Goal: Task Accomplishment & Management: Manage account settings

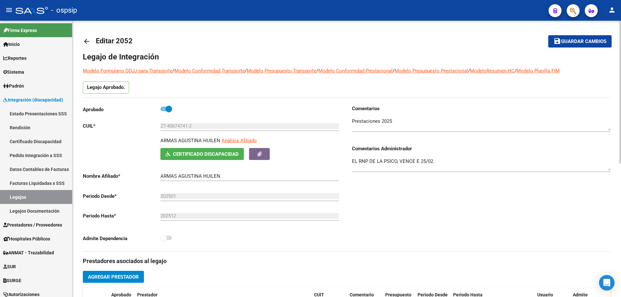
click at [292, 50] on mat-toolbar-row "arrow_back Editar 2052" at bounding box center [289, 41] width 412 height 21
click at [89, 38] on mat-icon "arrow_back" at bounding box center [87, 42] width 8 height 8
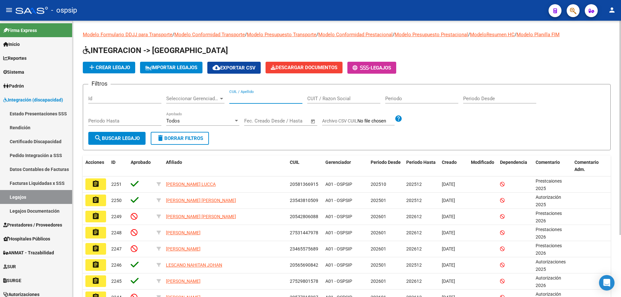
paste input "20528363025"
click at [232, 99] on input "20528363025" at bounding box center [265, 99] width 73 height 6
click at [230, 98] on input "20528363025" at bounding box center [265, 99] width 73 height 6
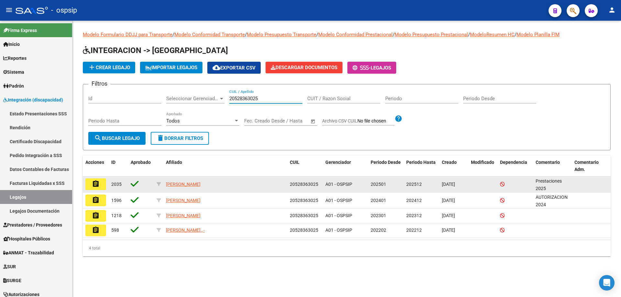
type input "20528363025"
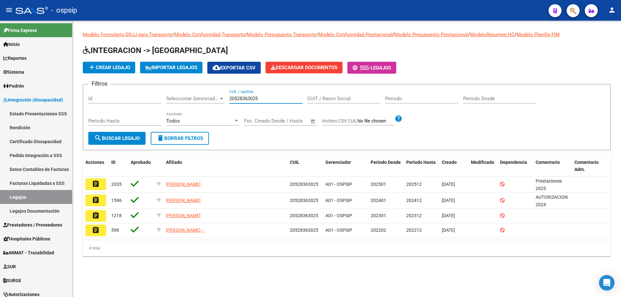
click at [98, 186] on mat-icon "assignment" at bounding box center [96, 184] width 8 height 8
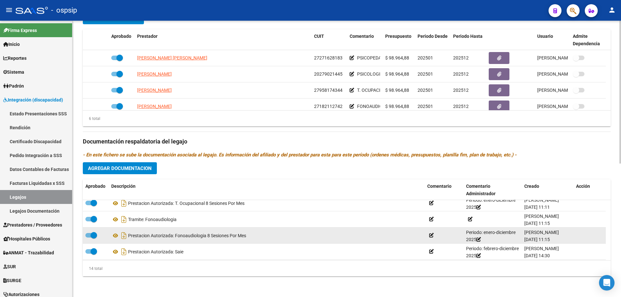
scroll to position [97, 0]
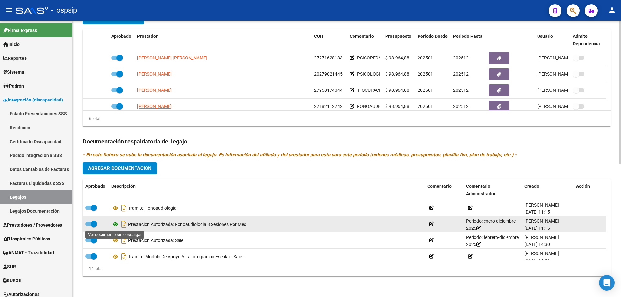
click at [117, 225] on icon at bounding box center [115, 225] width 8 height 8
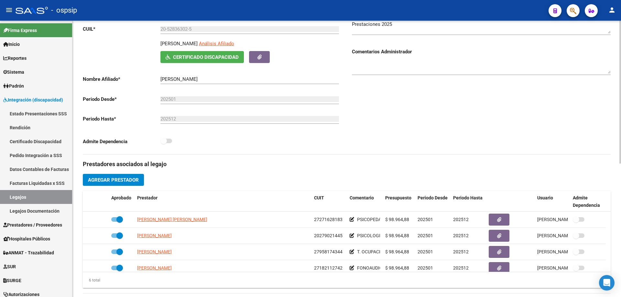
scroll to position [0, 0]
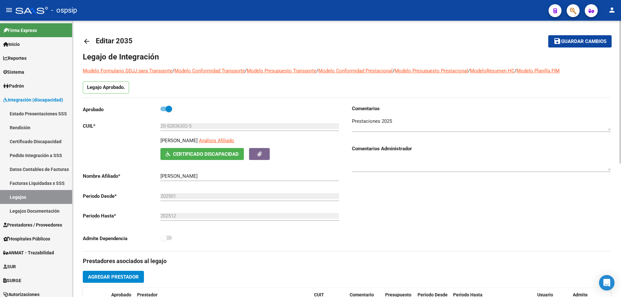
click at [83, 39] on mat-icon "arrow_back" at bounding box center [87, 42] width 8 height 8
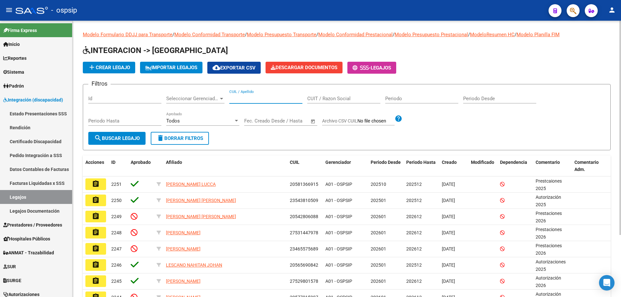
paste input "20532494207"
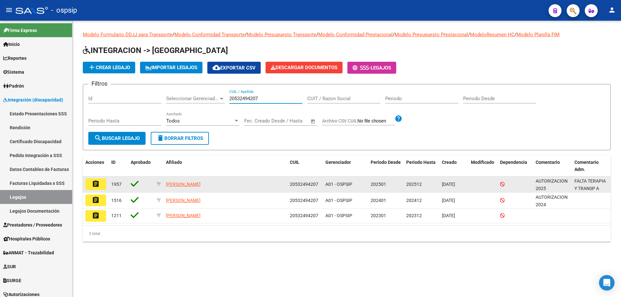
type input "20532494207"
click at [102, 184] on button "assignment" at bounding box center [95, 185] width 21 height 12
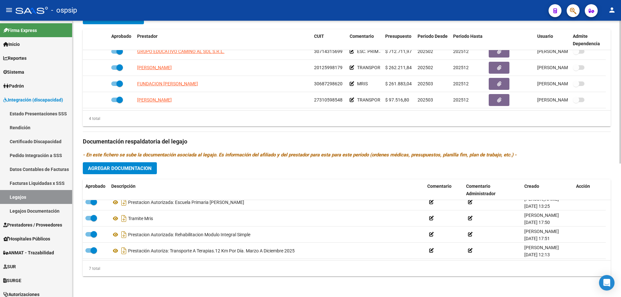
scroll to position [55, 0]
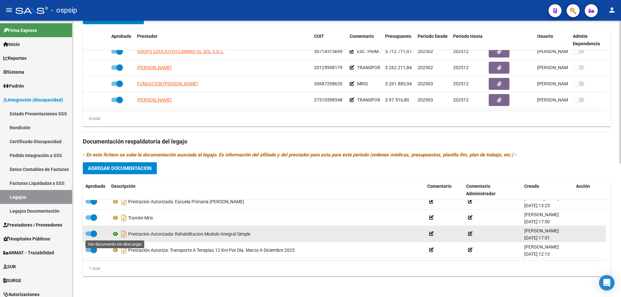
click at [114, 234] on icon at bounding box center [115, 234] width 8 height 8
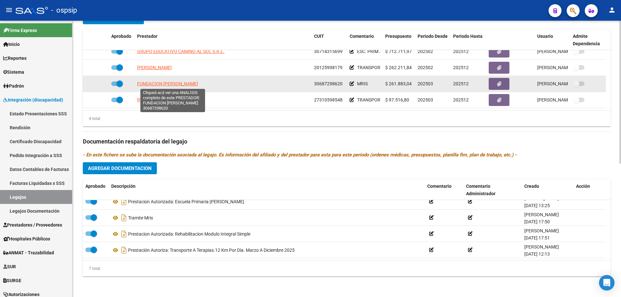
click at [179, 86] on span "FUNDACION [PERSON_NAME]" at bounding box center [167, 83] width 61 height 5
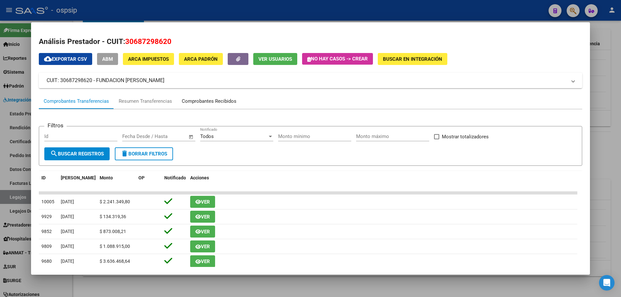
click at [199, 100] on div "Comprobantes Recibidos" at bounding box center [209, 101] width 55 height 7
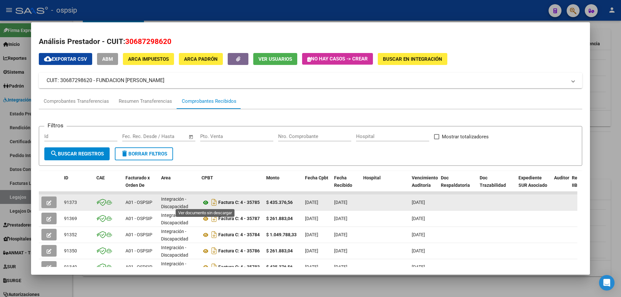
click at [205, 201] on icon at bounding box center [206, 203] width 8 height 8
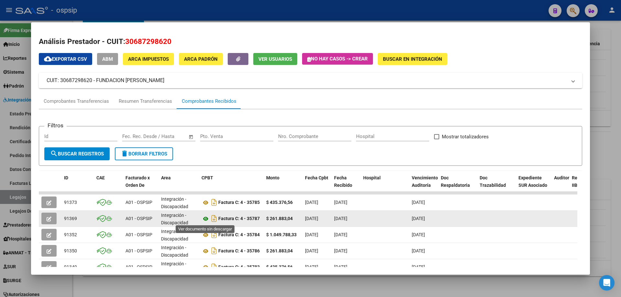
click at [206, 219] on icon at bounding box center [206, 219] width 8 height 8
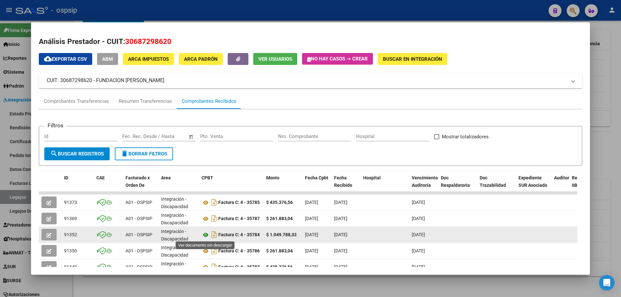
click at [207, 236] on icon at bounding box center [206, 235] width 8 height 8
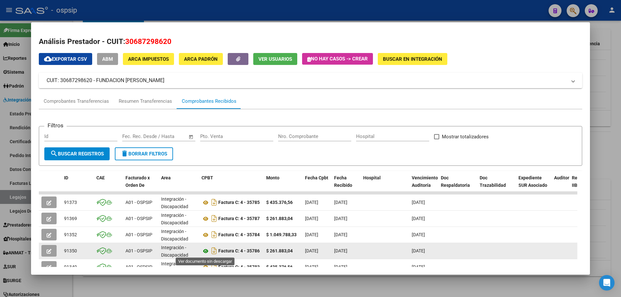
click at [205, 251] on icon at bounding box center [206, 252] width 8 height 8
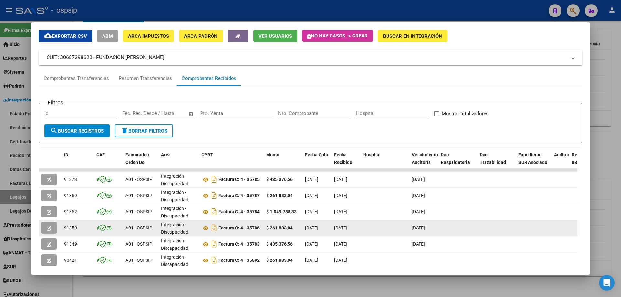
scroll to position [32, 0]
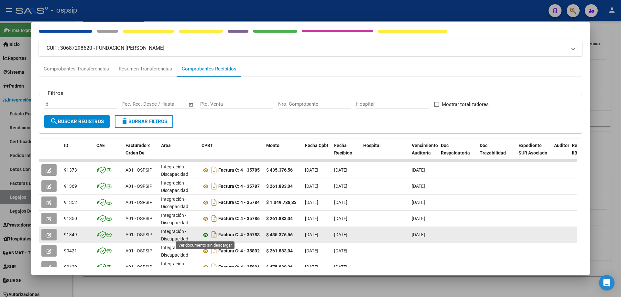
click at [207, 233] on icon at bounding box center [206, 235] width 8 height 8
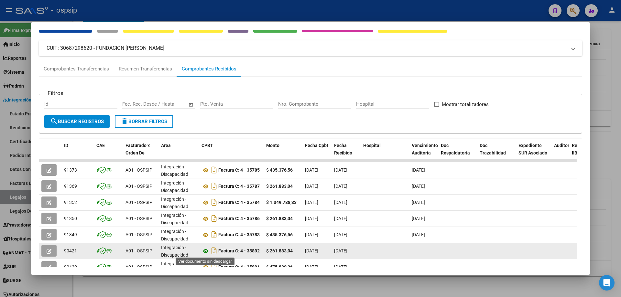
click at [206, 251] on icon at bounding box center [206, 252] width 8 height 8
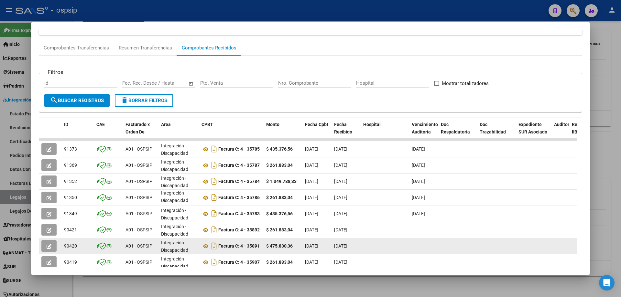
scroll to position [65, 0]
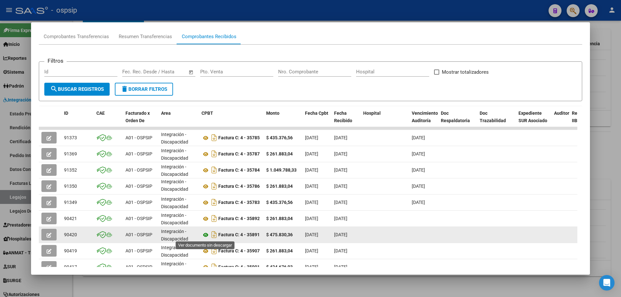
click at [205, 237] on icon at bounding box center [206, 235] width 8 height 8
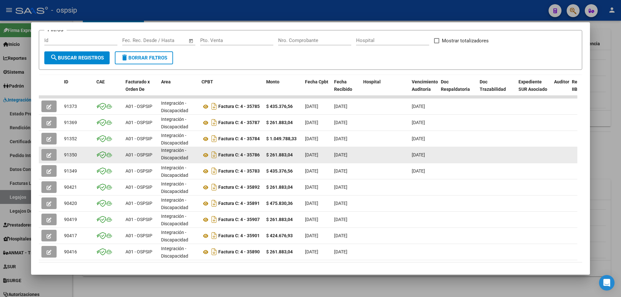
scroll to position [97, 0]
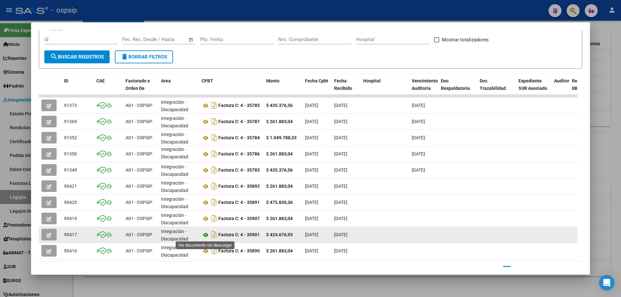
click at [204, 237] on icon at bounding box center [206, 235] width 8 height 8
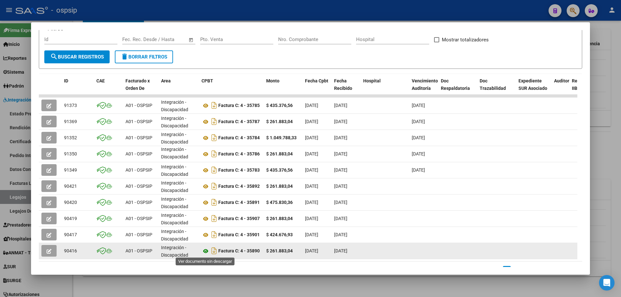
click at [206, 252] on icon at bounding box center [206, 252] width 8 height 8
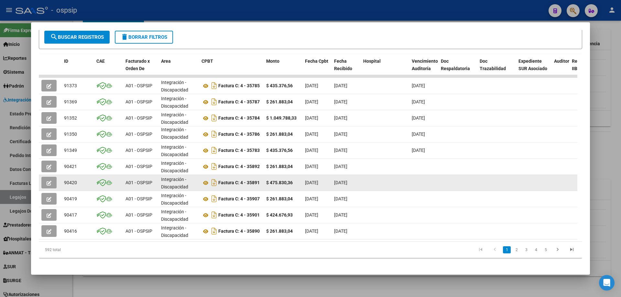
scroll to position [125, 0]
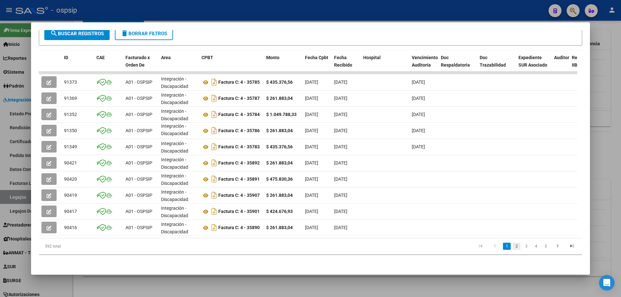
click at [513, 245] on link "2" at bounding box center [517, 246] width 8 height 7
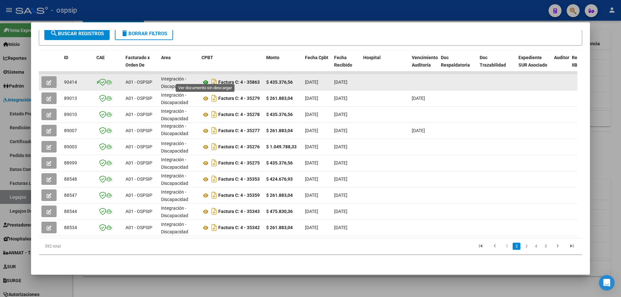
click at [206, 79] on icon at bounding box center [206, 83] width 8 height 8
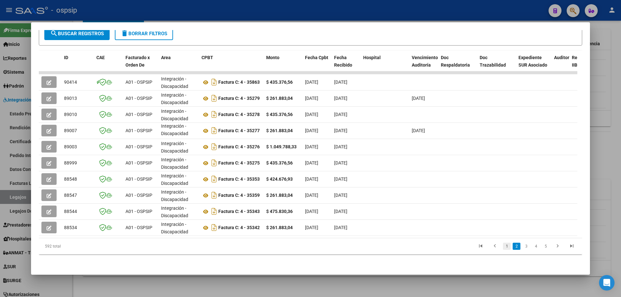
click at [503, 243] on link "1" at bounding box center [507, 246] width 8 height 7
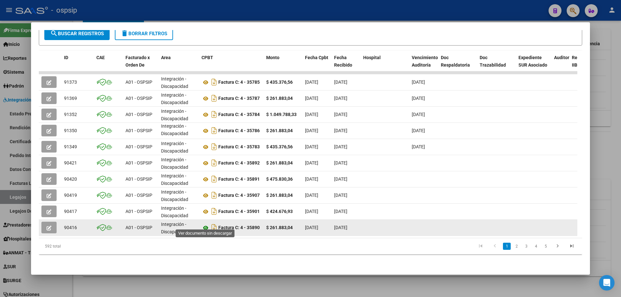
click at [203, 224] on icon at bounding box center [206, 228] width 8 height 8
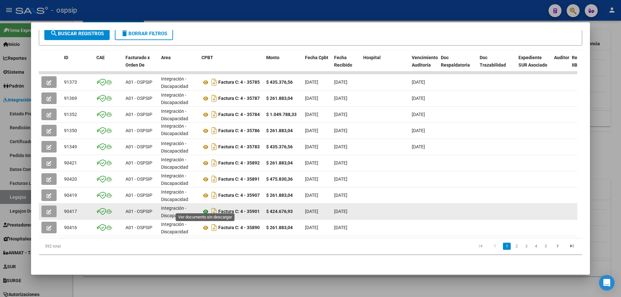
click at [203, 208] on icon at bounding box center [206, 212] width 8 height 8
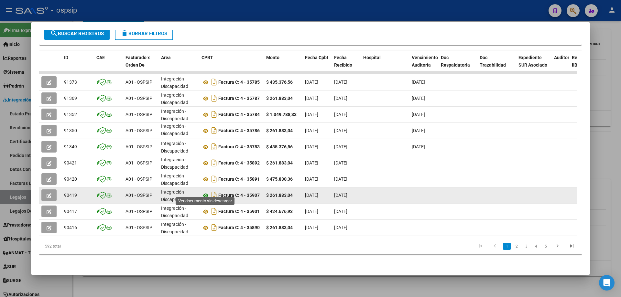
click at [206, 192] on icon at bounding box center [206, 196] width 8 height 8
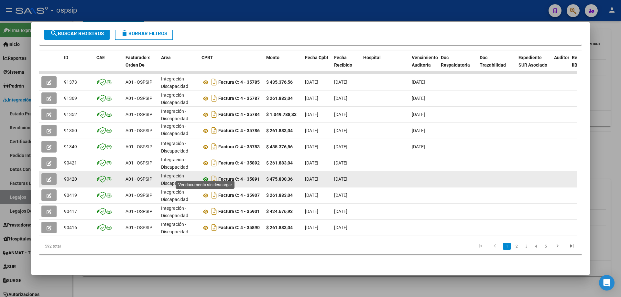
click at [207, 176] on icon at bounding box center [206, 180] width 8 height 8
click at [205, 176] on icon at bounding box center [206, 180] width 8 height 8
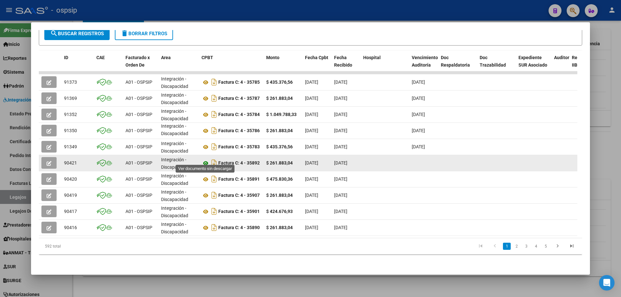
click at [204, 160] on icon at bounding box center [206, 164] width 8 height 8
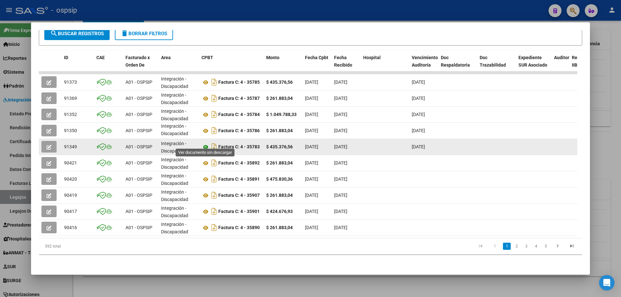
click at [206, 143] on icon at bounding box center [206, 147] width 8 height 8
click at [207, 142] on div "Factura C: 4 - 35783" at bounding box center [232, 147] width 60 height 10
click at [207, 143] on icon at bounding box center [206, 147] width 8 height 8
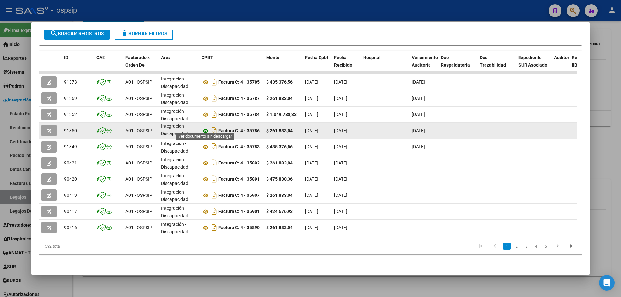
click at [206, 127] on icon at bounding box center [206, 131] width 8 height 8
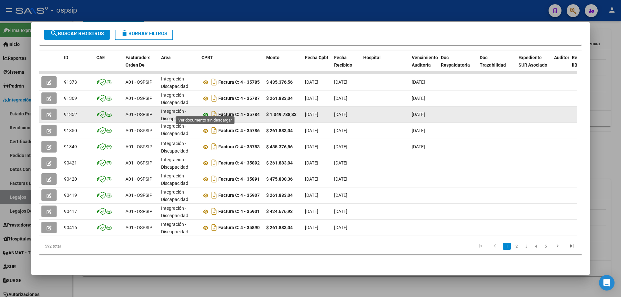
click at [205, 112] on icon at bounding box center [206, 115] width 8 height 8
click at [206, 112] on icon at bounding box center [206, 115] width 8 height 8
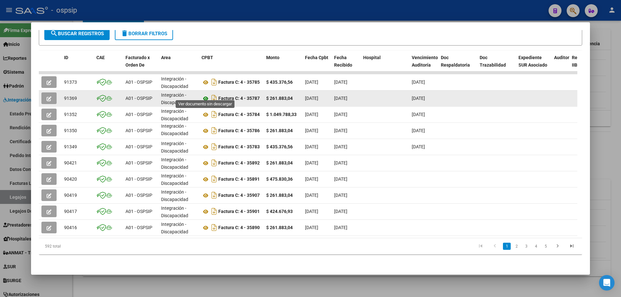
click at [206, 95] on icon at bounding box center [206, 99] width 8 height 8
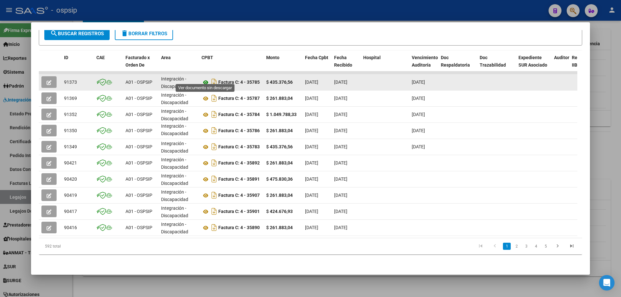
click at [207, 79] on icon at bounding box center [206, 83] width 8 height 8
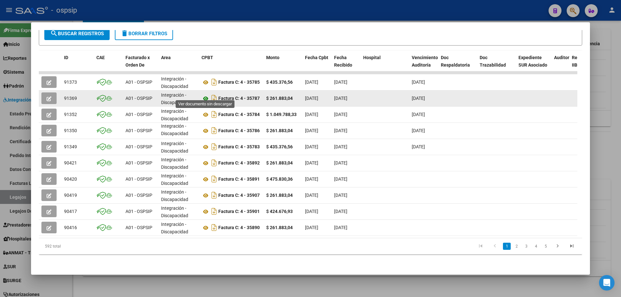
click at [207, 95] on icon at bounding box center [206, 99] width 8 height 8
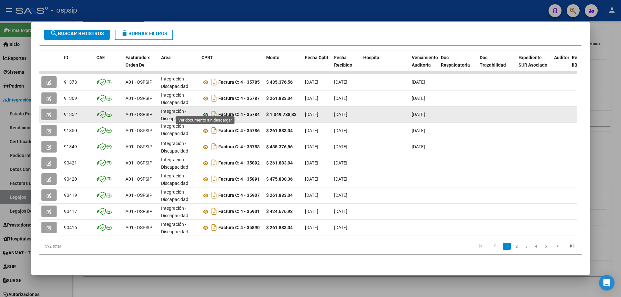
click at [207, 111] on icon at bounding box center [206, 115] width 8 height 8
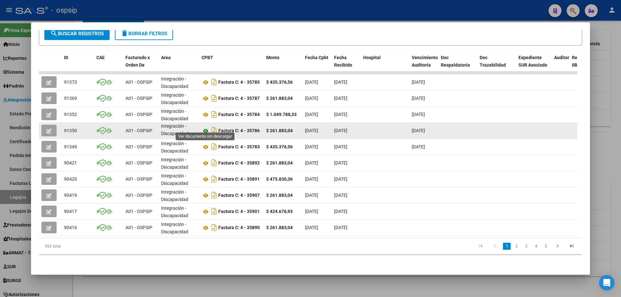
click at [206, 128] on icon at bounding box center [206, 131] width 8 height 8
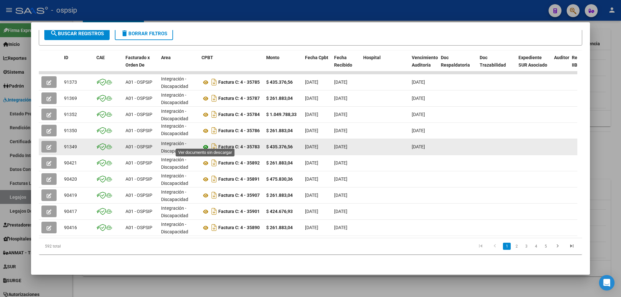
click at [205, 143] on icon at bounding box center [206, 147] width 8 height 8
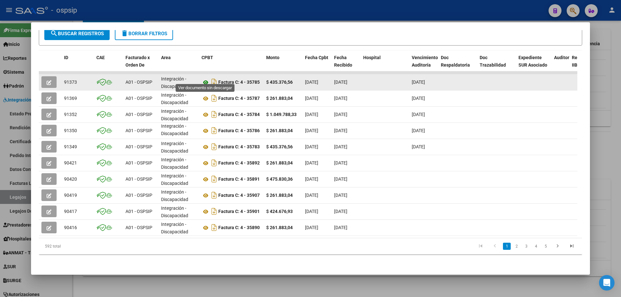
click at [206, 79] on icon at bounding box center [206, 83] width 8 height 8
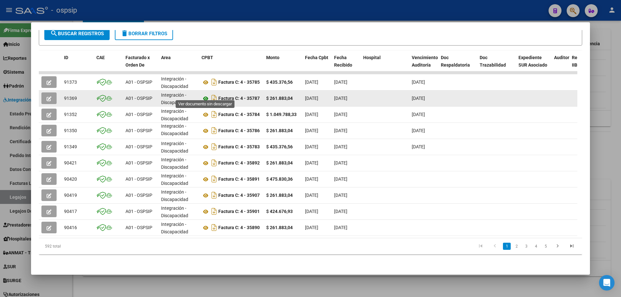
click at [205, 95] on icon at bounding box center [206, 99] width 8 height 8
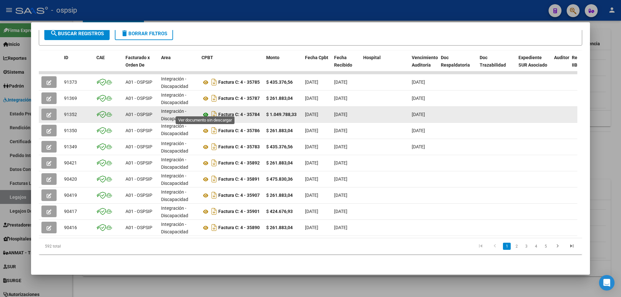
click at [208, 111] on icon at bounding box center [206, 115] width 8 height 8
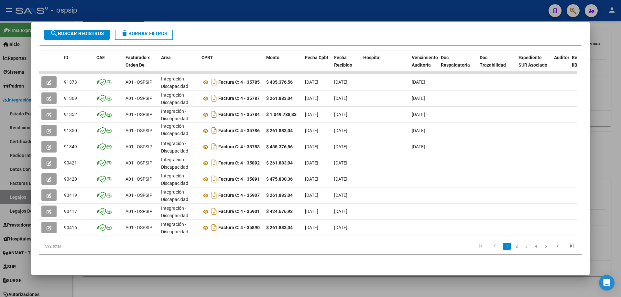
click at [610, 64] on div at bounding box center [310, 148] width 621 height 297
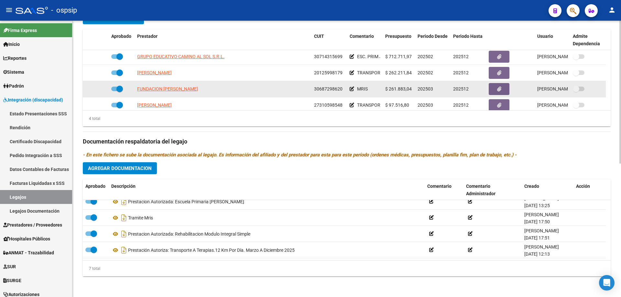
scroll to position [0, 0]
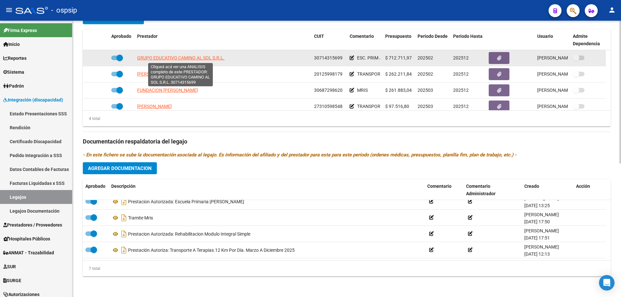
click at [196, 58] on span "GRUPO EDUCATIVO CAMINO AL SOL S.R.L." at bounding box center [180, 57] width 87 height 5
type textarea "30714315699"
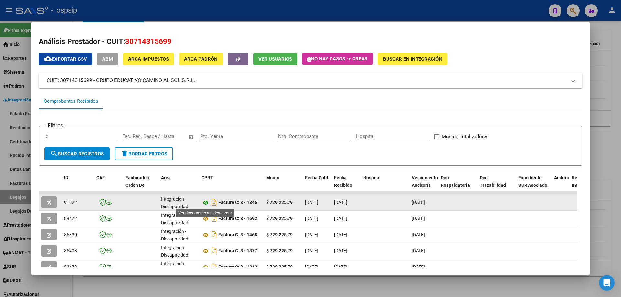
click at [204, 202] on icon at bounding box center [206, 203] width 8 height 8
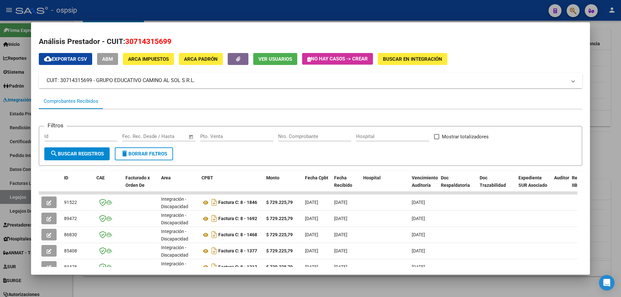
click at [606, 36] on div at bounding box center [310, 148] width 621 height 297
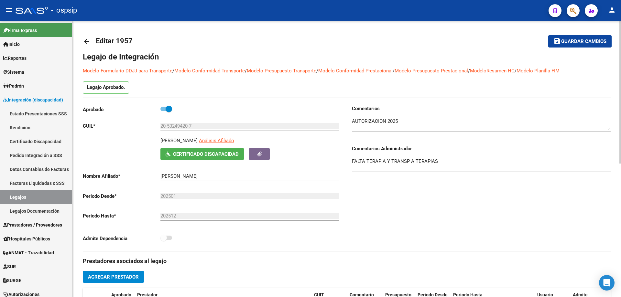
click at [84, 40] on mat-icon "arrow_back" at bounding box center [87, 42] width 8 height 8
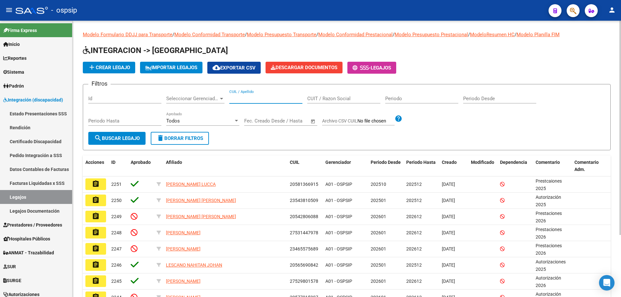
paste input "20573942060"
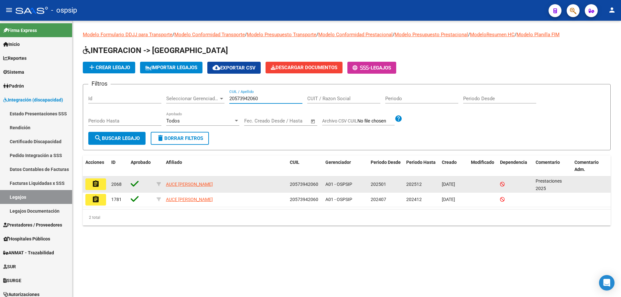
type input "20573942060"
click at [94, 184] on mat-icon "assignment" at bounding box center [96, 184] width 8 height 8
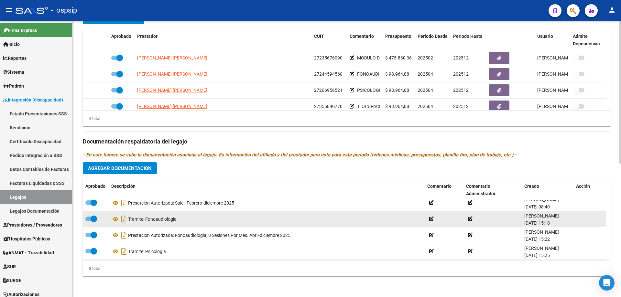
scroll to position [32, 0]
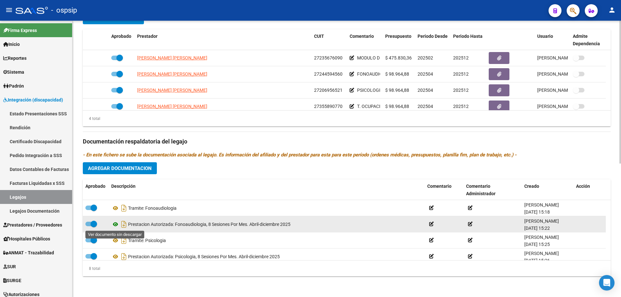
click at [114, 224] on icon at bounding box center [115, 225] width 8 height 8
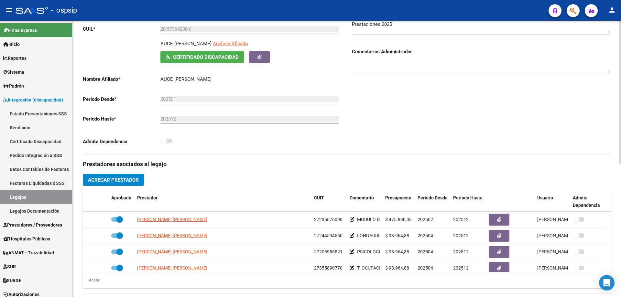
scroll to position [0, 0]
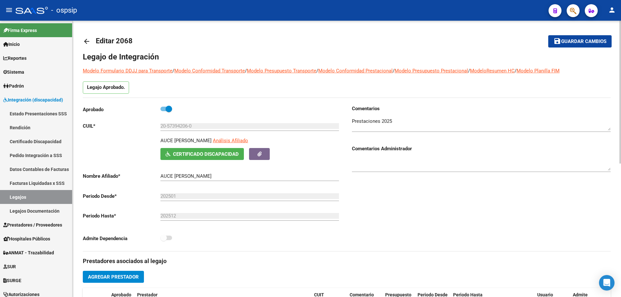
click at [87, 40] on mat-icon "arrow_back" at bounding box center [87, 42] width 8 height 8
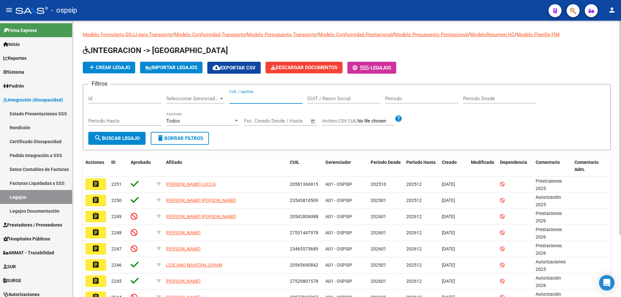
paste input "20536488465"
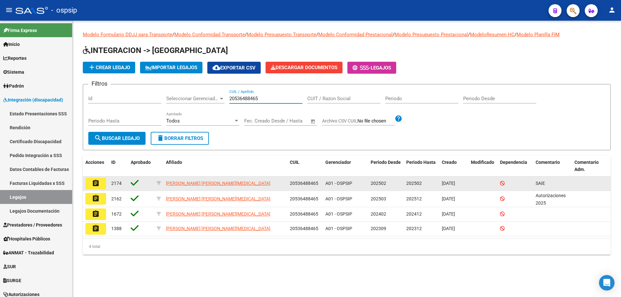
type input "20536488465"
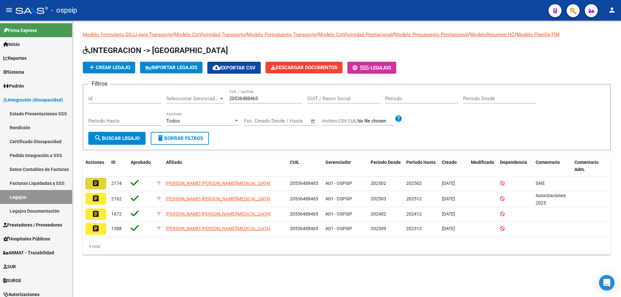
drag, startPoint x: 91, startPoint y: 184, endPoint x: 105, endPoint y: 184, distance: 14.2
click at [91, 184] on button "assignment" at bounding box center [95, 184] width 21 height 12
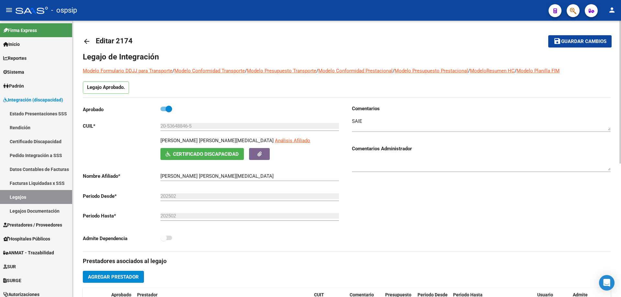
click at [85, 42] on mat-icon "arrow_back" at bounding box center [87, 42] width 8 height 8
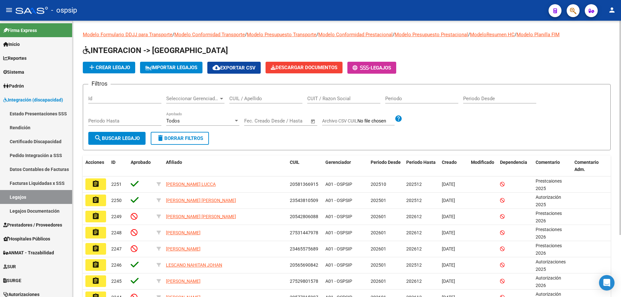
click at [244, 100] on input "CUIL / Apellido" at bounding box center [265, 99] width 73 height 6
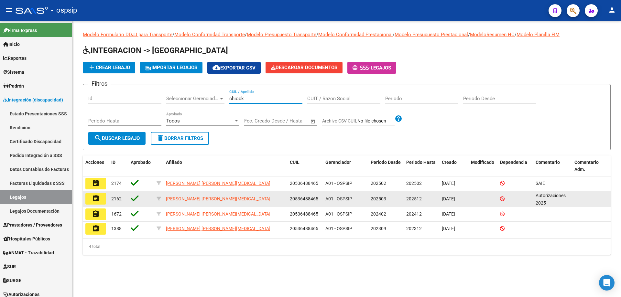
type input "chiock"
click at [89, 202] on button "assignment" at bounding box center [95, 199] width 21 height 12
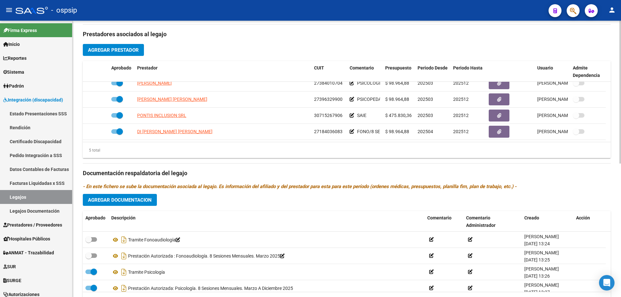
scroll to position [259, 0]
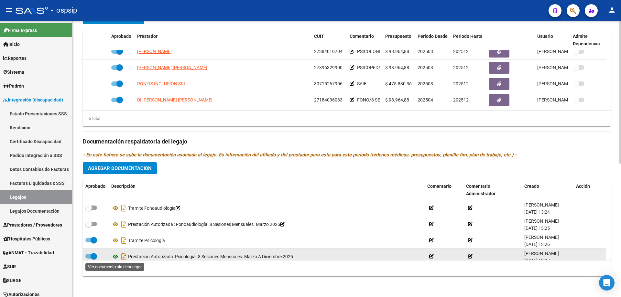
click at [115, 256] on icon at bounding box center [115, 257] width 8 height 8
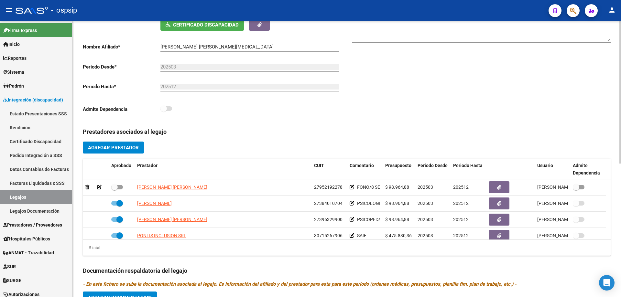
scroll to position [0, 0]
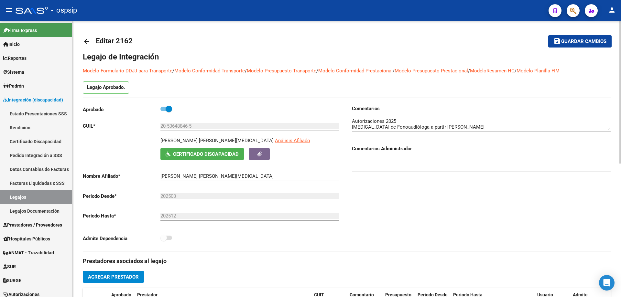
click at [89, 40] on mat-icon "arrow_back" at bounding box center [87, 42] width 8 height 8
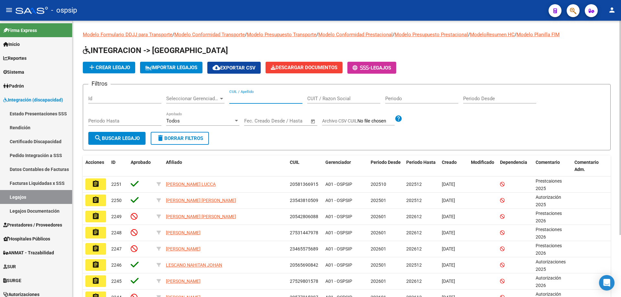
paste input "20506820988"
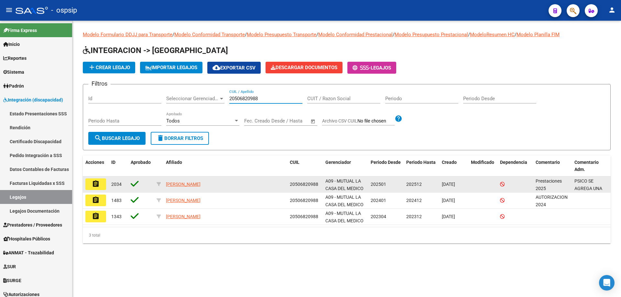
type input "20506820988"
click at [94, 188] on mat-icon "assignment" at bounding box center [96, 184] width 8 height 8
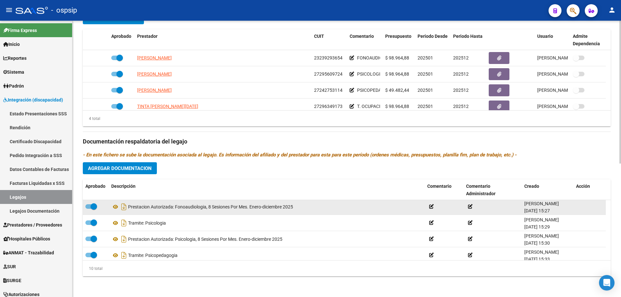
scroll to position [32, 0]
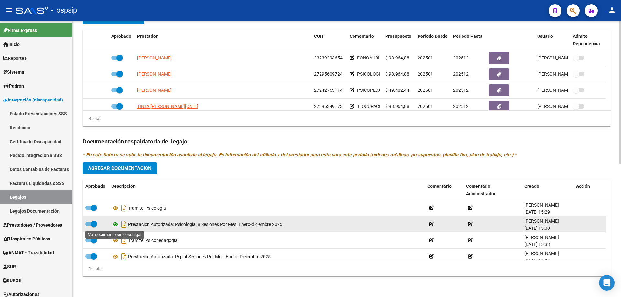
click at [116, 222] on icon at bounding box center [115, 225] width 8 height 8
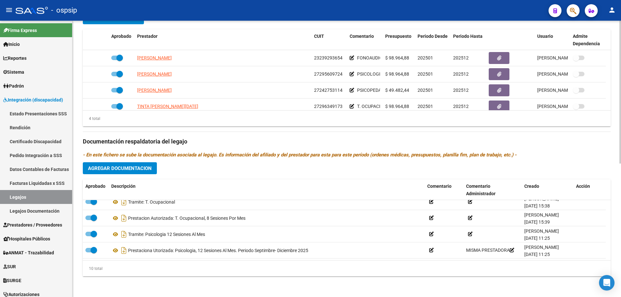
scroll to position [104, 0]
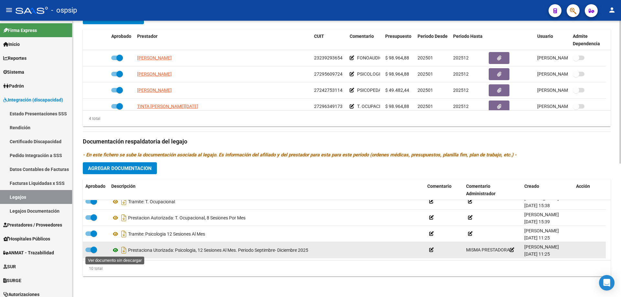
click at [118, 251] on icon at bounding box center [115, 251] width 8 height 8
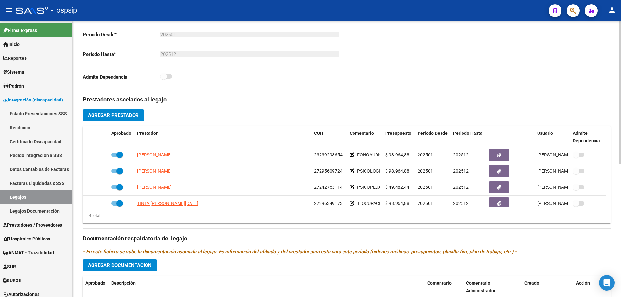
scroll to position [0, 0]
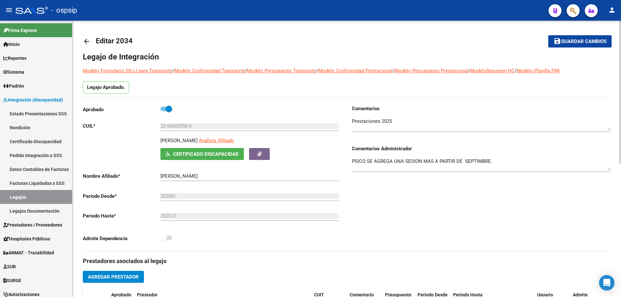
click at [84, 38] on mat-icon "arrow_back" at bounding box center [87, 42] width 8 height 8
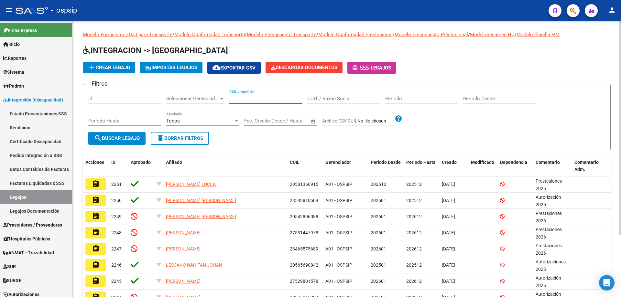
paste input "20572154638"
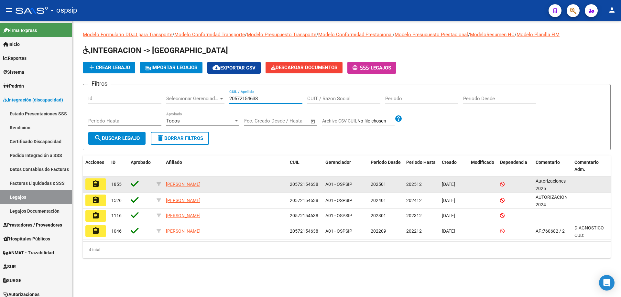
type input "20572154638"
click at [92, 185] on mat-icon "assignment" at bounding box center [96, 184] width 8 height 8
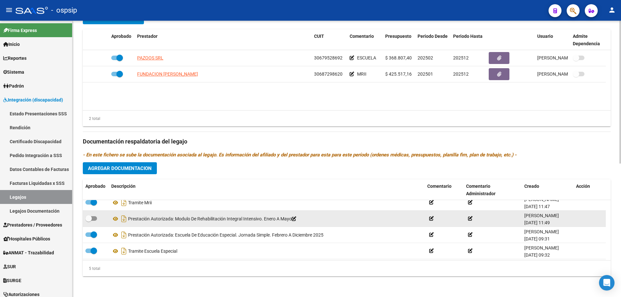
scroll to position [23, 0]
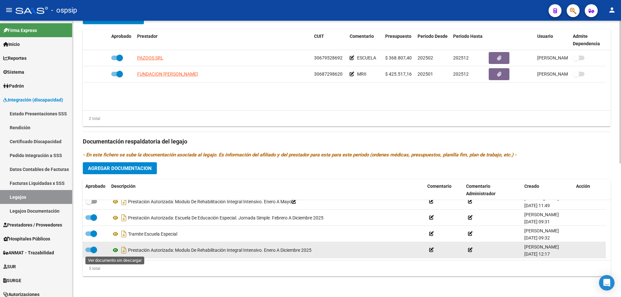
click at [115, 249] on icon at bounding box center [115, 251] width 8 height 8
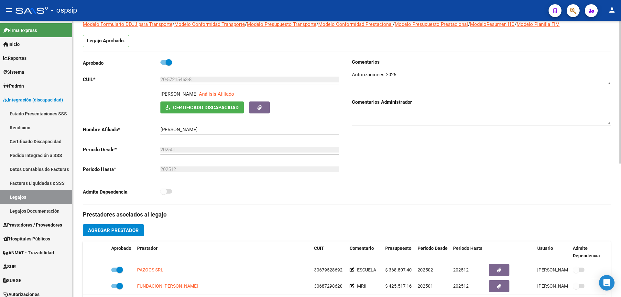
scroll to position [0, 0]
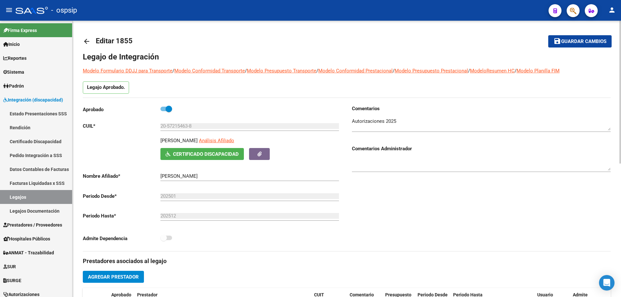
click at [87, 43] on mat-icon "arrow_back" at bounding box center [87, 42] width 8 height 8
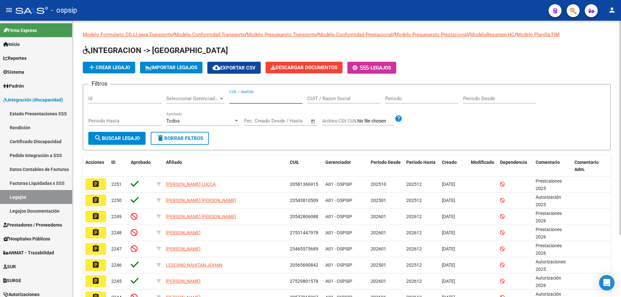
paste input "20511124418"
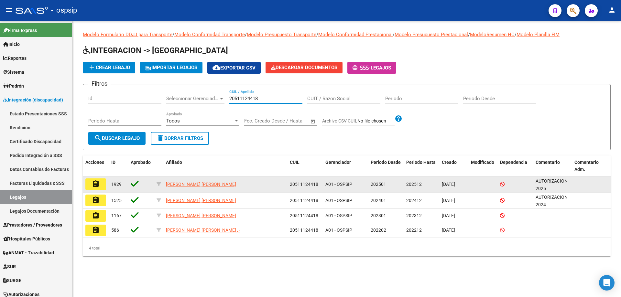
type input "20511124418"
click at [91, 186] on button "assignment" at bounding box center [95, 185] width 21 height 12
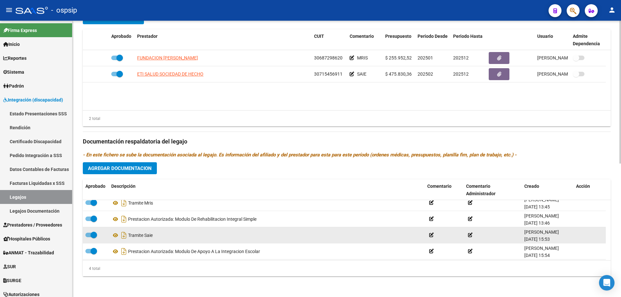
scroll to position [6, 0]
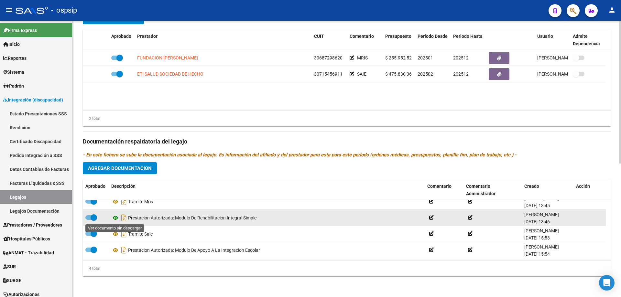
click at [114, 216] on icon at bounding box center [115, 218] width 8 height 8
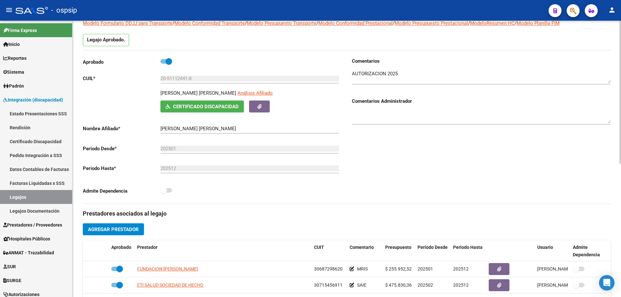
scroll to position [0, 0]
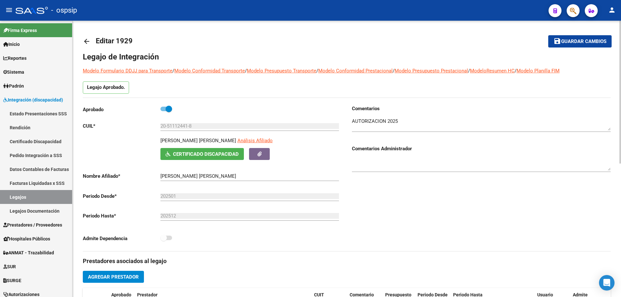
click at [91, 39] on link "arrow_back" at bounding box center [89, 41] width 13 height 15
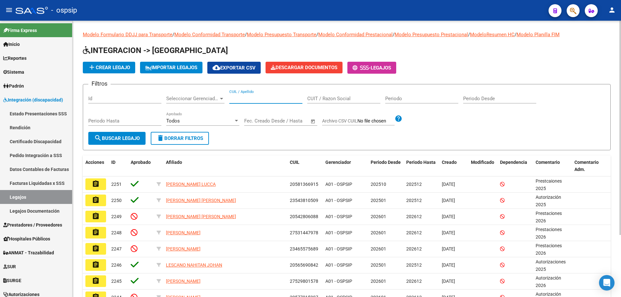
paste input "23530838579"
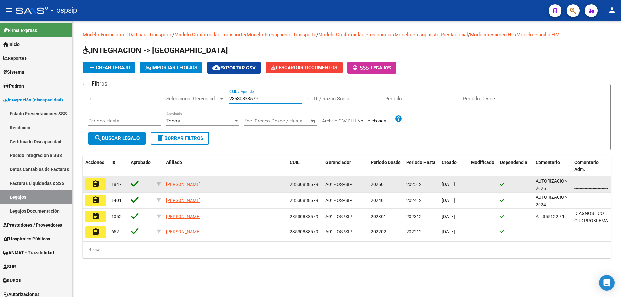
type input "23530838579"
click at [102, 180] on button "assignment" at bounding box center [95, 185] width 21 height 12
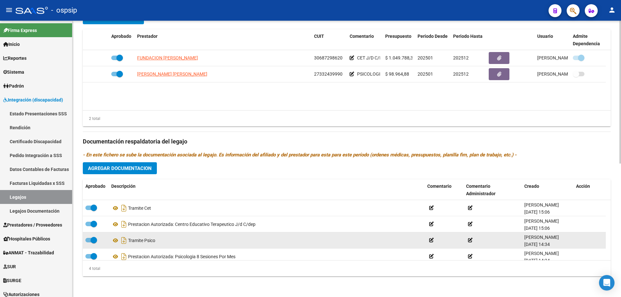
scroll to position [6, 0]
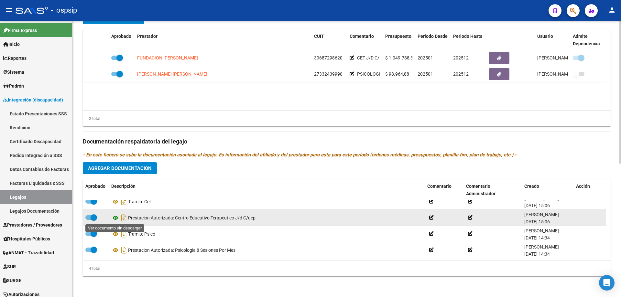
click at [114, 216] on icon at bounding box center [115, 218] width 8 height 8
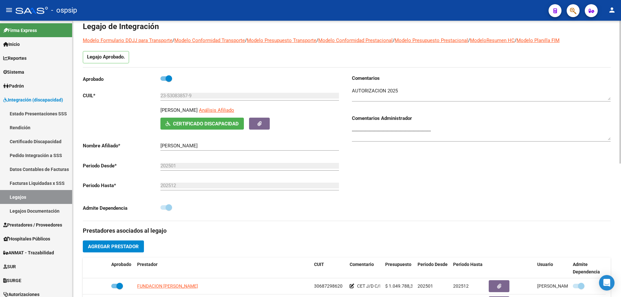
scroll to position [0, 0]
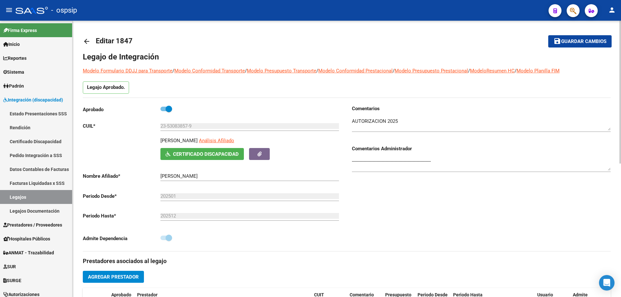
click at [88, 39] on mat-icon "arrow_back" at bounding box center [87, 42] width 8 height 8
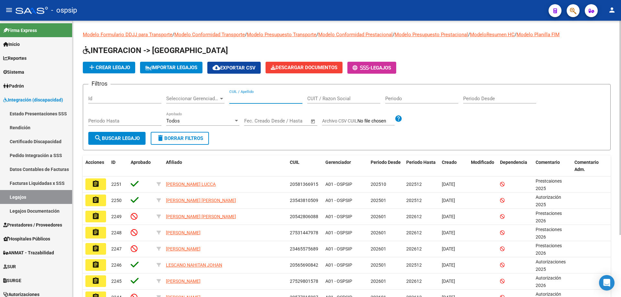
paste input "20472028651"
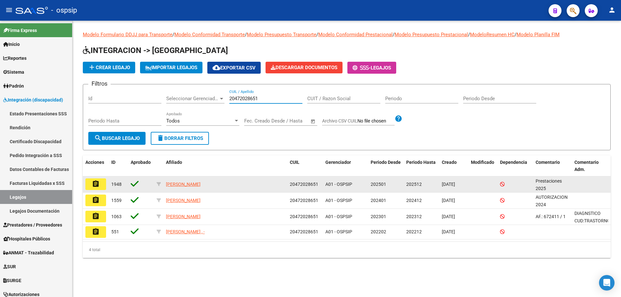
type input "20472028651"
click at [93, 184] on mat-icon "assignment" at bounding box center [96, 184] width 8 height 8
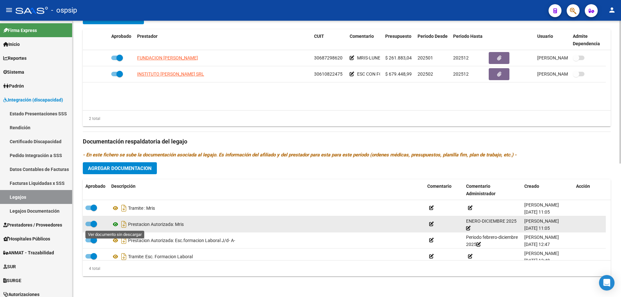
click at [115, 226] on icon at bounding box center [115, 225] width 8 height 8
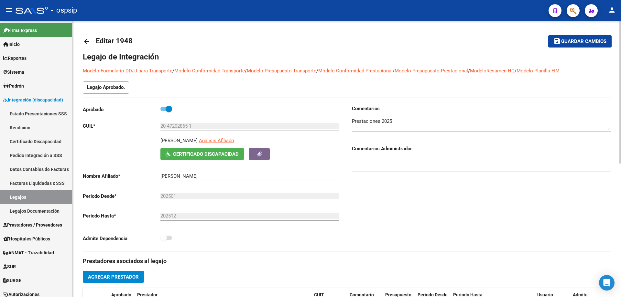
click at [87, 39] on mat-icon "arrow_back" at bounding box center [87, 42] width 8 height 8
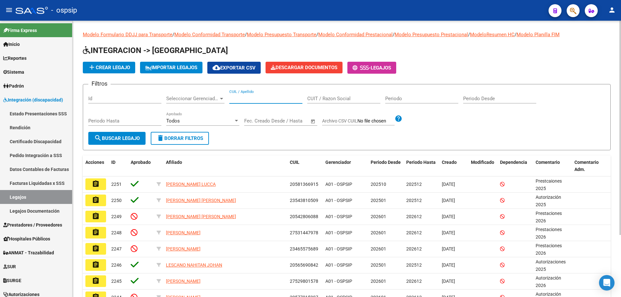
paste input "27547923591"
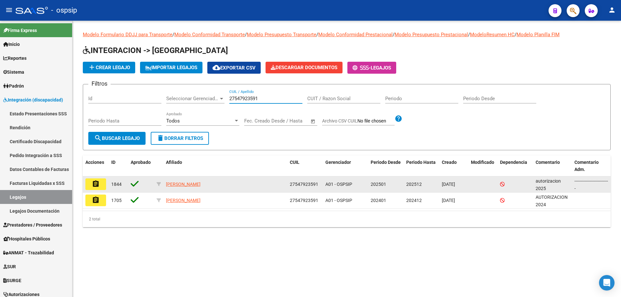
type input "27547923591"
click at [99, 189] on button "assignment" at bounding box center [95, 185] width 21 height 12
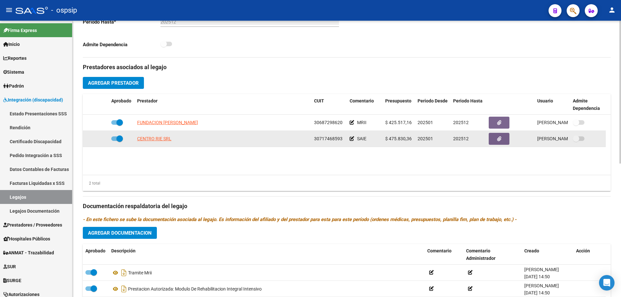
scroll to position [259, 0]
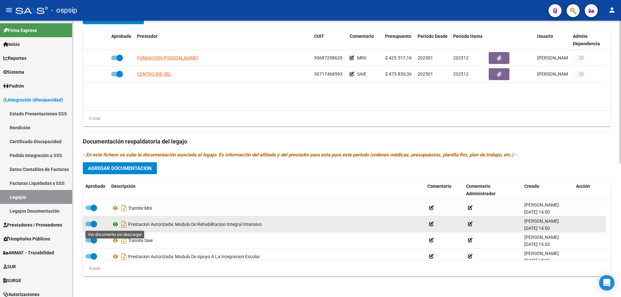
click at [116, 225] on icon at bounding box center [115, 225] width 8 height 8
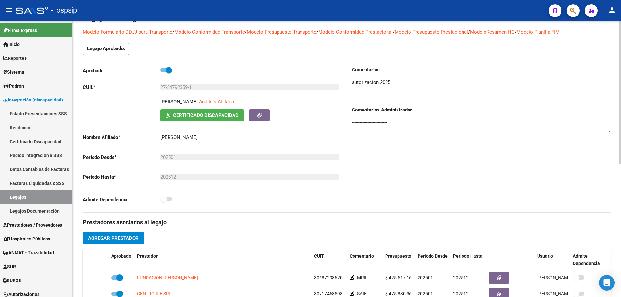
scroll to position [0, 0]
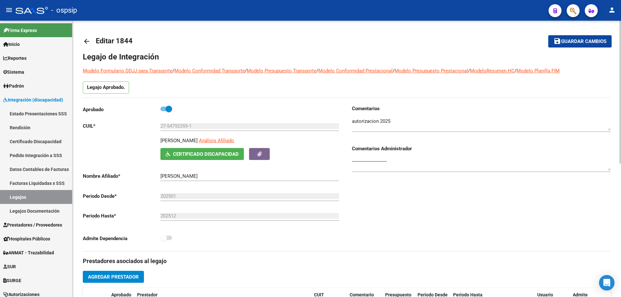
click at [90, 46] on link "arrow_back" at bounding box center [89, 41] width 13 height 15
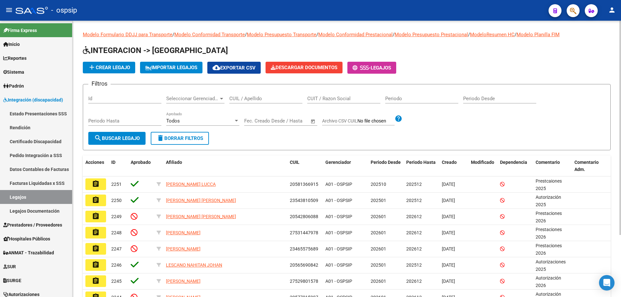
click at [238, 100] on input "CUIL / Apellido" at bounding box center [265, 99] width 73 height 6
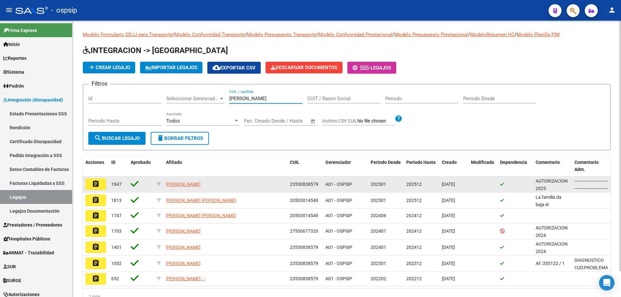
type input "Duarte"
click at [90, 185] on button "assignment" at bounding box center [95, 185] width 21 height 12
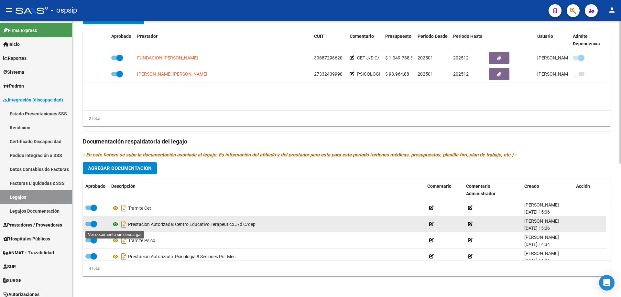
click at [117, 224] on icon at bounding box center [115, 225] width 8 height 8
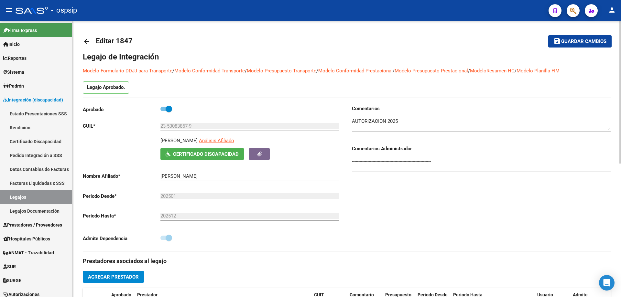
click at [85, 41] on mat-icon "arrow_back" at bounding box center [87, 42] width 8 height 8
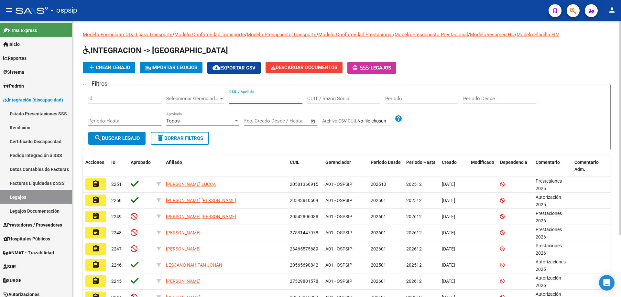
paste input "20592730627"
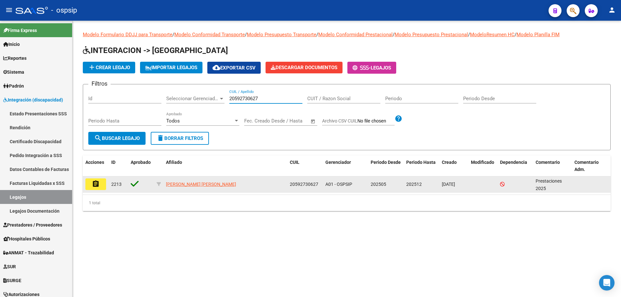
type input "20592730627"
click at [95, 185] on mat-icon "assignment" at bounding box center [96, 184] width 8 height 8
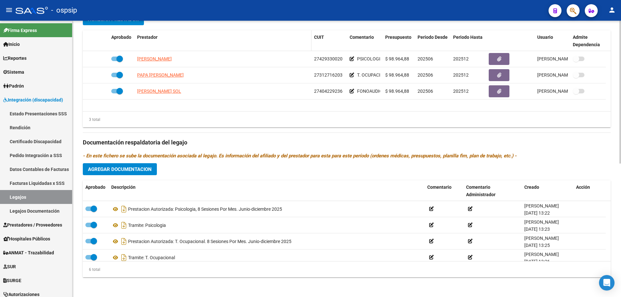
scroll to position [259, 0]
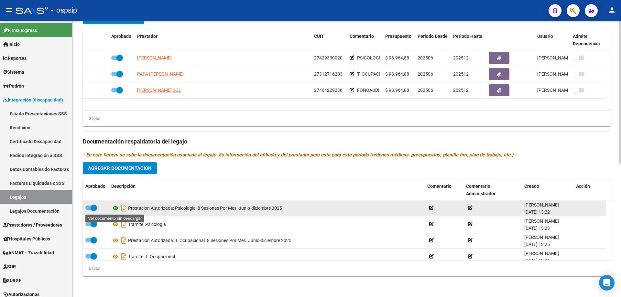
click at [117, 207] on icon at bounding box center [115, 209] width 8 height 8
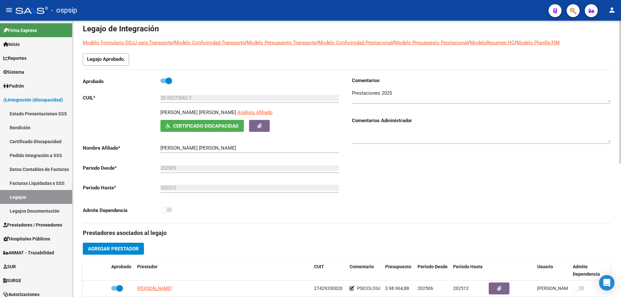
scroll to position [0, 0]
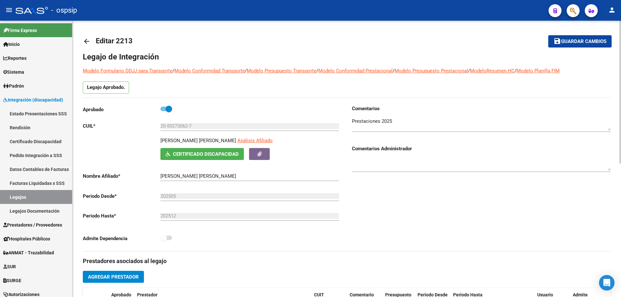
click at [89, 41] on mat-icon "arrow_back" at bounding box center [87, 42] width 8 height 8
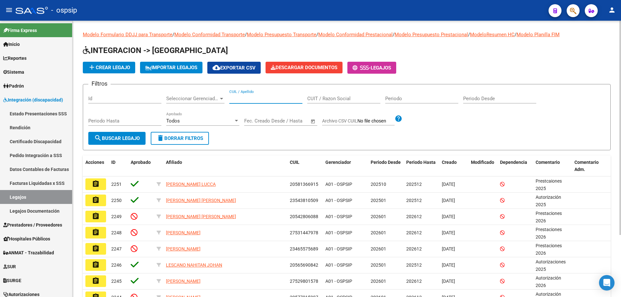
paste input "27589222747"
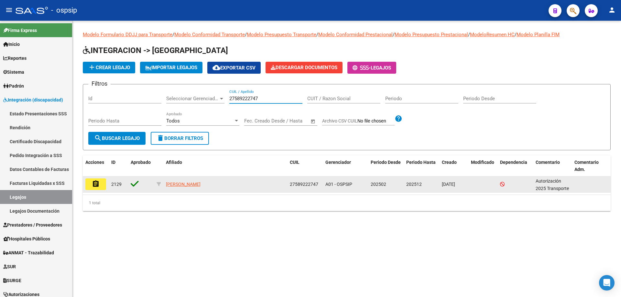
type input "27589222747"
click at [98, 180] on mat-icon "assignment" at bounding box center [96, 184] width 8 height 8
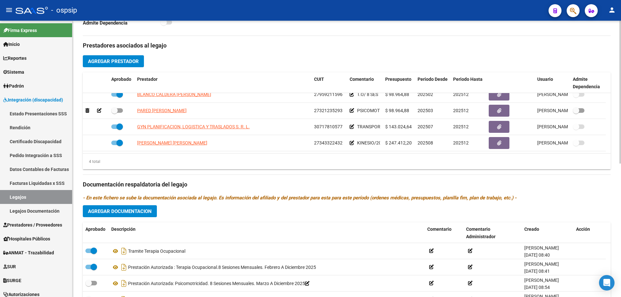
scroll to position [259, 0]
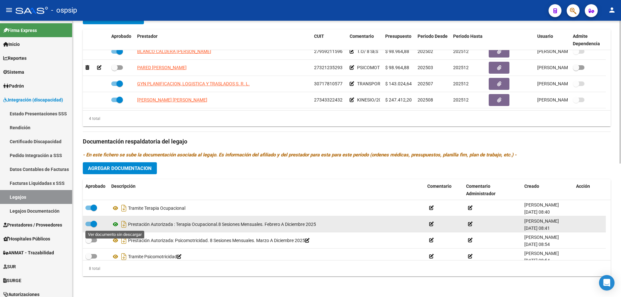
click at [116, 223] on icon at bounding box center [115, 225] width 8 height 8
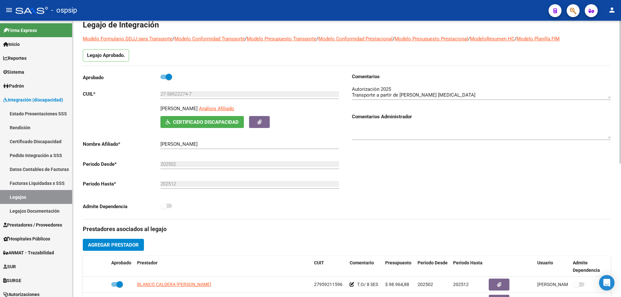
scroll to position [0, 0]
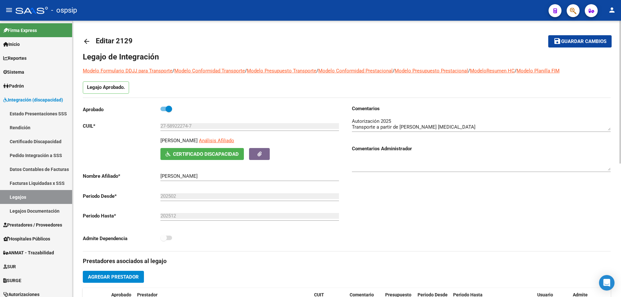
click at [85, 41] on mat-icon "arrow_back" at bounding box center [87, 42] width 8 height 8
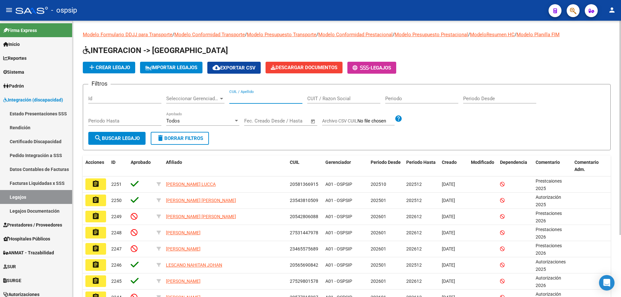
paste input "20577015997"
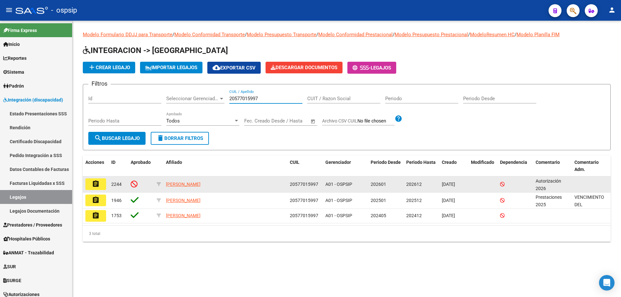
type input "20577015997"
click at [89, 184] on button "assignment" at bounding box center [95, 185] width 21 height 12
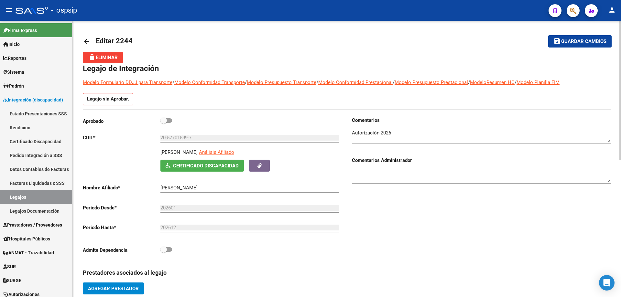
click at [84, 41] on mat-icon "arrow_back" at bounding box center [87, 42] width 8 height 8
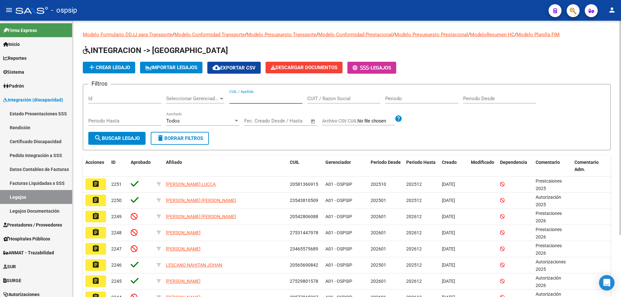
paste input "20577015997"
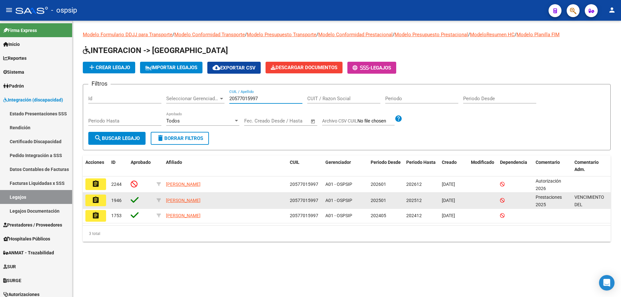
type input "20577015997"
click at [97, 201] on mat-icon "assignment" at bounding box center [96, 200] width 8 height 8
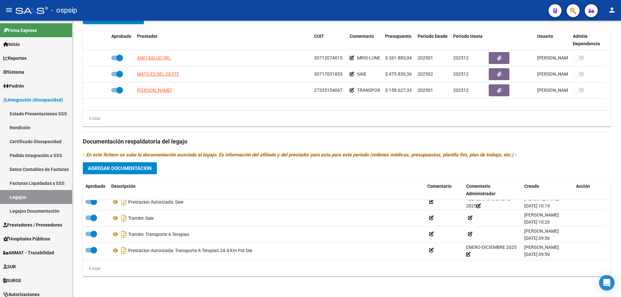
scroll to position [39, 0]
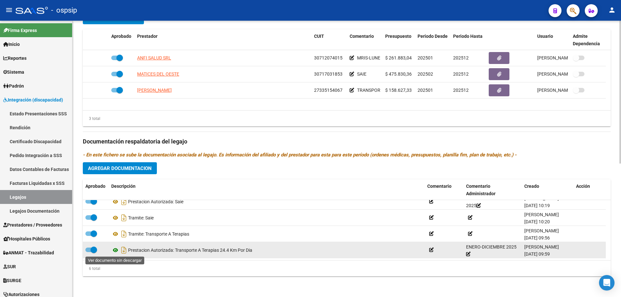
click at [116, 249] on icon at bounding box center [115, 251] width 8 height 8
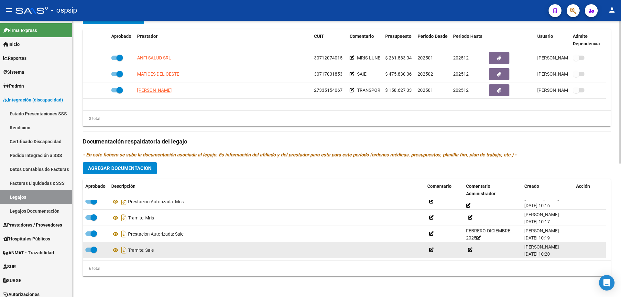
scroll to position [0, 0]
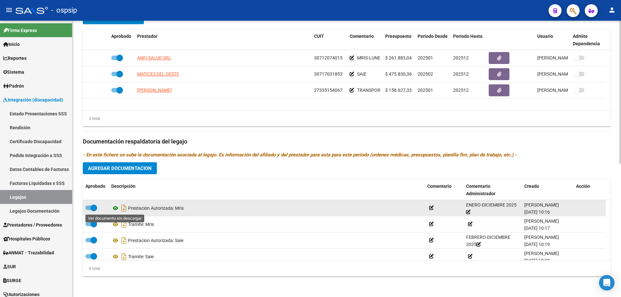
click at [115, 208] on icon at bounding box center [115, 209] width 8 height 8
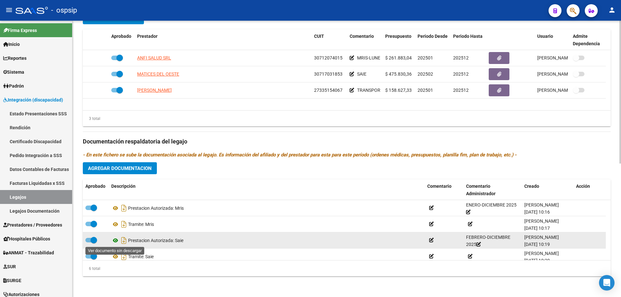
click at [114, 241] on icon at bounding box center [115, 241] width 8 height 8
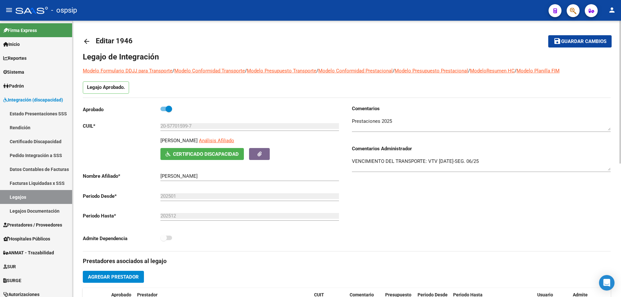
click at [88, 39] on mat-icon "arrow_back" at bounding box center [87, 42] width 8 height 8
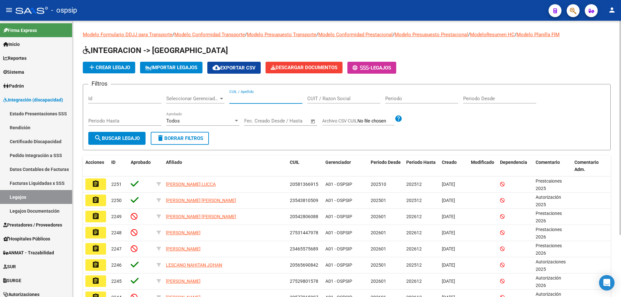
paste input "20413344426"
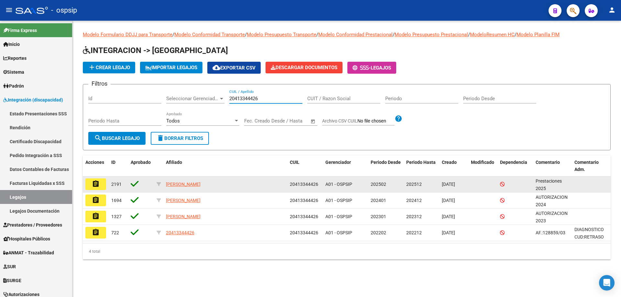
type input "20413344426"
click at [97, 180] on mat-icon "assignment" at bounding box center [96, 184] width 8 height 8
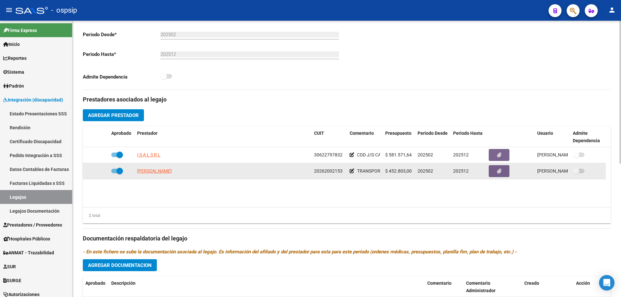
scroll to position [227, 0]
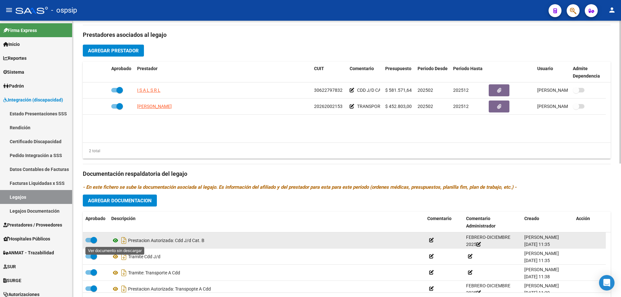
click at [117, 239] on icon at bounding box center [115, 241] width 8 height 8
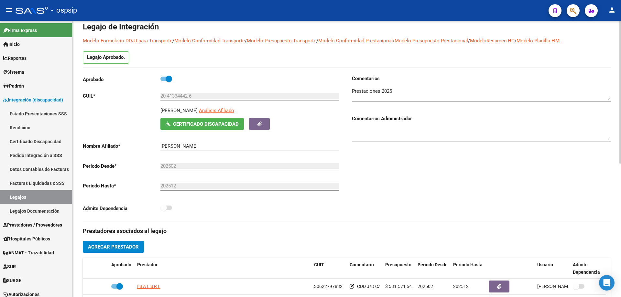
scroll to position [0, 0]
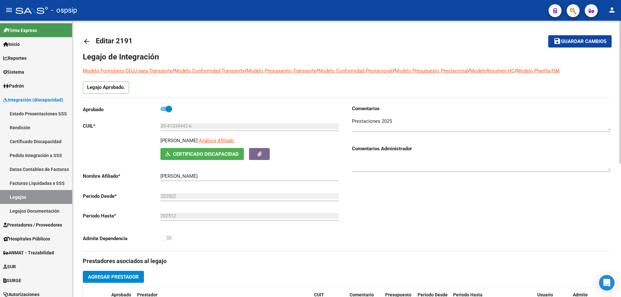
click at [88, 40] on mat-icon "arrow_back" at bounding box center [87, 42] width 8 height 8
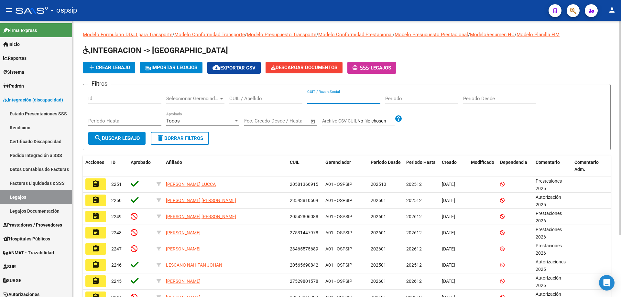
paste input "20535173452"
type input "20535173452"
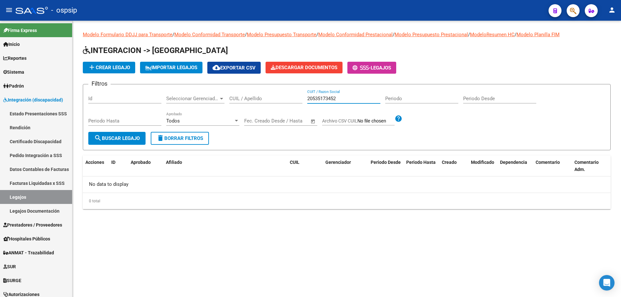
drag, startPoint x: 344, startPoint y: 98, endPoint x: 307, endPoint y: 97, distance: 36.9
click at [307, 97] on input "20535173452" at bounding box center [343, 99] width 73 height 6
paste input "20535173452"
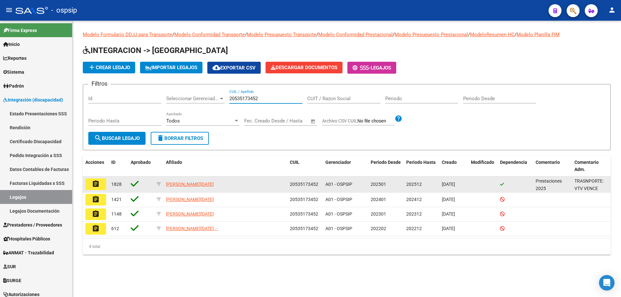
type input "20535173452"
click at [97, 186] on mat-icon "assignment" at bounding box center [96, 184] width 8 height 8
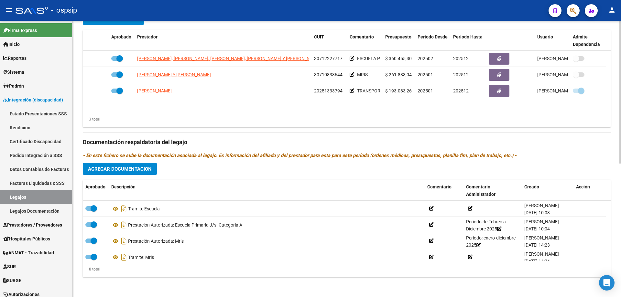
scroll to position [259, 0]
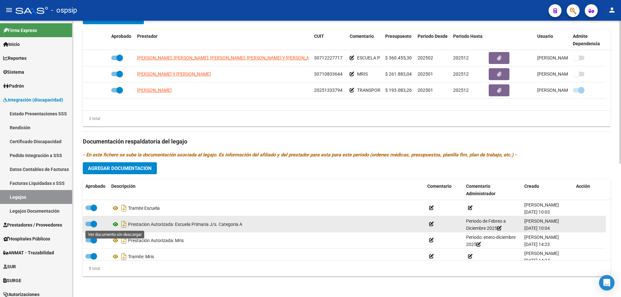
click at [115, 224] on icon at bounding box center [115, 225] width 8 height 8
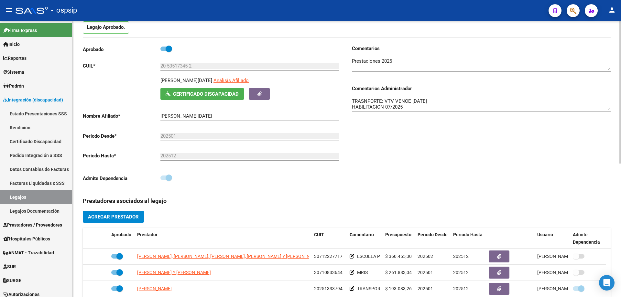
scroll to position [0, 0]
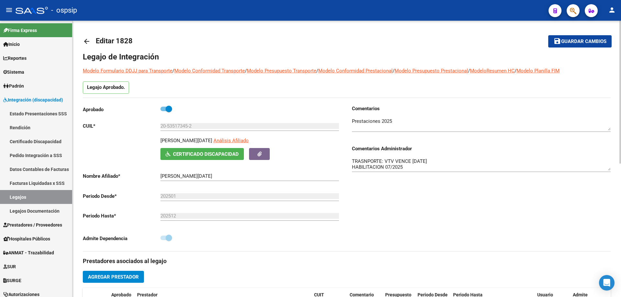
click at [85, 41] on mat-icon "arrow_back" at bounding box center [87, 42] width 8 height 8
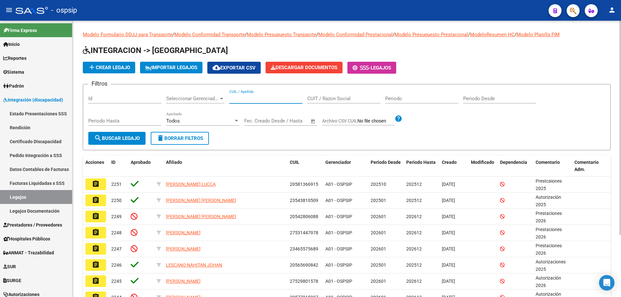
paste input "20577015997"
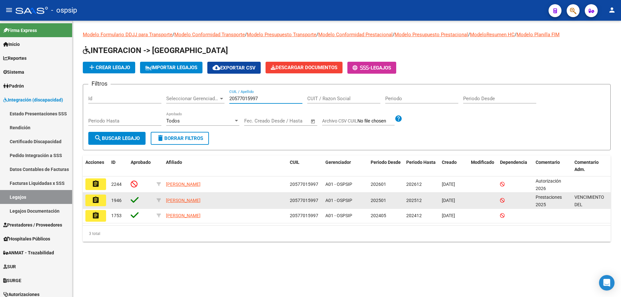
type input "20577015997"
click at [98, 203] on mat-icon "assignment" at bounding box center [96, 200] width 8 height 8
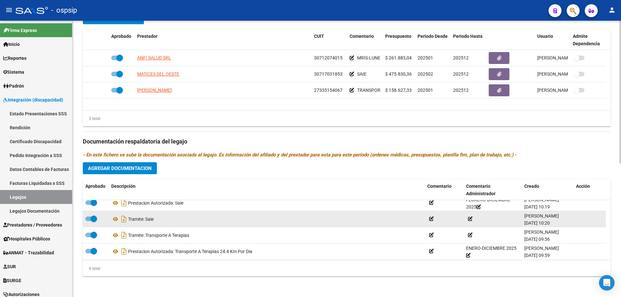
scroll to position [39, 0]
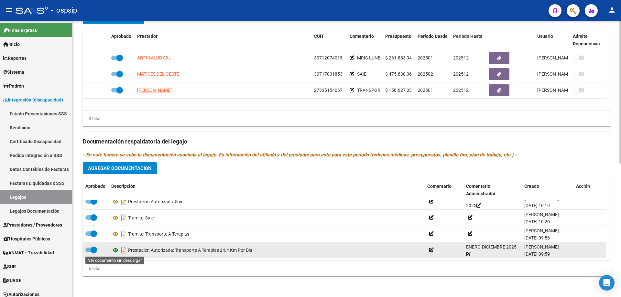
click at [115, 250] on icon at bounding box center [115, 251] width 8 height 8
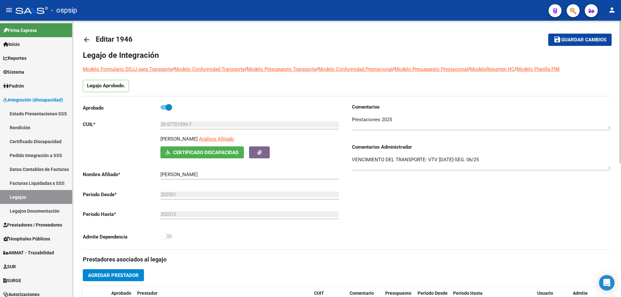
scroll to position [0, 0]
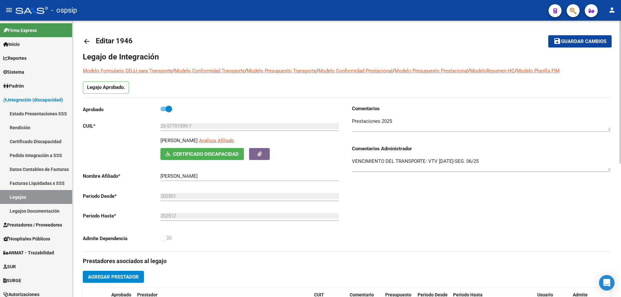
click at [86, 39] on mat-icon "arrow_back" at bounding box center [87, 42] width 8 height 8
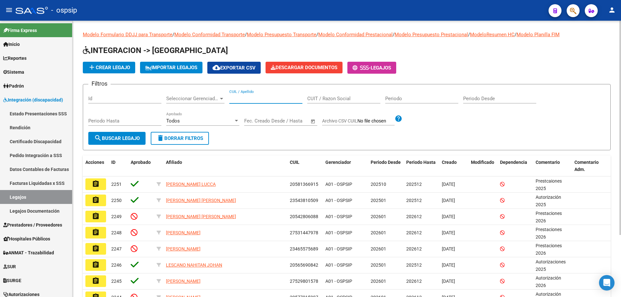
paste input "20534729805"
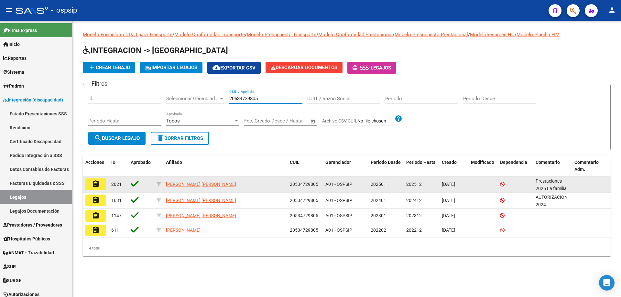
type input "20534729805"
click at [95, 181] on mat-icon "assignment" at bounding box center [96, 184] width 8 height 8
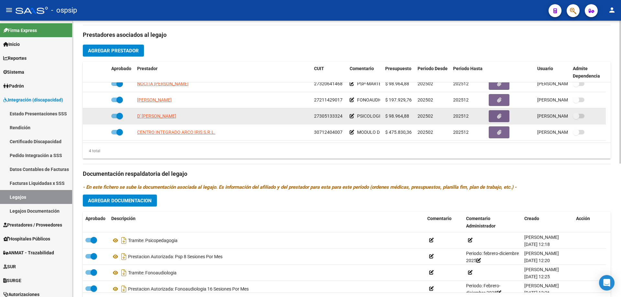
scroll to position [259, 0]
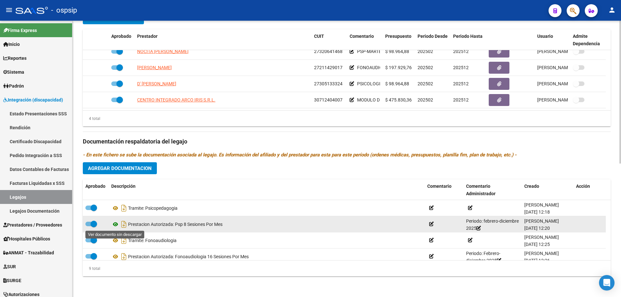
click at [116, 223] on icon at bounding box center [115, 225] width 8 height 8
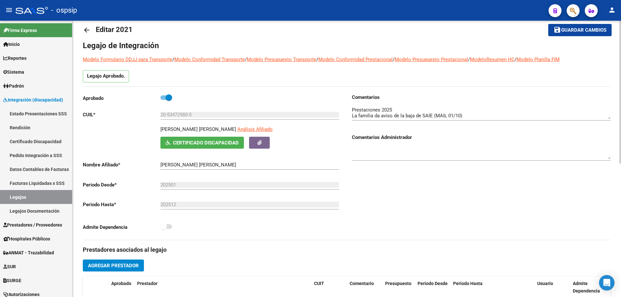
scroll to position [0, 0]
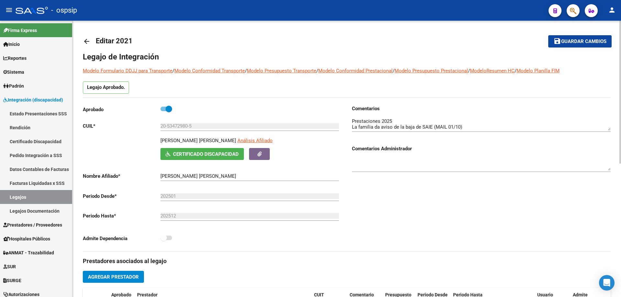
click at [87, 40] on mat-icon "arrow_back" at bounding box center [87, 42] width 8 height 8
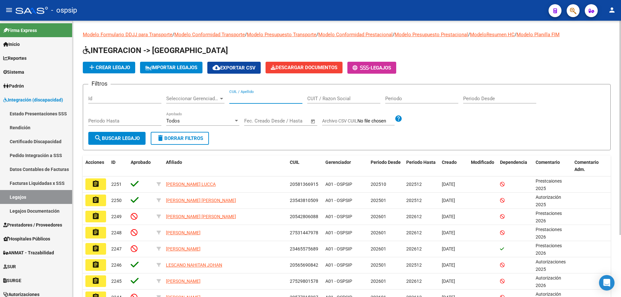
paste input "23456151604"
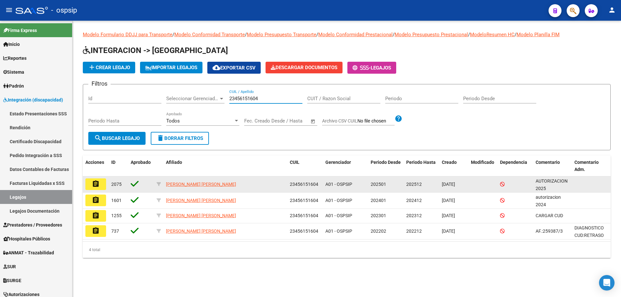
type input "23456151604"
click at [99, 181] on mat-icon "assignment" at bounding box center [96, 184] width 8 height 8
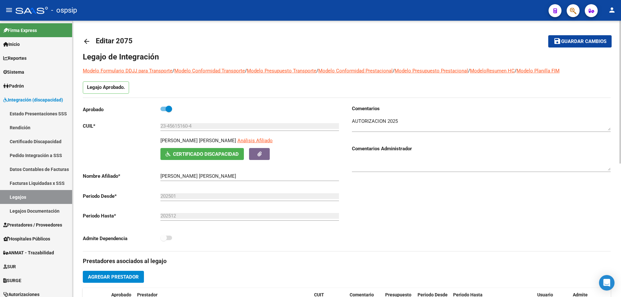
click at [89, 40] on mat-icon "arrow_back" at bounding box center [87, 42] width 8 height 8
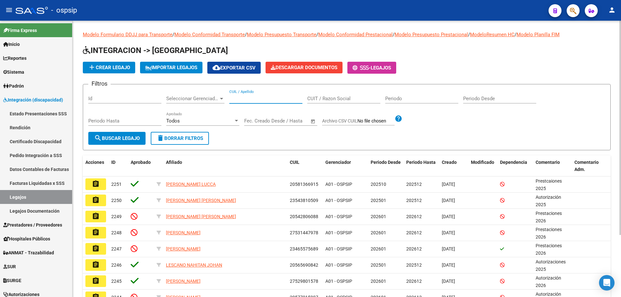
paste input "27480415286"
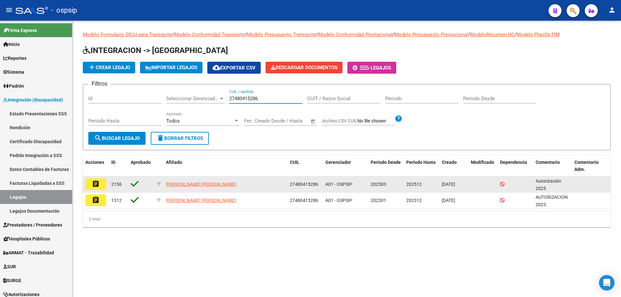
type input "27480415286"
click at [99, 184] on mat-icon "assignment" at bounding box center [96, 184] width 8 height 8
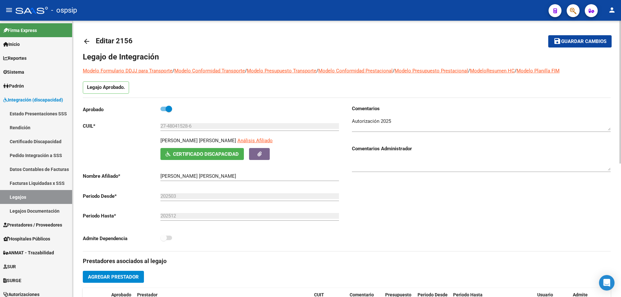
click at [86, 39] on mat-icon "arrow_back" at bounding box center [87, 42] width 8 height 8
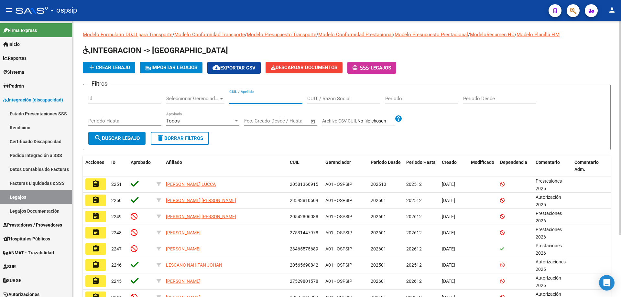
paste input "20554363262"
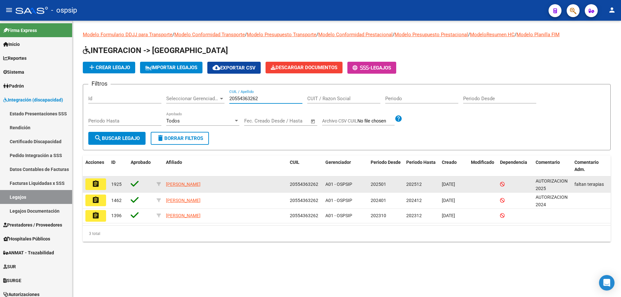
type input "20554363262"
click at [93, 185] on mat-icon "assignment" at bounding box center [96, 184] width 8 height 8
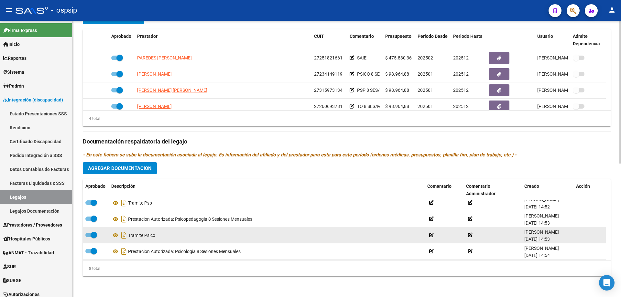
scroll to position [71, 0]
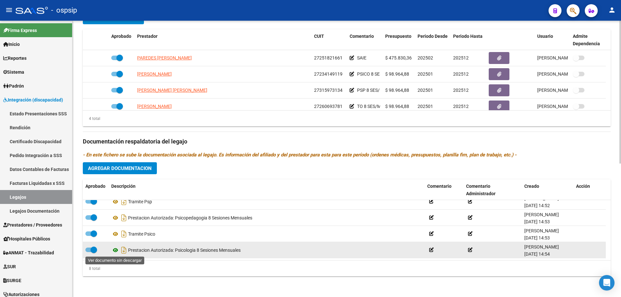
click at [116, 251] on icon at bounding box center [115, 251] width 8 height 8
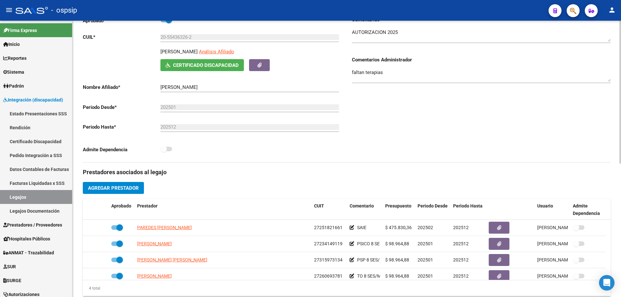
scroll to position [0, 0]
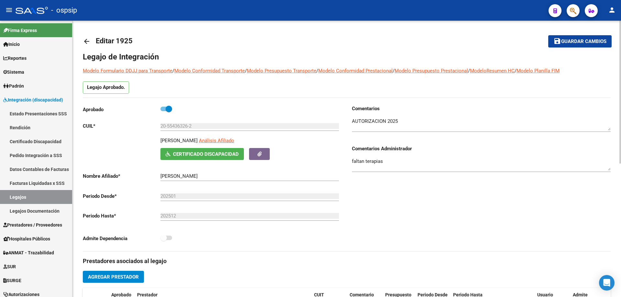
click at [86, 41] on mat-icon "arrow_back" at bounding box center [87, 42] width 8 height 8
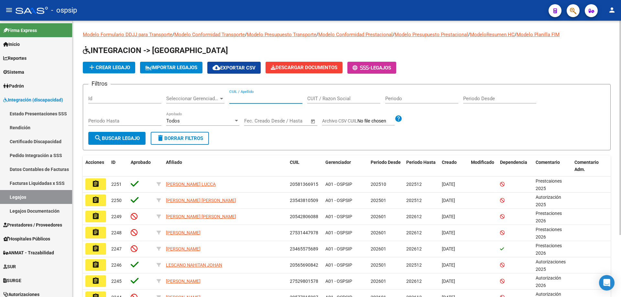
paste input "20581376503"
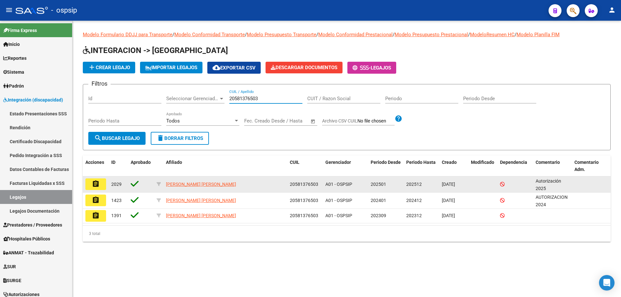
type input "20581376503"
click at [98, 185] on mat-icon "assignment" at bounding box center [96, 184] width 8 height 8
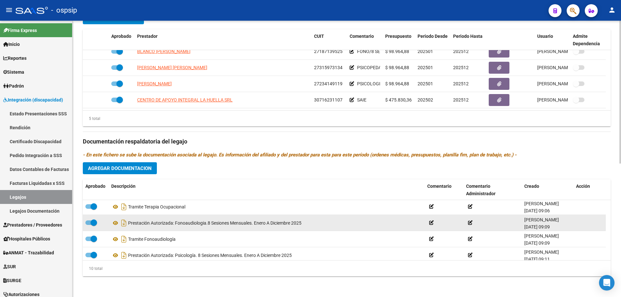
scroll to position [32, 0]
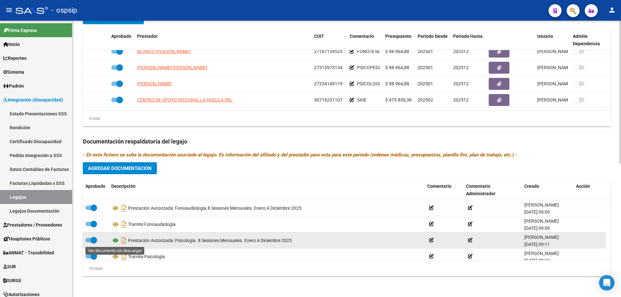
click at [116, 241] on icon at bounding box center [115, 241] width 8 height 8
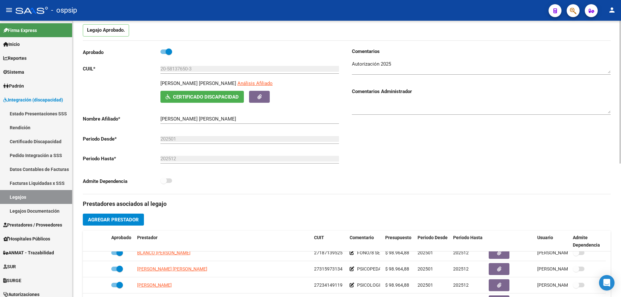
scroll to position [0, 0]
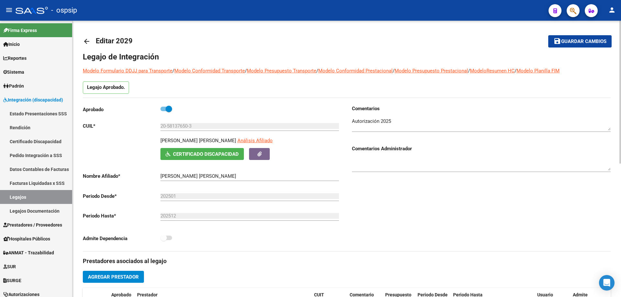
click at [86, 40] on mat-icon "arrow_back" at bounding box center [87, 42] width 8 height 8
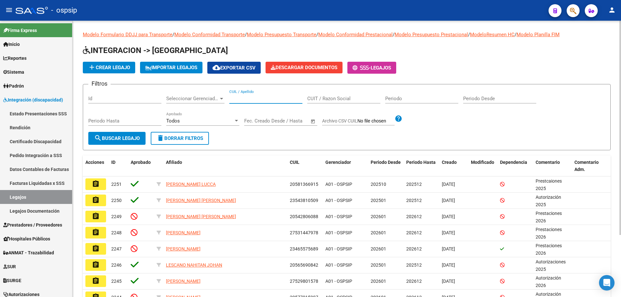
paste input "20534117850"
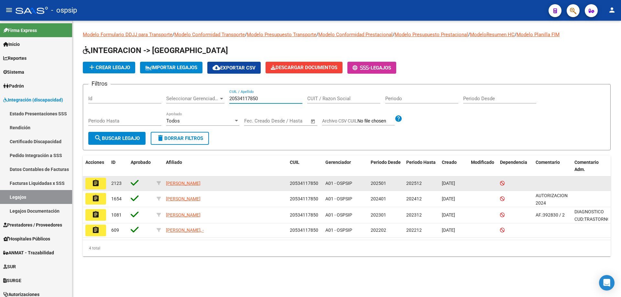
type input "20534117850"
click at [92, 186] on mat-icon "assignment" at bounding box center [96, 184] width 8 height 8
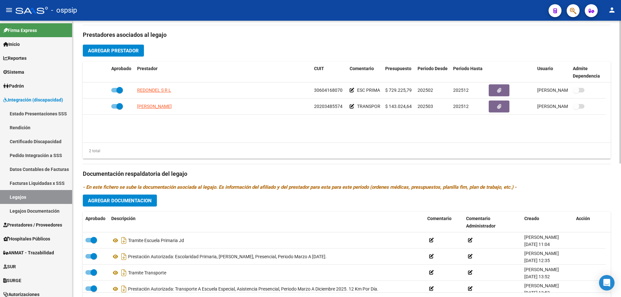
scroll to position [259, 0]
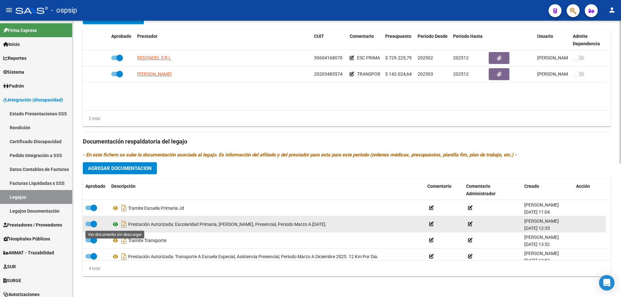
click at [116, 223] on icon at bounding box center [115, 225] width 8 height 8
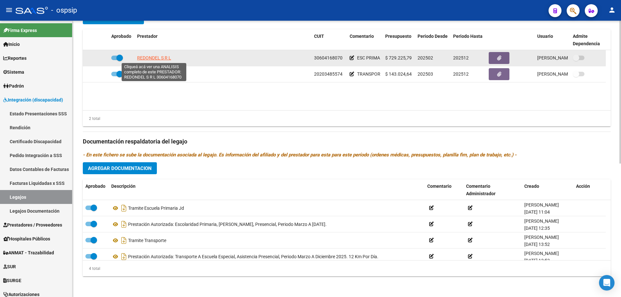
click at [151, 59] on span "REDONDEL S R L" at bounding box center [154, 57] width 34 height 5
type textarea "30604168070"
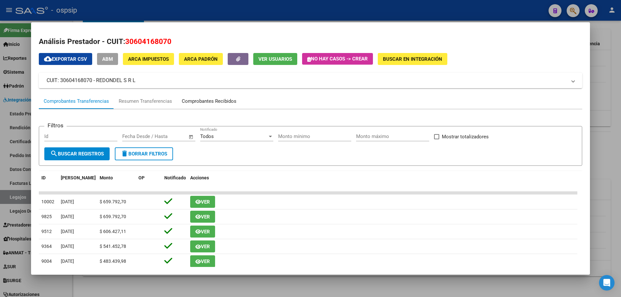
click at [215, 101] on div "Comprobantes Recibidos" at bounding box center [209, 101] width 55 height 7
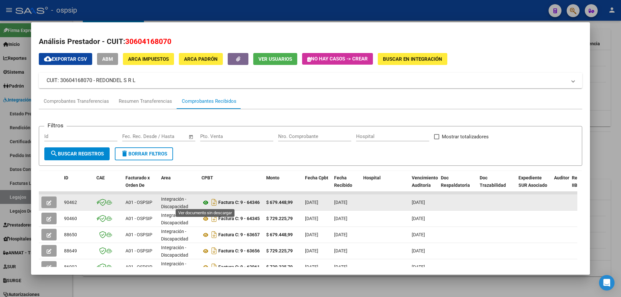
click at [205, 201] on icon at bounding box center [206, 203] width 8 height 8
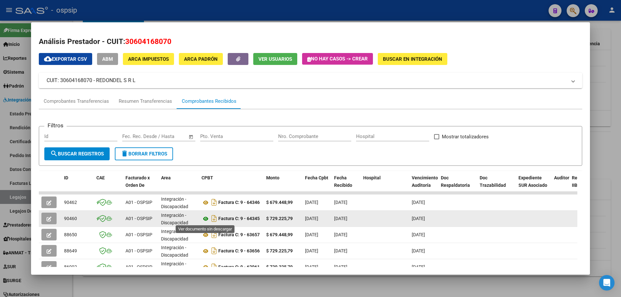
click at [206, 219] on icon at bounding box center [206, 219] width 8 height 8
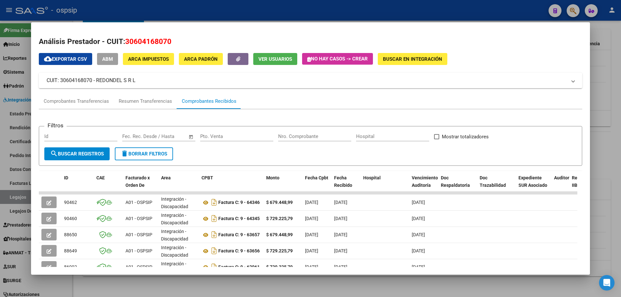
click at [618, 86] on div at bounding box center [310, 148] width 621 height 297
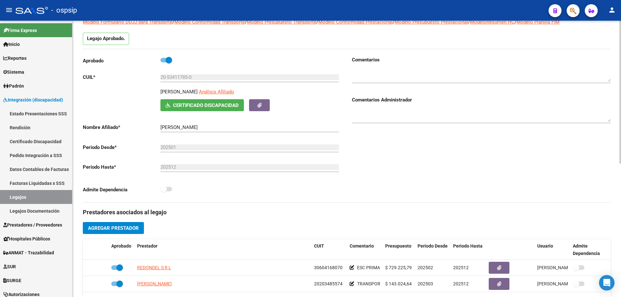
scroll to position [0, 0]
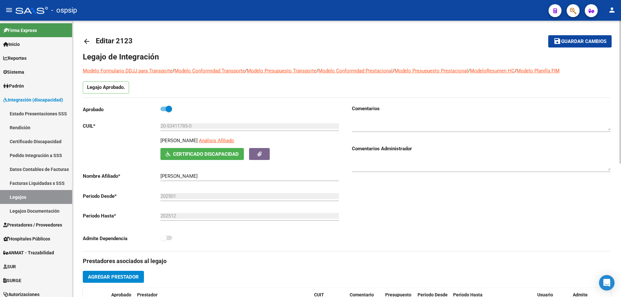
click at [87, 40] on mat-icon "arrow_back" at bounding box center [87, 42] width 8 height 8
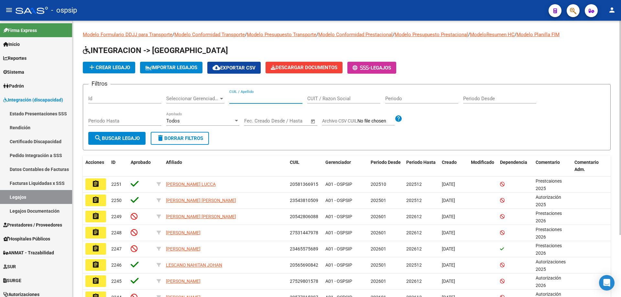
paste input "20582047090"
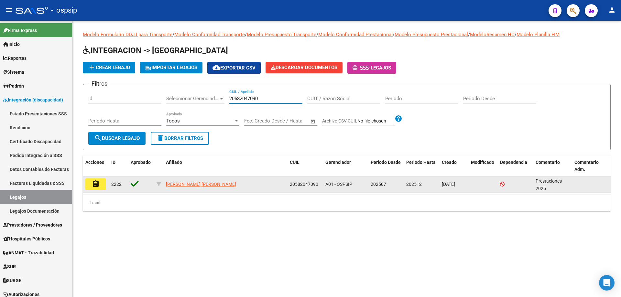
type input "20582047090"
click at [99, 187] on mat-icon "assignment" at bounding box center [96, 184] width 8 height 8
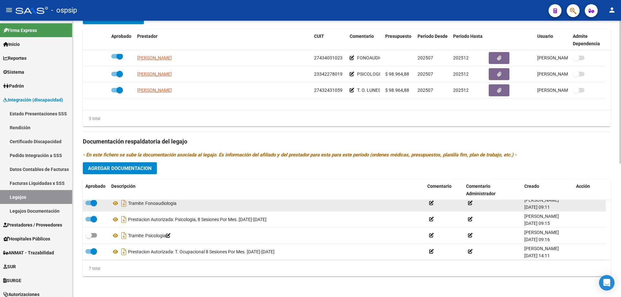
scroll to position [32, 0]
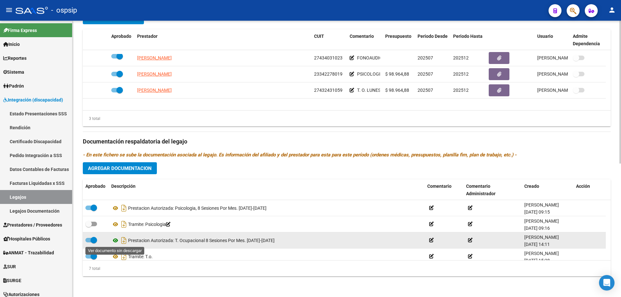
click at [116, 239] on icon at bounding box center [115, 241] width 8 height 8
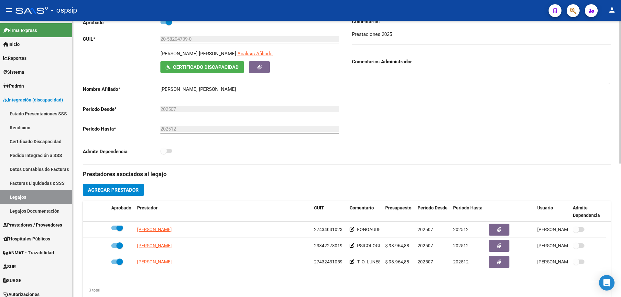
scroll to position [0, 0]
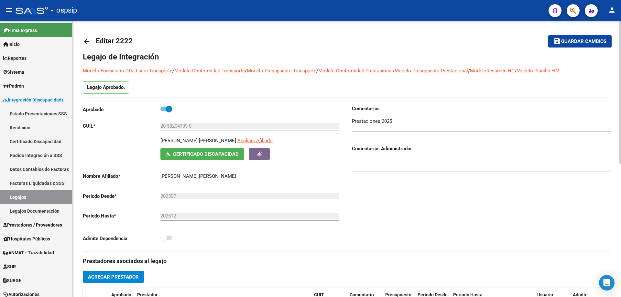
click at [89, 40] on mat-icon "arrow_back" at bounding box center [87, 42] width 8 height 8
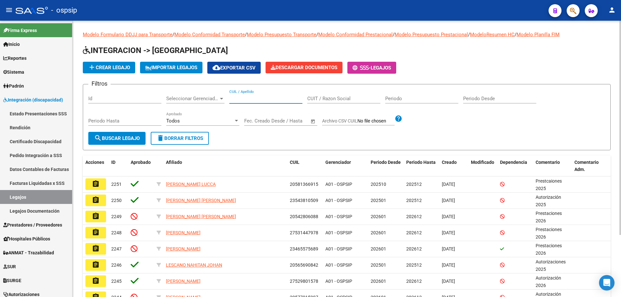
paste input "20584505118"
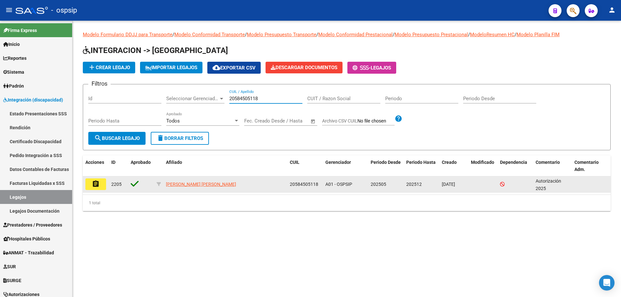
type input "20584505118"
click at [97, 184] on mat-icon "assignment" at bounding box center [96, 184] width 8 height 8
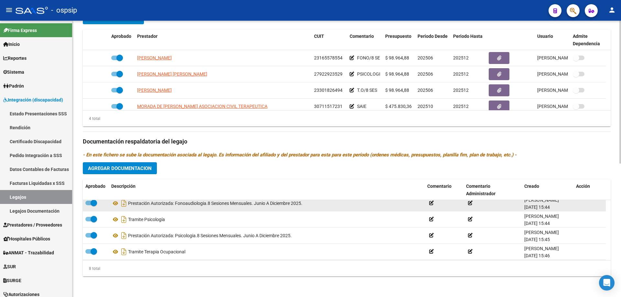
scroll to position [32, 0]
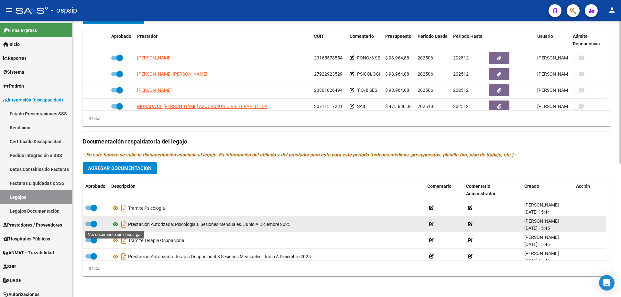
click at [115, 224] on icon at bounding box center [115, 225] width 8 height 8
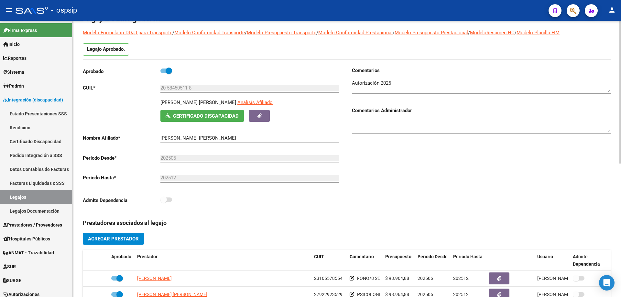
scroll to position [0, 0]
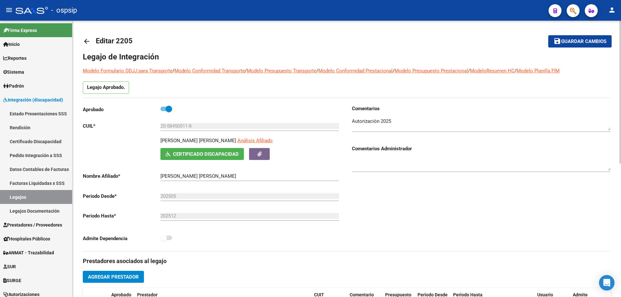
click at [87, 42] on mat-icon "arrow_back" at bounding box center [87, 42] width 8 height 8
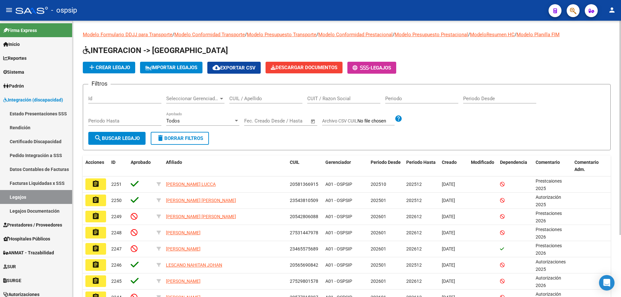
drag, startPoint x: 231, startPoint y: 95, endPoint x: 229, endPoint y: 99, distance: 3.8
click at [229, 99] on app-drop-down-list "Seleccionar Gerenciador Seleccionar Gerenciador" at bounding box center [197, 100] width 63 height 20
paste input "27576847152"
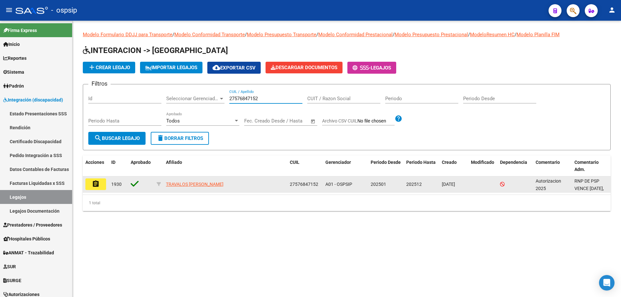
type input "27576847152"
click at [100, 185] on button "assignment" at bounding box center [95, 185] width 21 height 12
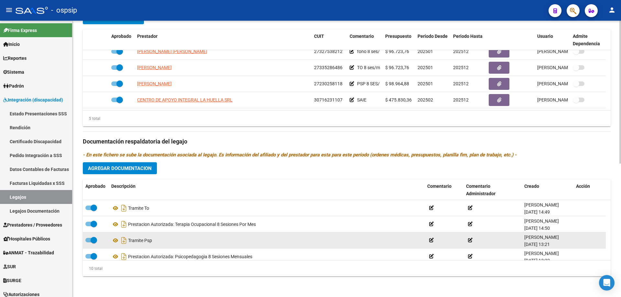
scroll to position [97, 0]
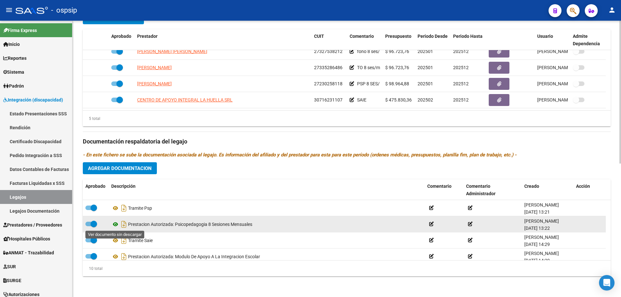
click at [117, 224] on icon at bounding box center [115, 225] width 8 height 8
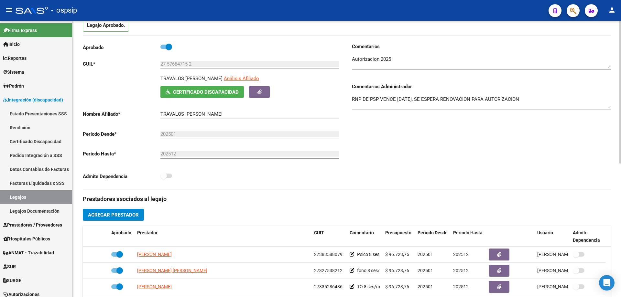
scroll to position [0, 0]
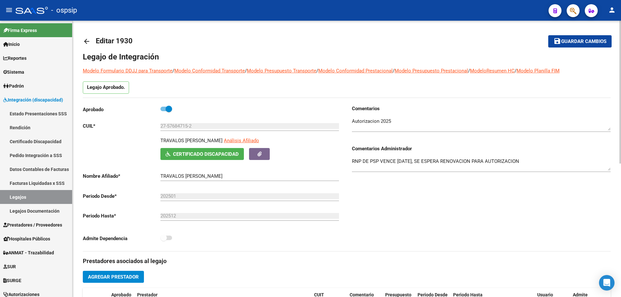
click at [86, 41] on mat-icon "arrow_back" at bounding box center [87, 42] width 8 height 8
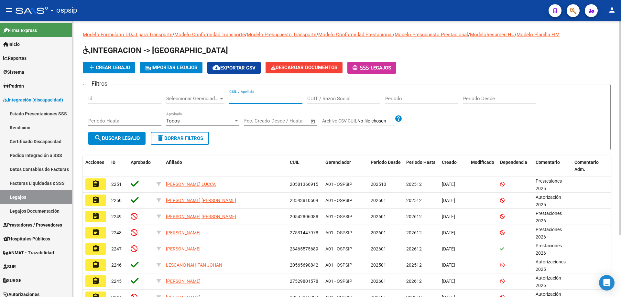
paste input "20494464900"
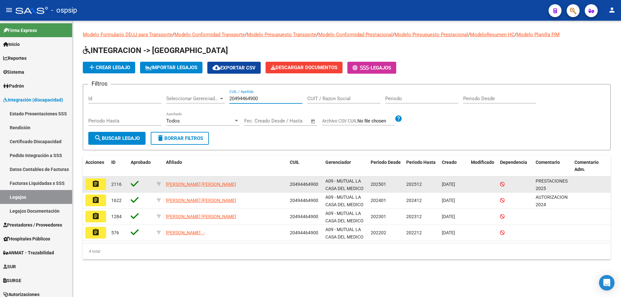
type input "20494464900"
click at [94, 183] on mat-icon "assignment" at bounding box center [96, 184] width 8 height 8
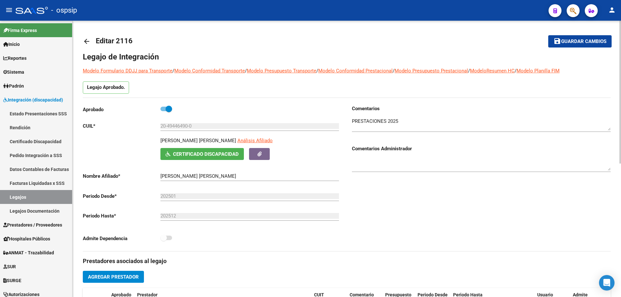
click at [88, 40] on mat-icon "arrow_back" at bounding box center [87, 42] width 8 height 8
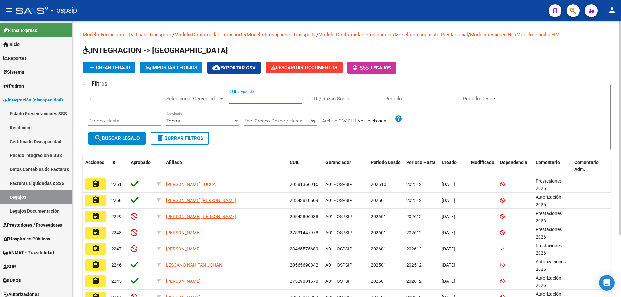
paste input "20482425918"
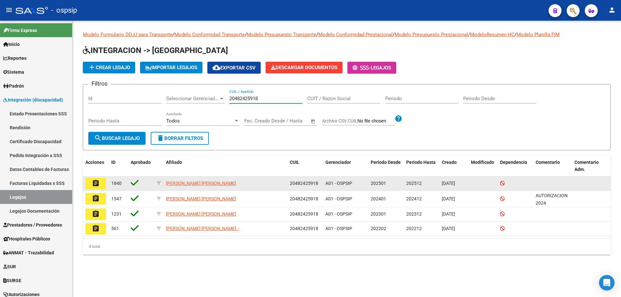
type input "20482425918"
click at [98, 185] on mat-icon "assignment" at bounding box center [96, 184] width 8 height 8
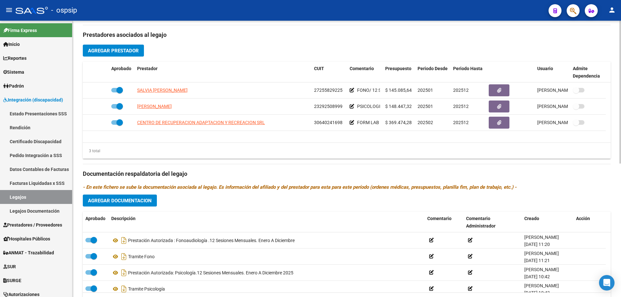
scroll to position [259, 0]
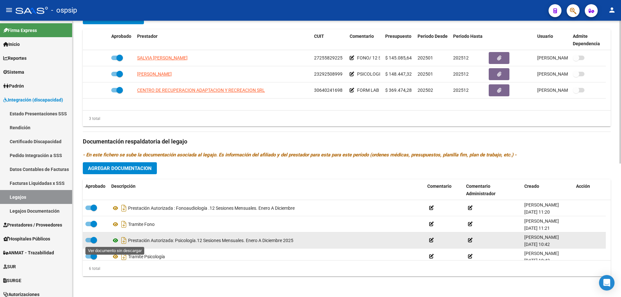
click at [117, 241] on icon at bounding box center [115, 241] width 8 height 8
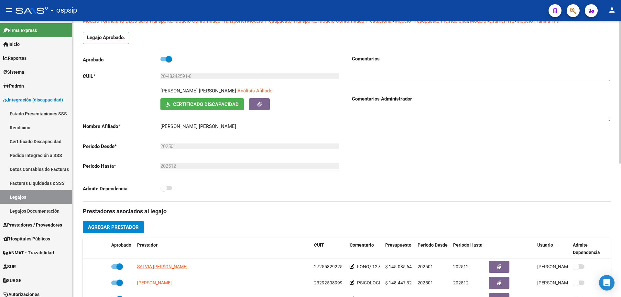
scroll to position [0, 0]
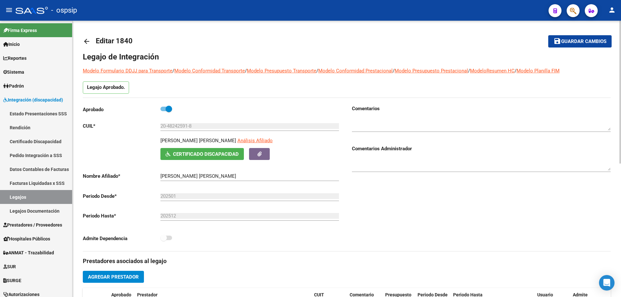
click at [88, 39] on mat-icon "arrow_back" at bounding box center [87, 42] width 8 height 8
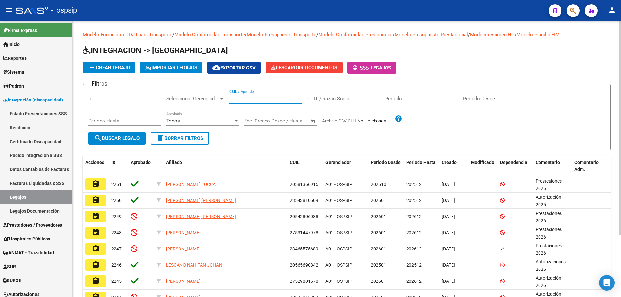
paste input "20554363262"
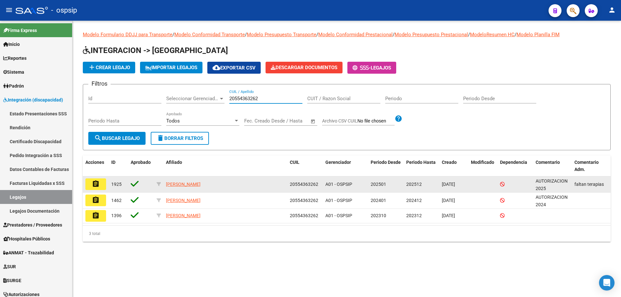
type input "20554363262"
click at [96, 183] on mat-icon "assignment" at bounding box center [96, 184] width 8 height 8
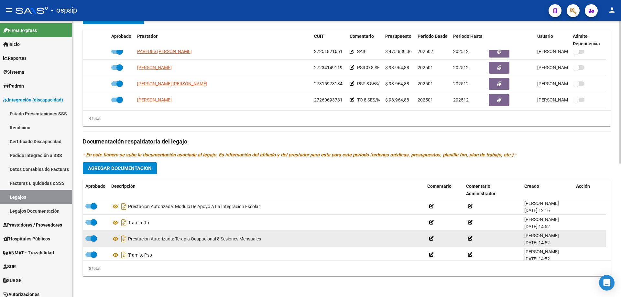
scroll to position [32, 0]
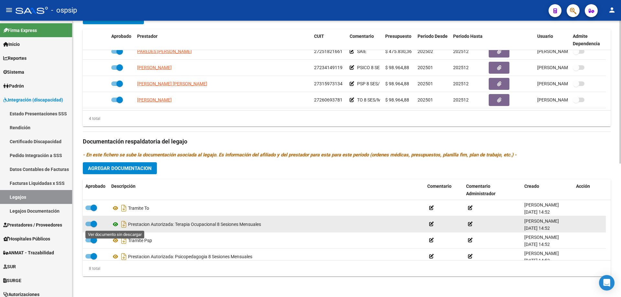
click at [115, 226] on icon at bounding box center [115, 225] width 8 height 8
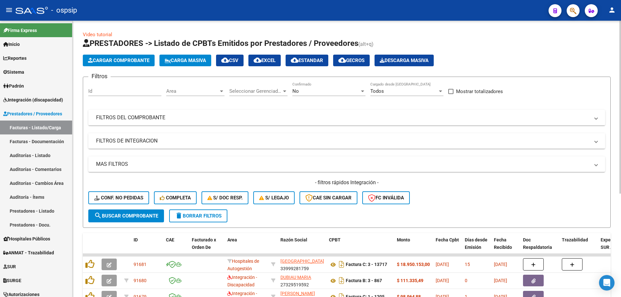
click at [320, 95] on div "No Confirmado" at bounding box center [329, 89] width 73 height 14
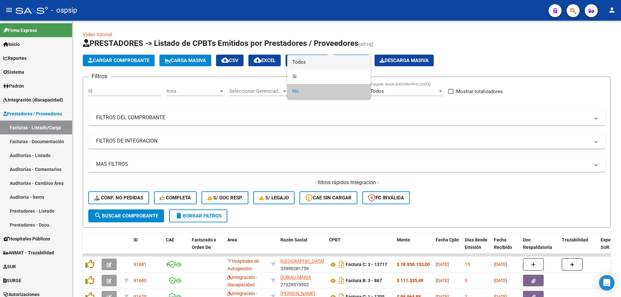
click at [316, 67] on span "Todos" at bounding box center [329, 62] width 73 height 15
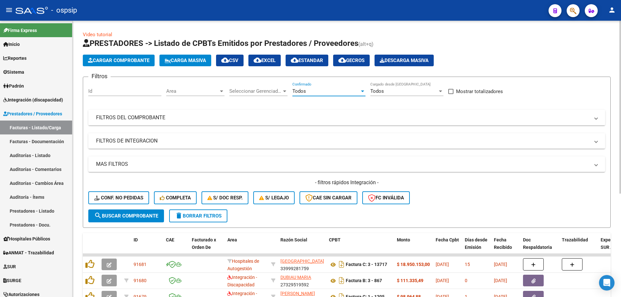
click at [158, 120] on mat-panel-title "FILTROS DEL COMPROBANTE" at bounding box center [343, 117] width 494 height 7
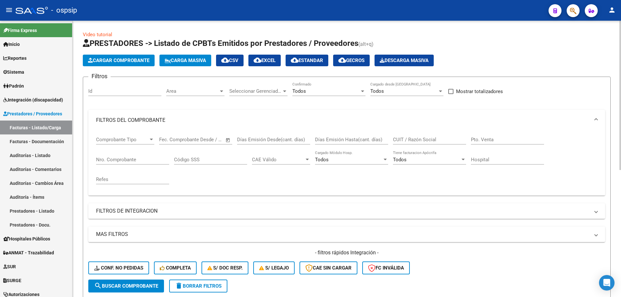
click at [120, 159] on input "Nro. Comprobante" at bounding box center [132, 160] width 73 height 6
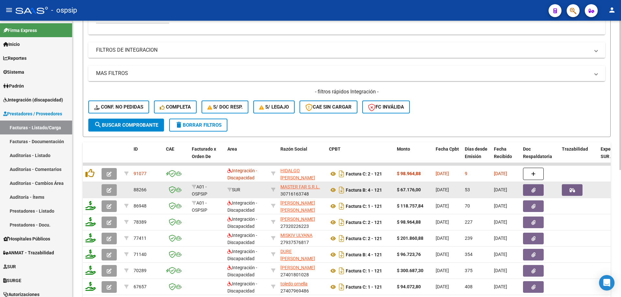
scroll to position [162, 0]
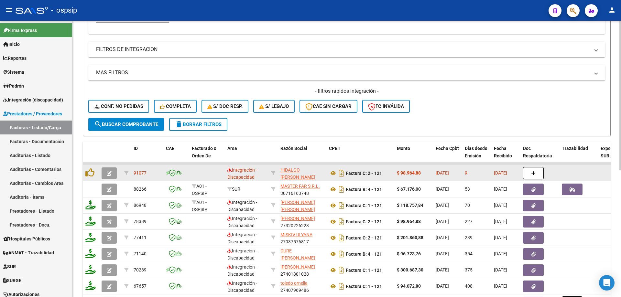
type input "121"
click at [115, 174] on button "button" at bounding box center [109, 174] width 15 height 12
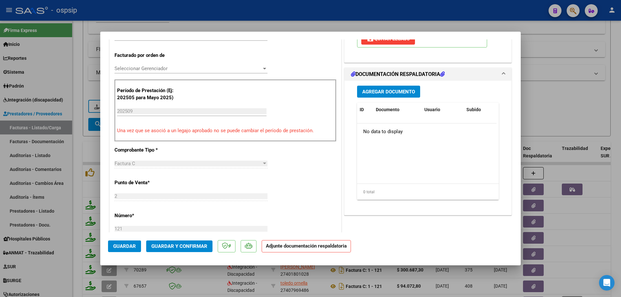
click at [585, 75] on div at bounding box center [310, 148] width 621 height 297
type input "$ 0,00"
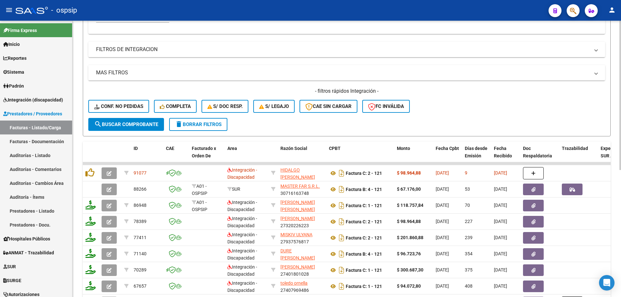
scroll to position [32, 0]
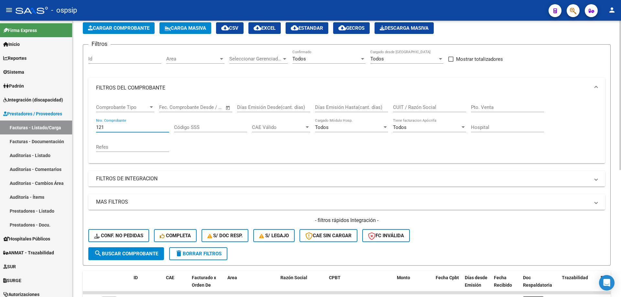
click at [119, 128] on input "121" at bounding box center [132, 128] width 73 height 6
type input "1"
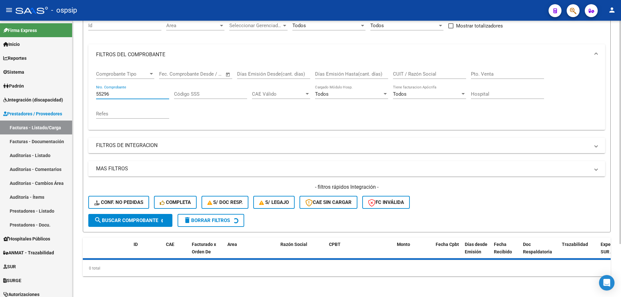
scroll to position [80, 0]
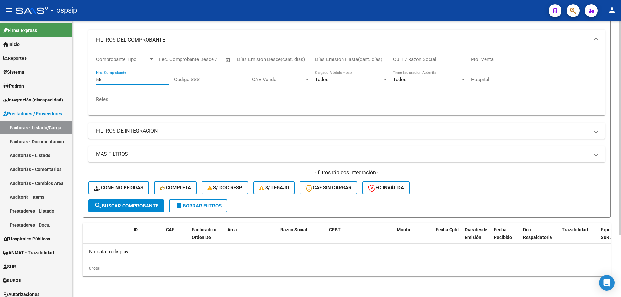
type input "5"
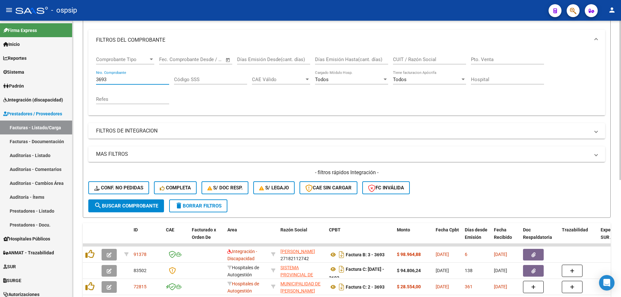
scroll to position [113, 0]
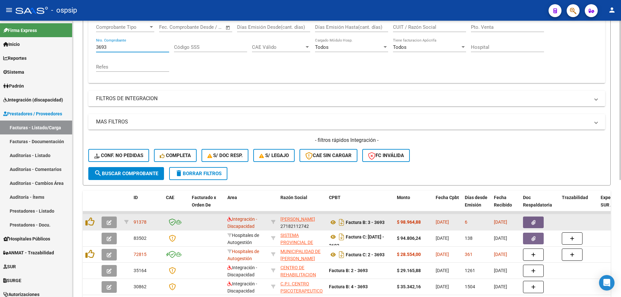
type input "3693"
click at [108, 222] on icon "button" at bounding box center [109, 222] width 5 height 5
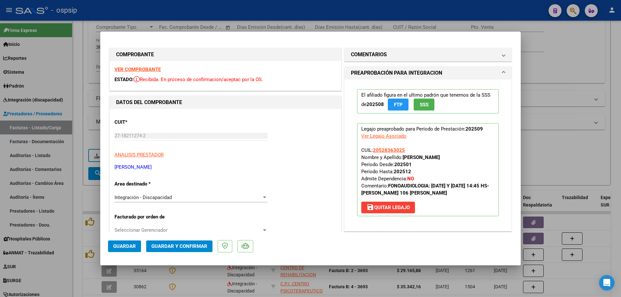
click at [423, 107] on span "SSS" at bounding box center [424, 105] width 9 height 6
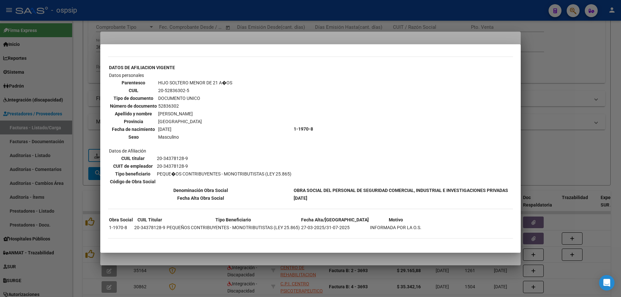
scroll to position [107, 0]
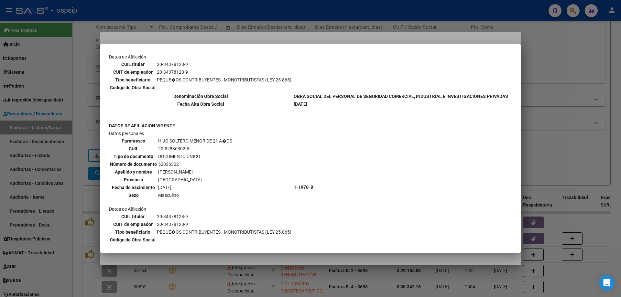
click at [560, 93] on div at bounding box center [310, 148] width 621 height 297
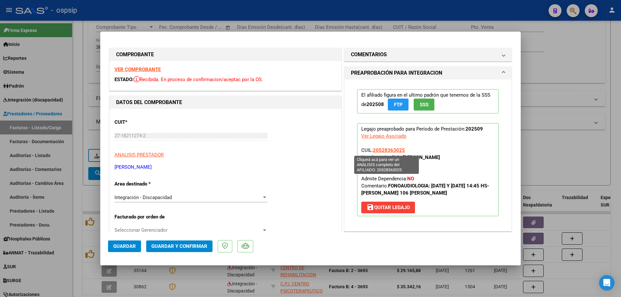
click at [386, 150] on span "20528363025" at bounding box center [389, 151] width 32 height 6
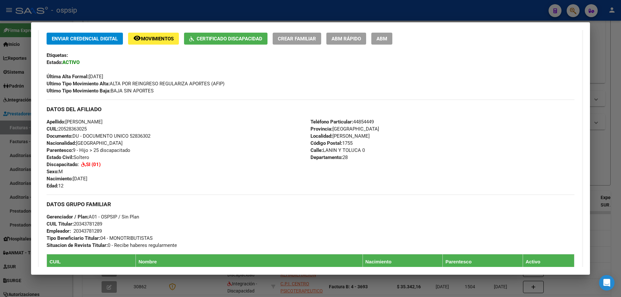
scroll to position [162, 0]
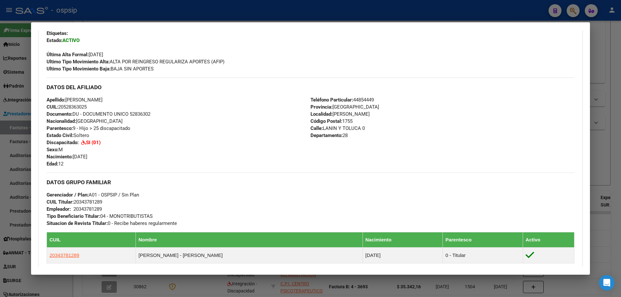
click at [610, 161] on div at bounding box center [310, 148] width 621 height 297
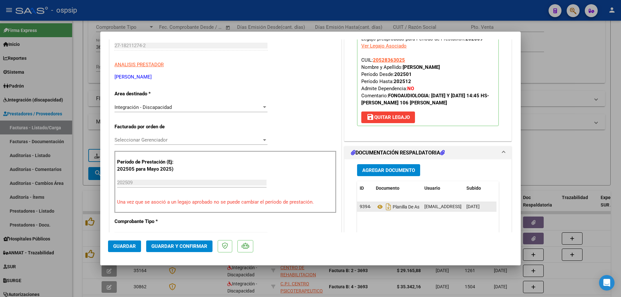
scroll to position [97, 0]
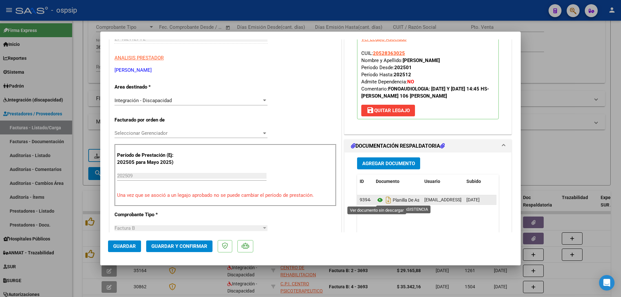
click at [377, 199] on icon at bounding box center [380, 200] width 8 height 8
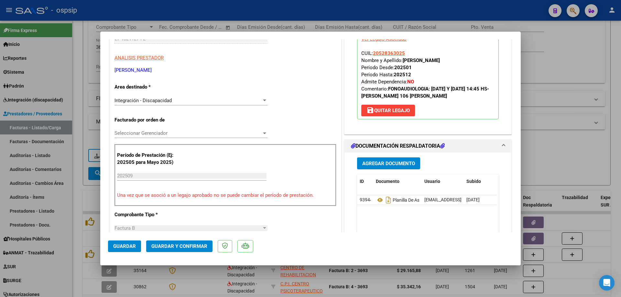
scroll to position [0, 0]
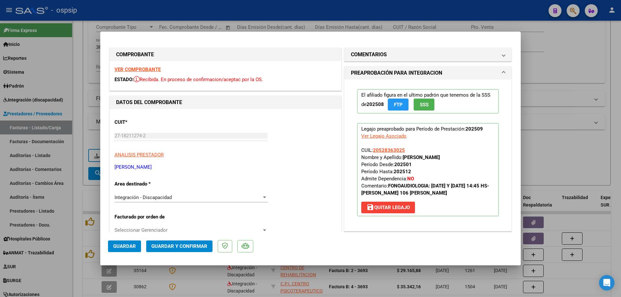
drag, startPoint x: 404, startPoint y: 150, endPoint x: 370, endPoint y: 148, distance: 34.0
click at [370, 148] on p "Legajo preaprobado para Período de Prestación: 202509 Ver Legajo Asociado CUIL:…" at bounding box center [428, 169] width 142 height 93
copy span "20528363025"
click at [199, 243] on button "Guardar y Confirmar" at bounding box center [179, 247] width 66 height 12
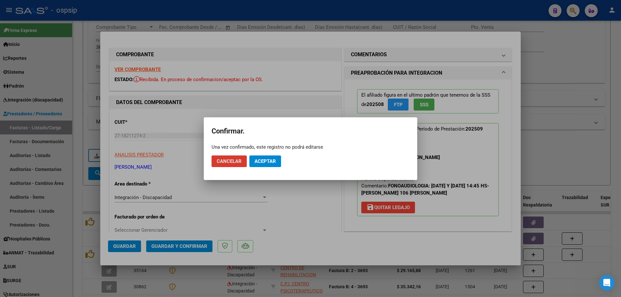
click at [277, 157] on button "Aceptar" at bounding box center [266, 162] width 32 height 12
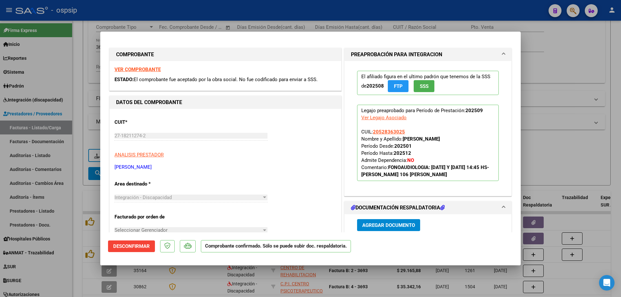
click at [596, 64] on div at bounding box center [310, 148] width 621 height 297
type input "$ 0,00"
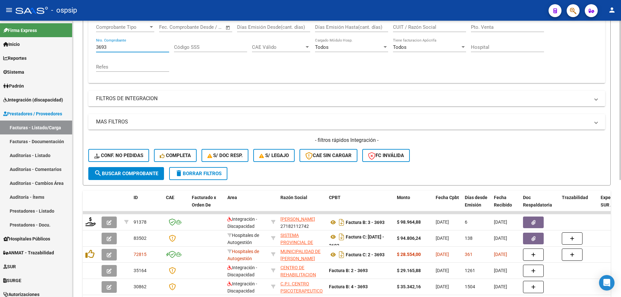
click at [123, 47] on input "3693" at bounding box center [132, 47] width 73 height 6
type input "3"
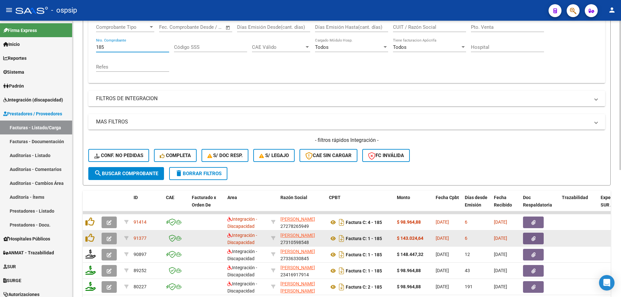
type input "185"
click at [109, 240] on icon "button" at bounding box center [109, 239] width 5 height 5
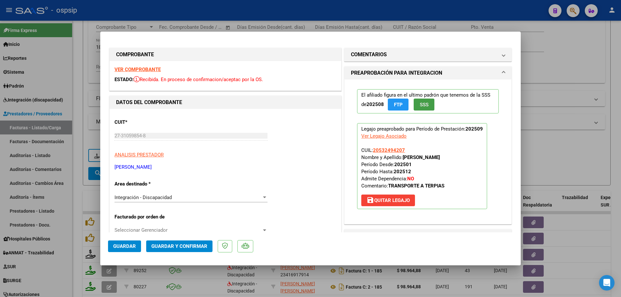
click at [427, 103] on button "SSS" at bounding box center [424, 105] width 21 height 12
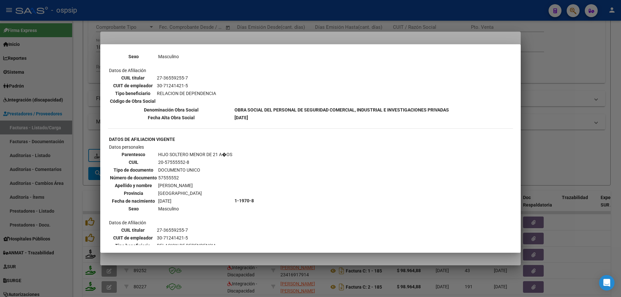
scroll to position [334, 0]
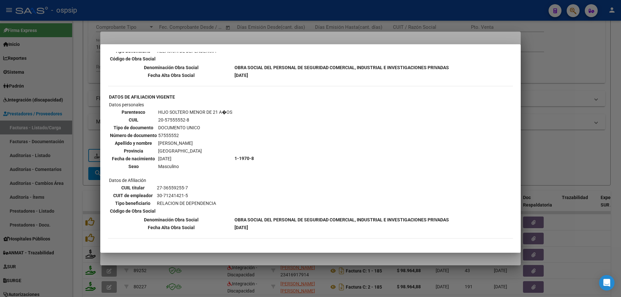
click at [568, 97] on div at bounding box center [310, 148] width 621 height 297
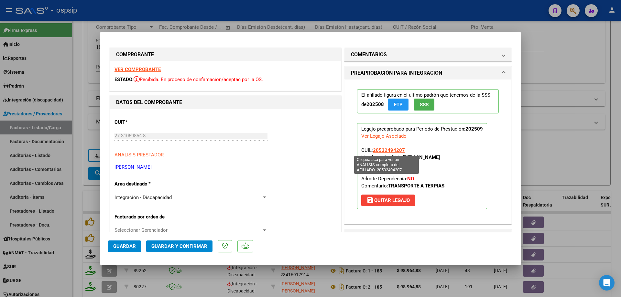
click at [391, 150] on span "20532494207" at bounding box center [389, 151] width 32 height 6
type textarea "20532494207"
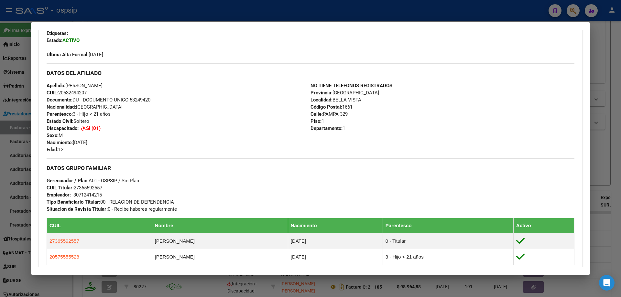
scroll to position [278, 0]
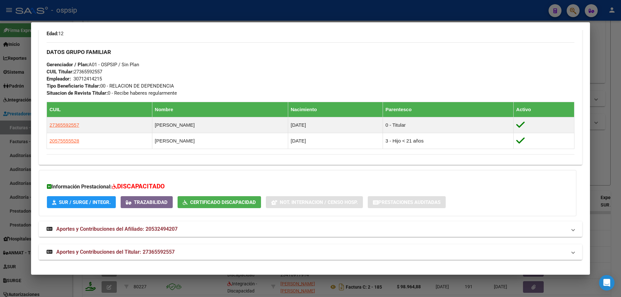
click at [599, 150] on div at bounding box center [310, 148] width 621 height 297
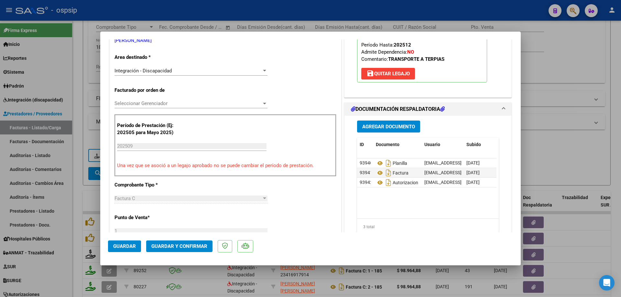
scroll to position [162, 0]
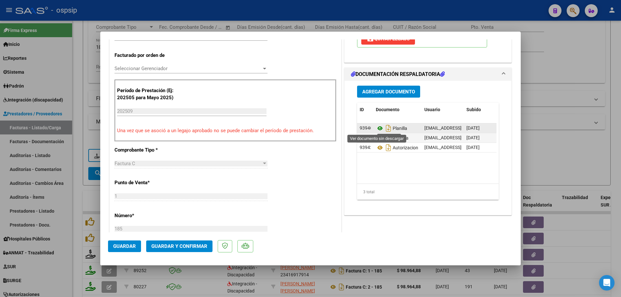
click at [377, 128] on icon at bounding box center [380, 129] width 8 height 8
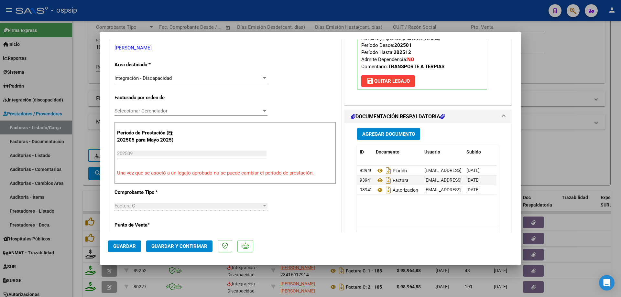
scroll to position [65, 0]
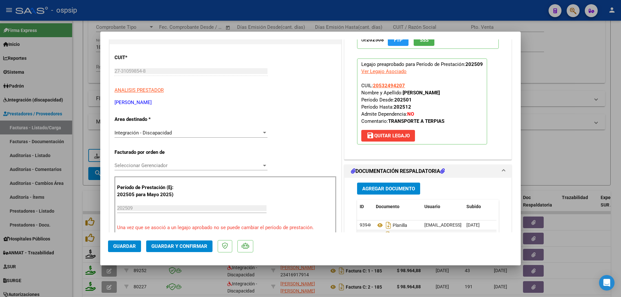
drag, startPoint x: 408, startPoint y: 87, endPoint x: 371, endPoint y: 85, distance: 37.6
click at [371, 85] on p "Legajo preaprobado para Período de Prestación: 202509 Ver Legajo Asociado CUIL:…" at bounding box center [422, 102] width 130 height 86
copy span "20532494207"
click at [587, 51] on div at bounding box center [310, 148] width 621 height 297
type input "$ 0,00"
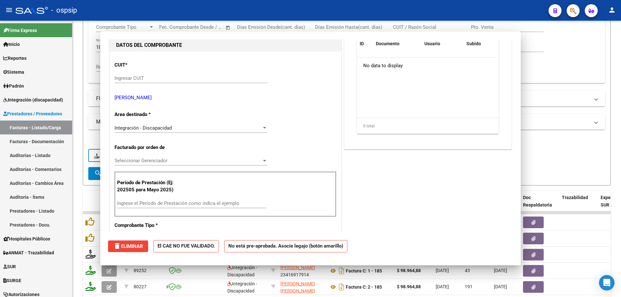
scroll to position [72, 0]
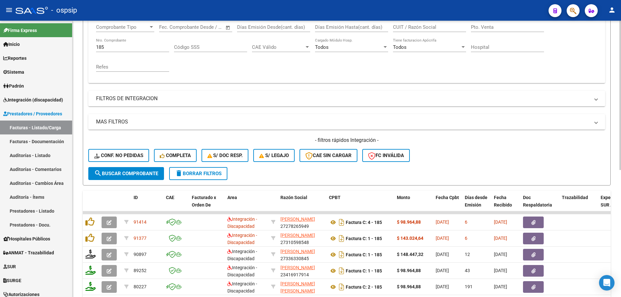
click at [135, 44] on input "185" at bounding box center [132, 47] width 73 height 6
type input "1"
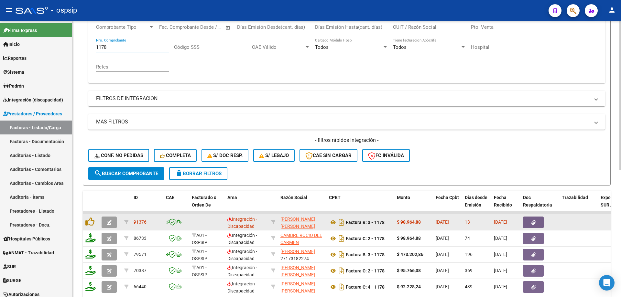
type input "1178"
click at [108, 224] on icon "button" at bounding box center [109, 222] width 5 height 5
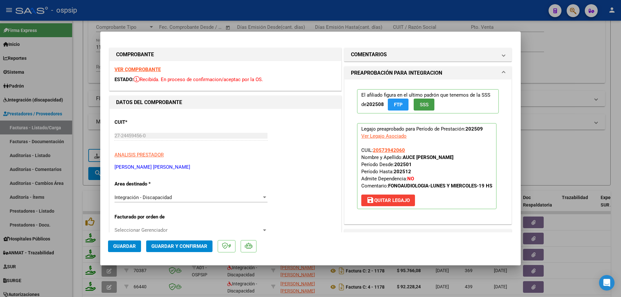
click at [417, 105] on button "SSS" at bounding box center [424, 105] width 21 height 12
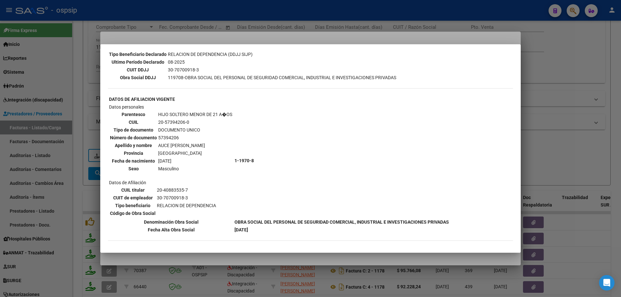
scroll to position [181, 0]
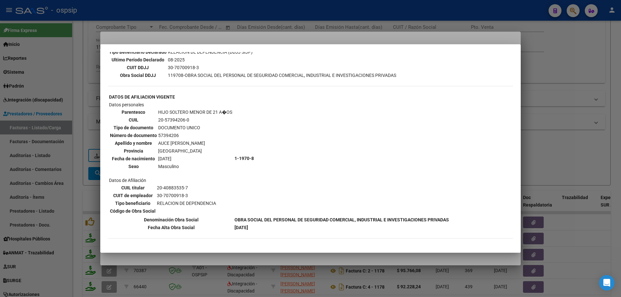
click at [577, 101] on div at bounding box center [310, 148] width 621 height 297
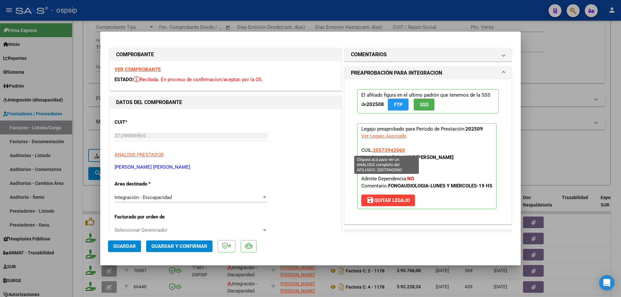
click at [392, 150] on span "20573942060" at bounding box center [389, 151] width 32 height 6
type textarea "20573942060"
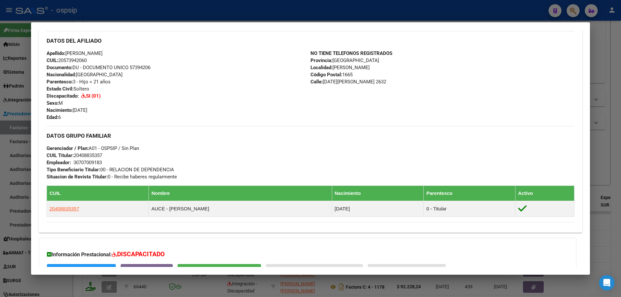
scroll to position [262, 0]
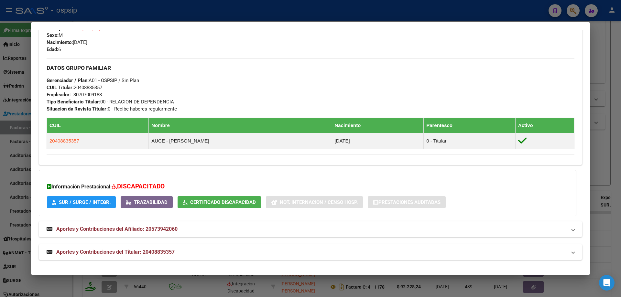
click at [610, 150] on div at bounding box center [310, 148] width 621 height 297
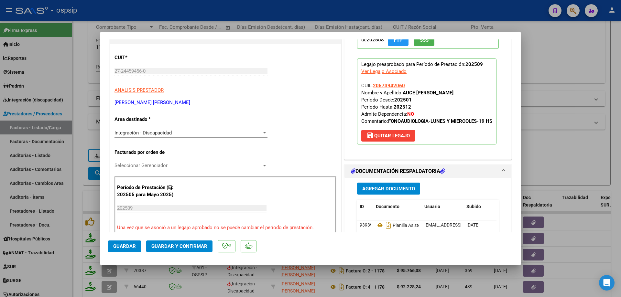
scroll to position [129, 0]
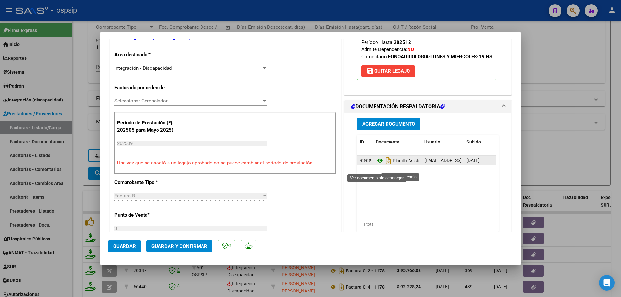
click at [379, 165] on icon at bounding box center [380, 161] width 8 height 8
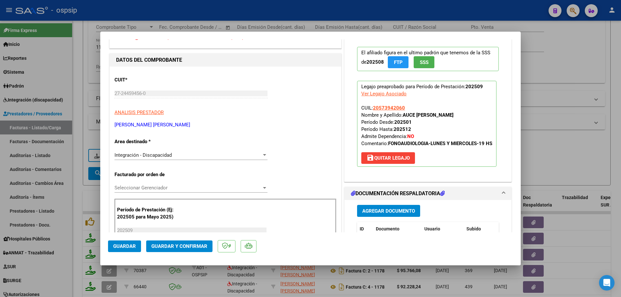
scroll to position [32, 0]
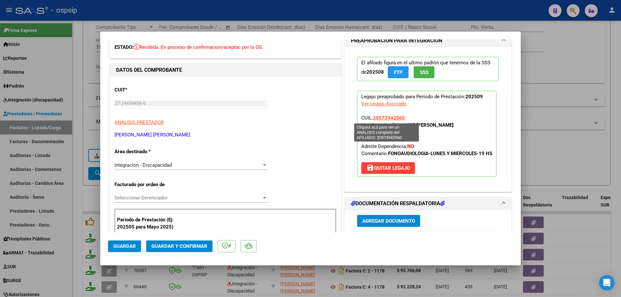
drag, startPoint x: 403, startPoint y: 116, endPoint x: 371, endPoint y: 119, distance: 31.8
click at [371, 119] on p "Legajo preaprobado para Período de Prestación: 202509 Ver Legajo Asociado CUIL:…" at bounding box center [426, 134] width 139 height 86
click at [191, 244] on span "Guardar y Confirmar" at bounding box center [179, 247] width 56 height 6
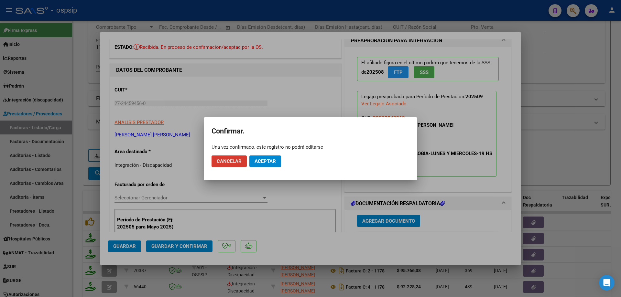
click at [280, 161] on button "Aceptar" at bounding box center [266, 162] width 32 height 12
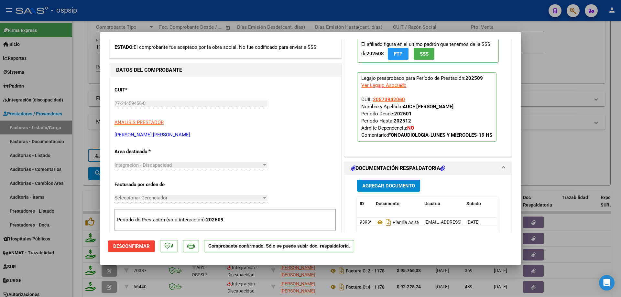
click at [578, 95] on div at bounding box center [310, 148] width 621 height 297
type input "$ 0,00"
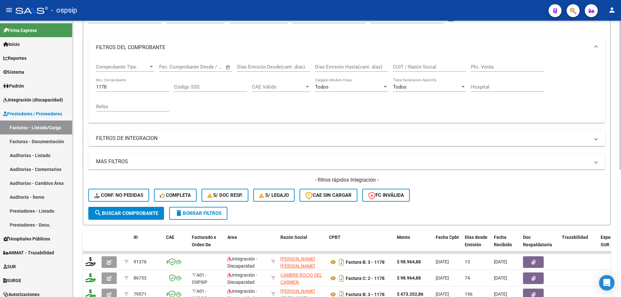
scroll to position [16, 0]
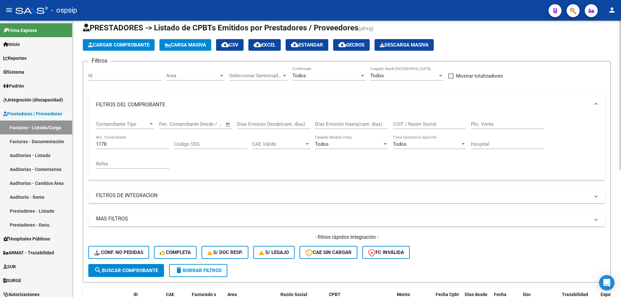
click at [118, 143] on input "1178" at bounding box center [132, 144] width 73 height 6
type input "1"
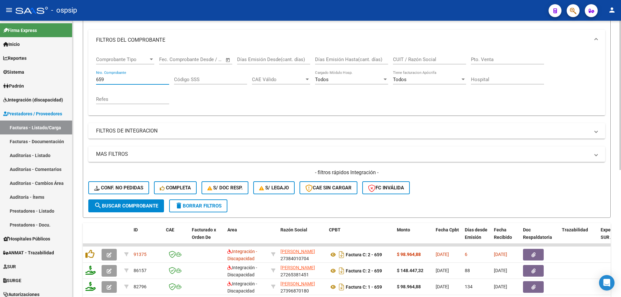
scroll to position [145, 0]
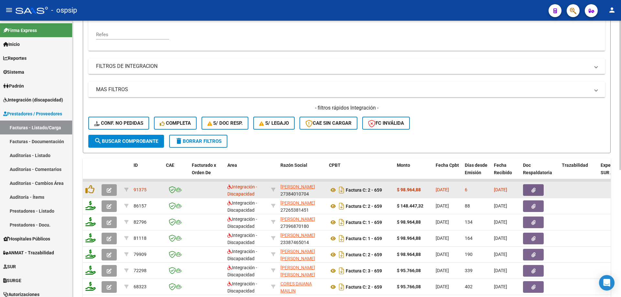
type input "659"
click at [112, 189] on button "button" at bounding box center [109, 190] width 15 height 12
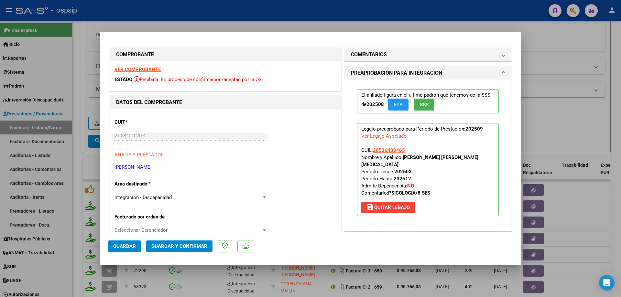
click at [432, 108] on button "SSS" at bounding box center [424, 105] width 21 height 12
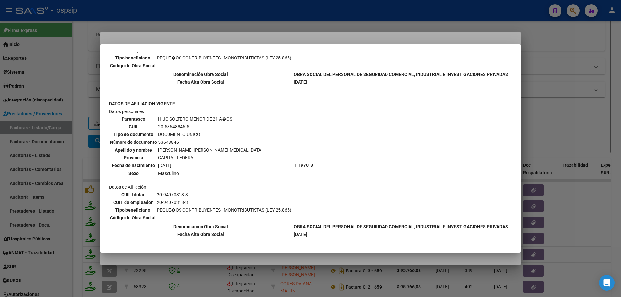
scroll to position [175, 0]
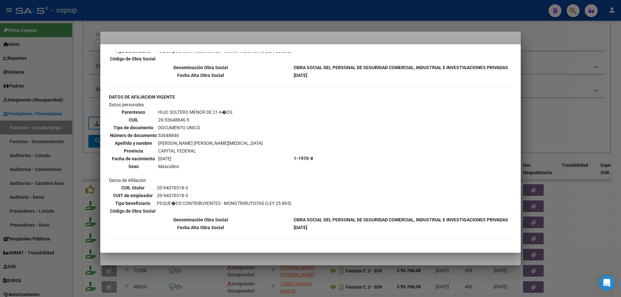
click at [579, 100] on div at bounding box center [310, 148] width 621 height 297
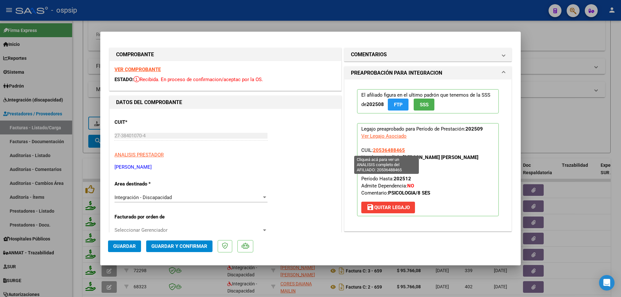
click at [391, 150] on span "20536488465" at bounding box center [389, 151] width 32 height 6
type textarea "20536488465"
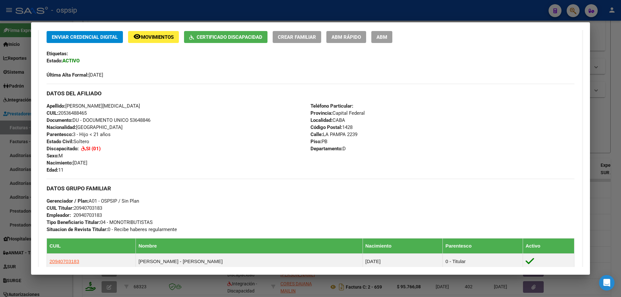
scroll to position [194, 0]
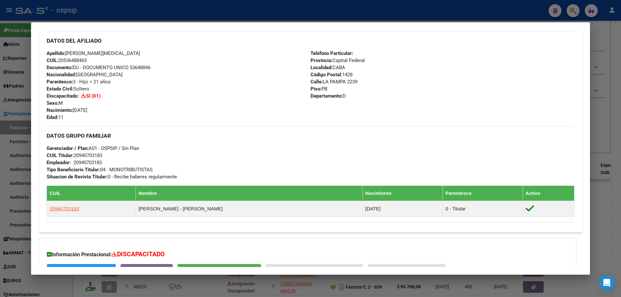
click at [610, 111] on div at bounding box center [310, 148] width 621 height 297
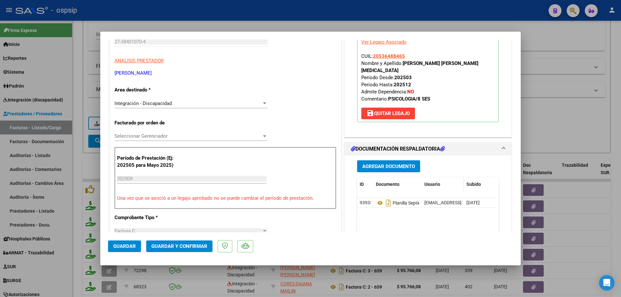
scroll to position [97, 0]
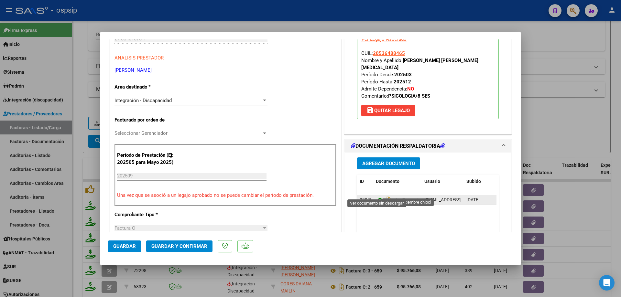
click at [379, 196] on icon at bounding box center [380, 200] width 8 height 8
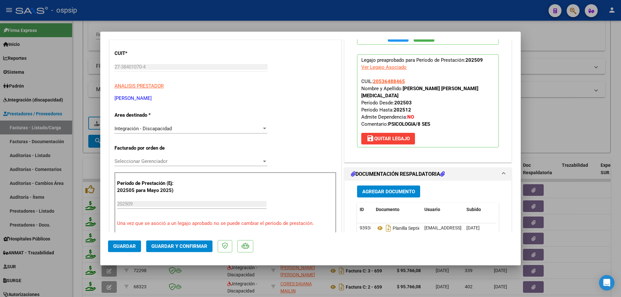
scroll to position [32, 0]
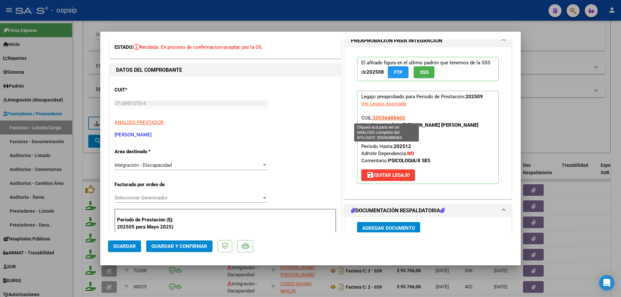
drag, startPoint x: 402, startPoint y: 117, endPoint x: 372, endPoint y: 118, distance: 29.8
click at [373, 118] on span "20536488465" at bounding box center [389, 118] width 32 height 6
copy span "20536488465"
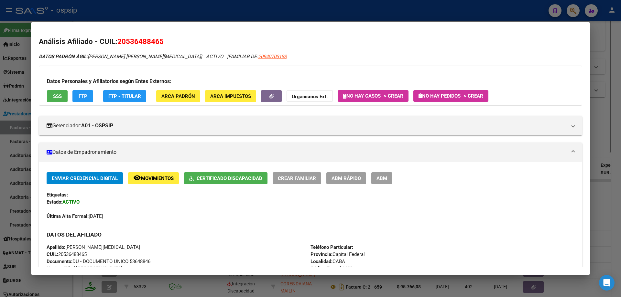
click at [603, 106] on div at bounding box center [310, 148] width 621 height 297
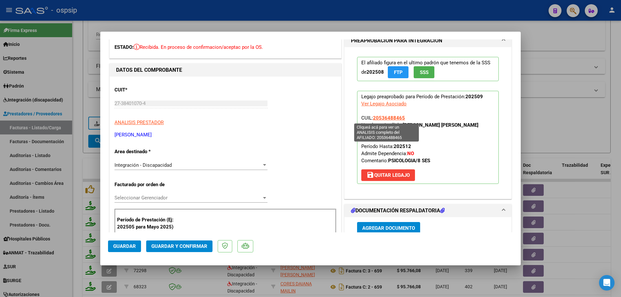
drag, startPoint x: 411, startPoint y: 117, endPoint x: 373, endPoint y: 116, distance: 38.5
click at [373, 116] on p "Legajo preaprobado para Período de Prestación: 202509 Ver Legajo Asociado CUIL:…" at bounding box center [428, 137] width 142 height 93
copy span "20536488465"
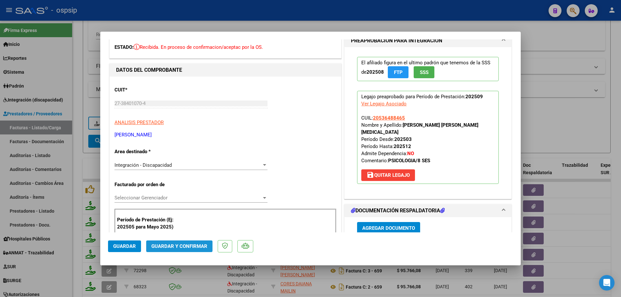
click at [184, 246] on span "Guardar y Confirmar" at bounding box center [179, 247] width 56 height 6
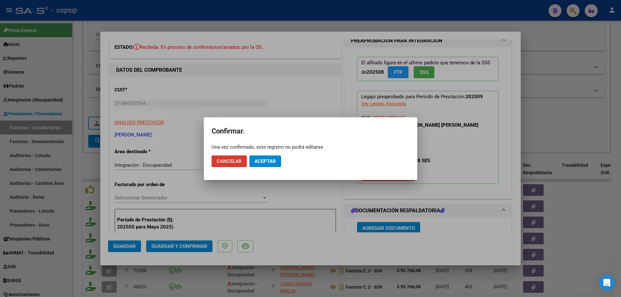
click at [256, 161] on span "Aceptar" at bounding box center [265, 162] width 21 height 6
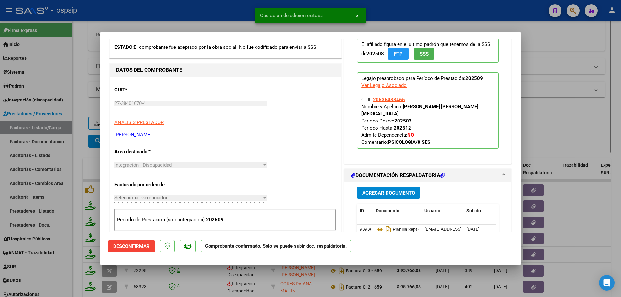
click at [567, 83] on div at bounding box center [310, 148] width 621 height 297
type input "$ 0,00"
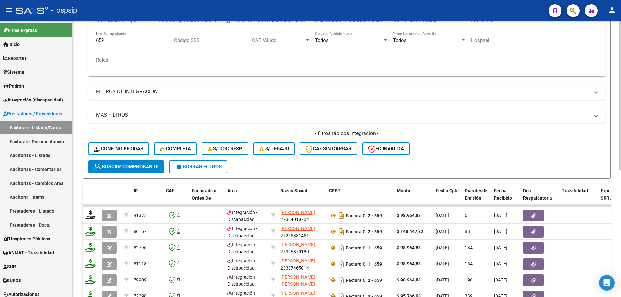
scroll to position [48, 0]
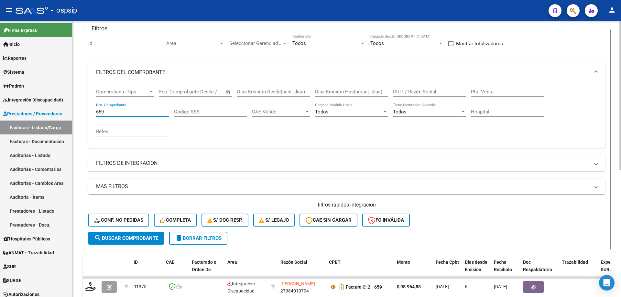
click at [114, 111] on input "659" at bounding box center [132, 112] width 73 height 6
type input "6"
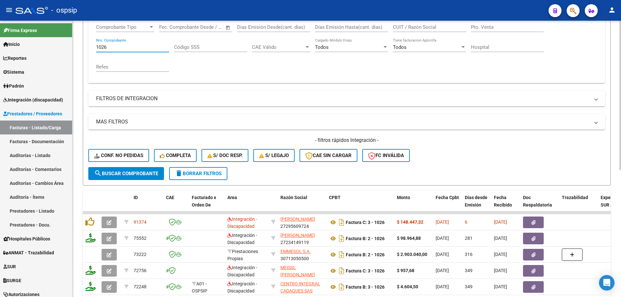
scroll to position [145, 0]
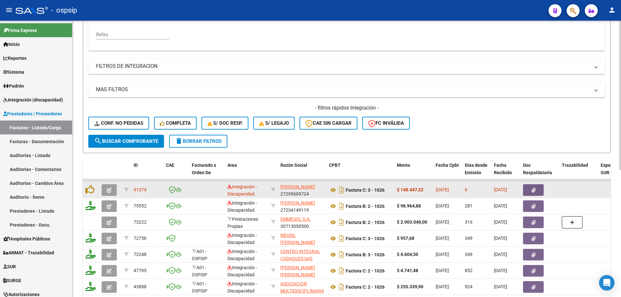
type input "1026"
click at [111, 191] on icon "button" at bounding box center [109, 190] width 5 height 5
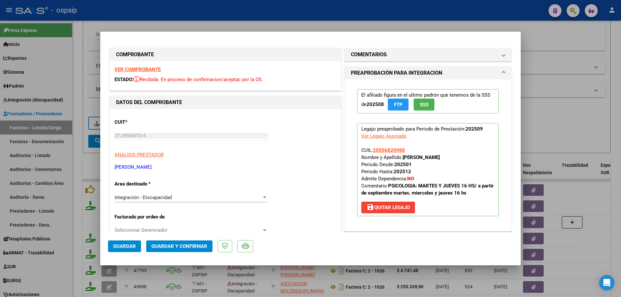
click at [419, 109] on button "SSS" at bounding box center [424, 105] width 21 height 12
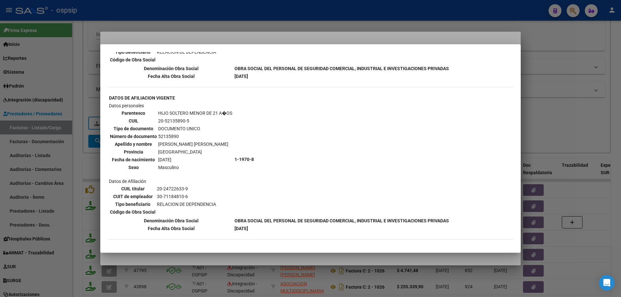
scroll to position [486, 0]
click at [567, 110] on div at bounding box center [310, 148] width 621 height 297
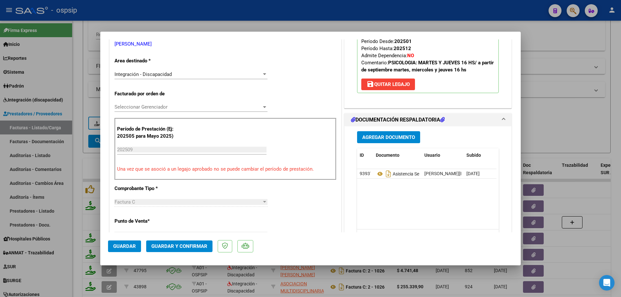
scroll to position [129, 0]
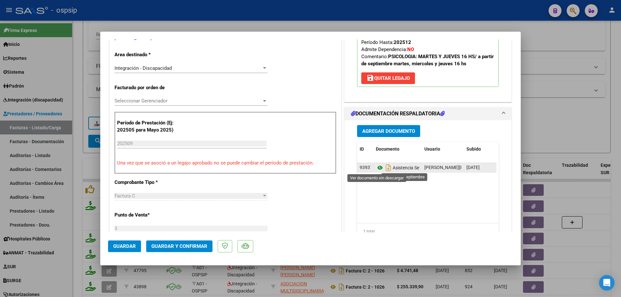
click at [377, 167] on icon at bounding box center [380, 168] width 8 height 8
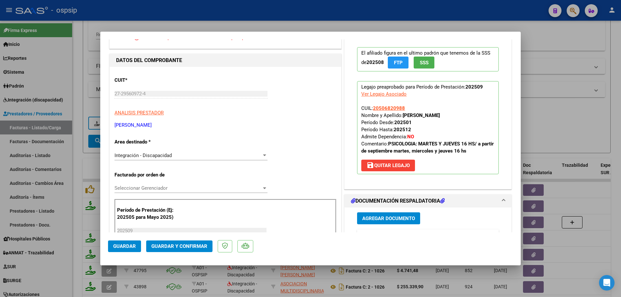
scroll to position [32, 0]
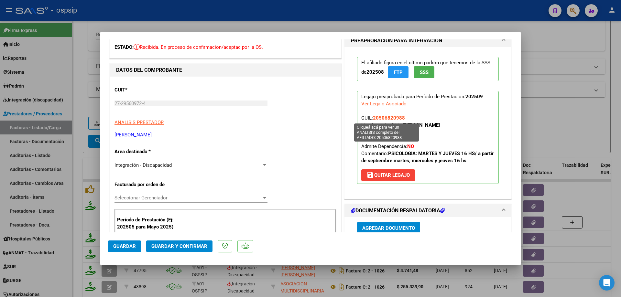
drag, startPoint x: 407, startPoint y: 119, endPoint x: 372, endPoint y: 119, distance: 35.3
click at [372, 119] on p "Legajo preaprobado para Período de Prestación: 202509 Ver Legajo Asociado CUIL:…" at bounding box center [428, 137] width 142 height 93
copy span "20506820988"
click at [193, 247] on span "Guardar y Confirmar" at bounding box center [179, 247] width 56 height 6
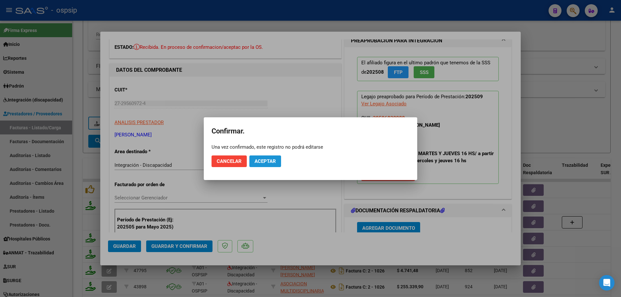
click at [263, 163] on span "Aceptar" at bounding box center [265, 162] width 21 height 6
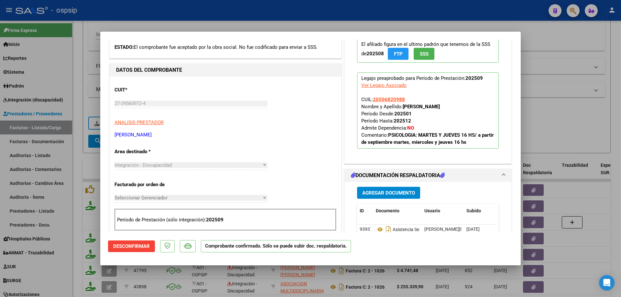
click at [538, 102] on div at bounding box center [310, 148] width 621 height 297
type input "$ 0,00"
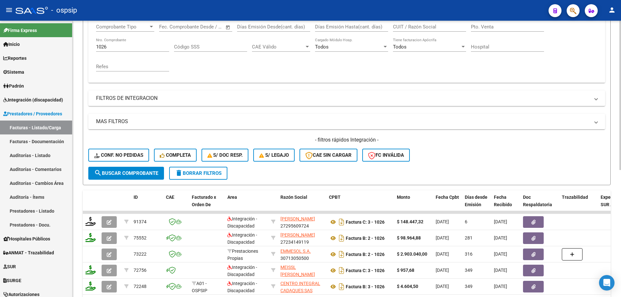
scroll to position [113, 0]
click at [110, 50] on div "1026 Nro. Comprobante" at bounding box center [132, 45] width 73 height 14
type input "1"
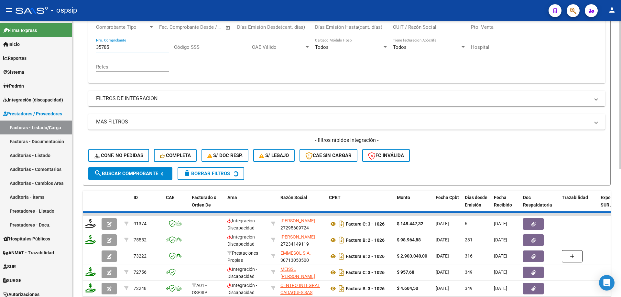
scroll to position [90, 0]
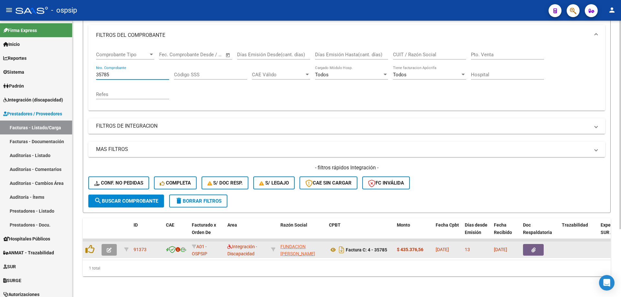
type input "35785"
click at [109, 247] on span "button" at bounding box center [109, 250] width 5 height 6
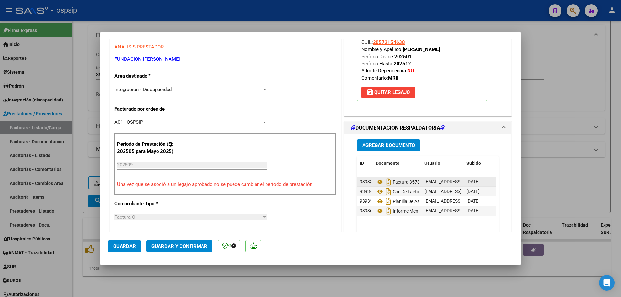
scroll to position [43, 0]
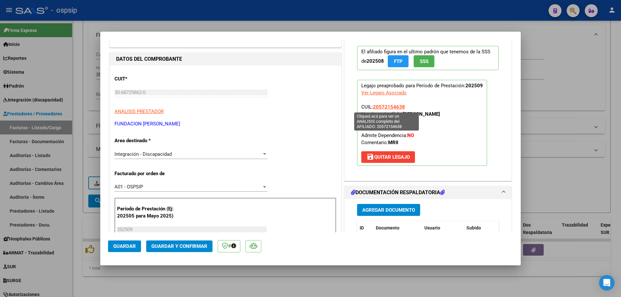
click at [388, 109] on span "20572154638" at bounding box center [389, 107] width 32 height 6
type textarea "20572154638"
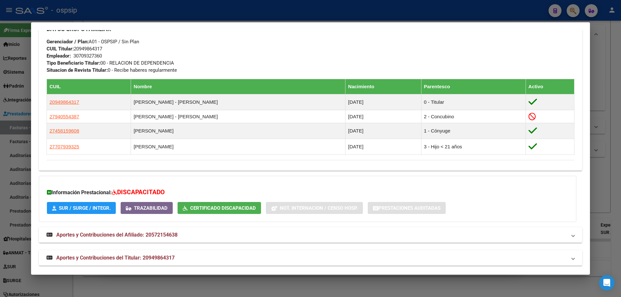
scroll to position [307, 0]
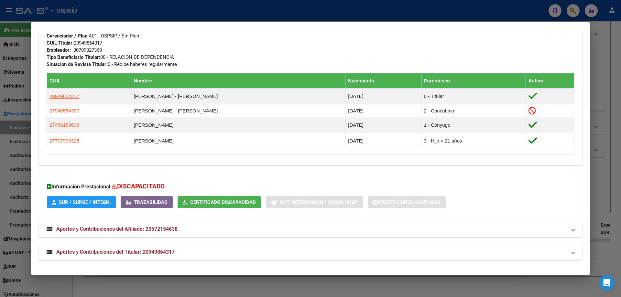
click at [618, 161] on div at bounding box center [310, 148] width 621 height 297
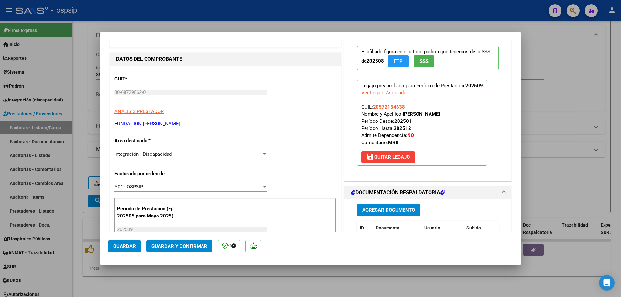
click at [429, 60] on button "SSS" at bounding box center [424, 61] width 21 height 12
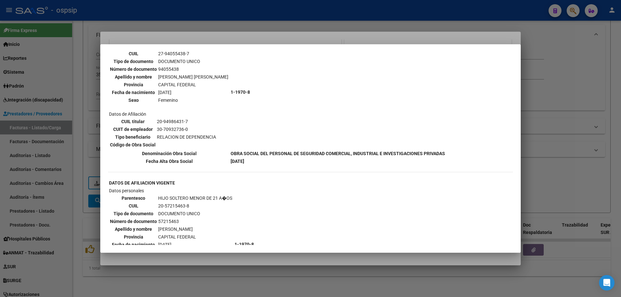
scroll to position [259, 0]
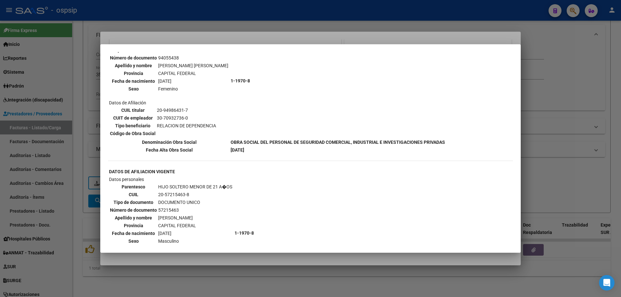
click at [563, 78] on div at bounding box center [310, 148] width 621 height 297
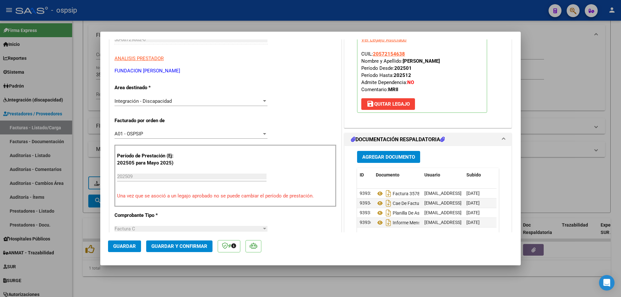
scroll to position [108, 0]
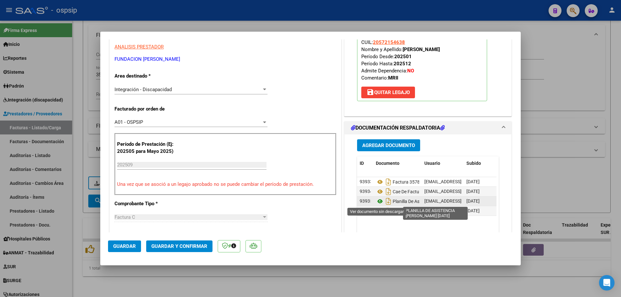
click at [379, 201] on icon at bounding box center [380, 202] width 8 height 8
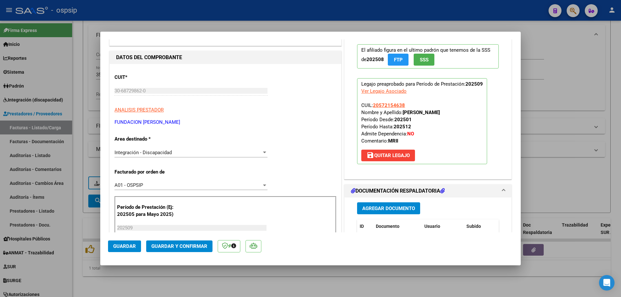
scroll to position [43, 0]
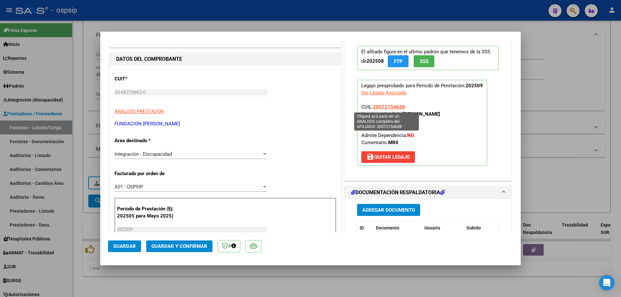
drag, startPoint x: 403, startPoint y: 108, endPoint x: 371, endPoint y: 109, distance: 31.7
click at [371, 109] on p "Legajo preaprobado para Período de Prestación: 202509 Ver Legajo Asociado CUIL:…" at bounding box center [422, 123] width 130 height 86
copy span "20572154638"
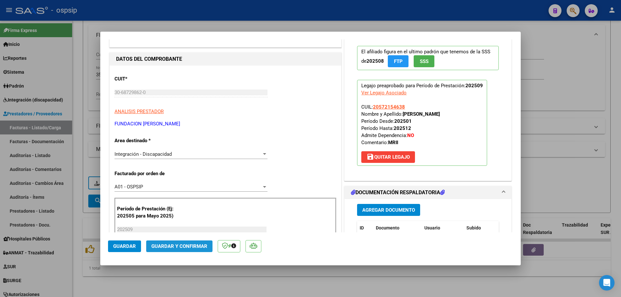
click at [192, 245] on span "Guardar y Confirmar" at bounding box center [179, 247] width 56 height 6
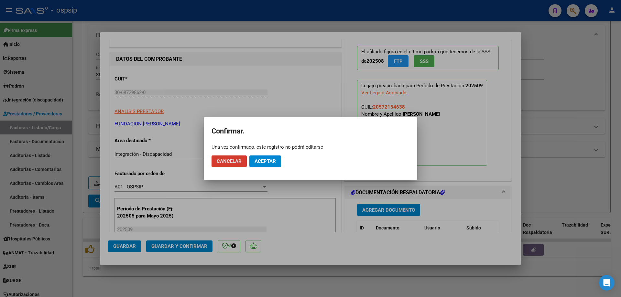
click at [271, 157] on button "Aceptar" at bounding box center [266, 162] width 32 height 12
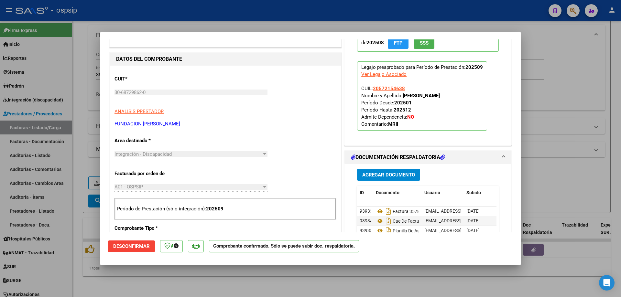
click at [594, 57] on div at bounding box center [310, 148] width 621 height 297
type input "$ 0,00"
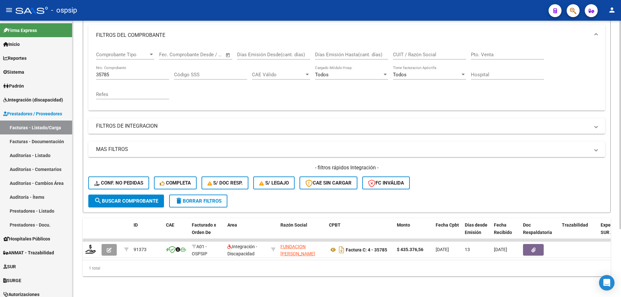
click at [120, 72] on input "35785" at bounding box center [132, 75] width 73 height 6
type input "3"
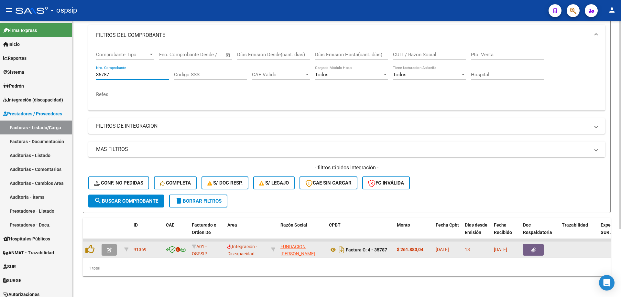
type input "35787"
click at [113, 245] on button "button" at bounding box center [109, 250] width 15 height 12
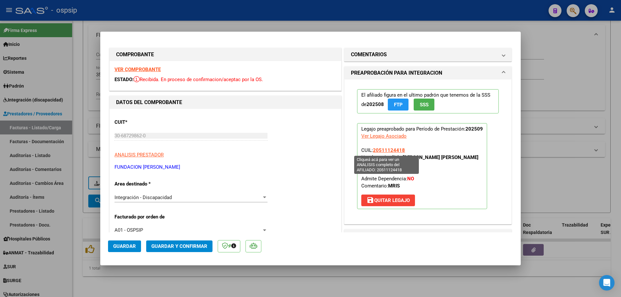
click at [388, 152] on span "20511124418" at bounding box center [389, 151] width 32 height 6
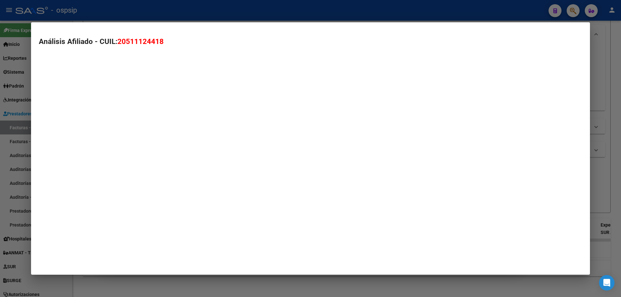
type textarea "20511124418"
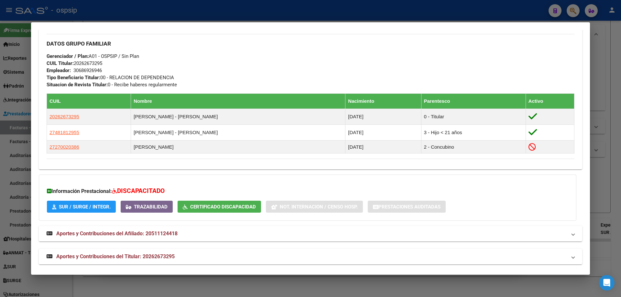
scroll to position [303, 0]
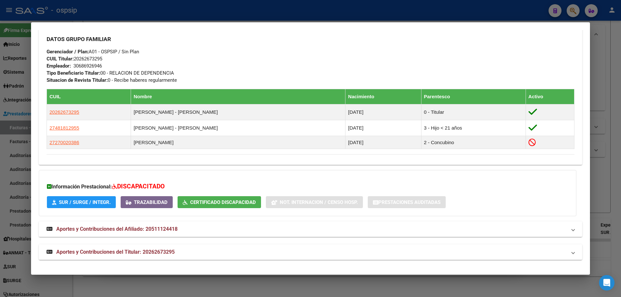
click at [616, 167] on div at bounding box center [310, 148] width 621 height 297
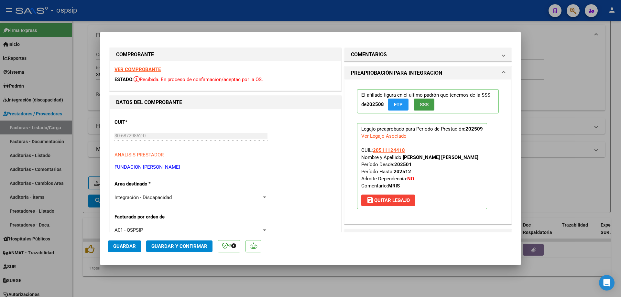
click at [427, 106] on button "SSS" at bounding box center [424, 105] width 21 height 12
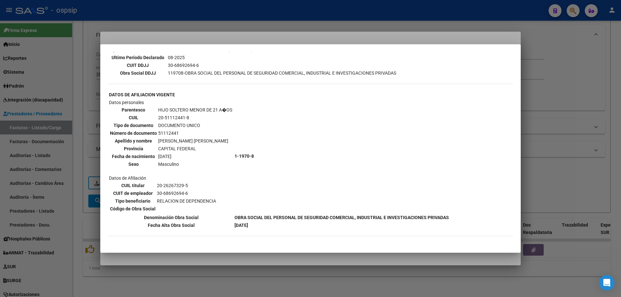
scroll to position [194, 0]
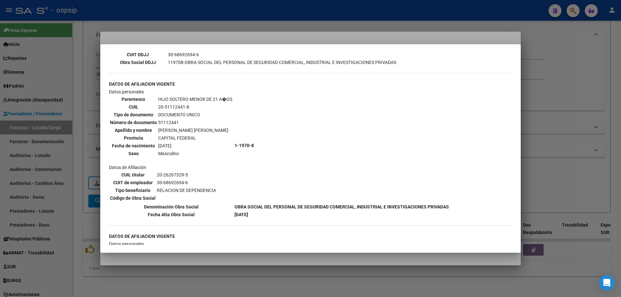
click at [543, 110] on div at bounding box center [310, 148] width 621 height 297
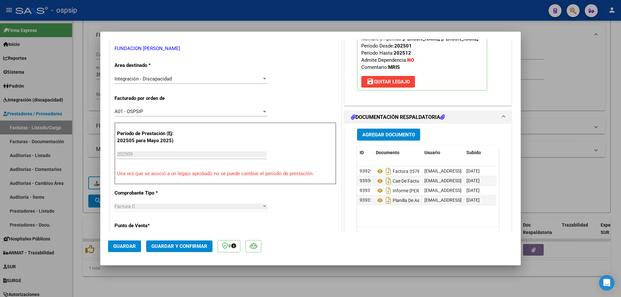
scroll to position [129, 0]
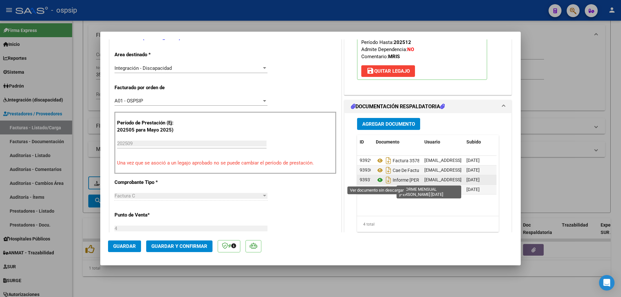
click at [379, 181] on icon at bounding box center [380, 180] width 8 height 8
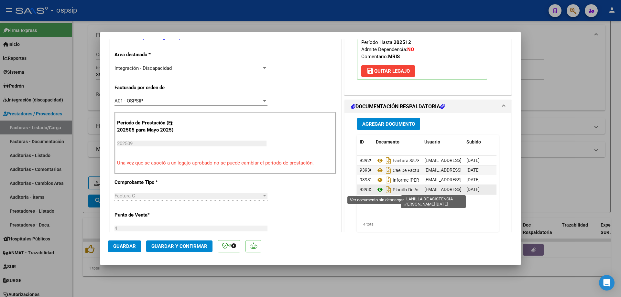
click at [377, 190] on icon at bounding box center [380, 190] width 8 height 8
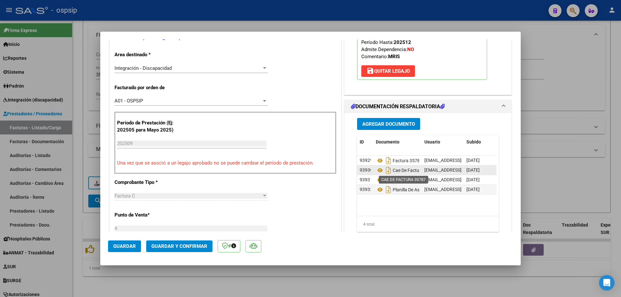
scroll to position [97, 0]
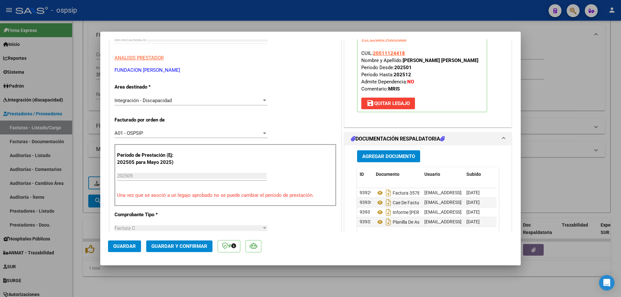
drag, startPoint x: 404, startPoint y: 53, endPoint x: 371, endPoint y: 57, distance: 32.9
click at [371, 57] on p "Legajo preaprobado para Período de Prestación: 202509 Ver Legajo Asociado CUIL:…" at bounding box center [422, 69] width 130 height 86
copy span "20511124418"
click at [187, 246] on span "Guardar y Confirmar" at bounding box center [179, 247] width 56 height 6
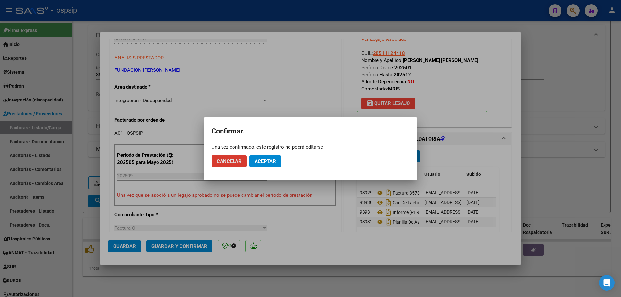
click at [273, 160] on span "Aceptar" at bounding box center [265, 162] width 21 height 6
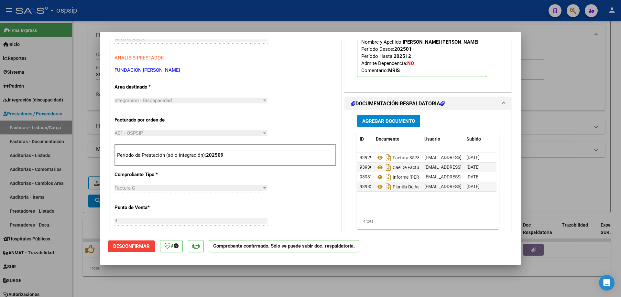
click at [556, 94] on div at bounding box center [310, 148] width 621 height 297
type input "$ 0,00"
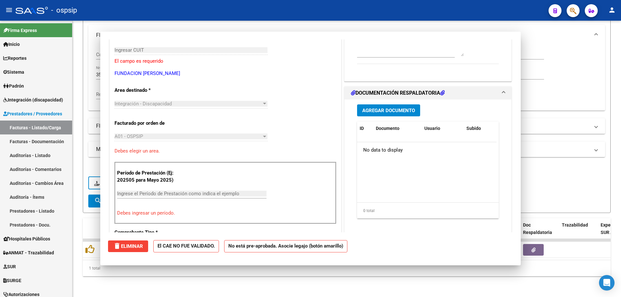
scroll to position [108, 0]
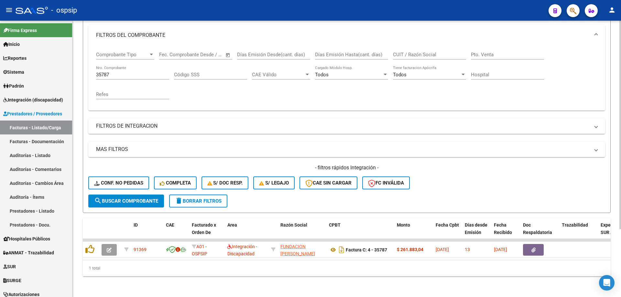
click at [123, 72] on input "35787" at bounding box center [132, 75] width 73 height 6
type input "3"
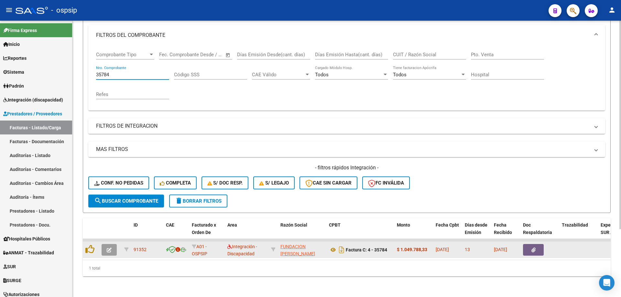
type input "35784"
click at [106, 247] on button "button" at bounding box center [109, 250] width 15 height 12
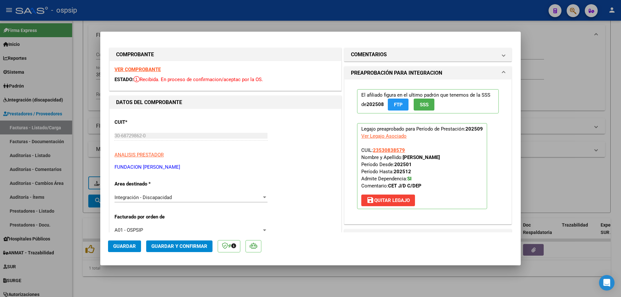
click at [422, 103] on span "SSS" at bounding box center [424, 105] width 9 height 6
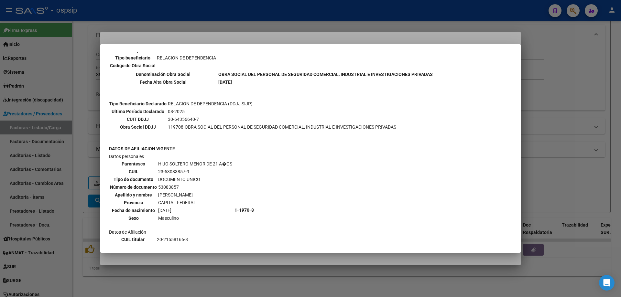
scroll to position [211, 0]
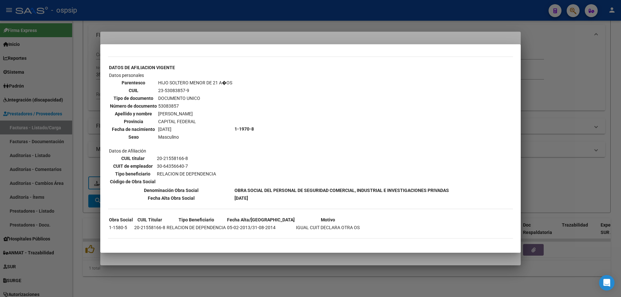
click at [617, 130] on div at bounding box center [310, 148] width 621 height 297
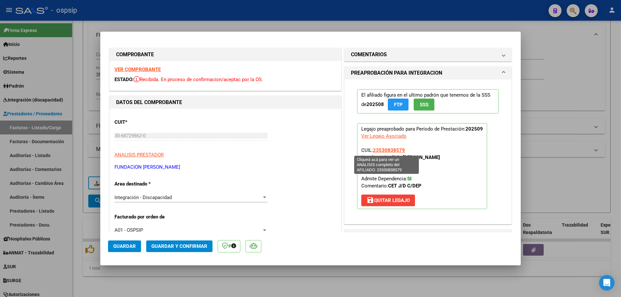
click at [392, 150] on span "23530838579" at bounding box center [389, 151] width 32 height 6
type textarea "23530838579"
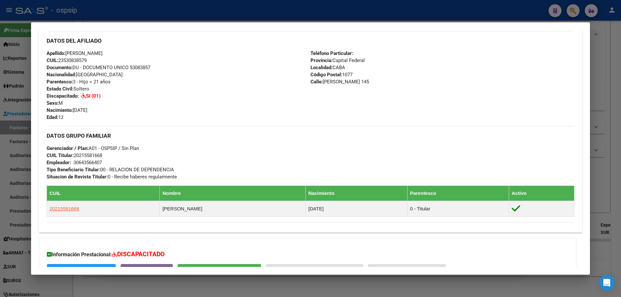
scroll to position [262, 0]
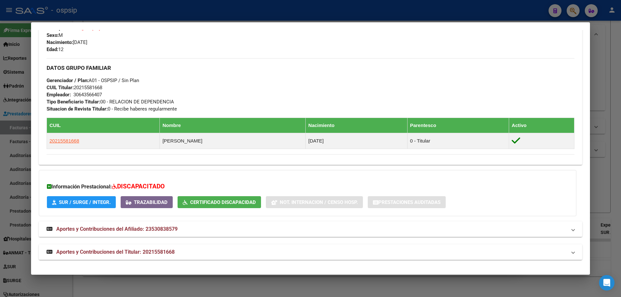
click at [619, 184] on div at bounding box center [310, 148] width 621 height 297
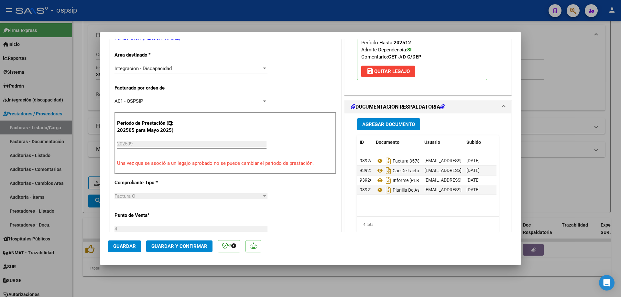
scroll to position [129, 0]
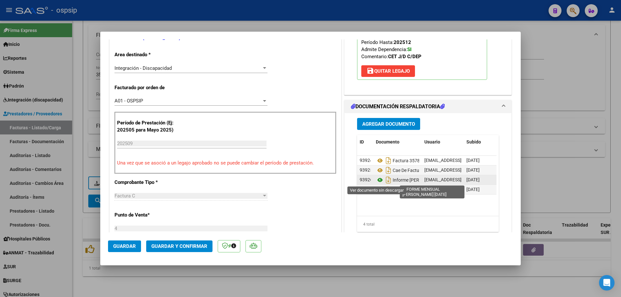
click at [378, 180] on icon at bounding box center [380, 180] width 8 height 8
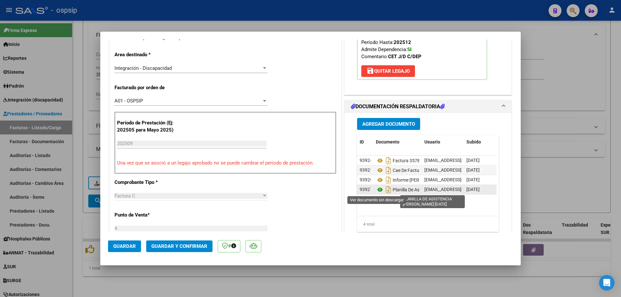
click at [378, 190] on icon at bounding box center [380, 190] width 8 height 8
click at [377, 192] on icon at bounding box center [380, 190] width 8 height 8
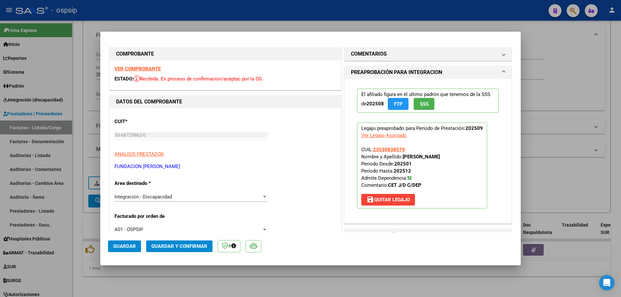
scroll to position [0, 0]
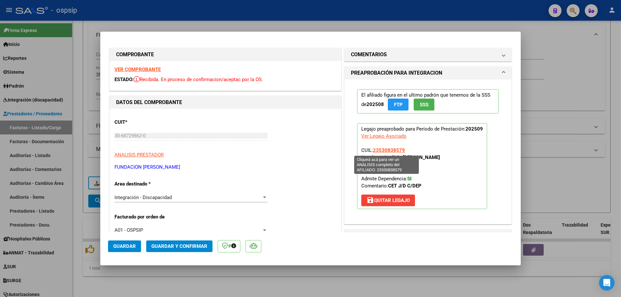
drag, startPoint x: 406, startPoint y: 149, endPoint x: 373, endPoint y: 149, distance: 33.3
click at [373, 149] on p "Legajo preaprobado para Período de Prestación: 202509 Ver Legajo Asociado CUIL:…" at bounding box center [422, 166] width 130 height 86
copy span "23530838579"
click at [192, 248] on span "Guardar y Confirmar" at bounding box center [179, 247] width 56 height 6
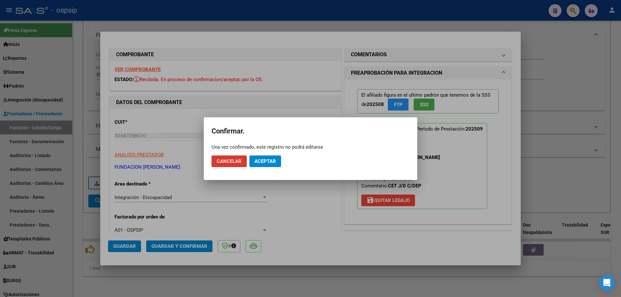
click at [271, 160] on span "Aceptar" at bounding box center [265, 162] width 21 height 6
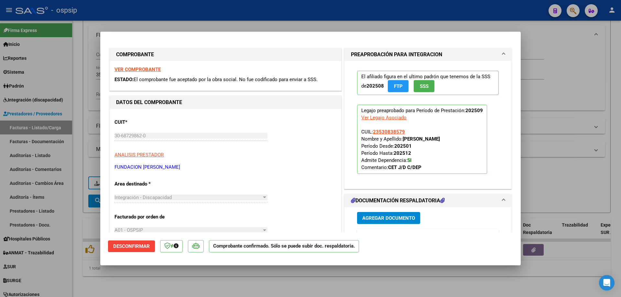
click at [579, 67] on div at bounding box center [310, 148] width 621 height 297
type input "$ 0,00"
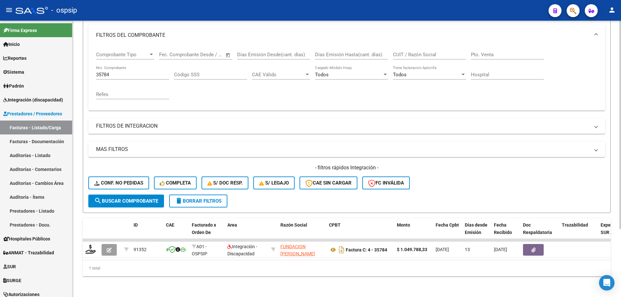
click at [126, 72] on input "35784" at bounding box center [132, 75] width 73 height 6
type input "3"
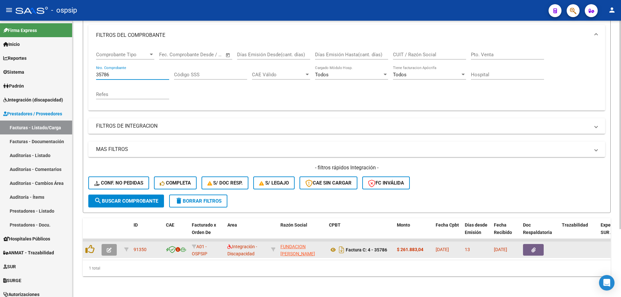
type input "35786"
click at [107, 248] on icon "button" at bounding box center [109, 250] width 5 height 5
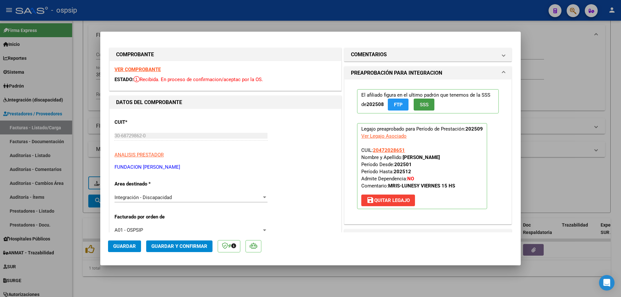
click at [426, 108] on span "SSS" at bounding box center [424, 105] width 9 height 6
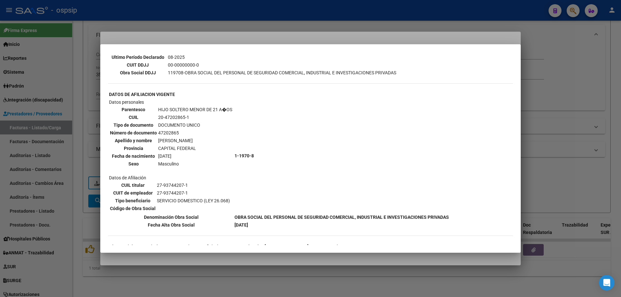
scroll to position [242, 0]
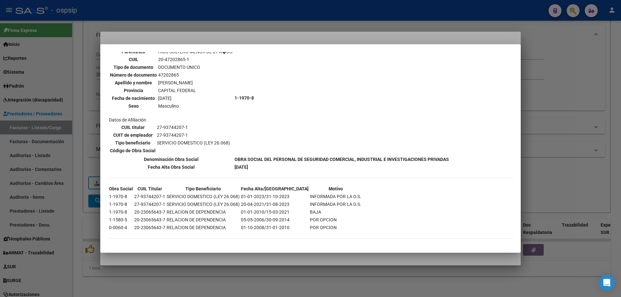
click at [595, 65] on div at bounding box center [310, 148] width 621 height 297
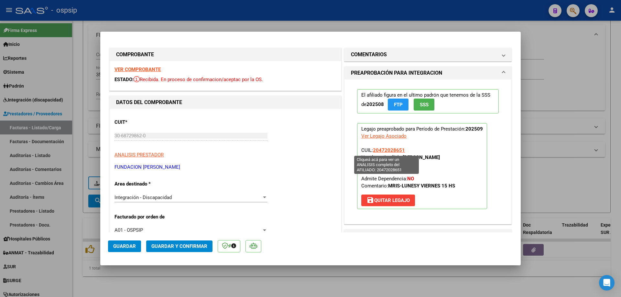
click at [381, 148] on span "20472028651" at bounding box center [389, 151] width 32 height 6
type textarea "20472028651"
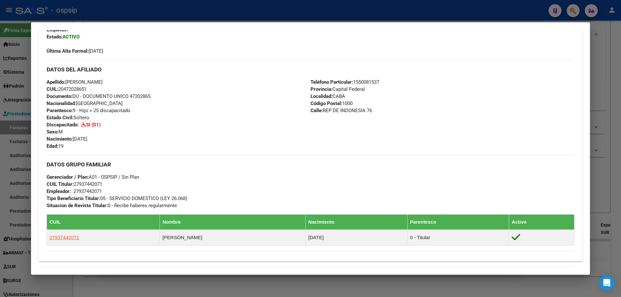
scroll to position [227, 0]
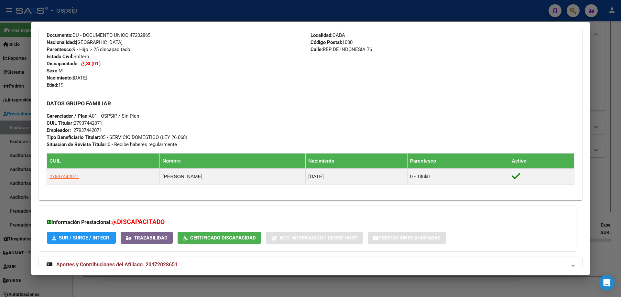
click at [605, 172] on div at bounding box center [310, 148] width 621 height 297
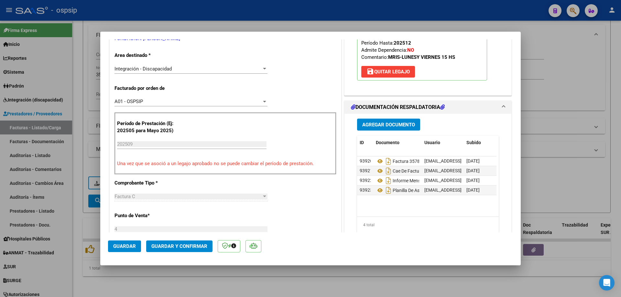
scroll to position [129, 0]
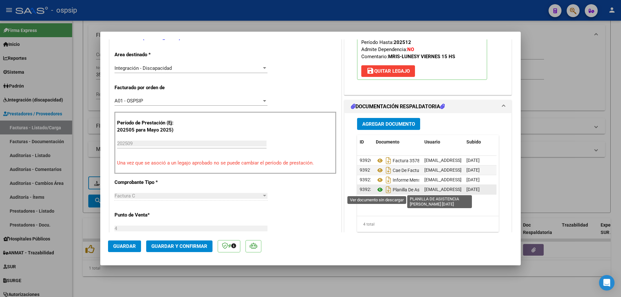
click at [378, 190] on icon at bounding box center [380, 190] width 8 height 8
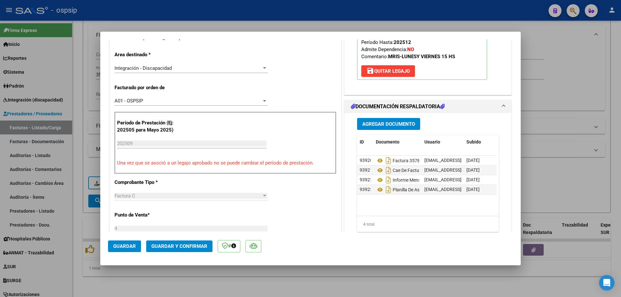
scroll to position [32, 0]
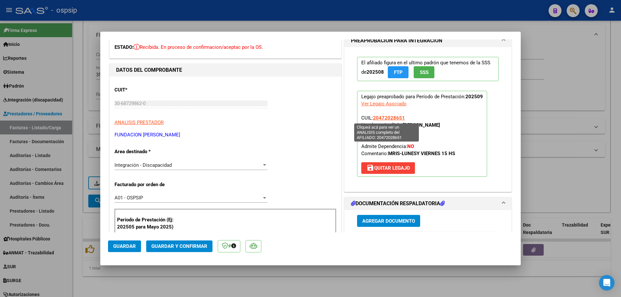
drag, startPoint x: 402, startPoint y: 117, endPoint x: 372, endPoint y: 117, distance: 29.8
click at [373, 117] on span "20472028651" at bounding box center [389, 118] width 32 height 6
copy span "20472028651"
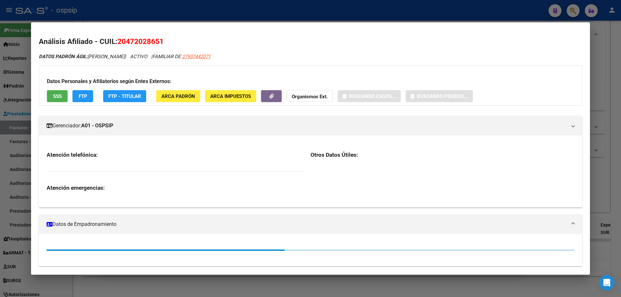
click at [611, 96] on div at bounding box center [310, 148] width 621 height 297
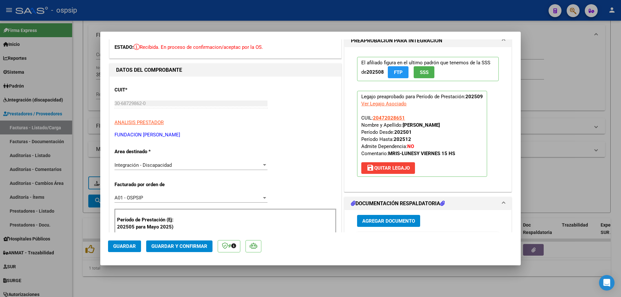
drag, startPoint x: 409, startPoint y: 118, endPoint x: 371, endPoint y: 117, distance: 37.9
click at [371, 117] on p "Legajo preaprobado para Período de Prestación: 202509 Ver Legajo Asociado CUIL:…" at bounding box center [422, 134] width 130 height 86
copy span "20472028651"
click at [184, 245] on span "Guardar y Confirmar" at bounding box center [179, 247] width 56 height 6
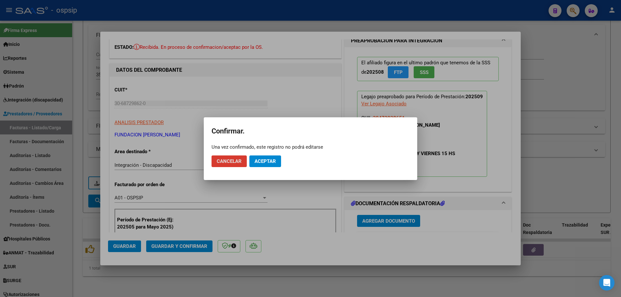
click at [272, 158] on button "Aceptar" at bounding box center [266, 162] width 32 height 12
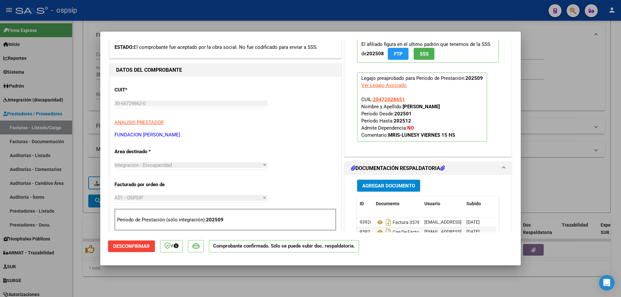
click at [566, 79] on div at bounding box center [310, 148] width 621 height 297
type input "$ 0,00"
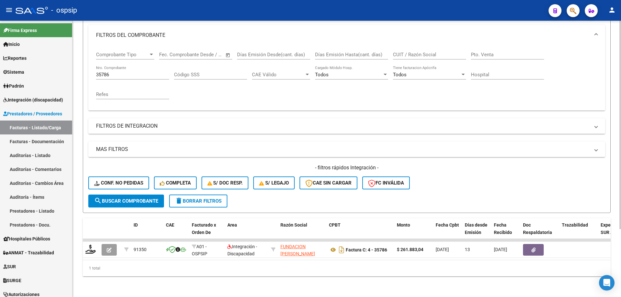
click at [119, 72] on input "35786" at bounding box center [132, 75] width 73 height 6
type input "3"
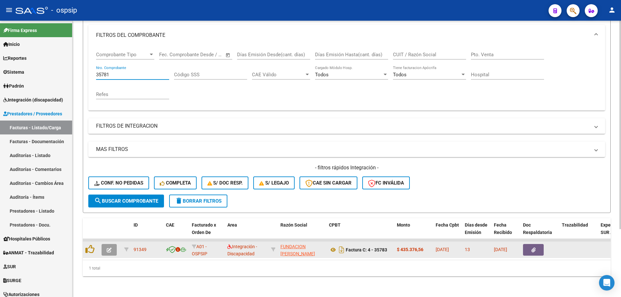
type input "35781"
click at [109, 248] on icon "button" at bounding box center [109, 250] width 5 height 5
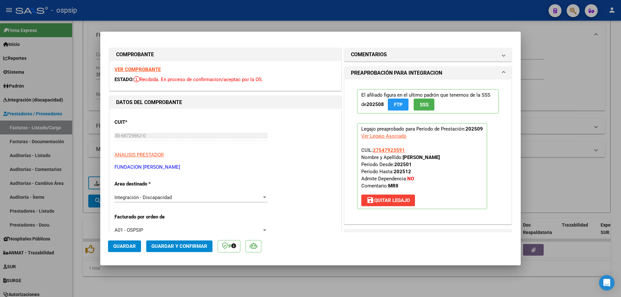
click at [430, 106] on button "SSS" at bounding box center [424, 105] width 21 height 12
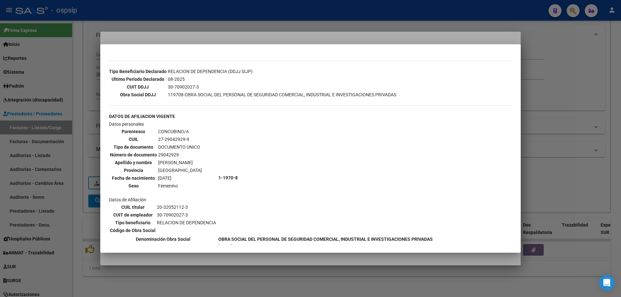
scroll to position [334, 0]
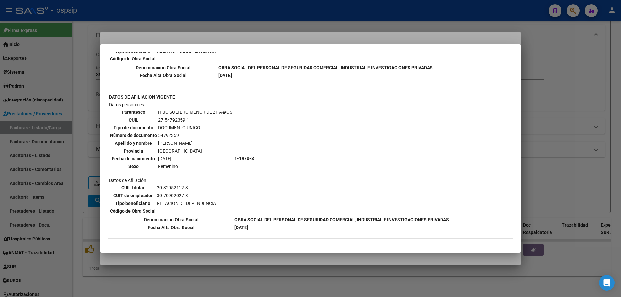
click at [562, 97] on div at bounding box center [310, 148] width 621 height 297
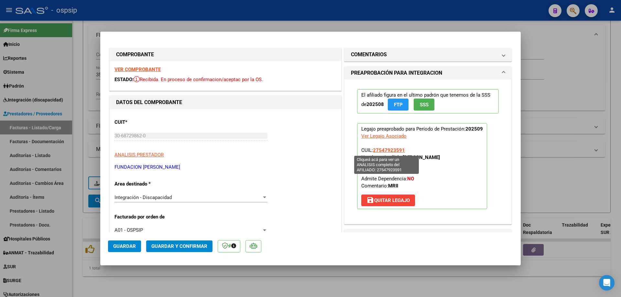
click at [387, 150] on span "27547923591" at bounding box center [389, 151] width 32 height 6
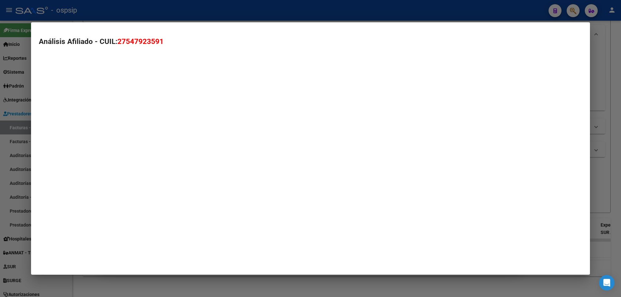
type textarea "27547923591"
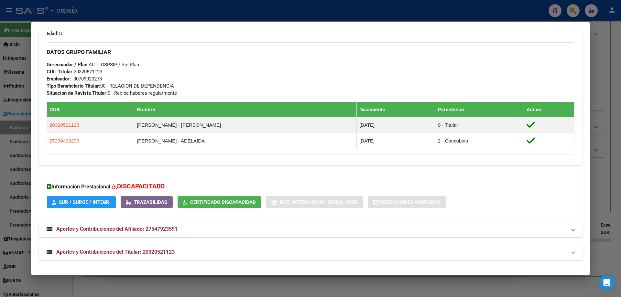
scroll to position [116, 0]
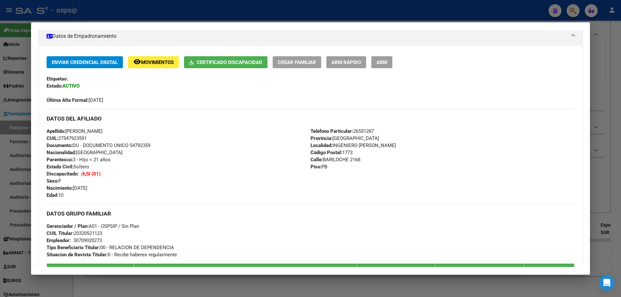
click at [602, 91] on div at bounding box center [310, 148] width 621 height 297
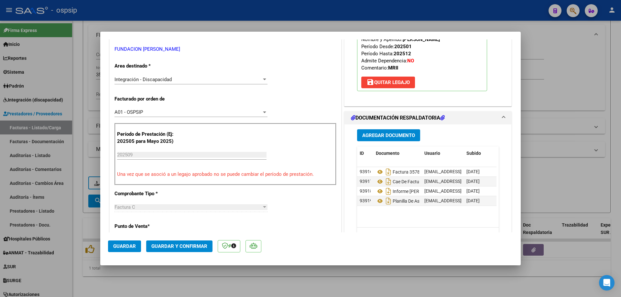
scroll to position [129, 0]
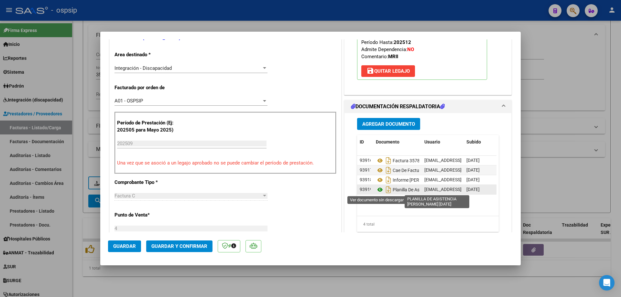
click at [376, 189] on icon at bounding box center [380, 190] width 8 height 8
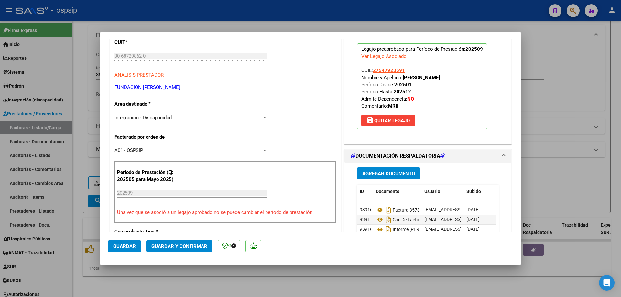
scroll to position [0, 0]
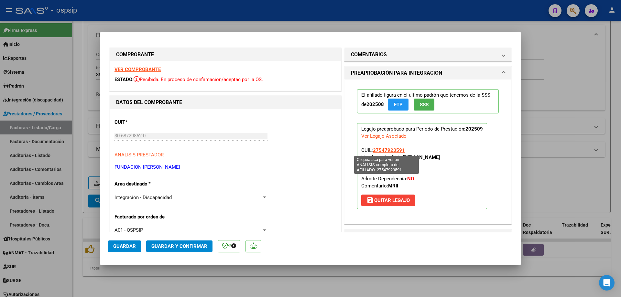
drag, startPoint x: 406, startPoint y: 151, endPoint x: 373, endPoint y: 151, distance: 34.0
click at [373, 151] on p "Legajo preaprobado para Período de Prestación: 202509 Ver Legajo Asociado CUIL:…" at bounding box center [422, 166] width 130 height 86
click at [196, 246] on span "Guardar y Confirmar" at bounding box center [179, 247] width 56 height 6
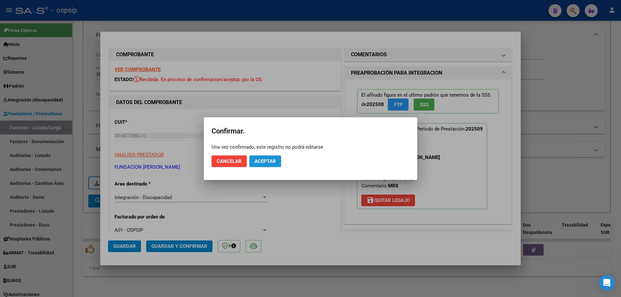
click at [277, 159] on button "Aceptar" at bounding box center [266, 162] width 32 height 12
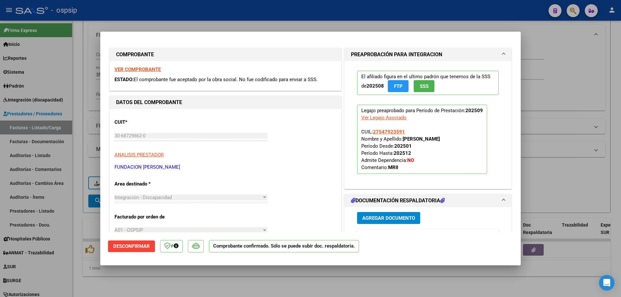
click at [573, 50] on div at bounding box center [310, 148] width 621 height 297
type input "$ 0,00"
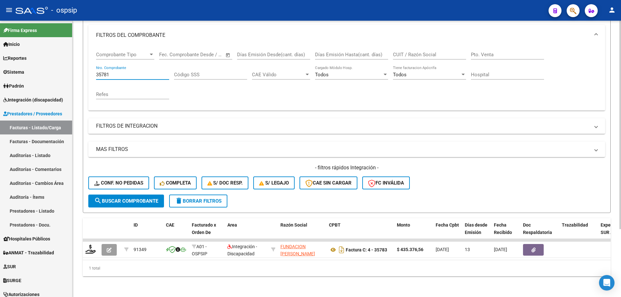
click at [124, 72] on input "35781" at bounding box center [132, 75] width 73 height 6
type input "3"
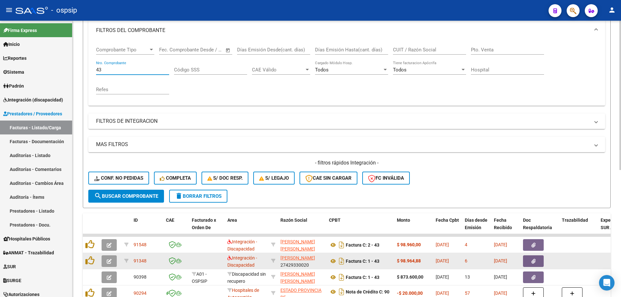
type input "43"
click at [107, 260] on icon "button" at bounding box center [109, 261] width 5 height 5
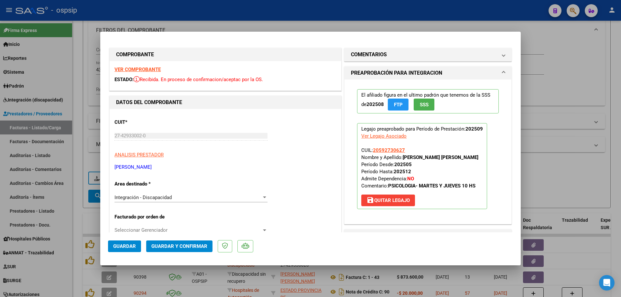
click at [426, 106] on span "SSS" at bounding box center [424, 105] width 9 height 6
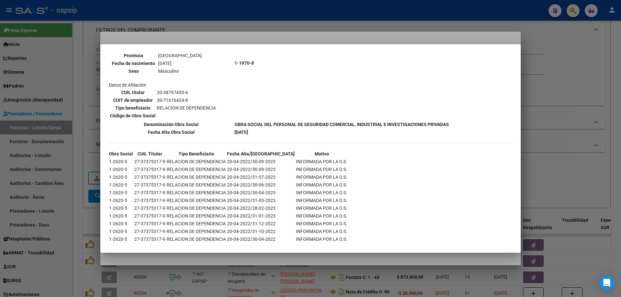
scroll to position [464, 0]
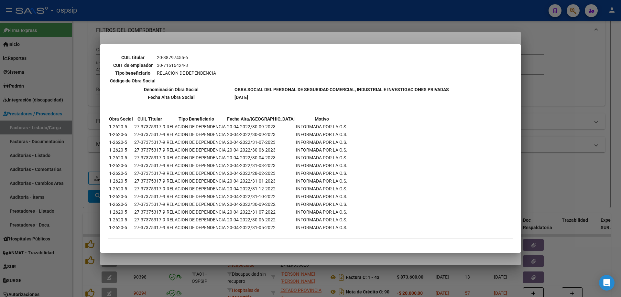
click at [552, 79] on div at bounding box center [310, 148] width 621 height 297
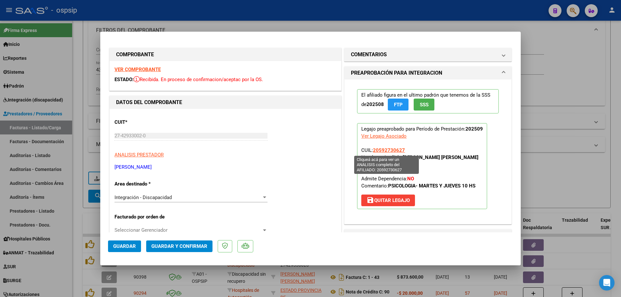
click at [395, 151] on span "20592730627" at bounding box center [389, 151] width 32 height 6
type textarea "20592730627"
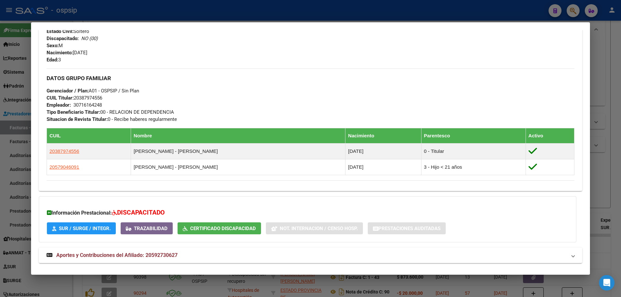
scroll to position [285, 0]
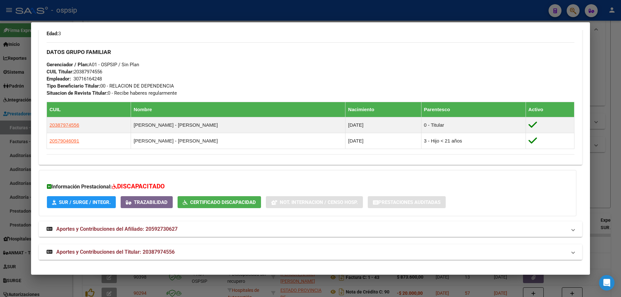
click at [608, 120] on div at bounding box center [310, 148] width 621 height 297
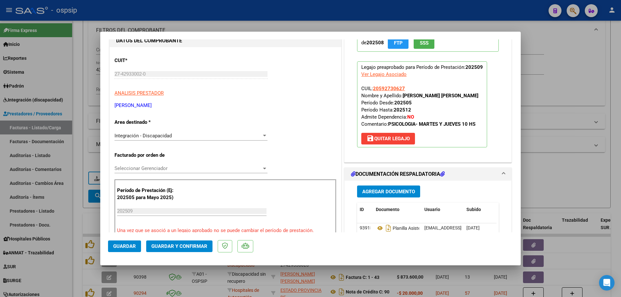
scroll to position [65, 0]
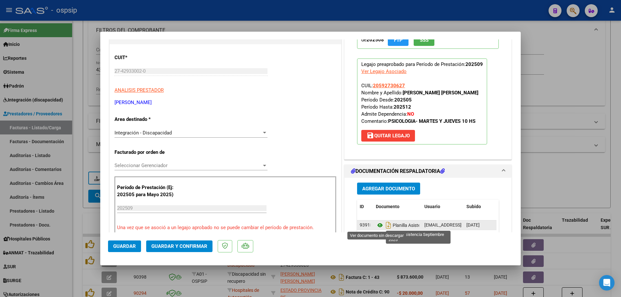
click at [379, 226] on icon at bounding box center [380, 226] width 8 height 8
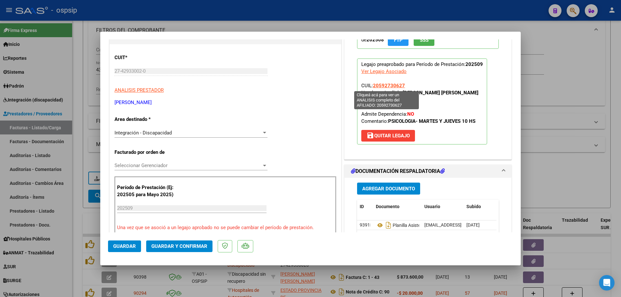
drag, startPoint x: 403, startPoint y: 85, endPoint x: 372, endPoint y: 84, distance: 31.1
click at [372, 84] on p "Legajo preaprobado para Período de Prestación: 202509 Ver Legajo Asociado CUIL:…" at bounding box center [422, 102] width 130 height 86
click at [186, 242] on button "Guardar y Confirmar" at bounding box center [179, 247] width 66 height 12
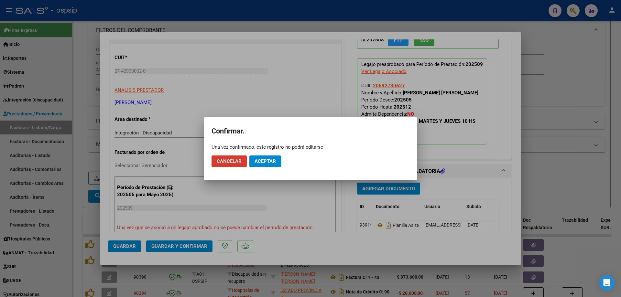
click at [262, 161] on span "Aceptar" at bounding box center [265, 162] width 21 height 6
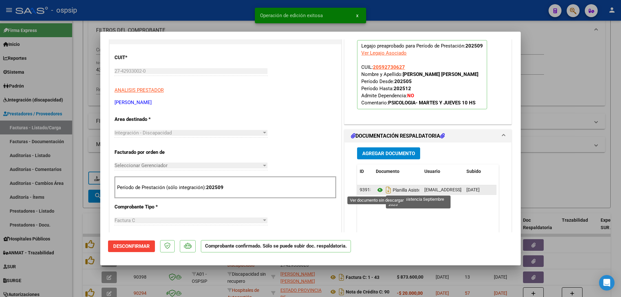
click at [376, 193] on icon at bounding box center [380, 190] width 8 height 8
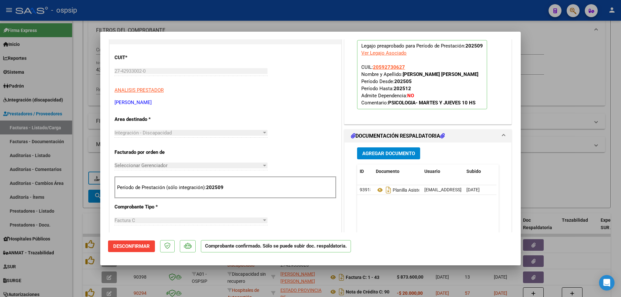
click at [556, 104] on div at bounding box center [310, 148] width 621 height 297
type input "$ 0,00"
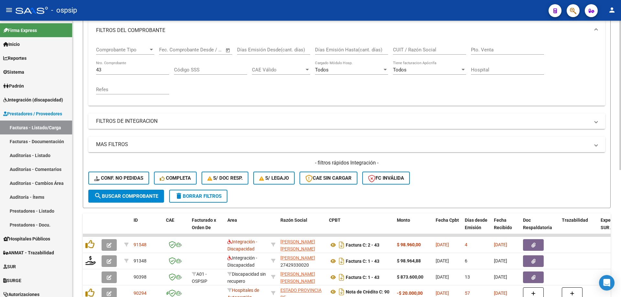
click at [128, 69] on input "43" at bounding box center [132, 70] width 73 height 6
type input "4"
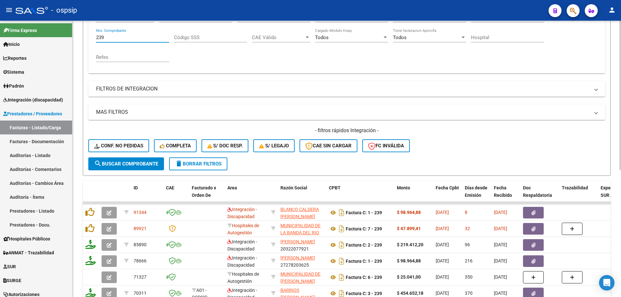
scroll to position [155, 0]
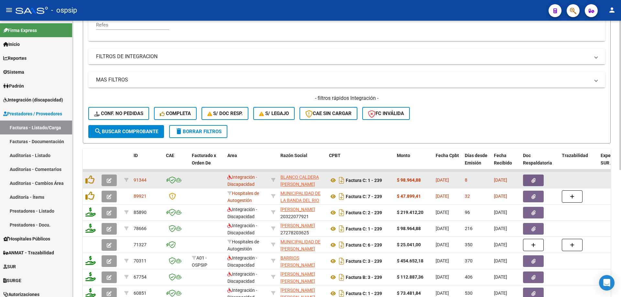
type input "239"
click at [105, 180] on button "button" at bounding box center [109, 181] width 15 height 12
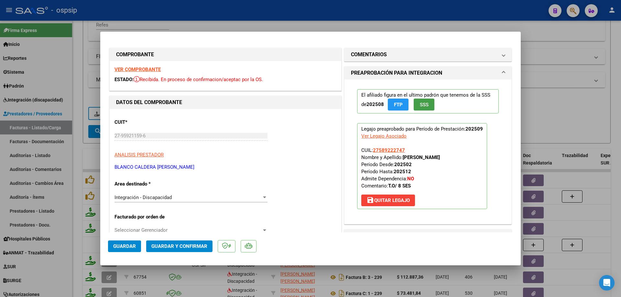
click at [422, 108] on button "SSS" at bounding box center [424, 105] width 21 height 12
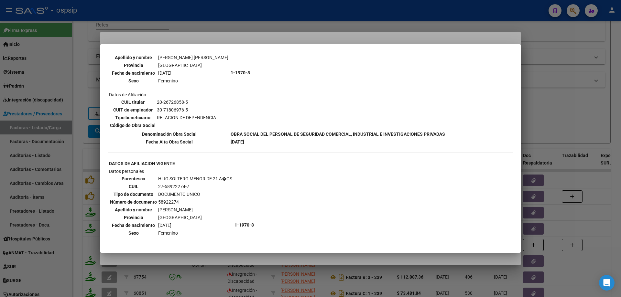
scroll to position [334, 0]
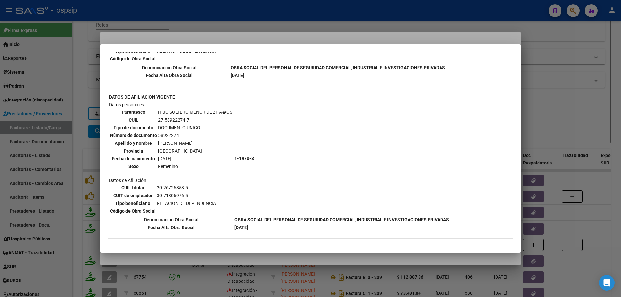
click at [596, 96] on div at bounding box center [310, 148] width 621 height 297
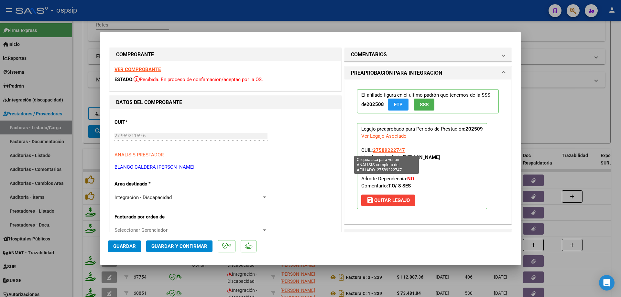
click at [389, 150] on span "27589222747" at bounding box center [389, 151] width 32 height 6
type textarea "27589222747"
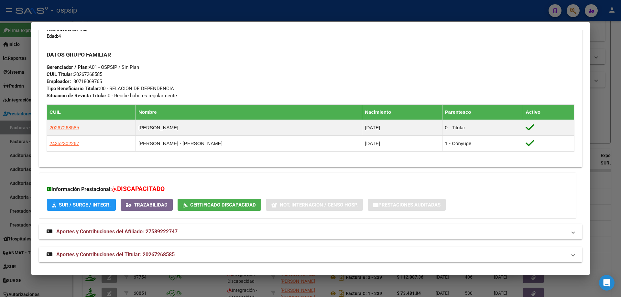
scroll to position [292, 0]
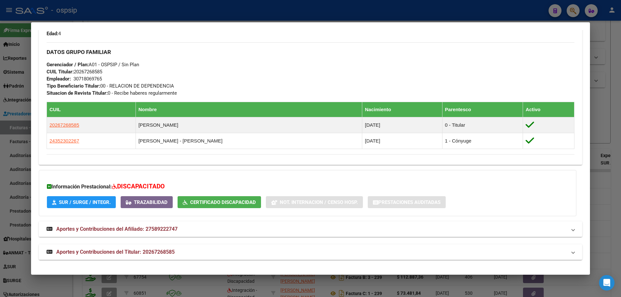
click at [621, 96] on div at bounding box center [310, 148] width 621 height 297
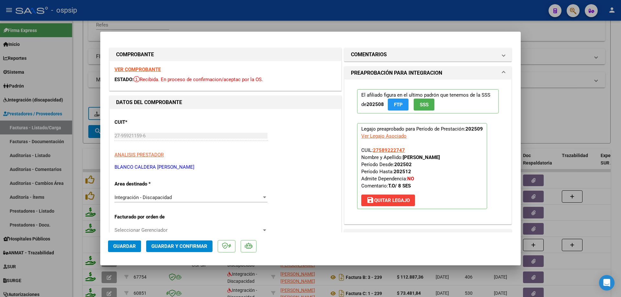
click at [421, 103] on span "SSS" at bounding box center [424, 105] width 9 height 6
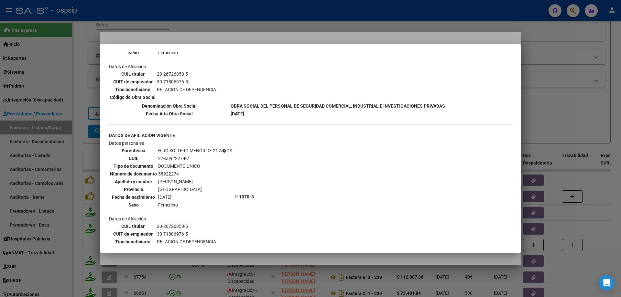
scroll to position [324, 0]
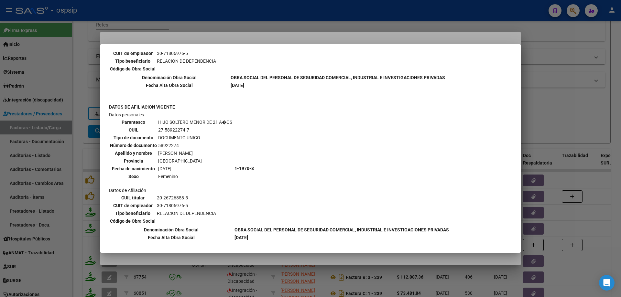
click at [554, 93] on div at bounding box center [310, 148] width 621 height 297
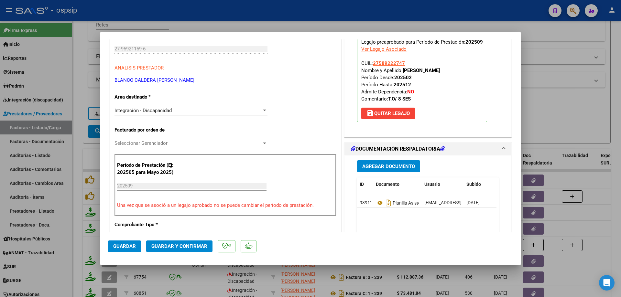
scroll to position [97, 0]
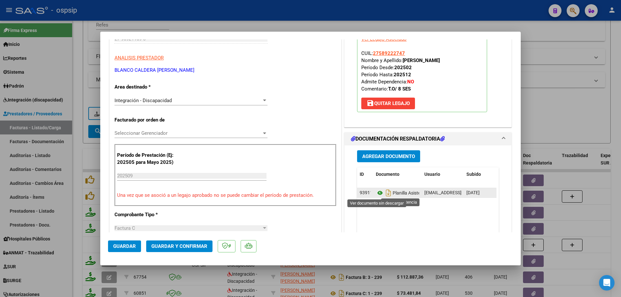
click at [378, 193] on icon at bounding box center [380, 193] width 8 height 8
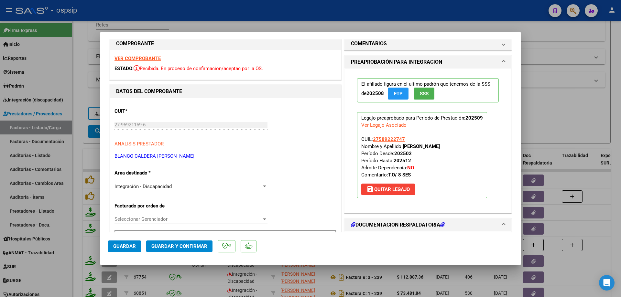
scroll to position [0, 0]
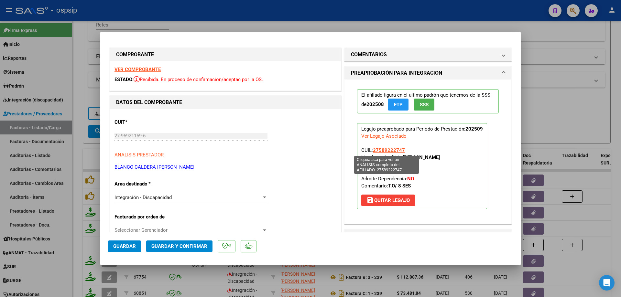
drag, startPoint x: 403, startPoint y: 147, endPoint x: 374, endPoint y: 149, distance: 28.5
click at [374, 149] on p "Legajo preaprobado para Período de Prestación: 202509 Ver Legajo Asociado CUIL:…" at bounding box center [422, 166] width 130 height 86
click at [419, 149] on p "Legajo preaprobado para Período de Prestación: 202509 Ver Legajo Asociado CUIL:…" at bounding box center [422, 166] width 130 height 86
drag, startPoint x: 405, startPoint y: 152, endPoint x: 372, endPoint y: 151, distance: 33.0
click at [372, 151] on p "Legajo preaprobado para Período de Prestación: 202509 Ver Legajo Asociado CUIL:…" at bounding box center [422, 166] width 130 height 86
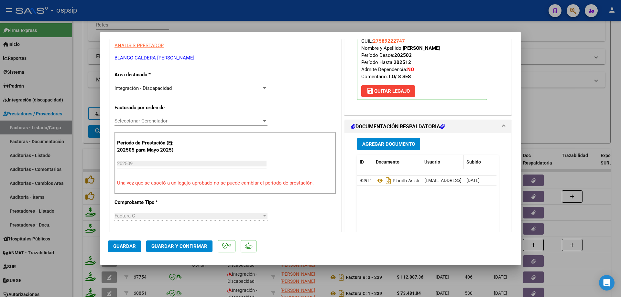
scroll to position [129, 0]
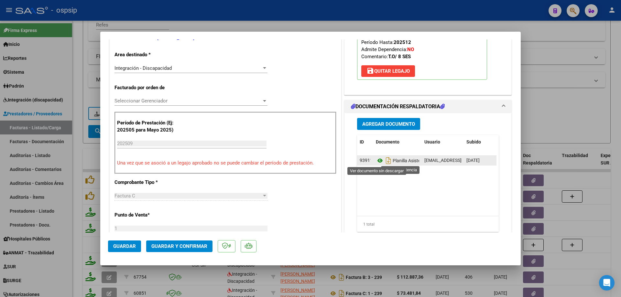
click at [377, 161] on icon at bounding box center [380, 161] width 8 height 8
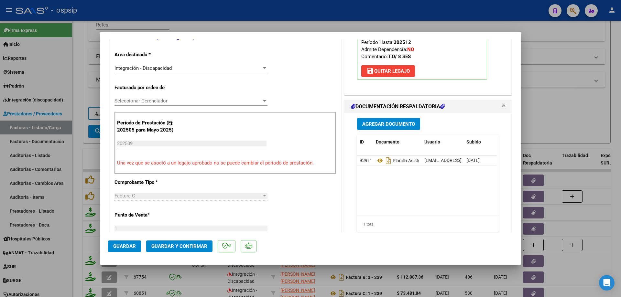
click at [178, 247] on span "Guardar y Confirmar" at bounding box center [179, 247] width 56 height 6
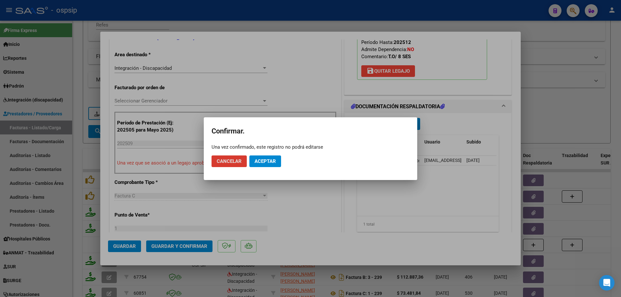
click at [263, 159] on span "Aceptar" at bounding box center [265, 162] width 21 height 6
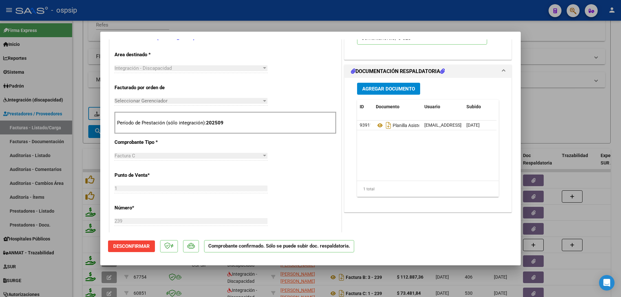
click at [564, 95] on div at bounding box center [310, 148] width 621 height 297
type input "$ 0,00"
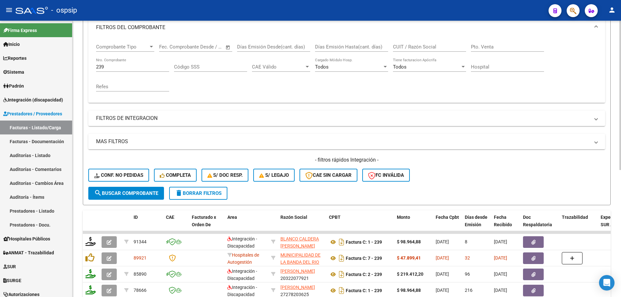
scroll to position [90, 0]
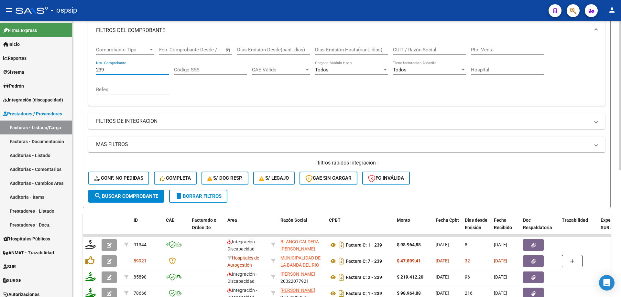
click at [109, 72] on input "239" at bounding box center [132, 70] width 73 height 6
type input "2"
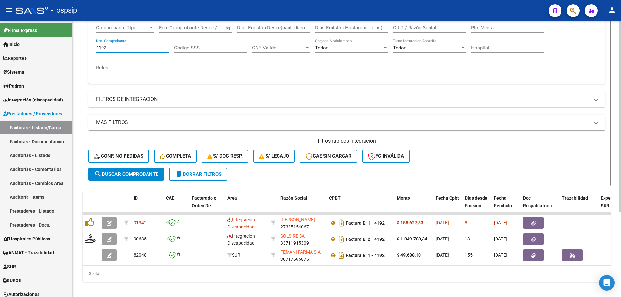
scroll to position [122, 0]
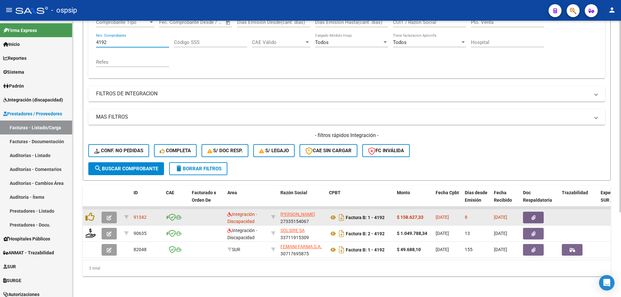
type input "4192"
click at [109, 216] on icon "button" at bounding box center [109, 218] width 5 height 5
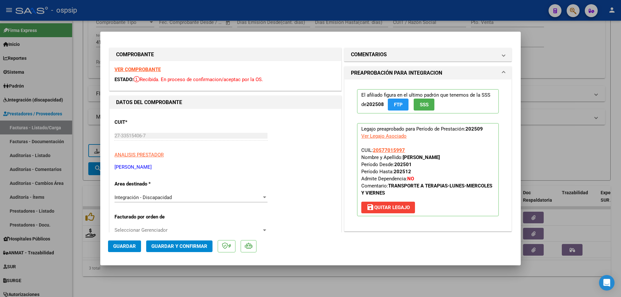
click at [423, 104] on span "SSS" at bounding box center [424, 105] width 9 height 6
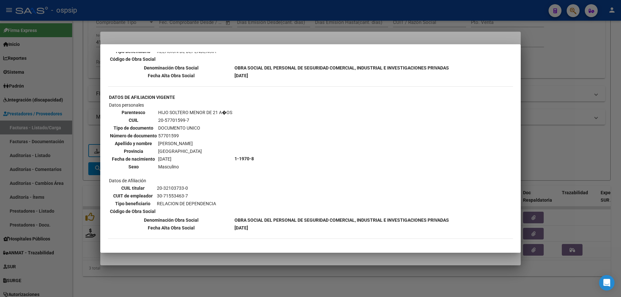
scroll to position [486, 0]
click at [572, 100] on div at bounding box center [310, 148] width 621 height 297
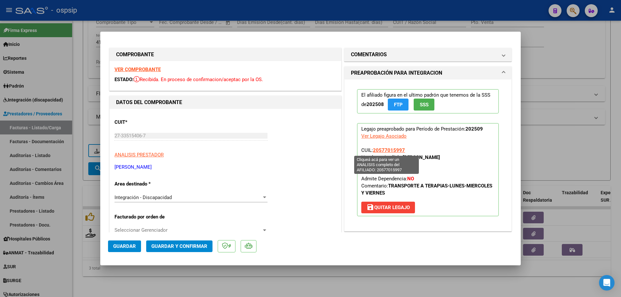
click at [381, 151] on span "20577015997" at bounding box center [389, 151] width 32 height 6
type textarea "20577015997"
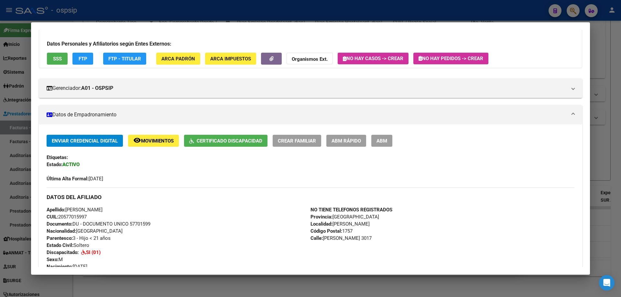
scroll to position [35, 0]
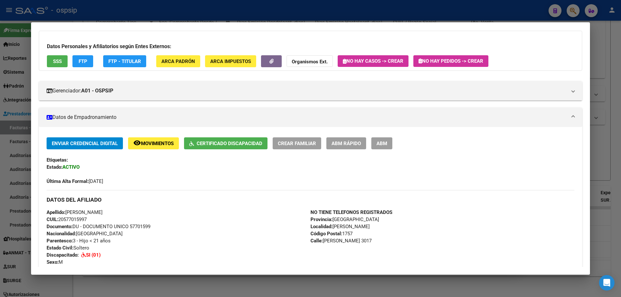
click at [621, 80] on div at bounding box center [310, 148] width 621 height 297
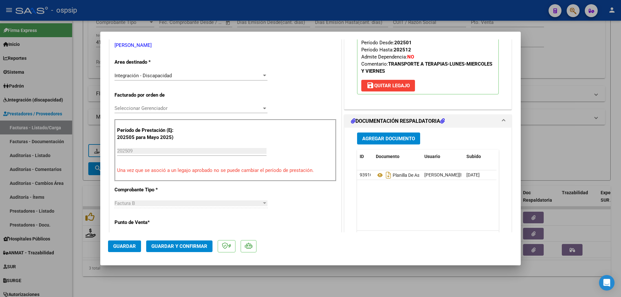
scroll to position [162, 0]
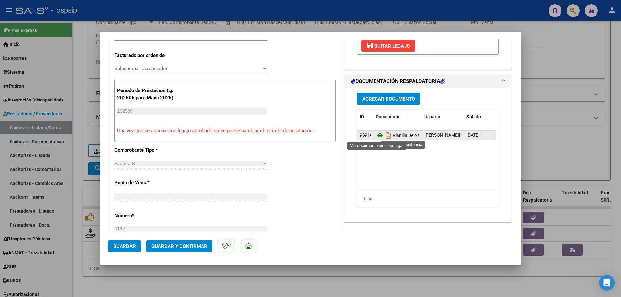
click at [376, 136] on icon at bounding box center [380, 136] width 8 height 8
click at [376, 135] on icon at bounding box center [380, 136] width 8 height 8
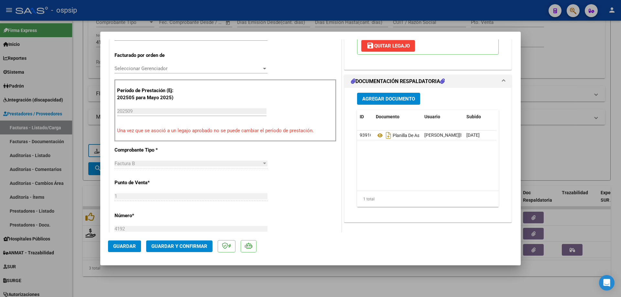
scroll to position [32, 0]
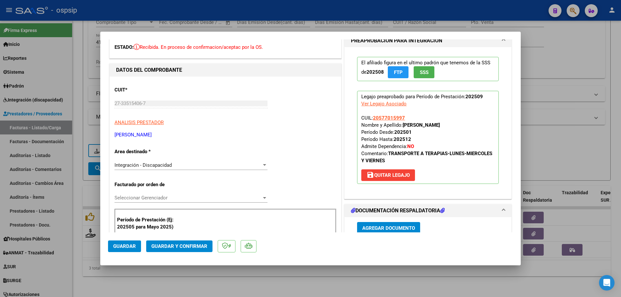
drag, startPoint x: 405, startPoint y: 117, endPoint x: 374, endPoint y: 115, distance: 31.5
click at [374, 115] on p "Legajo preaprobado para Período de Prestación: 202509 Ver Legajo Asociado CUIL:…" at bounding box center [428, 137] width 142 height 93
drag, startPoint x: 390, startPoint y: 114, endPoint x: 375, endPoint y: 119, distance: 15.7
click at [375, 119] on span "20577015997" at bounding box center [389, 118] width 32 height 6
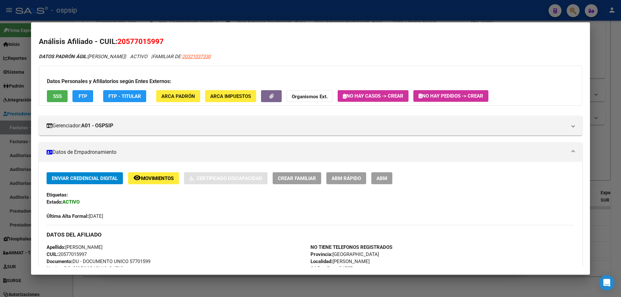
click at [618, 63] on div at bounding box center [310, 148] width 621 height 297
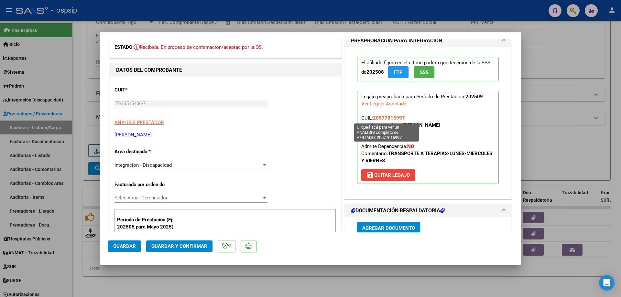
drag, startPoint x: 404, startPoint y: 117, endPoint x: 372, endPoint y: 118, distance: 32.0
click at [372, 118] on p "Legajo preaprobado para Período de Prestación: 202509 Ver Legajo Asociado CUIL:…" at bounding box center [428, 137] width 142 height 93
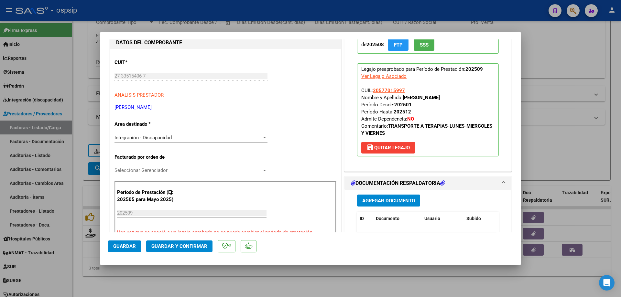
scroll to position [97, 0]
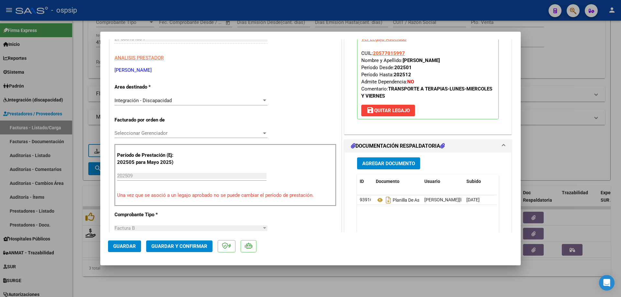
click at [555, 67] on div at bounding box center [310, 148] width 621 height 297
type input "$ 0,00"
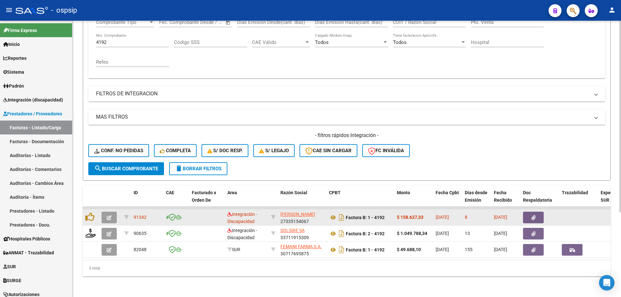
click at [109, 216] on icon "button" at bounding box center [109, 218] width 5 height 5
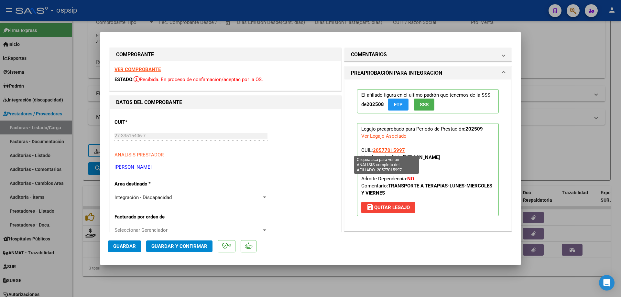
drag, startPoint x: 406, startPoint y: 150, endPoint x: 372, endPoint y: 151, distance: 34.7
click at [372, 151] on p "Legajo preaprobado para Período de Prestación: 202509 Ver Legajo Asociado CUIL:…" at bounding box center [428, 169] width 142 height 93
click at [206, 244] on span "Guardar y Confirmar" at bounding box center [179, 247] width 56 height 6
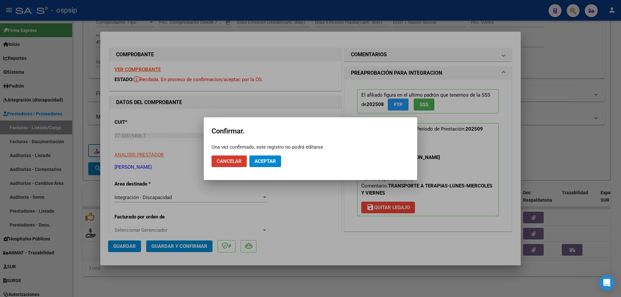
click at [269, 161] on span "Aceptar" at bounding box center [265, 162] width 21 height 6
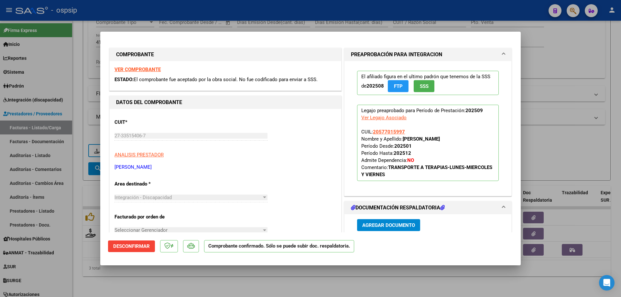
click at [542, 63] on div at bounding box center [310, 148] width 621 height 297
type input "$ 0,00"
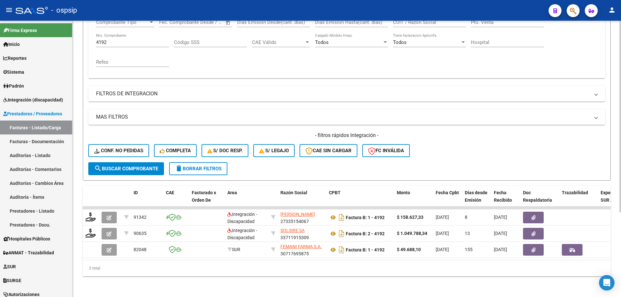
click at [136, 39] on input "4192" at bounding box center [132, 42] width 73 height 6
type input "4"
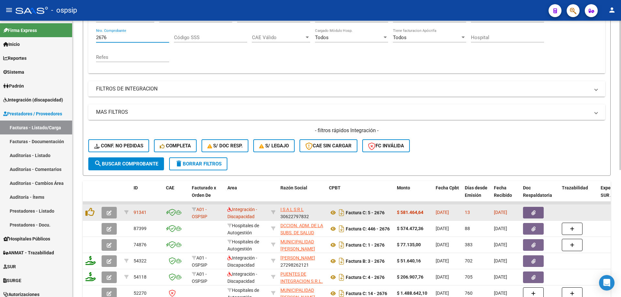
type input "2676"
click at [109, 215] on icon "button" at bounding box center [109, 213] width 5 height 5
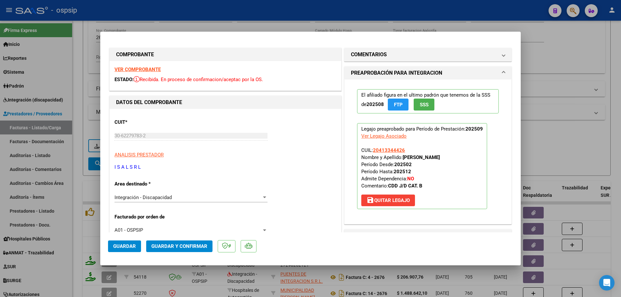
click at [428, 106] on button "SSS" at bounding box center [424, 105] width 21 height 12
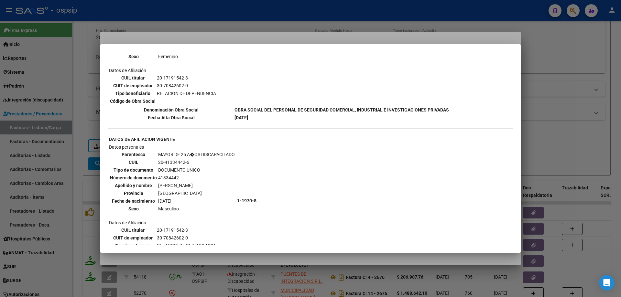
scroll to position [371, 0]
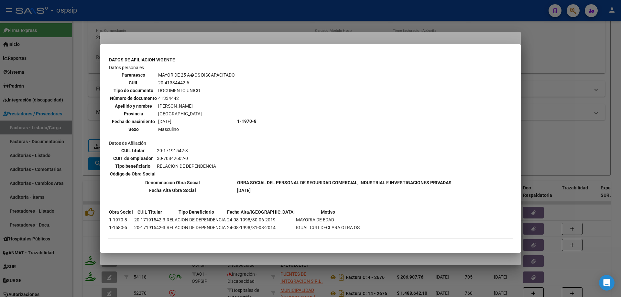
click at [580, 82] on div at bounding box center [310, 148] width 621 height 297
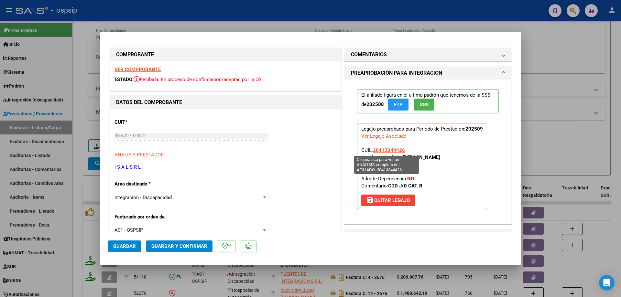
click at [378, 150] on span "20413344426" at bounding box center [389, 151] width 32 height 6
type textarea "20413344426"
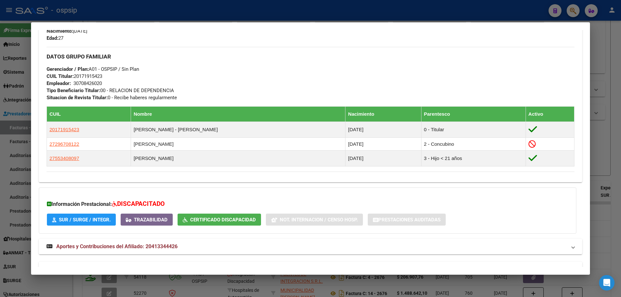
scroll to position [291, 0]
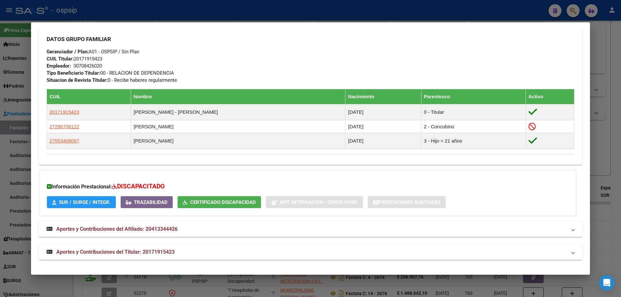
click at [608, 122] on div at bounding box center [310, 148] width 621 height 297
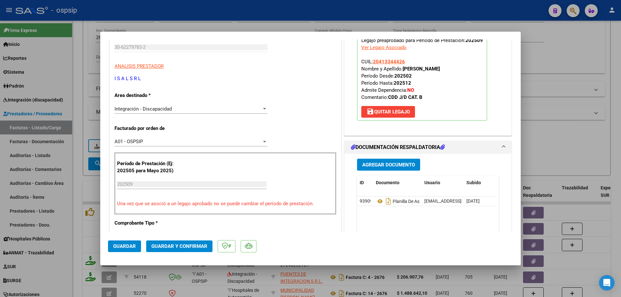
scroll to position [129, 0]
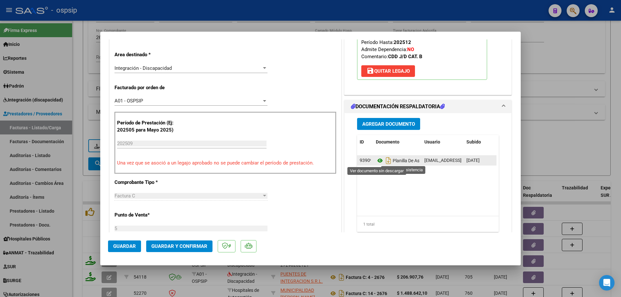
click at [376, 158] on icon at bounding box center [380, 161] width 8 height 8
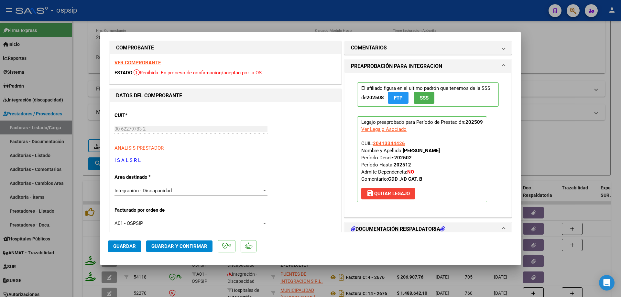
scroll to position [0, 0]
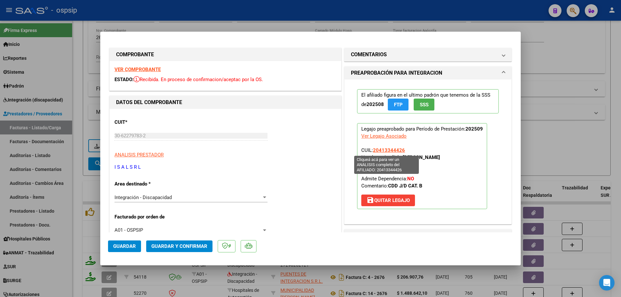
drag, startPoint x: 403, startPoint y: 150, endPoint x: 372, endPoint y: 150, distance: 31.4
click at [372, 150] on p "Legajo preaprobado para Período de Prestación: 202509 Ver Legajo Asociado CUIL:…" at bounding box center [422, 166] width 130 height 86
click at [199, 250] on button "Guardar y Confirmar" at bounding box center [179, 247] width 66 height 12
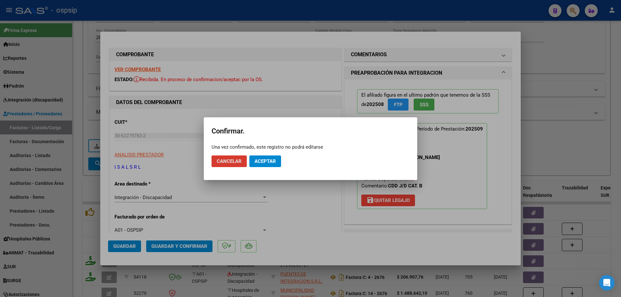
click at [270, 159] on span "Aceptar" at bounding box center [265, 162] width 21 height 6
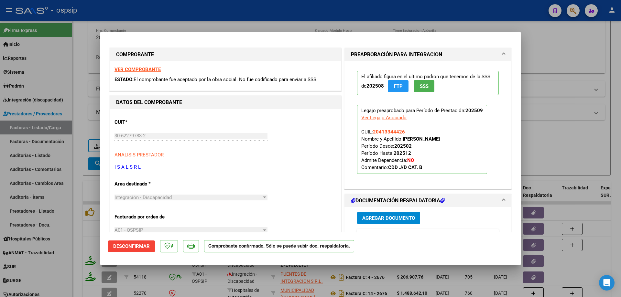
click at [562, 142] on div at bounding box center [310, 148] width 621 height 297
type input "$ 0,00"
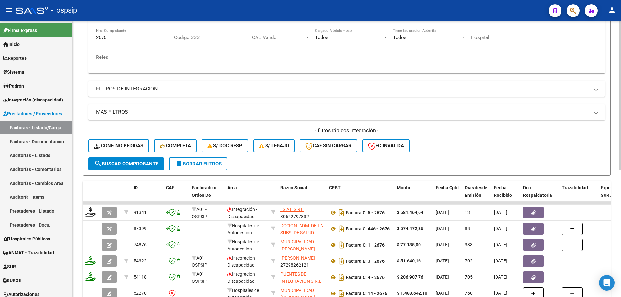
click at [111, 41] on div "2676 Nro. Comprobante" at bounding box center [132, 35] width 73 height 14
type input "2"
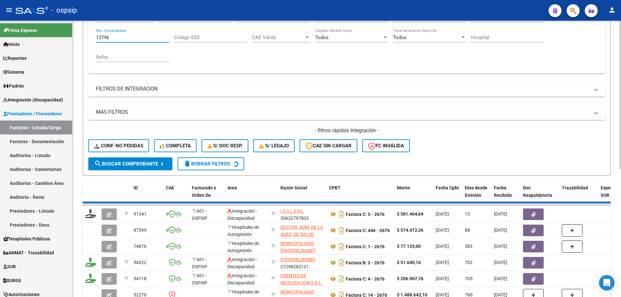
scroll to position [90, 0]
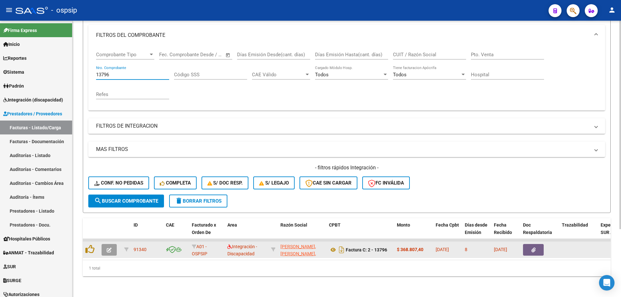
type input "13796"
click at [113, 246] on button "button" at bounding box center [109, 250] width 15 height 12
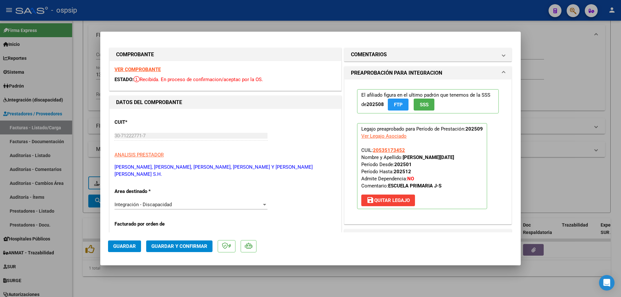
click at [428, 105] on button "SSS" at bounding box center [424, 105] width 21 height 12
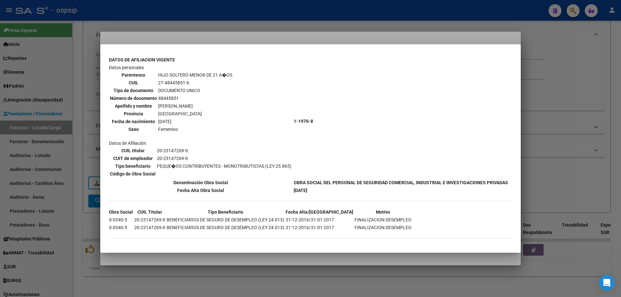
scroll to position [518, 0]
click at [590, 139] on div at bounding box center [310, 148] width 621 height 297
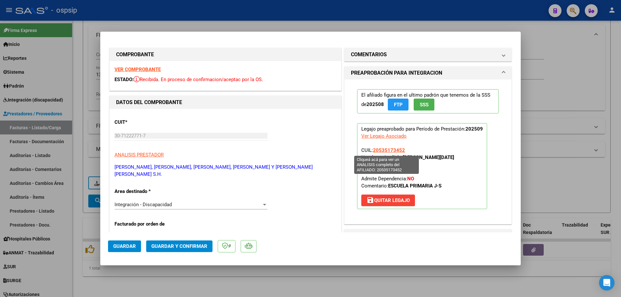
click at [392, 152] on span "20535173452" at bounding box center [389, 151] width 32 height 6
type textarea "20535173452"
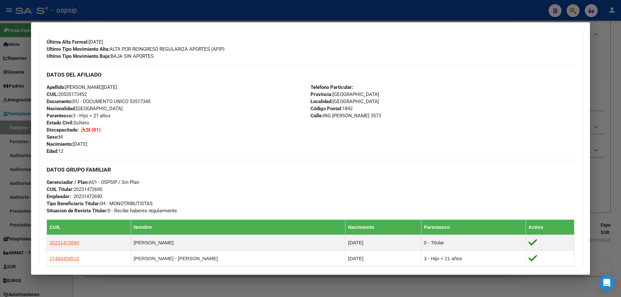
scroll to position [194, 0]
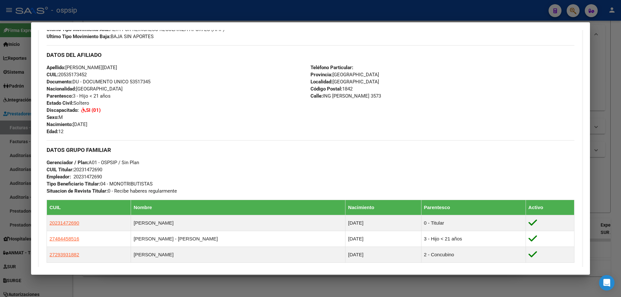
click at [603, 171] on div at bounding box center [310, 148] width 621 height 297
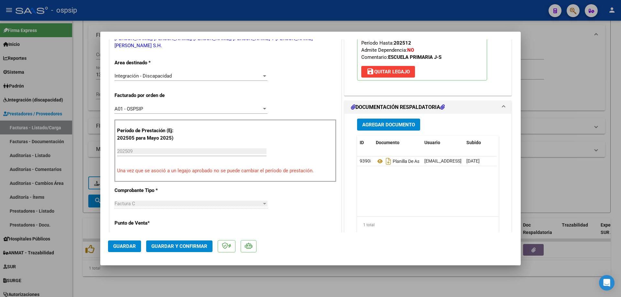
scroll to position [129, 0]
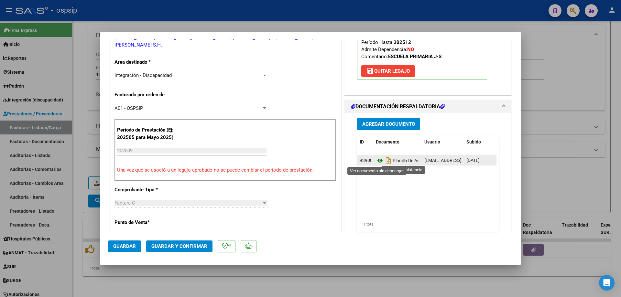
click at [379, 159] on icon at bounding box center [380, 161] width 8 height 8
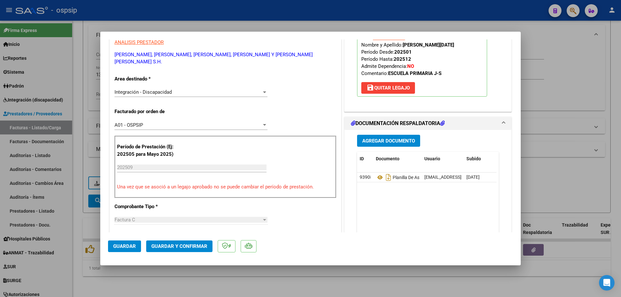
scroll to position [97, 0]
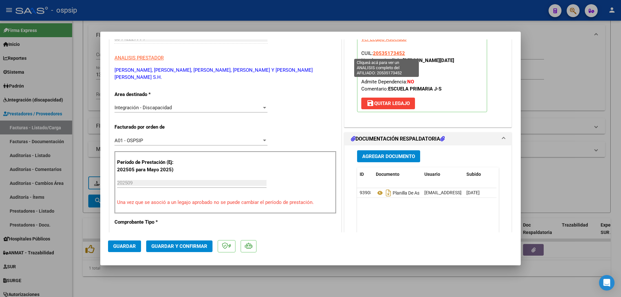
drag, startPoint x: 404, startPoint y: 53, endPoint x: 372, endPoint y: 54, distance: 32.7
click at [372, 54] on p "Legajo preaprobado para Período de Prestación: 202509 Ver Legajo Asociado CUIL:…" at bounding box center [422, 69] width 130 height 86
click at [189, 246] on span "Guardar y Confirmar" at bounding box center [179, 247] width 56 height 6
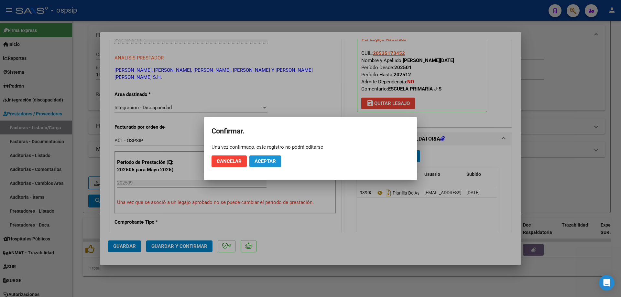
click at [267, 165] on button "Aceptar" at bounding box center [266, 162] width 32 height 12
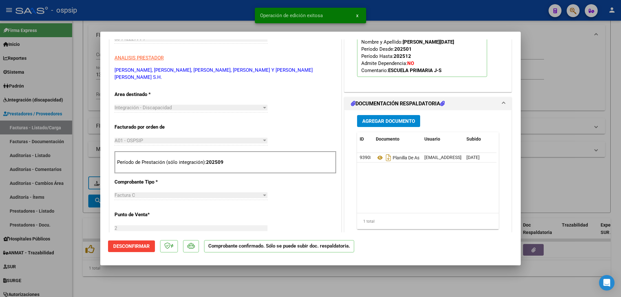
scroll to position [65, 0]
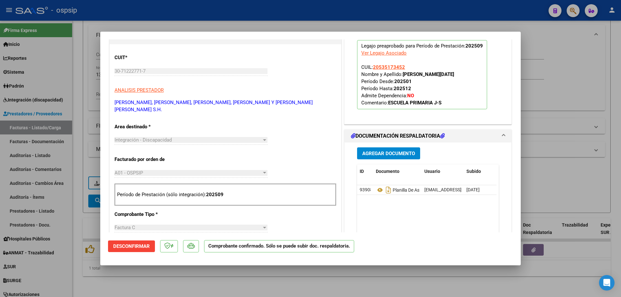
click at [568, 133] on div at bounding box center [310, 148] width 621 height 297
type input "$ 0,00"
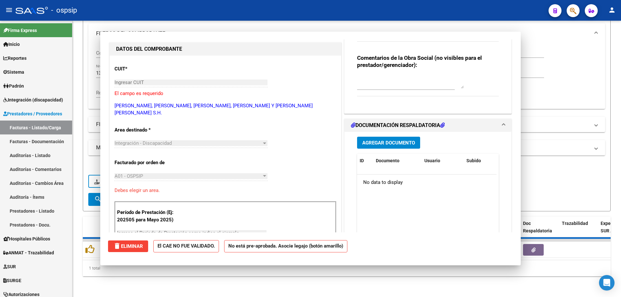
scroll to position [0, 0]
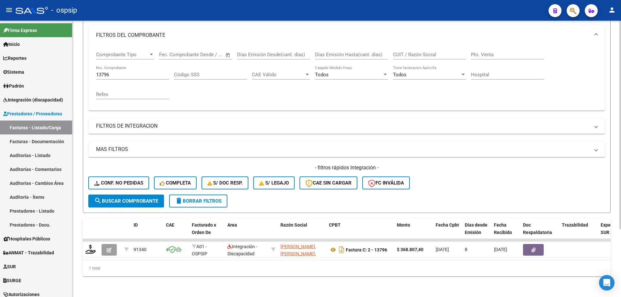
click at [132, 72] on input "13796" at bounding box center [132, 75] width 73 height 6
type input "1"
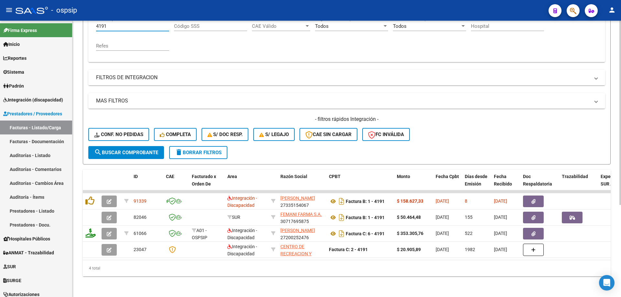
scroll to position [139, 0]
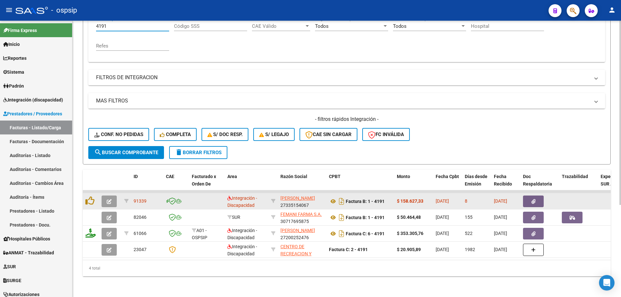
type input "4191"
click at [107, 199] on icon "button" at bounding box center [109, 201] width 5 height 5
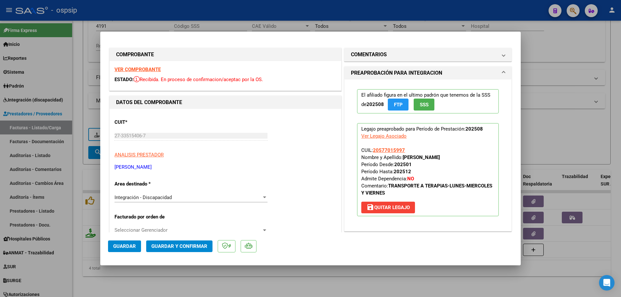
click at [423, 107] on span "SSS" at bounding box center [424, 105] width 9 height 6
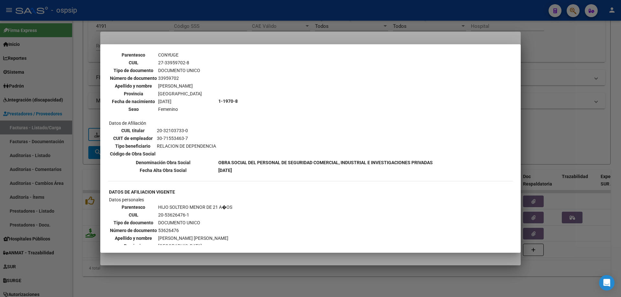
scroll to position [324, 0]
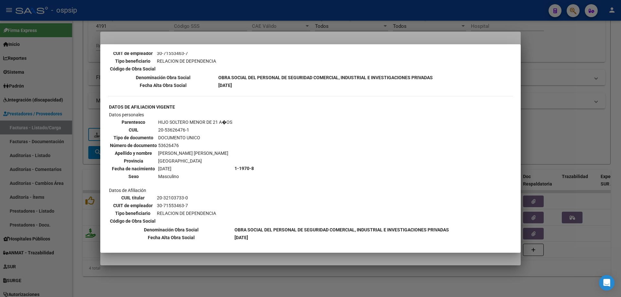
drag, startPoint x: 573, startPoint y: 90, endPoint x: 570, endPoint y: 92, distance: 3.5
click at [573, 90] on div at bounding box center [310, 148] width 621 height 297
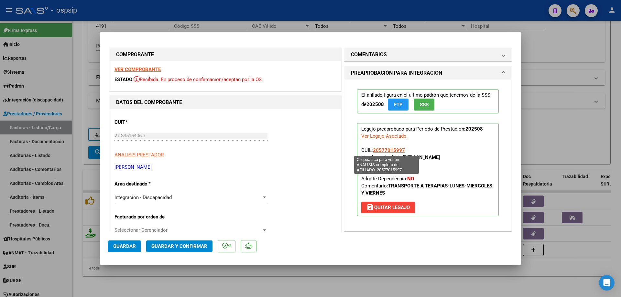
click at [388, 152] on span "20577015997" at bounding box center [389, 151] width 32 height 6
type textarea "20577015997"
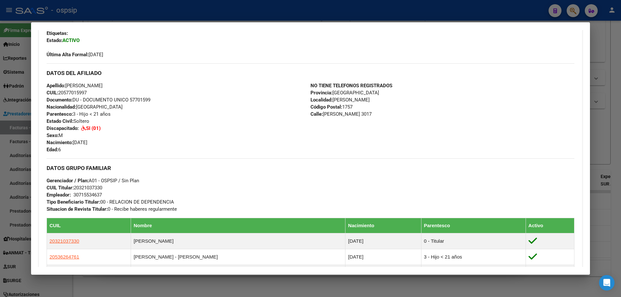
scroll to position [194, 0]
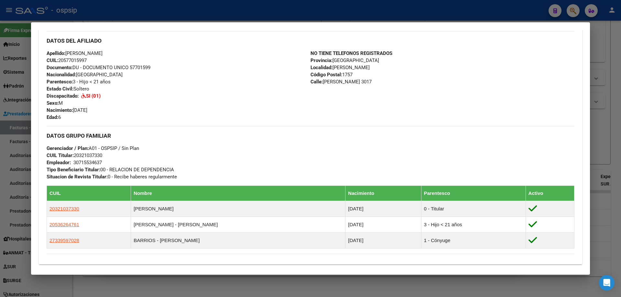
click at [616, 112] on div at bounding box center [310, 148] width 621 height 297
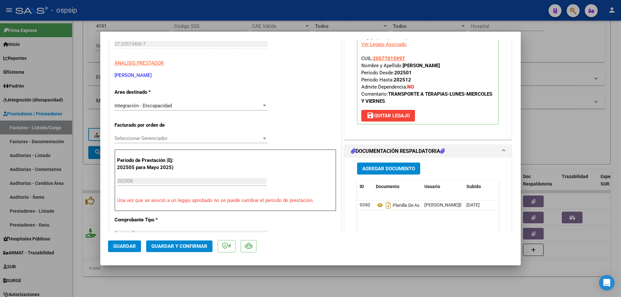
scroll to position [129, 0]
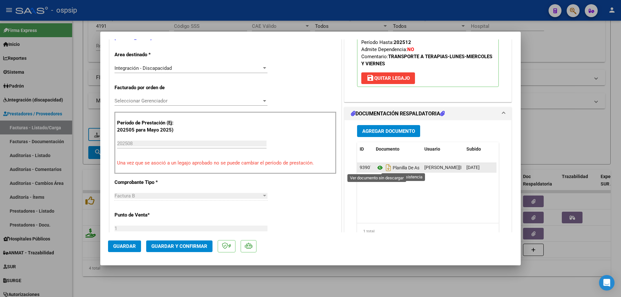
click at [377, 168] on icon at bounding box center [380, 168] width 8 height 8
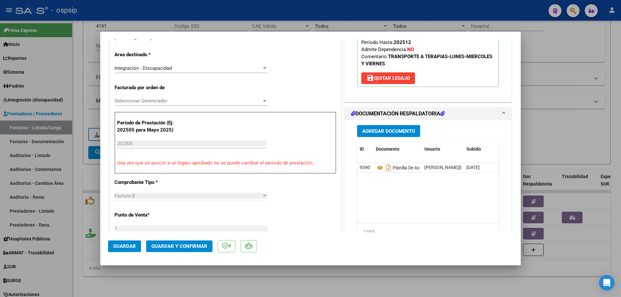
scroll to position [97, 0]
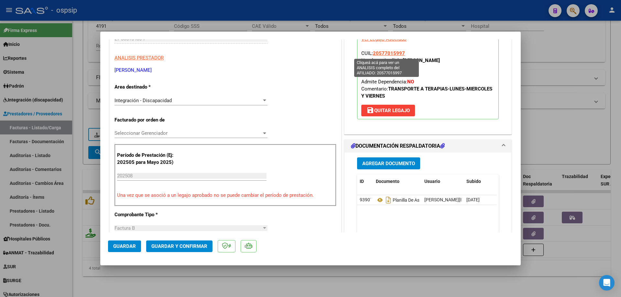
drag, startPoint x: 406, startPoint y: 53, endPoint x: 372, endPoint y: 55, distance: 33.7
click at [372, 55] on p "Legajo preaprobado para Período de Prestación: 202508 Ver Legajo Asociado CUIL:…" at bounding box center [428, 72] width 142 height 93
click at [190, 246] on span "Guardar y Confirmar" at bounding box center [179, 247] width 56 height 6
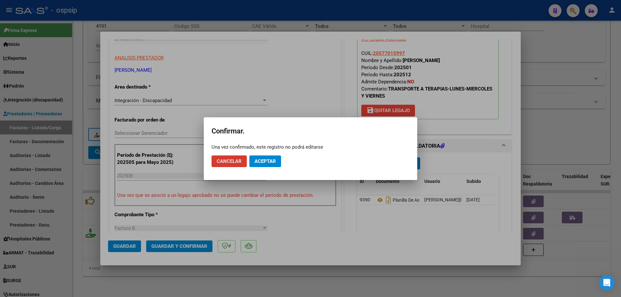
click at [264, 151] on mat-dialog-actions "Cancelar Aceptar" at bounding box center [311, 161] width 198 height 22
click at [267, 157] on button "Aceptar" at bounding box center [266, 162] width 32 height 12
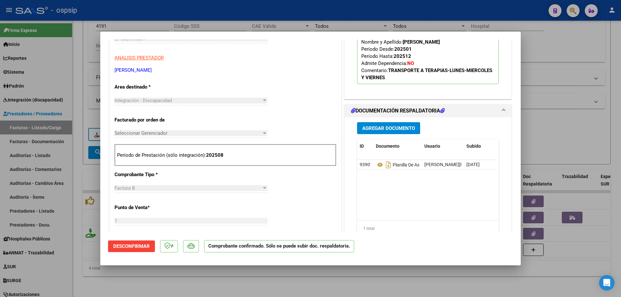
click at [533, 89] on div at bounding box center [310, 148] width 621 height 297
type input "$ 0,00"
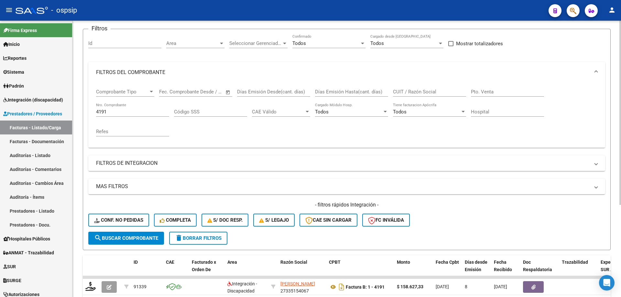
scroll to position [9, 0]
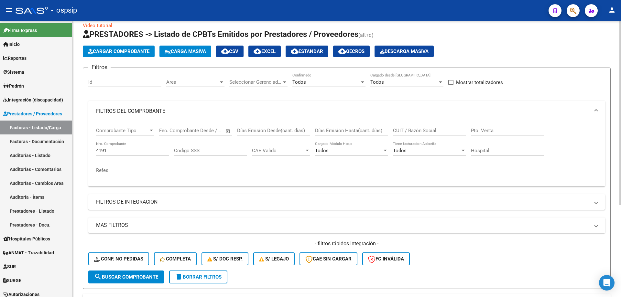
click at [114, 151] on input "4191" at bounding box center [132, 151] width 73 height 6
type input "4"
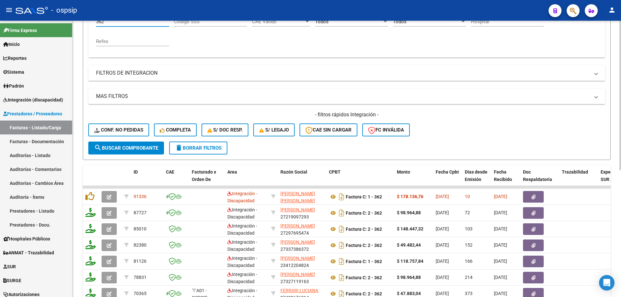
scroll to position [139, 0]
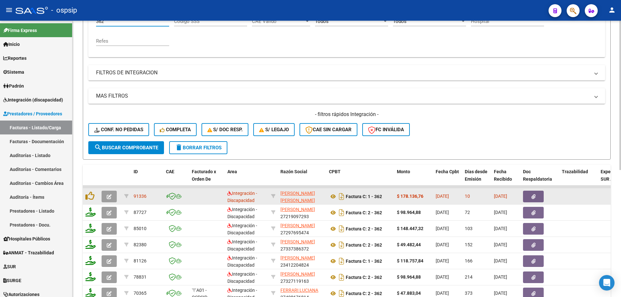
type input "362"
click at [107, 197] on icon "button" at bounding box center [109, 197] width 5 height 5
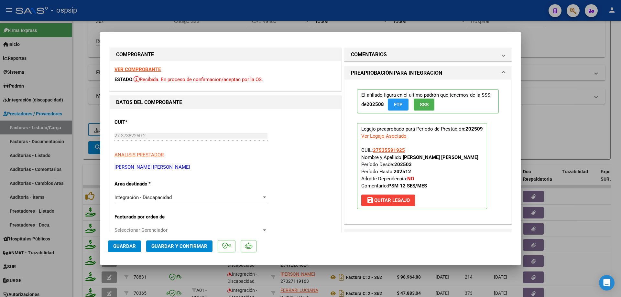
click at [428, 106] on button "SSS" at bounding box center [424, 105] width 21 height 12
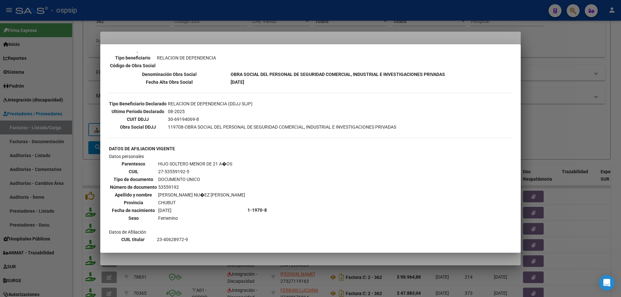
scroll to position [181, 0]
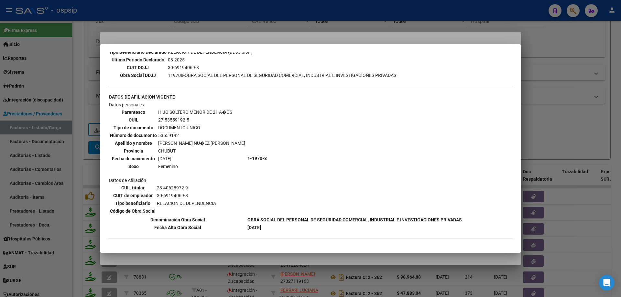
click at [568, 120] on div at bounding box center [310, 148] width 621 height 297
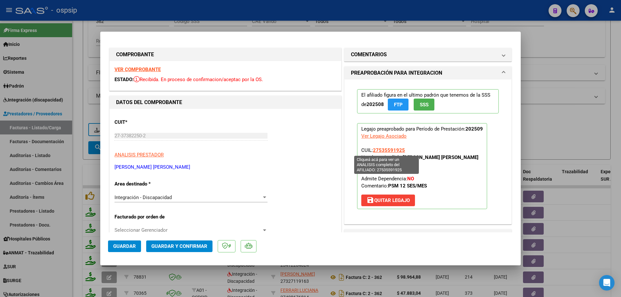
click at [387, 151] on span "27535591925" at bounding box center [389, 151] width 32 height 6
type textarea "27535591925"
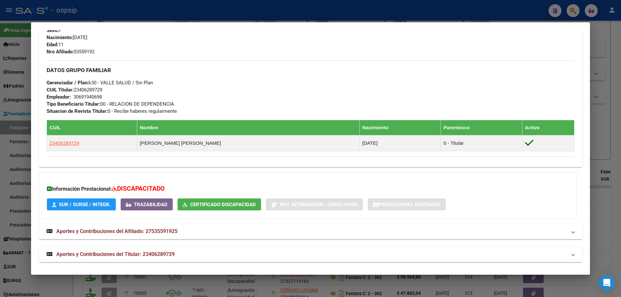
scroll to position [269, 0]
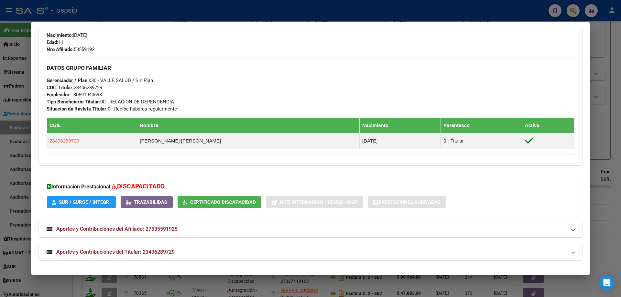
click at [621, 138] on div at bounding box center [310, 148] width 621 height 297
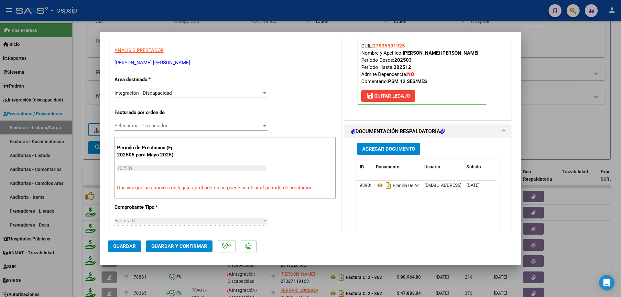
scroll to position [129, 0]
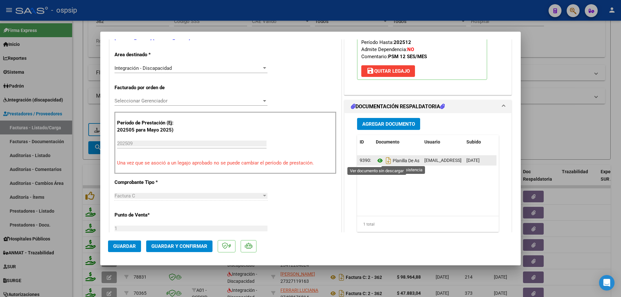
click at [378, 161] on icon at bounding box center [380, 161] width 8 height 8
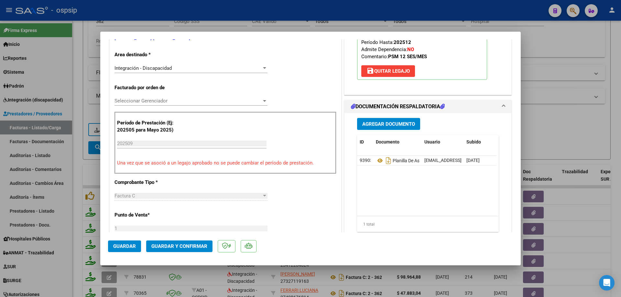
click at [596, 118] on div at bounding box center [310, 148] width 621 height 297
type input "$ 0,00"
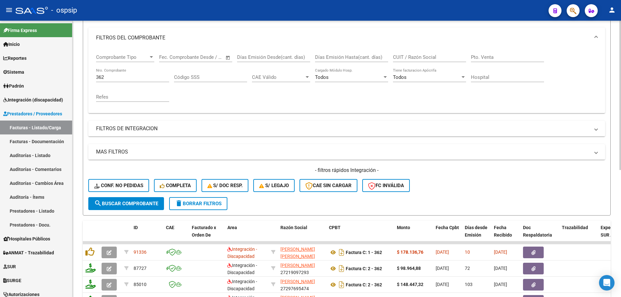
scroll to position [74, 0]
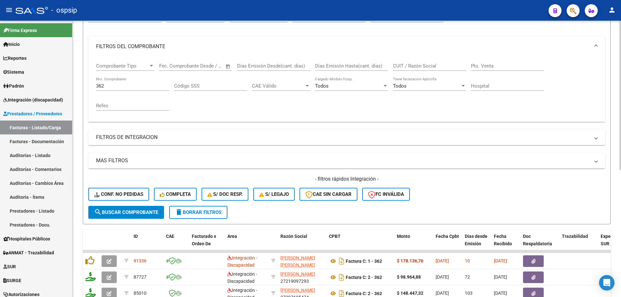
click at [115, 85] on input "362" at bounding box center [132, 86] width 73 height 6
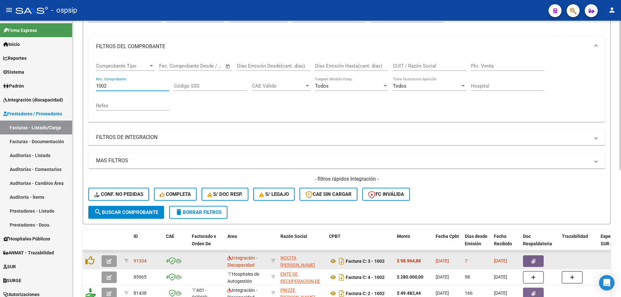
click at [110, 263] on icon "button" at bounding box center [109, 261] width 5 height 5
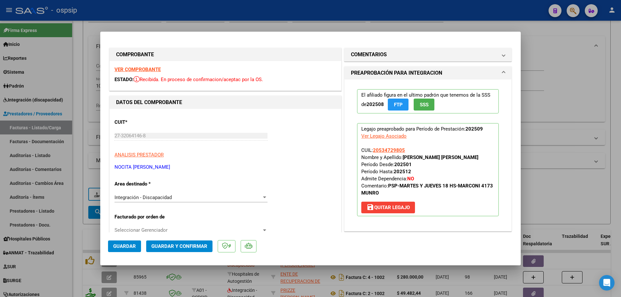
click at [430, 106] on button "SSS" at bounding box center [424, 105] width 21 height 12
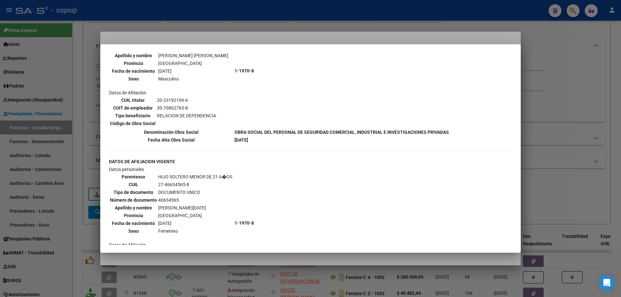
scroll to position [486, 0]
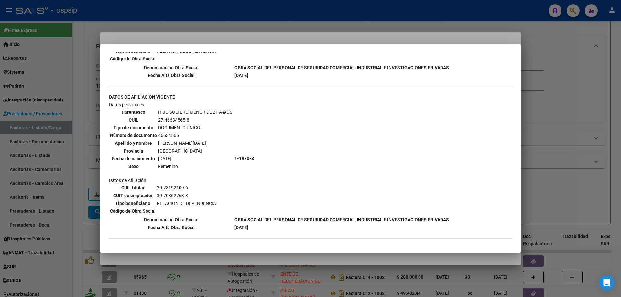
click at [612, 90] on div at bounding box center [310, 148] width 621 height 297
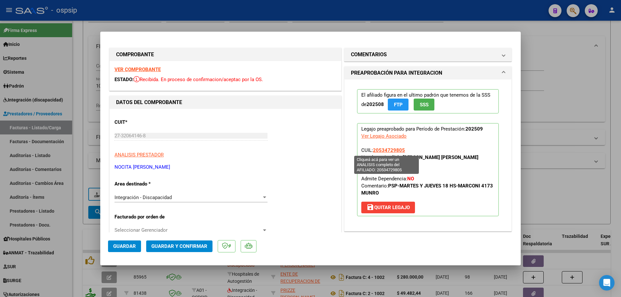
click at [393, 150] on span "20534729805" at bounding box center [389, 151] width 32 height 6
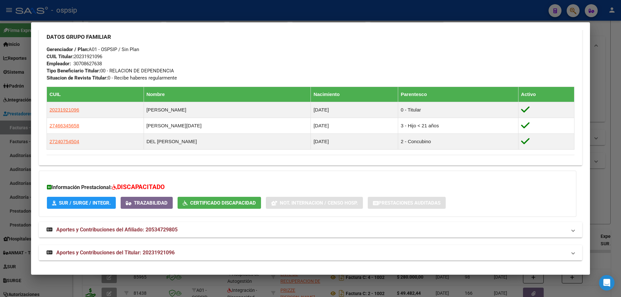
scroll to position [294, 0]
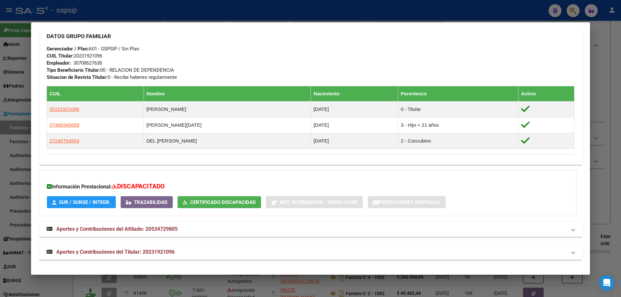
click at [614, 122] on div at bounding box center [310, 148] width 621 height 297
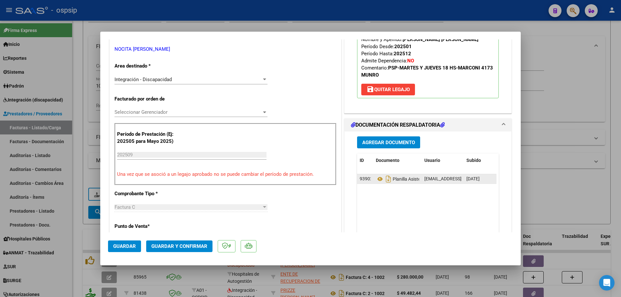
scroll to position [129, 0]
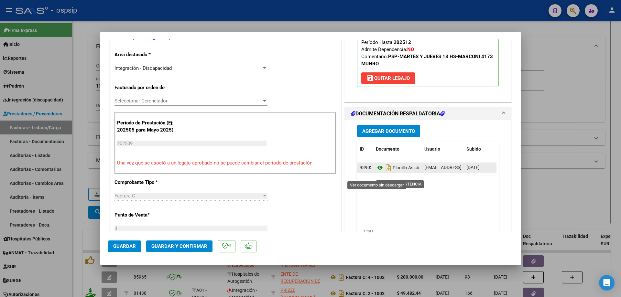
click at [379, 172] on icon at bounding box center [380, 168] width 8 height 8
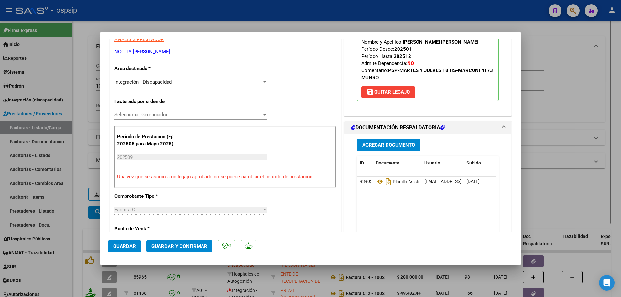
scroll to position [65, 0]
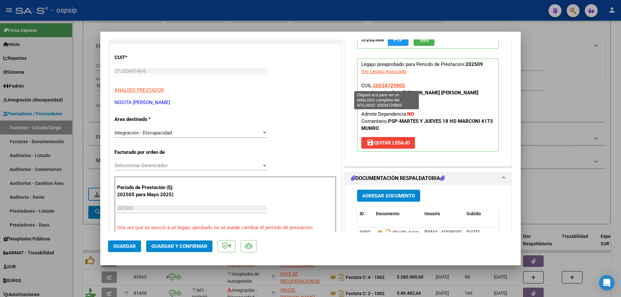
drag, startPoint x: 404, startPoint y: 85, endPoint x: 372, endPoint y: 85, distance: 32.7
click at [372, 85] on p "Legajo preaprobado para Período de Prestación: 202509 Ver Legajo Asociado CUIL:…" at bounding box center [428, 105] width 142 height 93
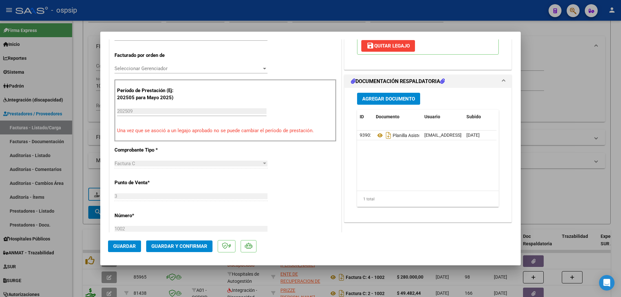
click at [202, 249] on span "Guardar y Confirmar" at bounding box center [179, 247] width 56 height 6
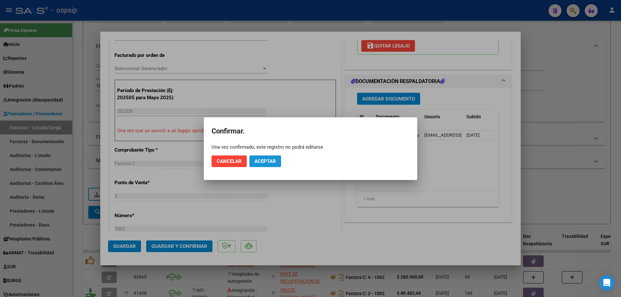
click at [261, 165] on button "Aceptar" at bounding box center [266, 162] width 32 height 12
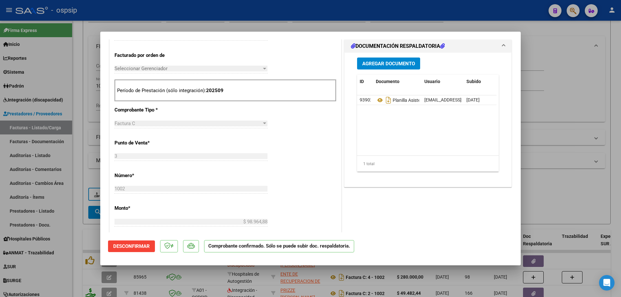
click at [570, 73] on div at bounding box center [310, 148] width 621 height 297
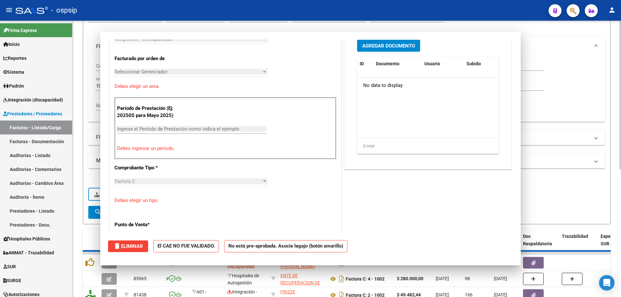
scroll to position [173, 0]
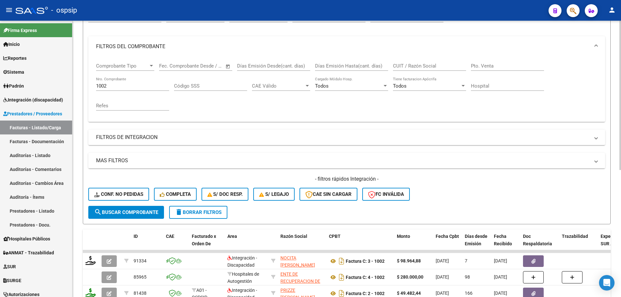
click at [131, 88] on input "1002" at bounding box center [132, 86] width 73 height 6
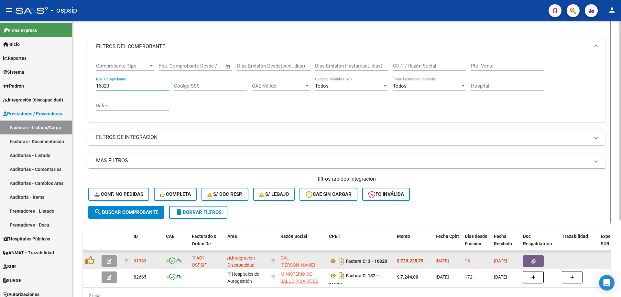
click at [110, 260] on icon "button" at bounding box center [109, 261] width 5 height 5
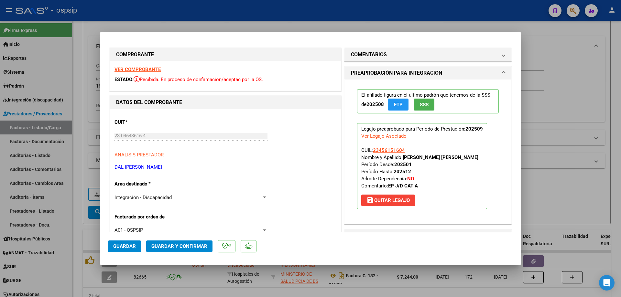
click at [426, 101] on button "SSS" at bounding box center [424, 105] width 21 height 12
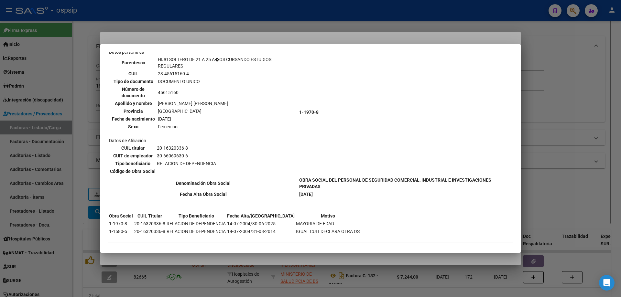
scroll to position [238, 0]
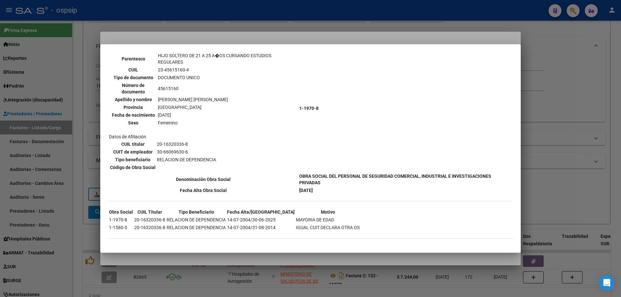
click at [560, 128] on div at bounding box center [310, 148] width 621 height 297
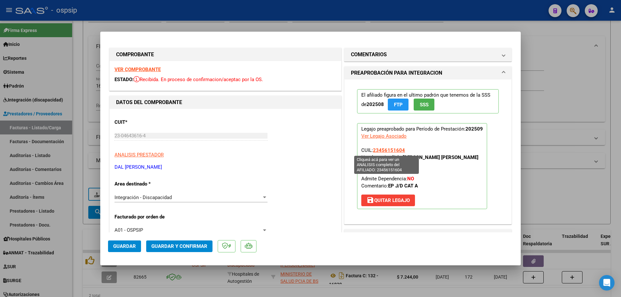
click at [392, 149] on span "23456151604" at bounding box center [389, 151] width 32 height 6
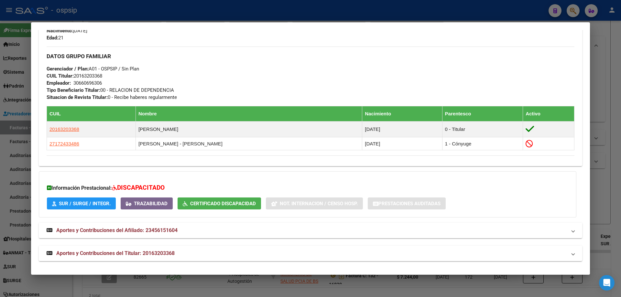
scroll to position [275, 0]
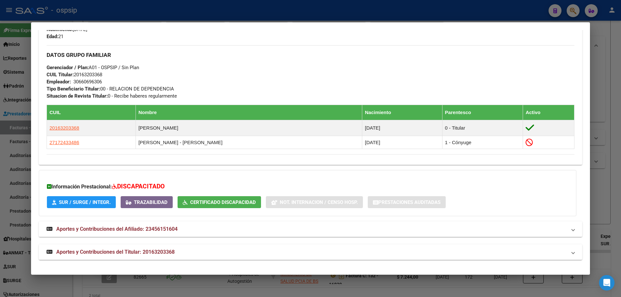
click at [608, 107] on div at bounding box center [310, 148] width 621 height 297
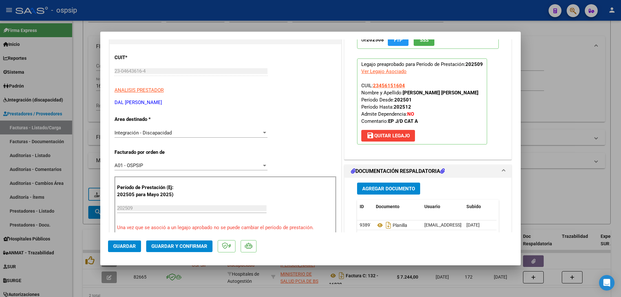
scroll to position [129, 0]
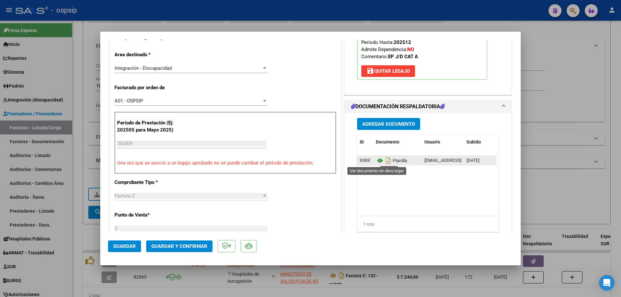
click at [379, 161] on icon at bounding box center [380, 161] width 8 height 8
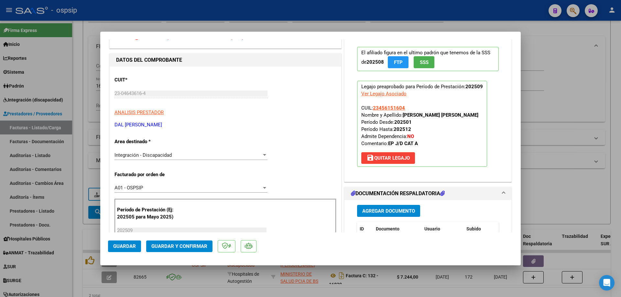
scroll to position [32, 0]
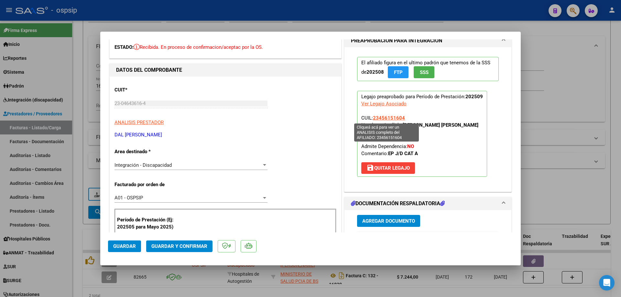
drag, startPoint x: 405, startPoint y: 117, endPoint x: 372, endPoint y: 117, distance: 33.0
click at [372, 117] on p "Legajo preaprobado para Período de Prestación: 202509 Ver Legajo Asociado CUIL:…" at bounding box center [422, 134] width 130 height 86
click at [178, 248] on span "Guardar y Confirmar" at bounding box center [179, 247] width 56 height 6
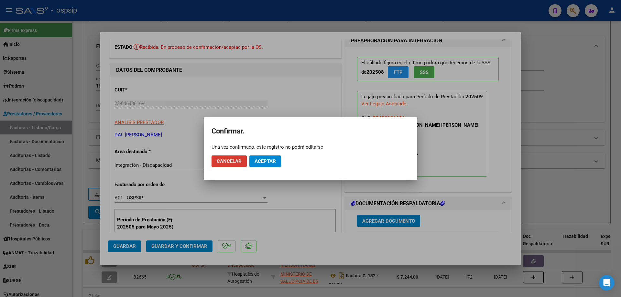
click at [263, 162] on span "Aceptar" at bounding box center [265, 162] width 21 height 6
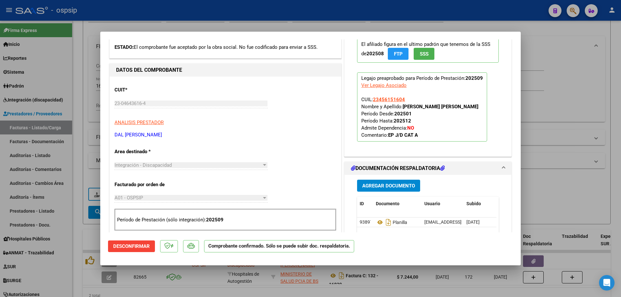
click at [564, 113] on div at bounding box center [310, 148] width 621 height 297
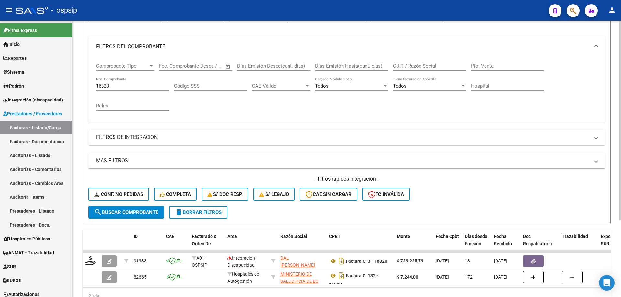
click at [128, 89] on div "16820 Nro. Comprobante" at bounding box center [132, 84] width 73 height 14
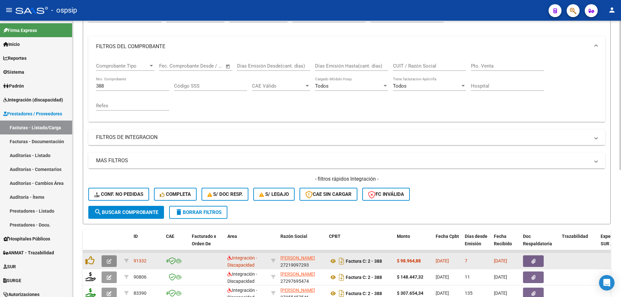
click at [108, 260] on icon "button" at bounding box center [109, 261] width 5 height 5
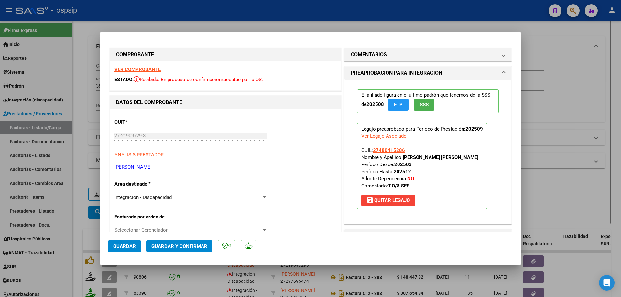
click at [423, 99] on button "SSS" at bounding box center [424, 105] width 21 height 12
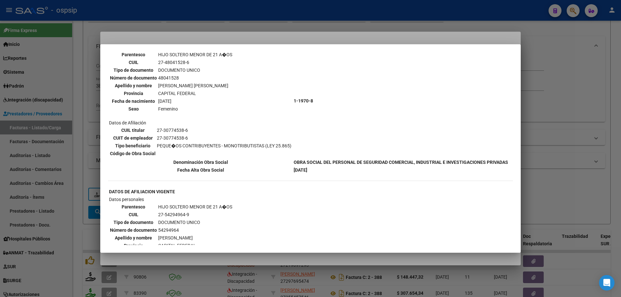
scroll to position [356, 0]
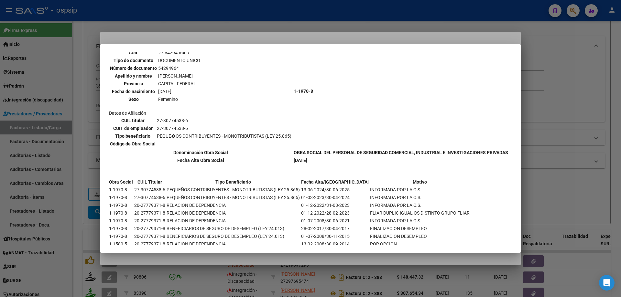
click at [600, 103] on div at bounding box center [310, 148] width 621 height 297
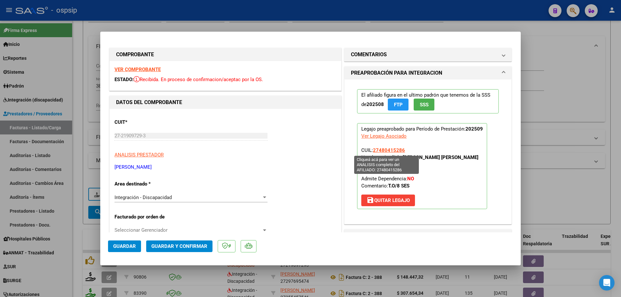
click at [391, 151] on span "27480415286" at bounding box center [389, 151] width 32 height 6
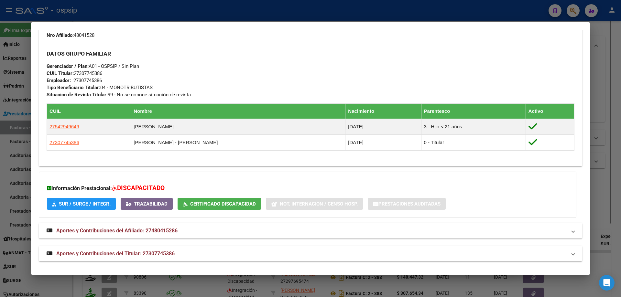
scroll to position [299, 0]
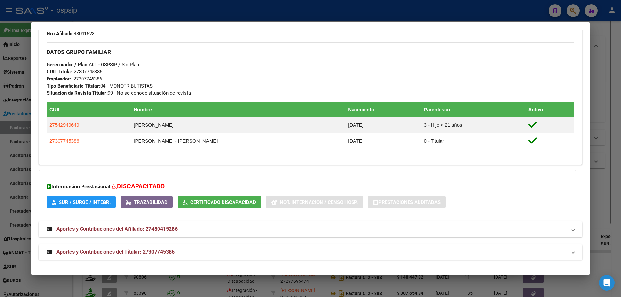
click at [612, 118] on div at bounding box center [310, 148] width 621 height 297
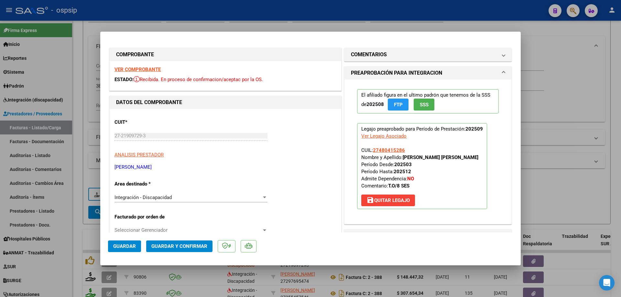
click at [421, 102] on span "SSS" at bounding box center [424, 105] width 9 height 6
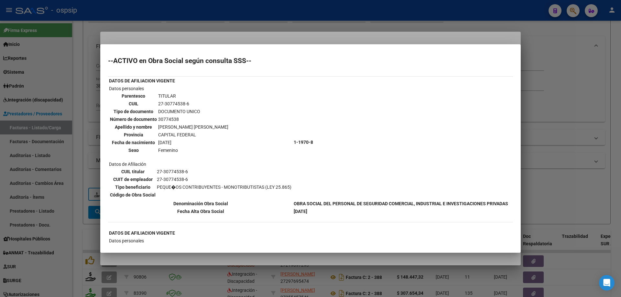
click at [561, 111] on div at bounding box center [310, 148] width 621 height 297
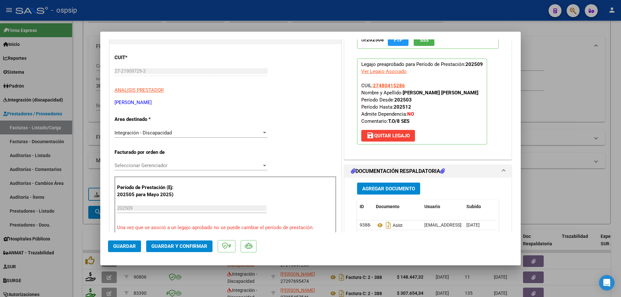
scroll to position [129, 0]
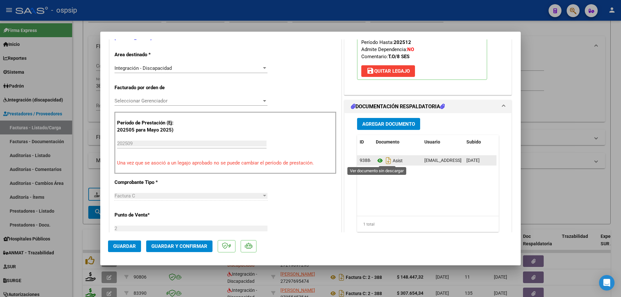
click at [378, 160] on icon at bounding box center [380, 161] width 8 height 8
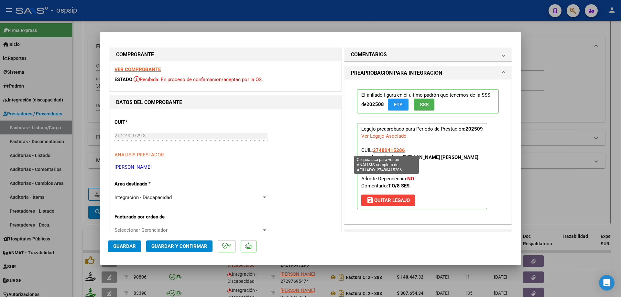
drag, startPoint x: 402, startPoint y: 149, endPoint x: 372, endPoint y: 151, distance: 30.9
click at [372, 151] on p "Legajo preaprobado para Período de Prestación: 202509 Ver Legajo Asociado CUIL:…" at bounding box center [422, 166] width 130 height 86
click at [183, 247] on span "Guardar y Confirmar" at bounding box center [179, 247] width 56 height 6
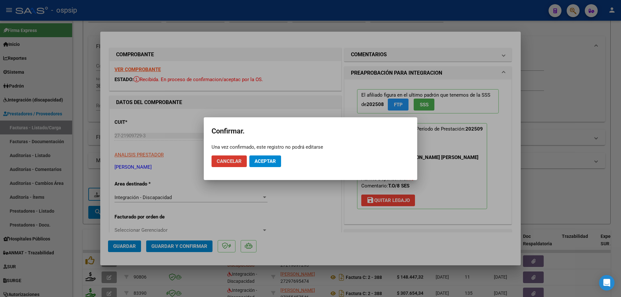
click at [260, 164] on span "Aceptar" at bounding box center [265, 162] width 21 height 6
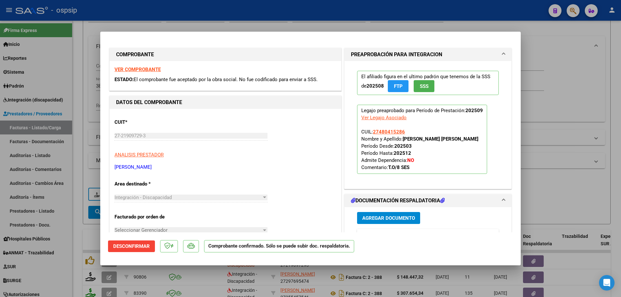
click at [592, 129] on div at bounding box center [310, 148] width 621 height 297
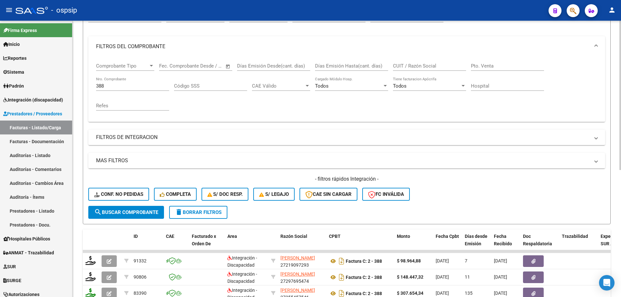
click at [112, 88] on input "388" at bounding box center [132, 86] width 73 height 6
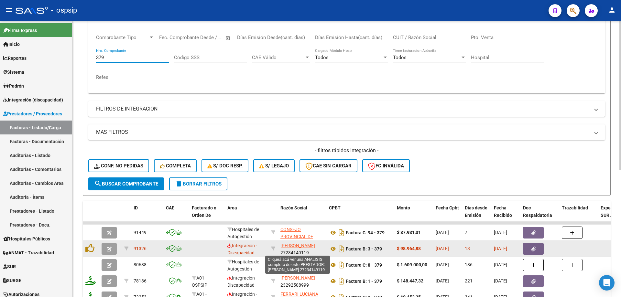
scroll to position [106, 0]
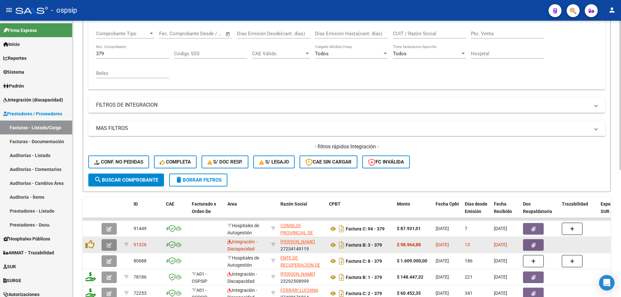
click at [106, 245] on button "button" at bounding box center [109, 245] width 15 height 12
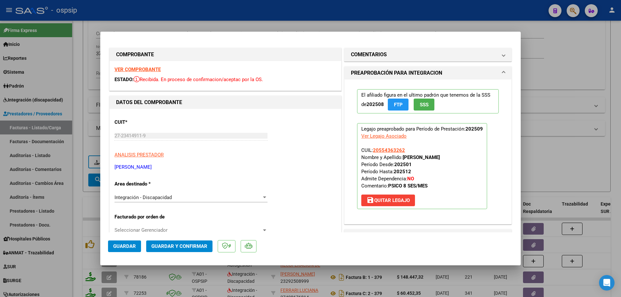
click at [428, 109] on button "SSS" at bounding box center [424, 105] width 21 height 12
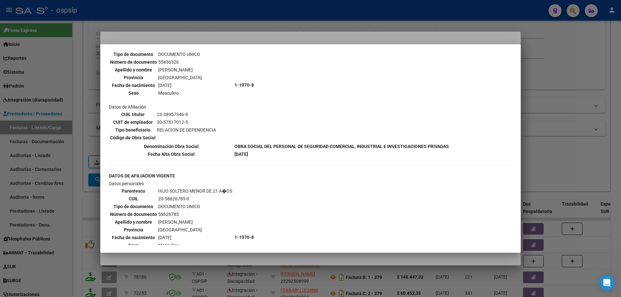
scroll to position [291, 0]
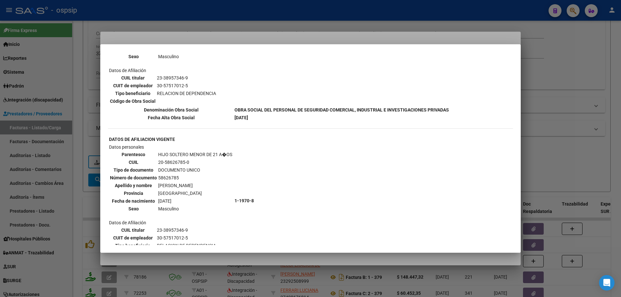
click at [600, 147] on div at bounding box center [310, 148] width 621 height 297
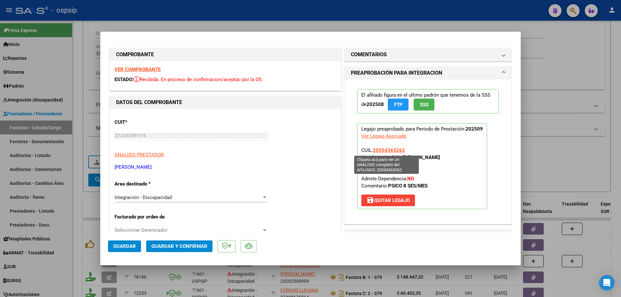
click at [390, 151] on span "20554363262" at bounding box center [389, 151] width 32 height 6
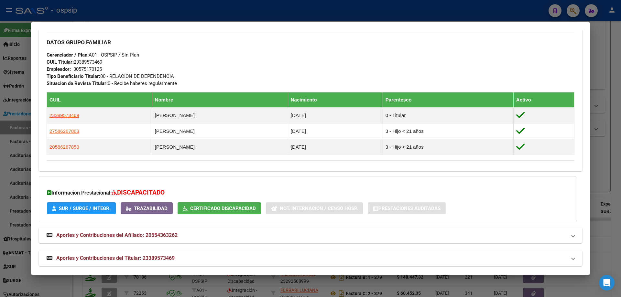
scroll to position [306, 0]
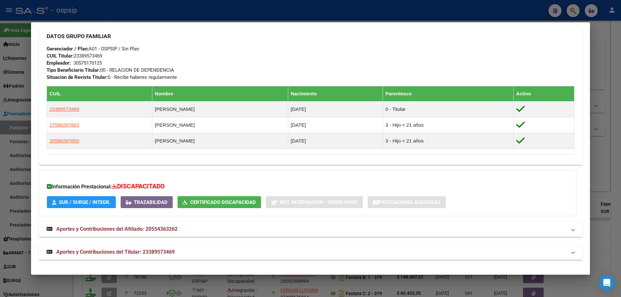
click at [603, 171] on div at bounding box center [310, 148] width 621 height 297
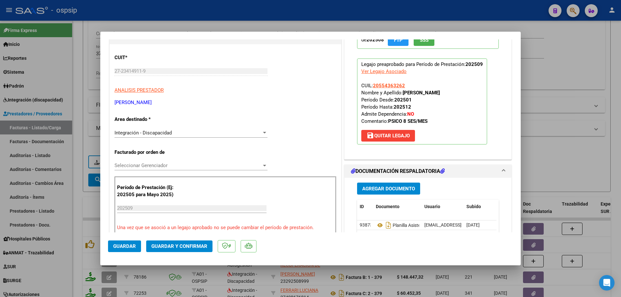
scroll to position [97, 0]
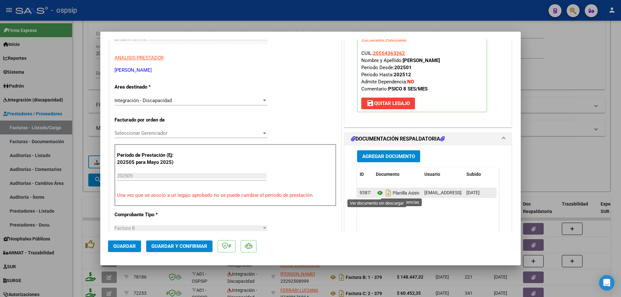
click at [378, 194] on icon at bounding box center [380, 193] width 8 height 8
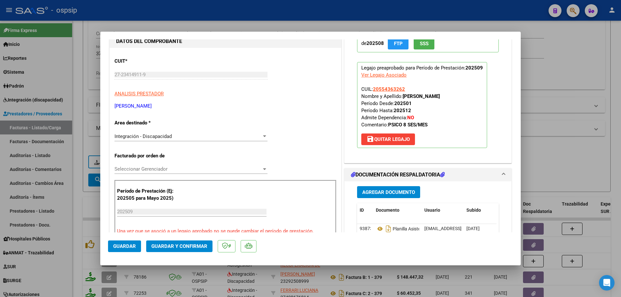
scroll to position [32, 0]
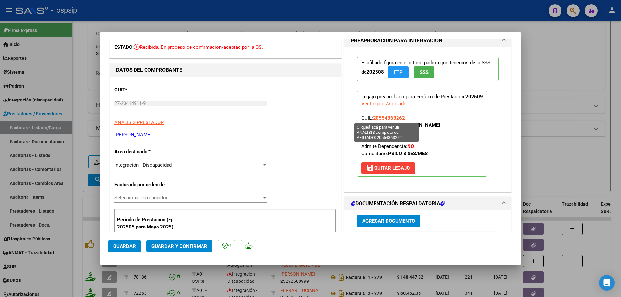
drag, startPoint x: 404, startPoint y: 116, endPoint x: 372, endPoint y: 117, distance: 32.4
click at [372, 117] on p "Legajo preaprobado para Período de Prestación: 202509 Ver Legajo Asociado CUIL:…" at bounding box center [422, 134] width 130 height 86
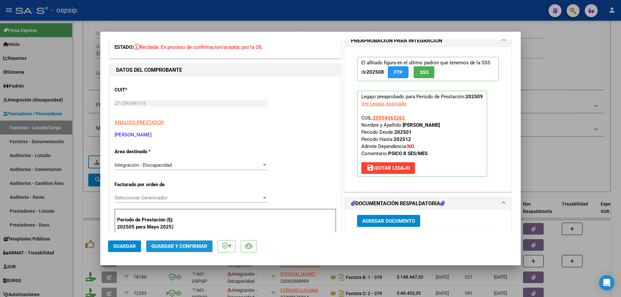
click at [201, 249] on span "Guardar y Confirmar" at bounding box center [179, 247] width 56 height 6
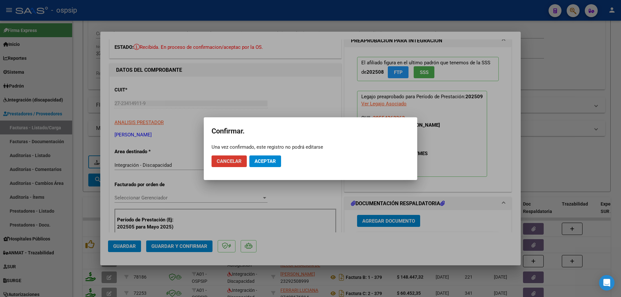
click at [275, 162] on span "Aceptar" at bounding box center [265, 162] width 21 height 6
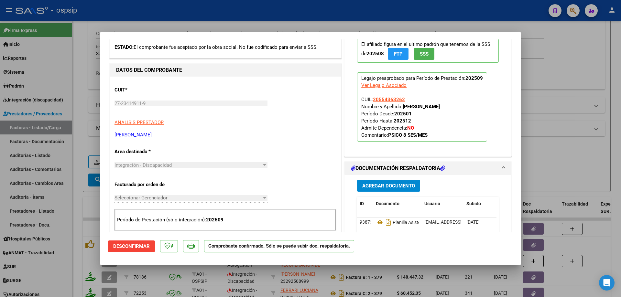
click at [576, 127] on div at bounding box center [310, 148] width 621 height 297
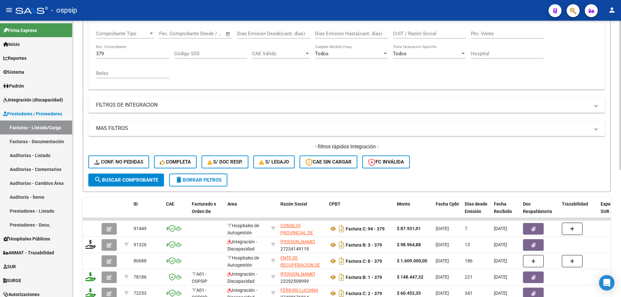
click at [111, 54] on input "379" at bounding box center [132, 54] width 73 height 6
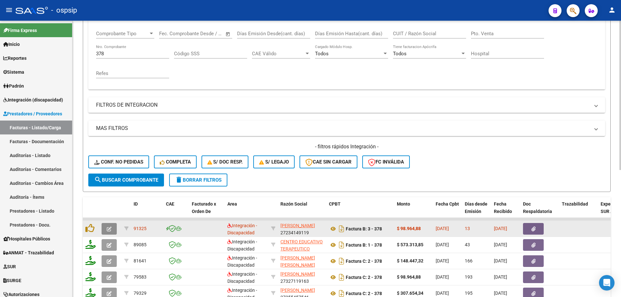
click at [108, 227] on icon "button" at bounding box center [109, 229] width 5 height 5
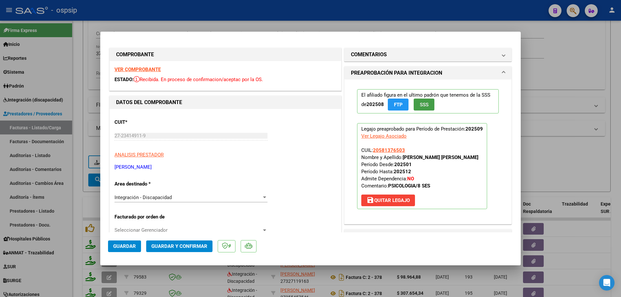
click at [420, 106] on span "SSS" at bounding box center [424, 105] width 9 height 6
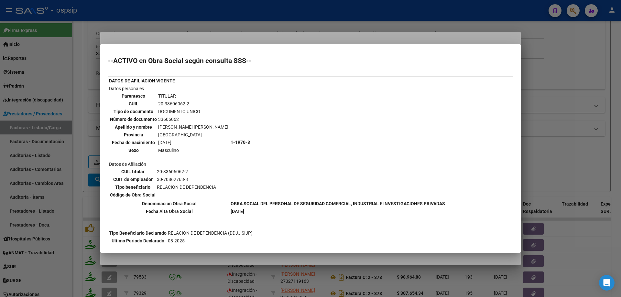
click at [563, 144] on div at bounding box center [310, 148] width 621 height 297
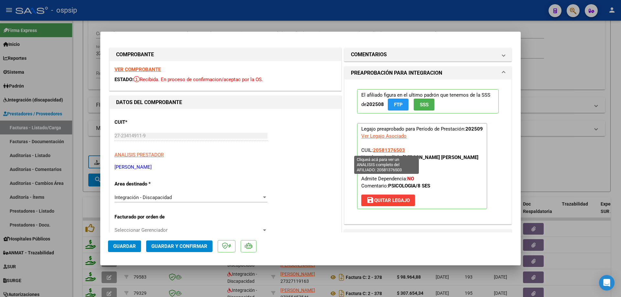
click at [394, 150] on span "20581376503" at bounding box center [389, 151] width 32 height 6
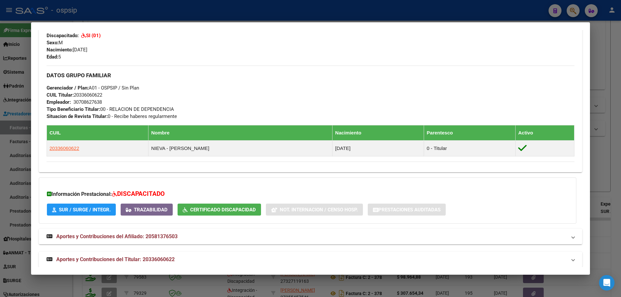
scroll to position [262, 0]
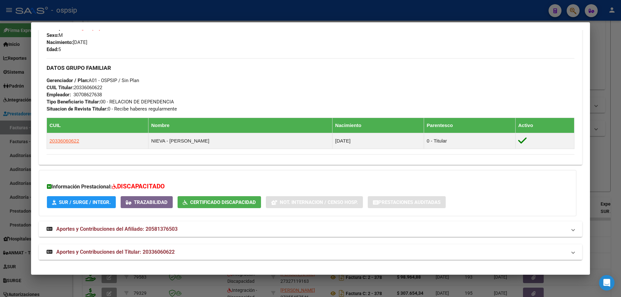
click at [607, 147] on div at bounding box center [310, 148] width 621 height 297
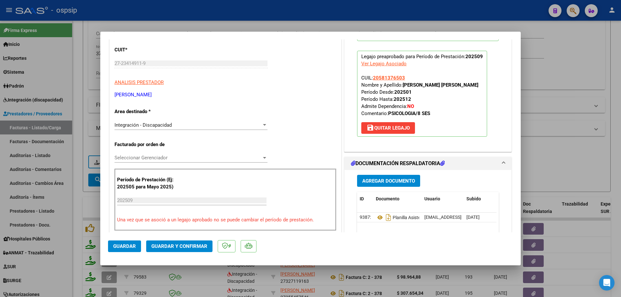
scroll to position [97, 0]
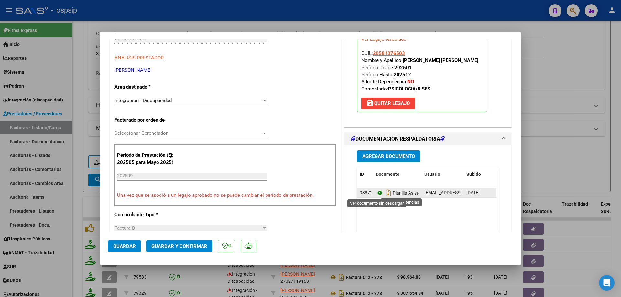
click at [378, 193] on icon at bounding box center [380, 193] width 8 height 8
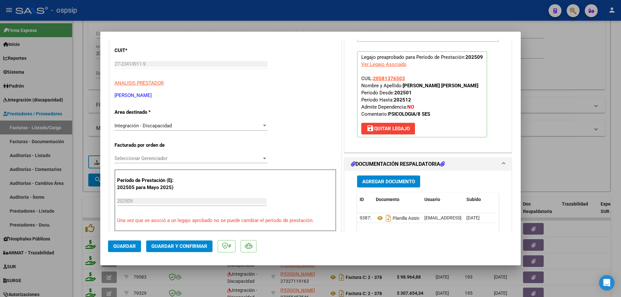
scroll to position [65, 0]
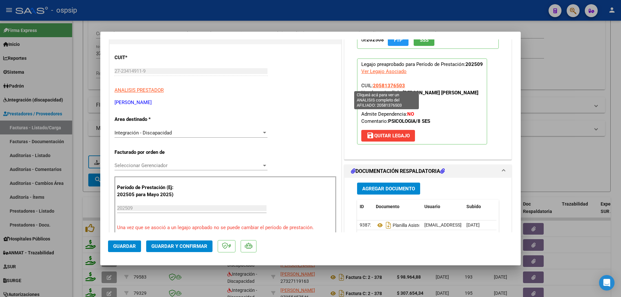
drag, startPoint x: 403, startPoint y: 84, endPoint x: 373, endPoint y: 85, distance: 30.1
click at [373, 85] on p "Legajo preaprobado para Período de Prestación: 202509 Ver Legajo Asociado CUIL:…" at bounding box center [422, 102] width 130 height 86
click at [204, 246] on span "Guardar y Confirmar" at bounding box center [179, 247] width 56 height 6
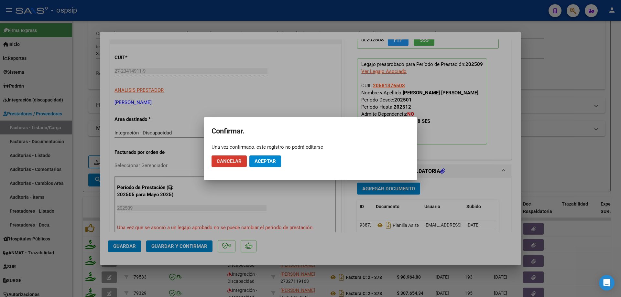
click at [270, 159] on span "Aceptar" at bounding box center [265, 162] width 21 height 6
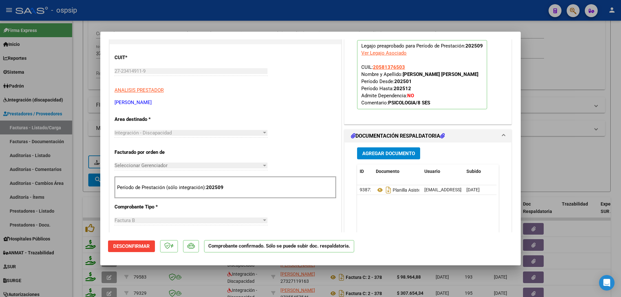
click at [552, 65] on div at bounding box center [310, 148] width 621 height 297
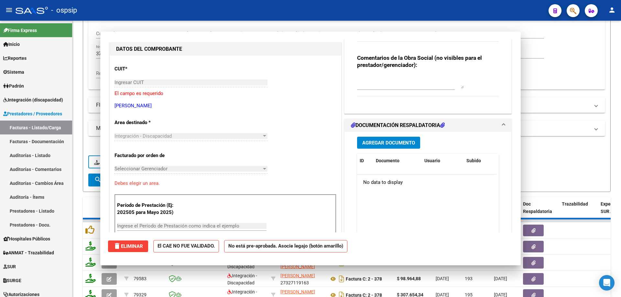
scroll to position [0, 0]
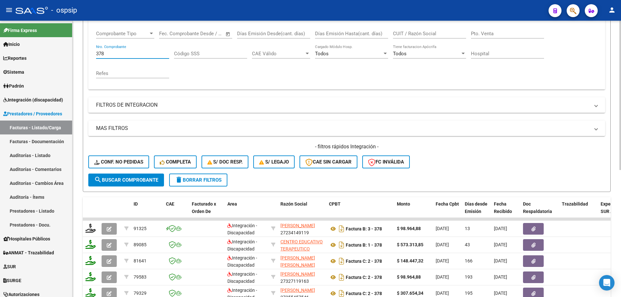
click at [135, 52] on input "378" at bounding box center [132, 54] width 73 height 6
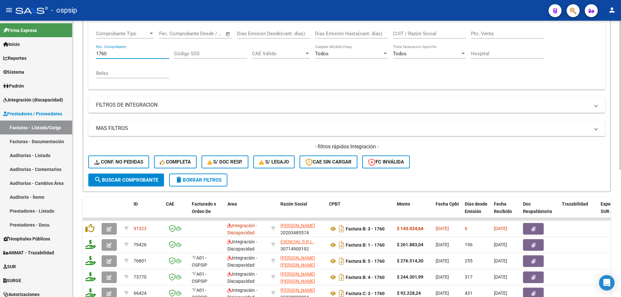
scroll to position [139, 0]
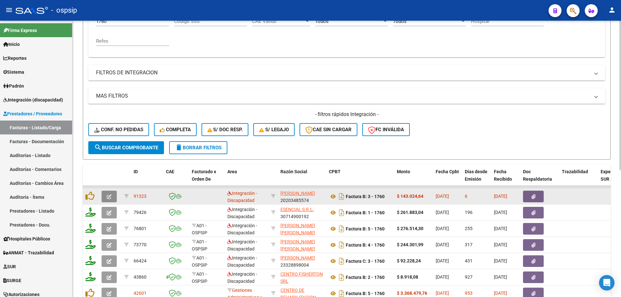
click at [106, 195] on button "button" at bounding box center [109, 197] width 15 height 12
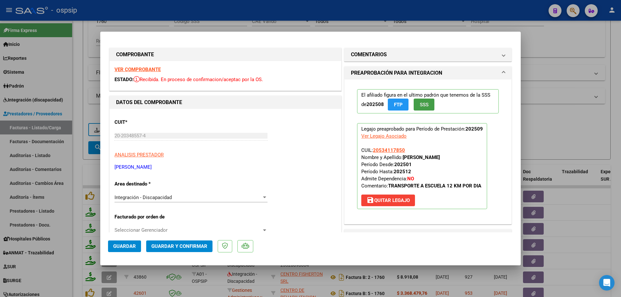
click at [426, 103] on span "SSS" at bounding box center [424, 105] width 9 height 6
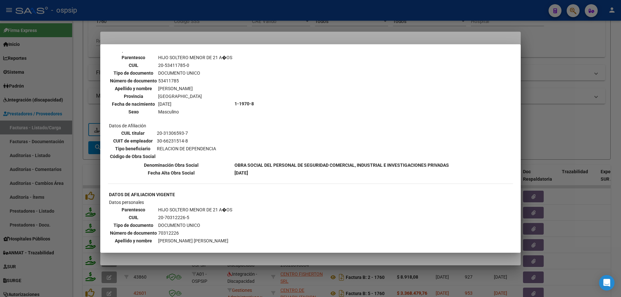
scroll to position [516, 0]
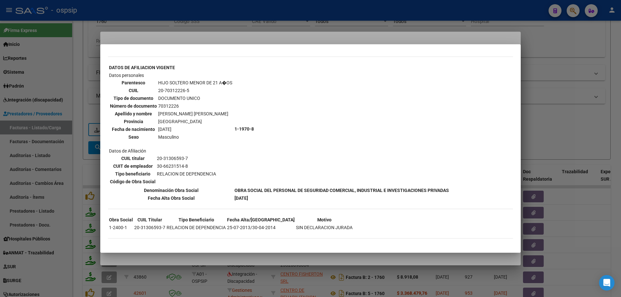
click at [564, 106] on div at bounding box center [310, 148] width 621 height 297
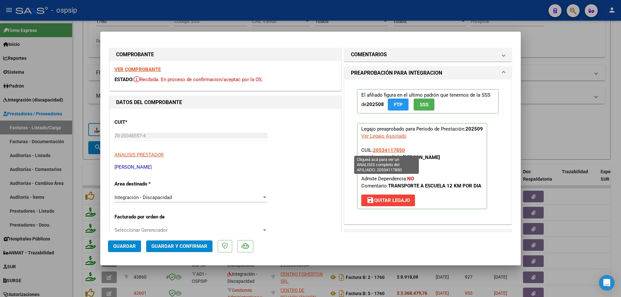
click at [392, 149] on span "20534117850" at bounding box center [389, 151] width 32 height 6
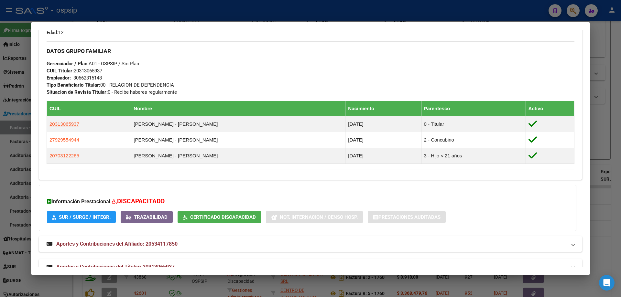
scroll to position [306, 0]
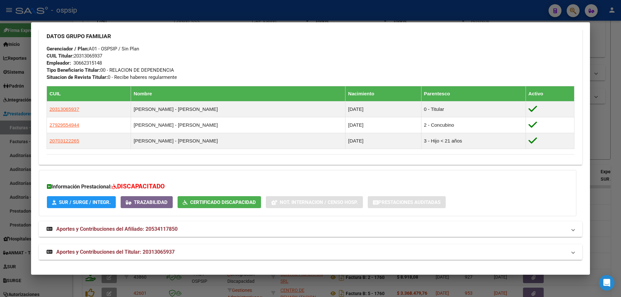
click at [618, 126] on div at bounding box center [310, 148] width 621 height 297
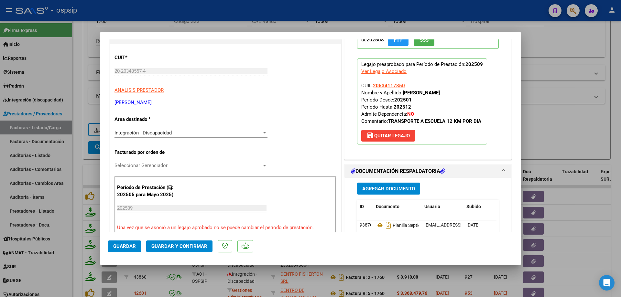
scroll to position [97, 0]
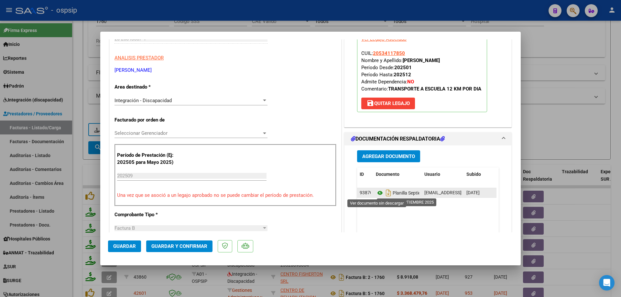
click at [379, 193] on icon at bounding box center [380, 193] width 8 height 8
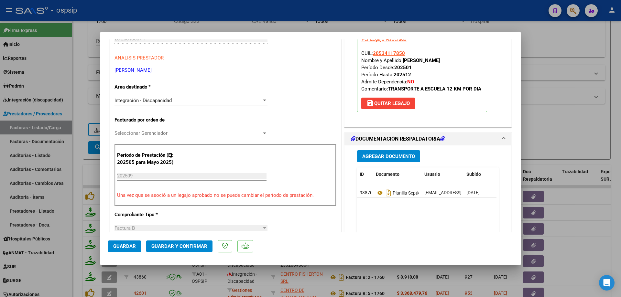
drag, startPoint x: 405, startPoint y: 52, endPoint x: 371, endPoint y: 54, distance: 33.7
click at [371, 54] on p "Legajo preaprobado para Período de Prestación: 202509 Ver Legajo Asociado CUIL:…" at bounding box center [422, 69] width 130 height 86
click at [196, 247] on span "Guardar y Confirmar" at bounding box center [179, 247] width 56 height 6
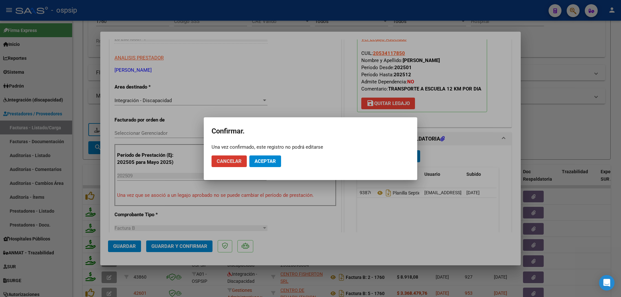
click at [274, 161] on span "Aceptar" at bounding box center [265, 162] width 21 height 6
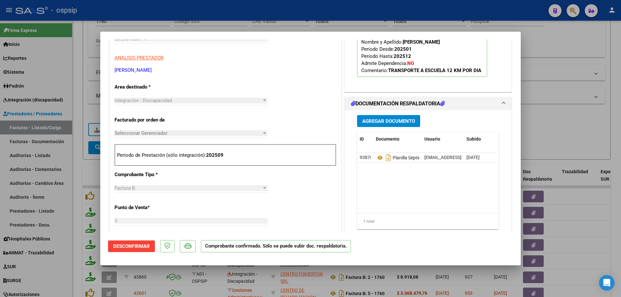
click at [555, 119] on div at bounding box center [310, 148] width 621 height 297
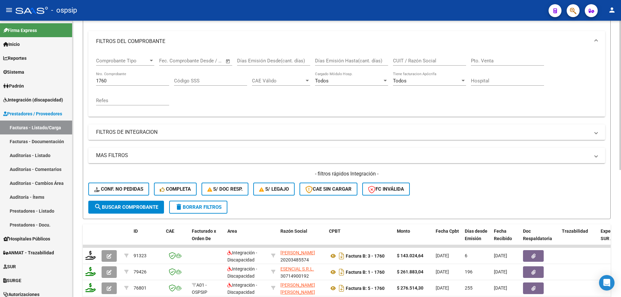
scroll to position [74, 0]
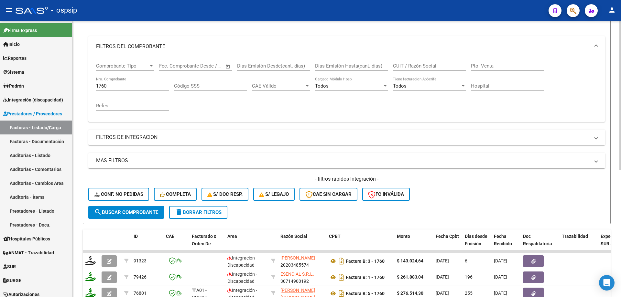
click at [118, 86] on input "1760" at bounding box center [132, 86] width 73 height 6
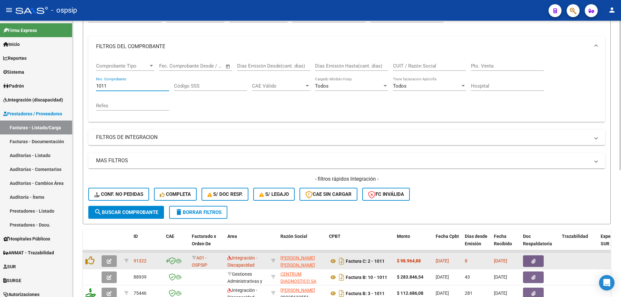
click at [107, 265] on button "button" at bounding box center [109, 262] width 15 height 12
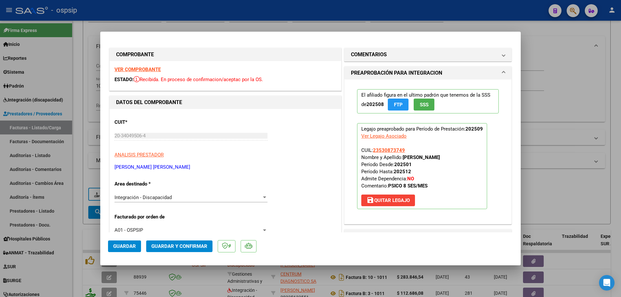
click at [422, 105] on span "SSS" at bounding box center [424, 105] width 9 height 6
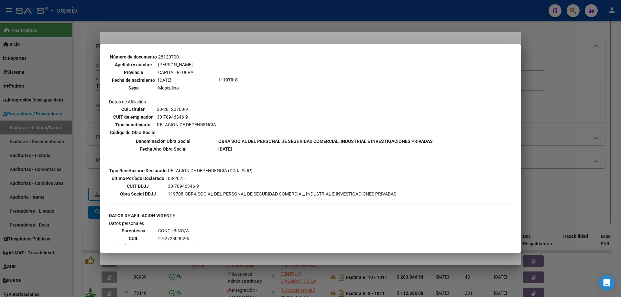
scroll to position [0, 0]
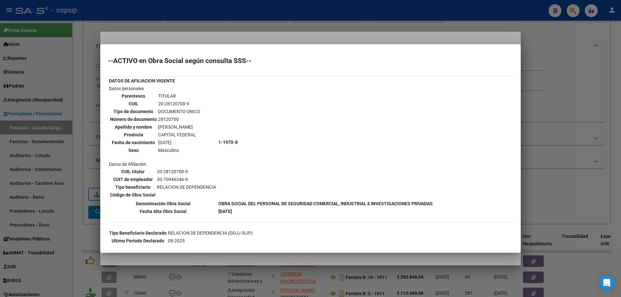
click at [560, 85] on div at bounding box center [310, 148] width 621 height 297
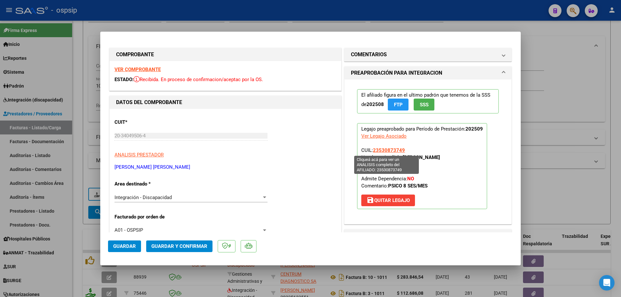
click at [392, 151] on span "23530873749" at bounding box center [389, 151] width 32 height 6
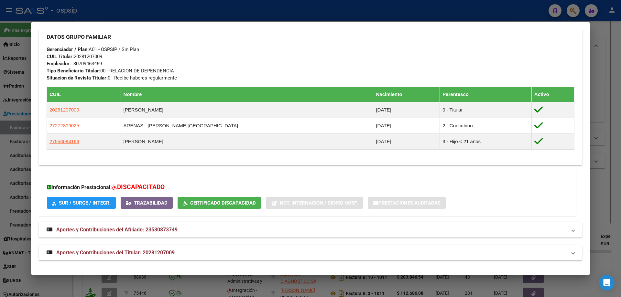
scroll to position [294, 0]
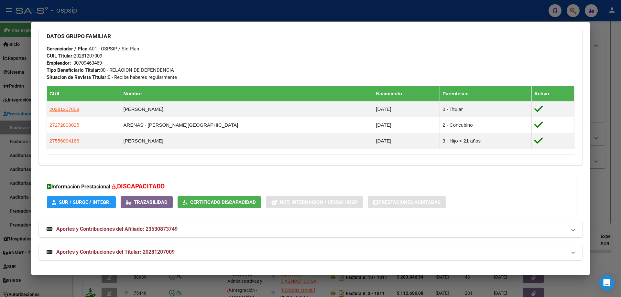
click at [611, 167] on div at bounding box center [310, 148] width 621 height 297
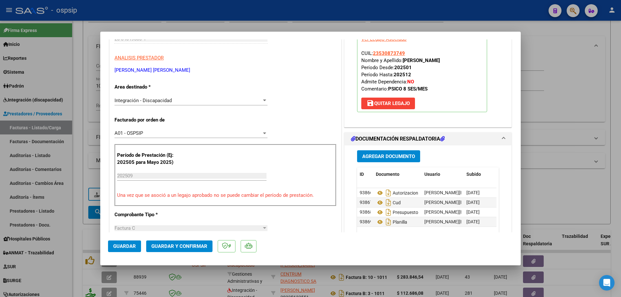
scroll to position [129, 0]
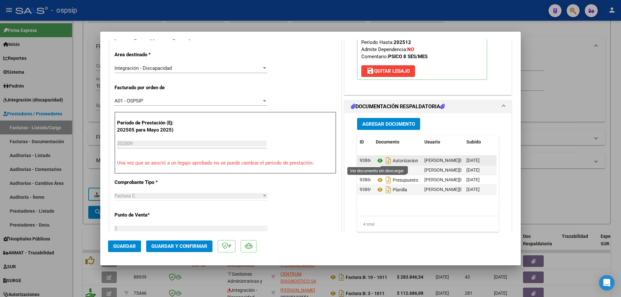
click at [378, 162] on icon at bounding box center [380, 161] width 8 height 8
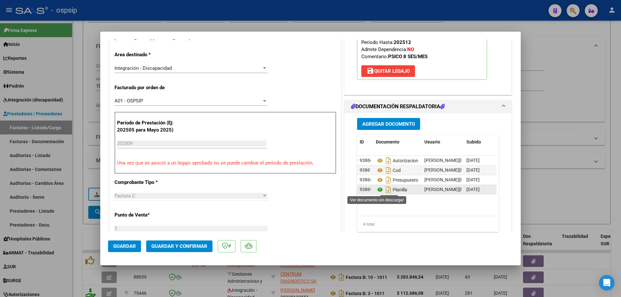
click at [377, 191] on icon at bounding box center [380, 190] width 8 height 8
click at [195, 246] on span "Guardar y Confirmar" at bounding box center [179, 247] width 56 height 6
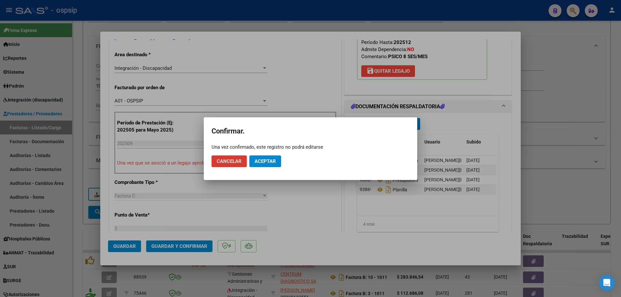
click at [271, 161] on span "Aceptar" at bounding box center [265, 162] width 21 height 6
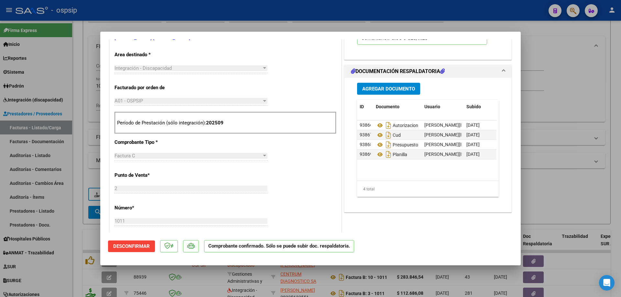
click at [550, 114] on div at bounding box center [310, 148] width 621 height 297
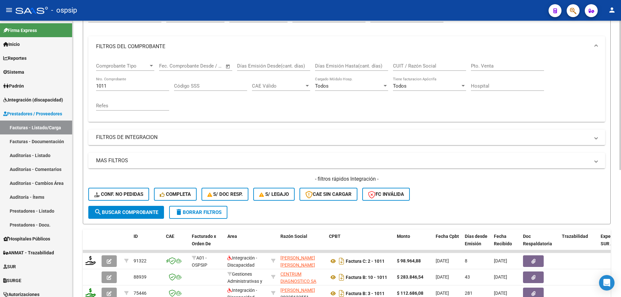
click at [107, 84] on input "1011" at bounding box center [132, 86] width 73 height 6
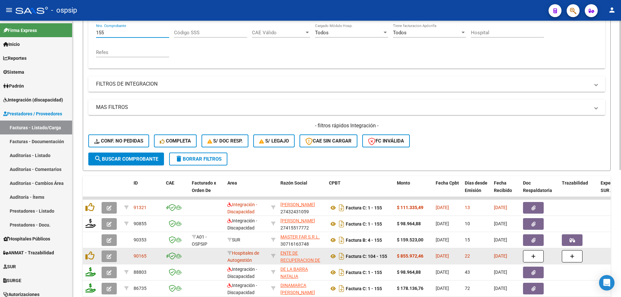
scroll to position [171, 0]
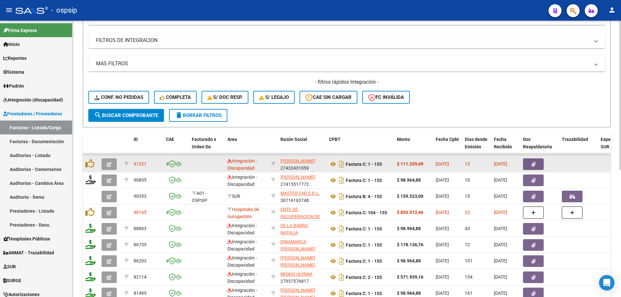
click at [110, 164] on icon "button" at bounding box center [109, 164] width 5 height 5
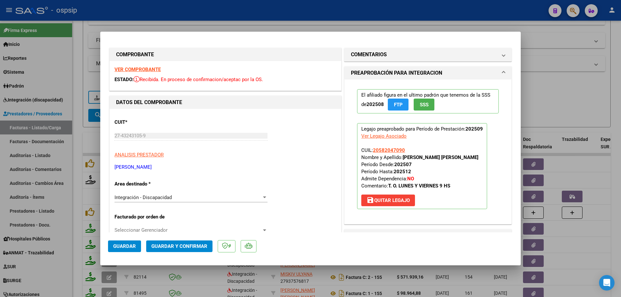
click at [422, 108] on span "SSS" at bounding box center [424, 105] width 9 height 6
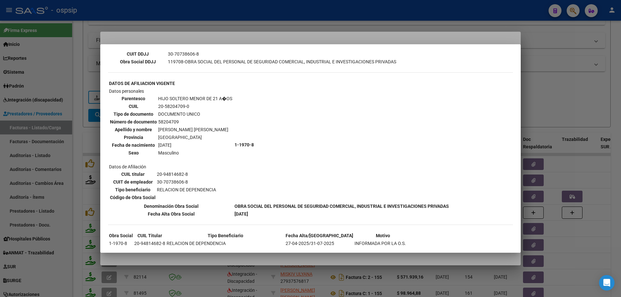
scroll to position [226, 0]
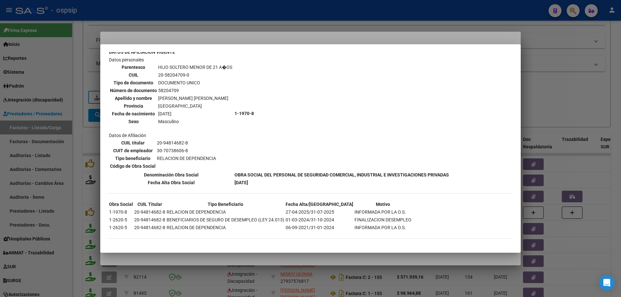
click at [547, 103] on div at bounding box center [310, 148] width 621 height 297
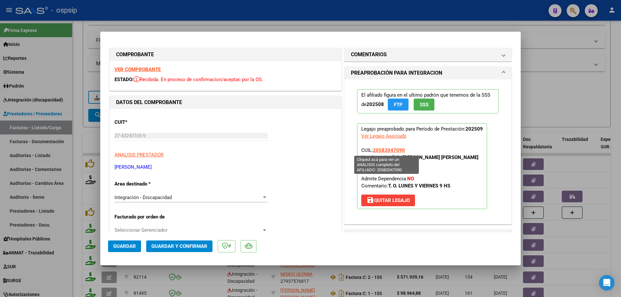
click at [387, 151] on span "20582047090" at bounding box center [389, 151] width 32 height 6
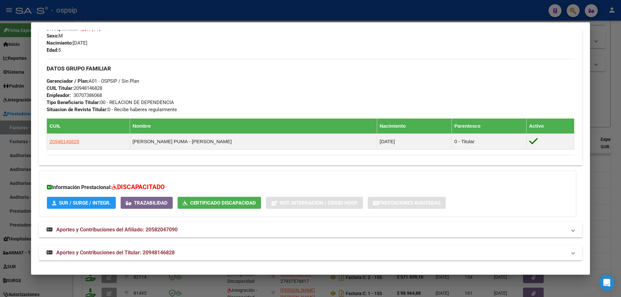
scroll to position [262, 0]
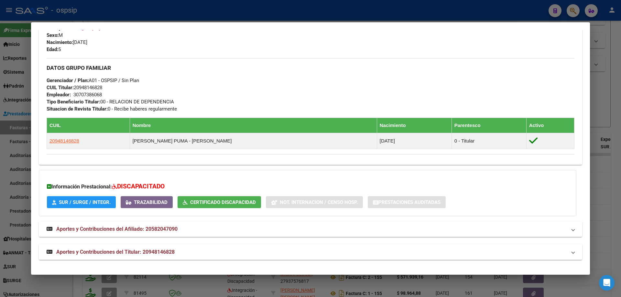
click at [610, 182] on div at bounding box center [310, 148] width 621 height 297
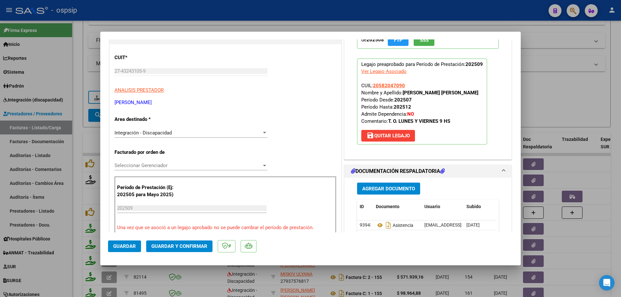
scroll to position [97, 0]
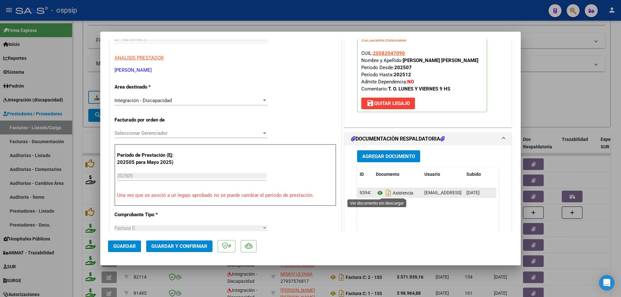
click at [379, 192] on icon at bounding box center [380, 193] width 8 height 8
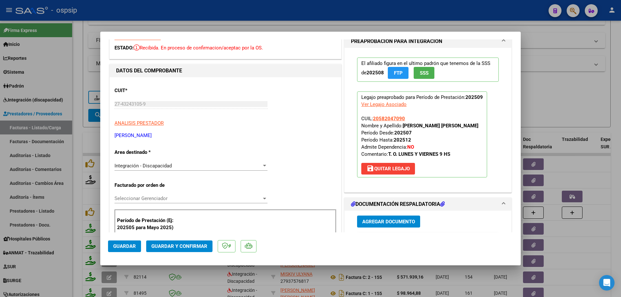
scroll to position [0, 0]
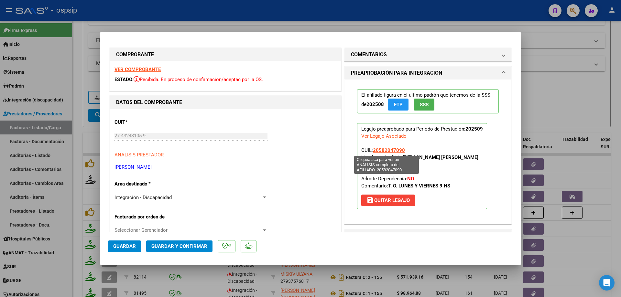
drag, startPoint x: 406, startPoint y: 149, endPoint x: 372, endPoint y: 150, distance: 33.7
click at [372, 150] on p "Legajo preaprobado para Período de Prestación: 202509 Ver Legajo Asociado CUIL:…" at bounding box center [422, 166] width 130 height 86
click at [195, 247] on span "Guardar y Confirmar" at bounding box center [179, 247] width 56 height 6
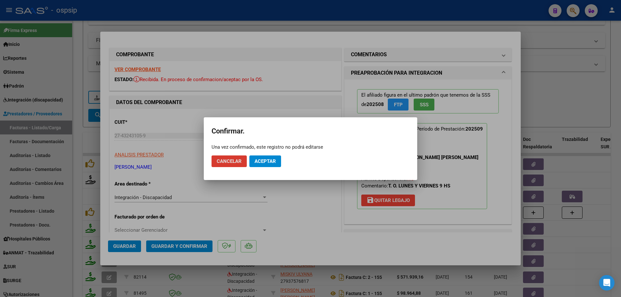
click at [273, 161] on span "Aceptar" at bounding box center [265, 162] width 21 height 6
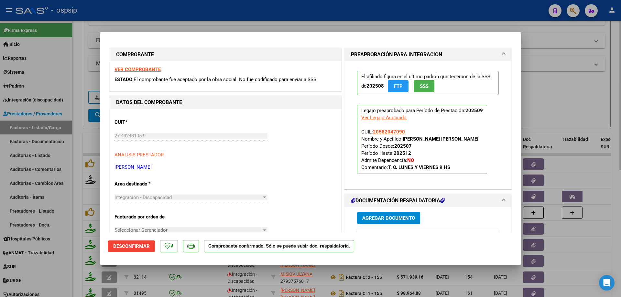
click at [570, 99] on div at bounding box center [310, 148] width 621 height 297
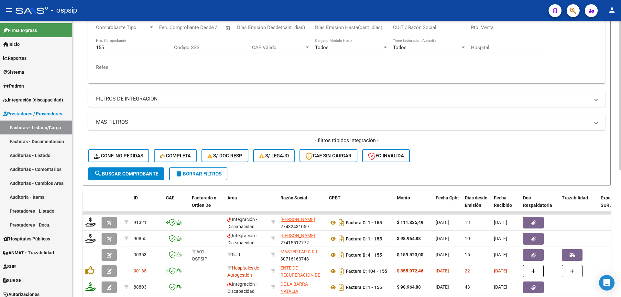
scroll to position [106, 0]
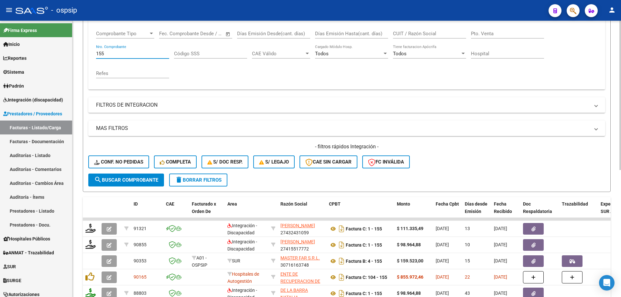
click at [112, 53] on input "155" at bounding box center [132, 54] width 73 height 6
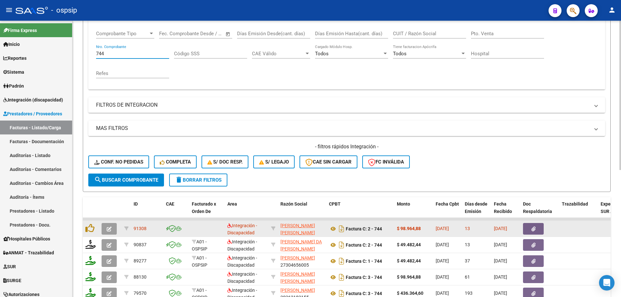
click at [112, 229] on button "button" at bounding box center [109, 229] width 15 height 12
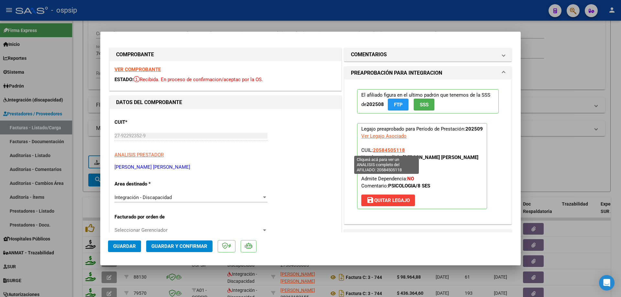
click at [394, 150] on span "20584505118" at bounding box center [389, 151] width 32 height 6
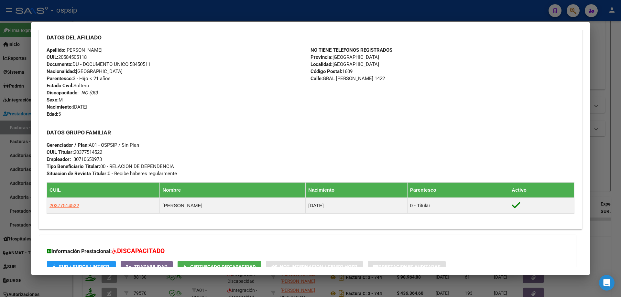
scroll to position [269, 0]
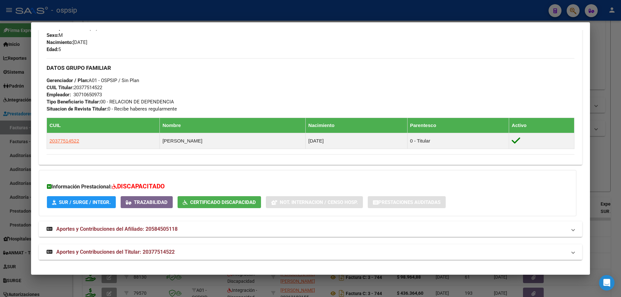
click at [606, 155] on div at bounding box center [310, 148] width 621 height 297
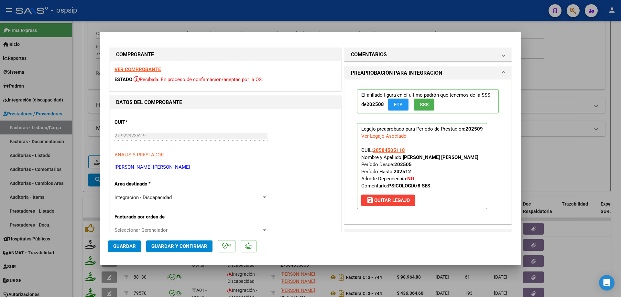
click at [427, 107] on button "SSS" at bounding box center [424, 105] width 21 height 12
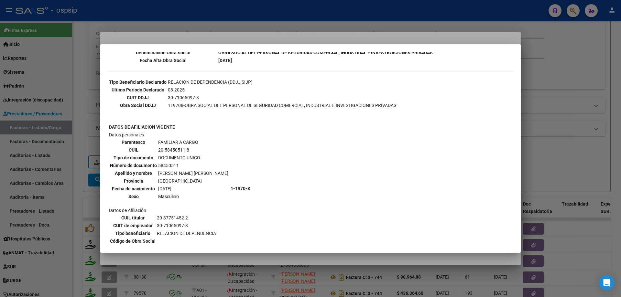
scroll to position [181, 0]
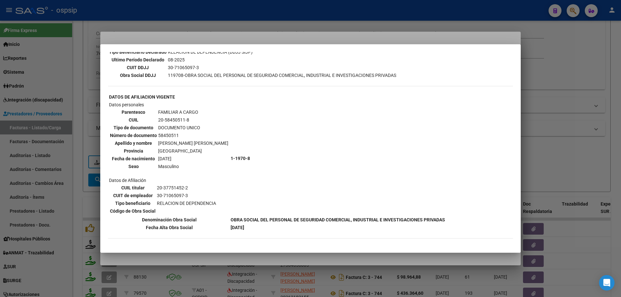
click at [572, 127] on div at bounding box center [310, 148] width 621 height 297
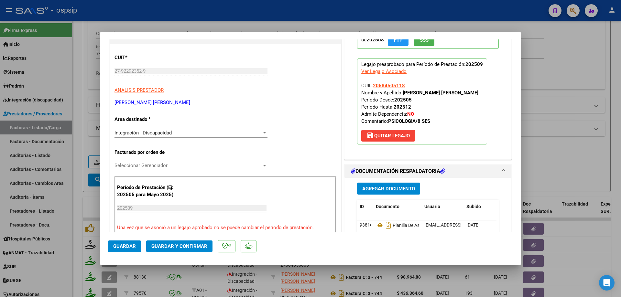
scroll to position [162, 0]
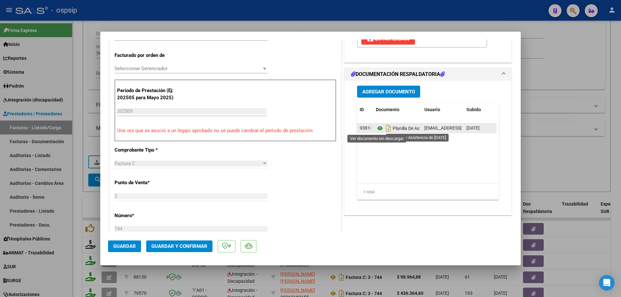
click at [376, 130] on icon at bounding box center [380, 129] width 8 height 8
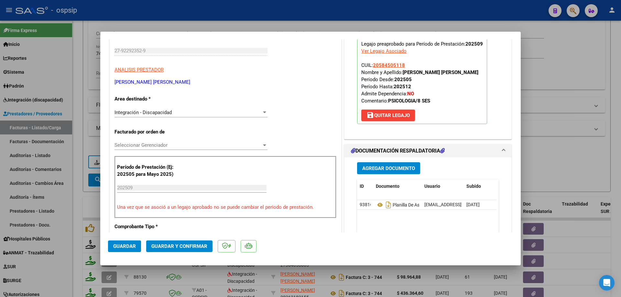
scroll to position [65, 0]
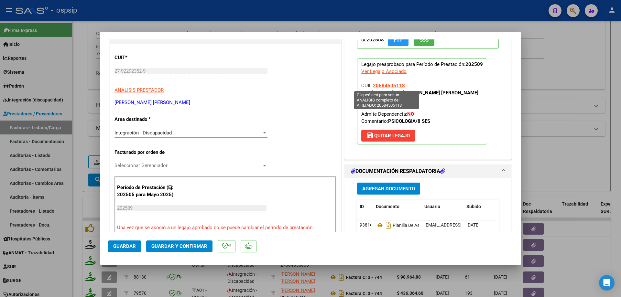
drag, startPoint x: 404, startPoint y: 84, endPoint x: 373, endPoint y: 87, distance: 31.2
click at [373, 87] on p "Legajo preaprobado para Período de Prestación: 202509 Ver Legajo Asociado CUIL:…" at bounding box center [422, 102] width 130 height 86
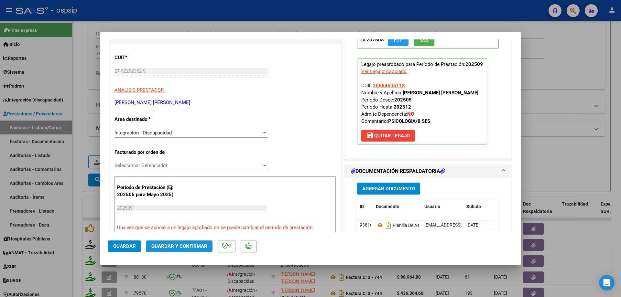
click at [172, 250] on button "Guardar y Confirmar" at bounding box center [179, 247] width 66 height 12
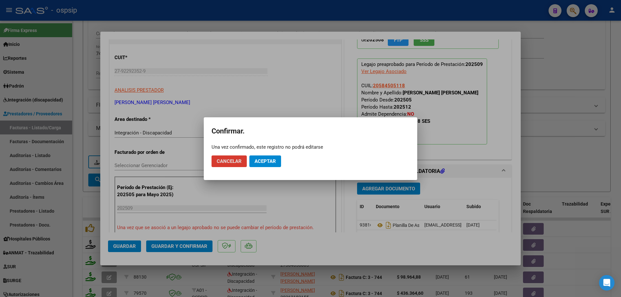
click at [265, 160] on span "Aceptar" at bounding box center [265, 162] width 21 height 6
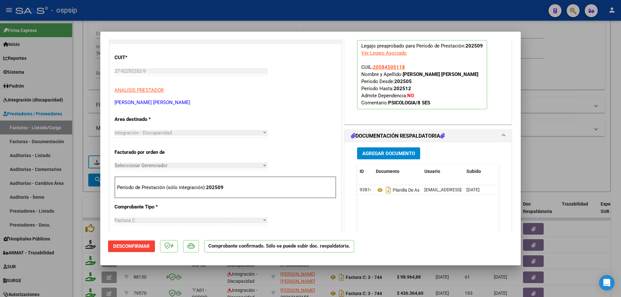
click at [557, 99] on div at bounding box center [310, 148] width 621 height 297
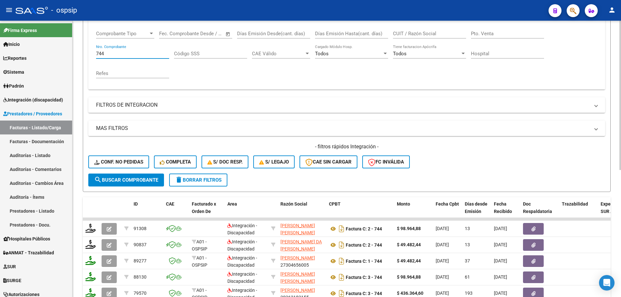
click at [119, 55] on input "744" at bounding box center [132, 54] width 73 height 6
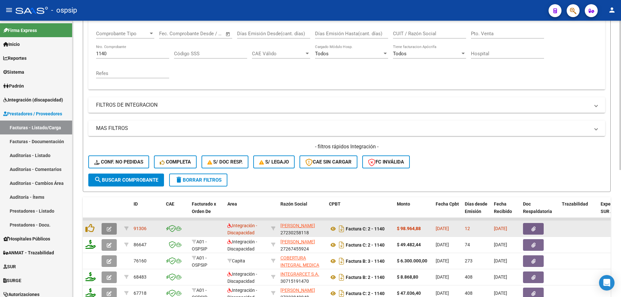
click at [109, 230] on icon "button" at bounding box center [109, 229] width 5 height 5
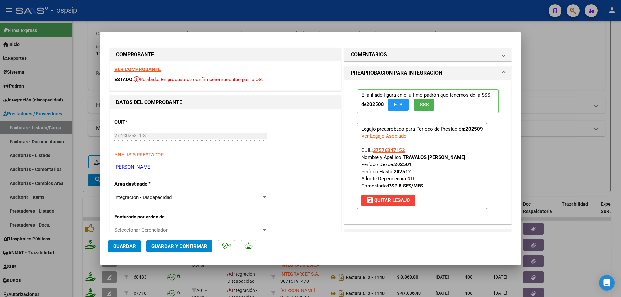
click at [425, 107] on span "SSS" at bounding box center [424, 105] width 9 height 6
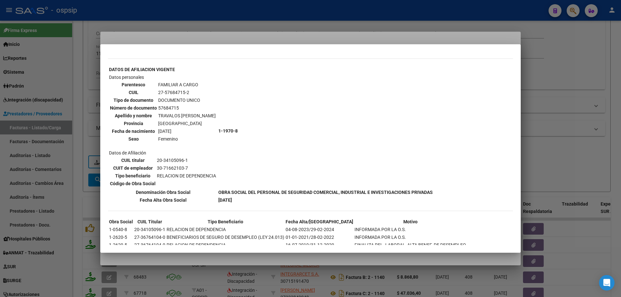
scroll to position [226, 0]
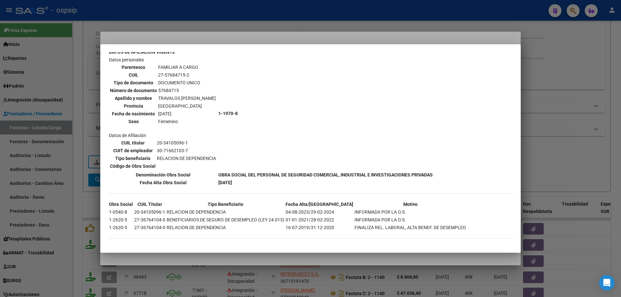
click at [549, 116] on div at bounding box center [310, 148] width 621 height 297
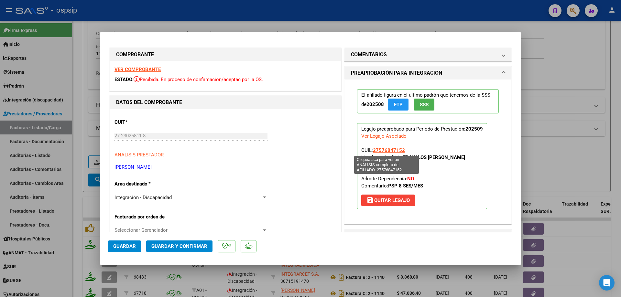
click at [389, 151] on span "27576847152" at bounding box center [389, 151] width 32 height 6
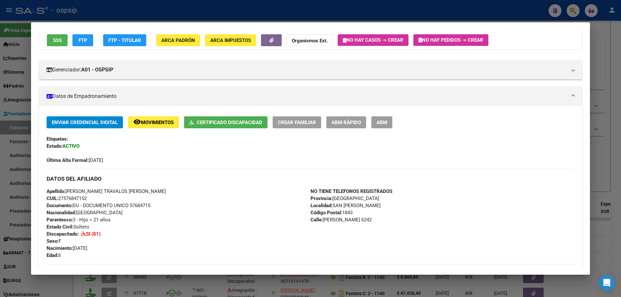
scroll to position [3, 0]
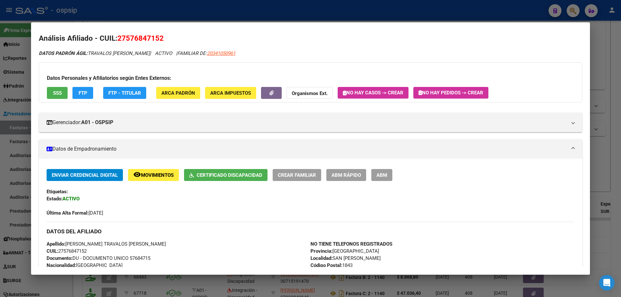
click at [609, 109] on div at bounding box center [310, 148] width 621 height 297
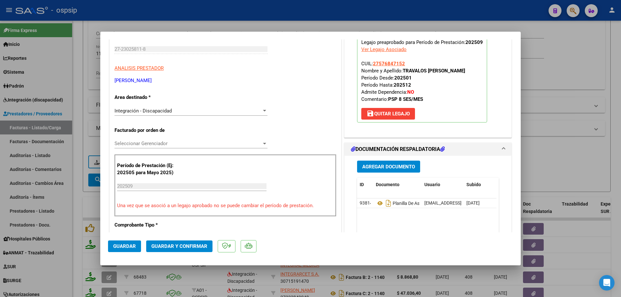
scroll to position [97, 0]
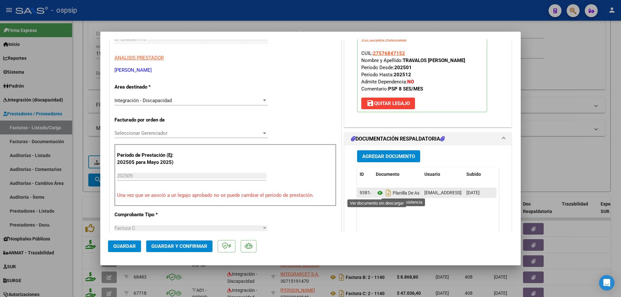
click at [376, 191] on icon at bounding box center [380, 193] width 8 height 8
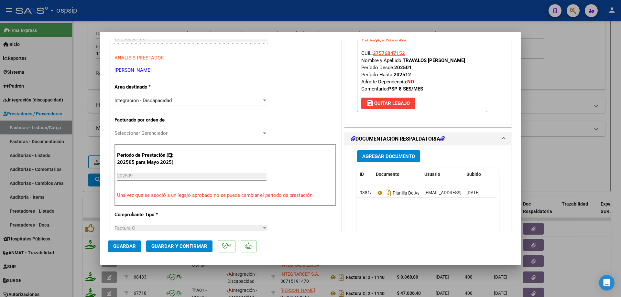
scroll to position [65, 0]
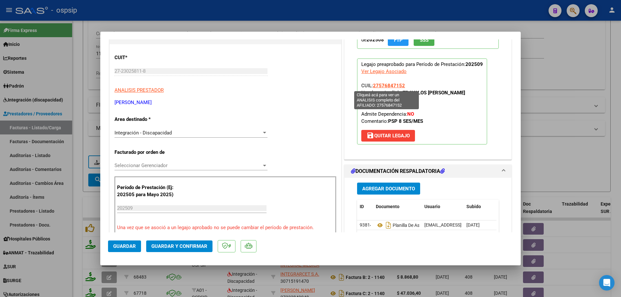
drag, startPoint x: 406, startPoint y: 86, endPoint x: 372, endPoint y: 85, distance: 35.0
click at [372, 85] on p "Legajo preaprobado para Período de Prestación: 202509 Ver Legajo Asociado CUIL:…" at bounding box center [422, 102] width 130 height 86
click at [192, 247] on span "Guardar y Confirmar" at bounding box center [179, 247] width 56 height 6
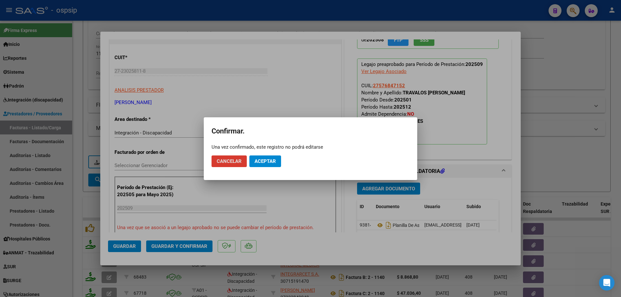
click at [265, 163] on span "Aceptar" at bounding box center [265, 162] width 21 height 6
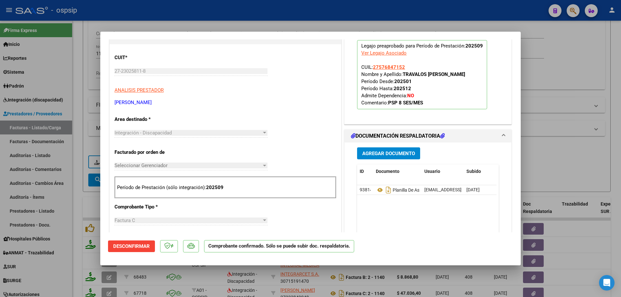
click at [605, 61] on div at bounding box center [310, 148] width 621 height 297
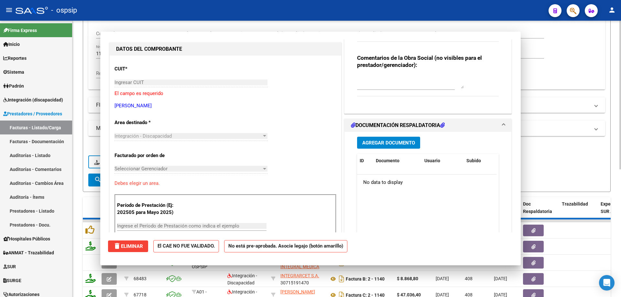
scroll to position [76, 0]
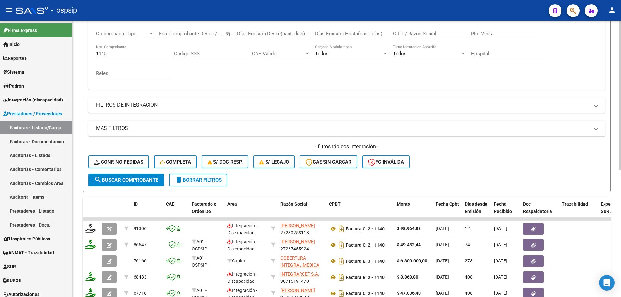
click at [122, 52] on input "1140" at bounding box center [132, 54] width 73 height 6
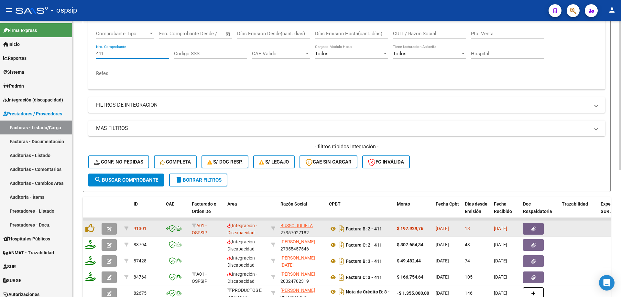
click at [109, 229] on icon "button" at bounding box center [109, 229] width 5 height 5
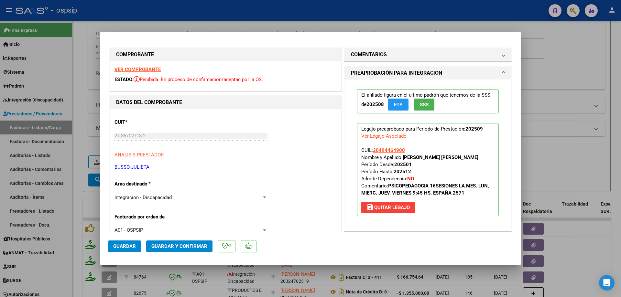
click at [422, 101] on button "SSS" at bounding box center [424, 105] width 21 height 12
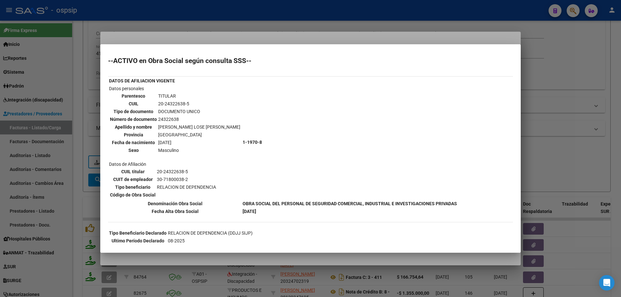
click at [540, 96] on div at bounding box center [310, 148] width 621 height 297
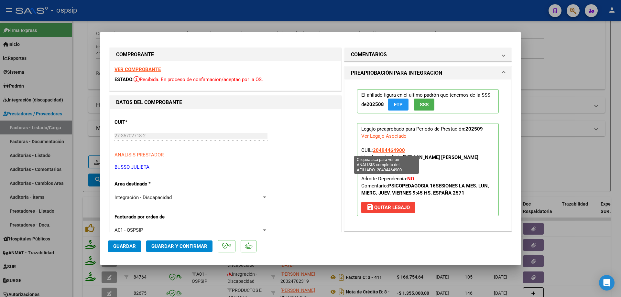
click at [396, 151] on span "20494464900" at bounding box center [389, 151] width 32 height 6
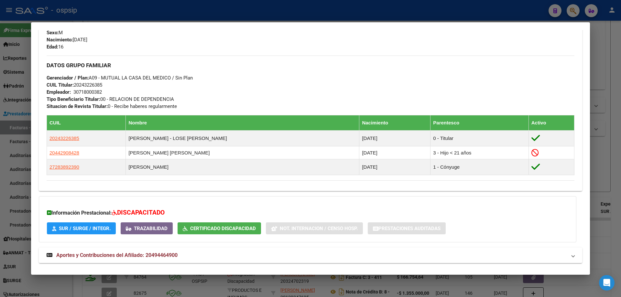
scroll to position [194, 0]
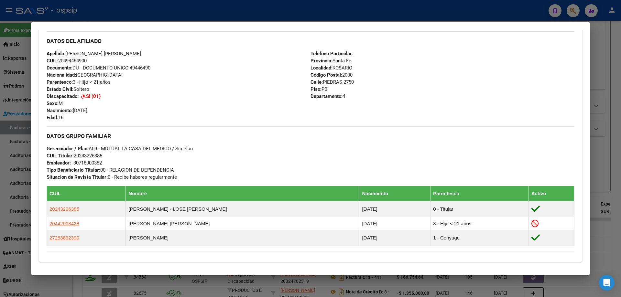
click at [610, 137] on div at bounding box center [310, 148] width 621 height 297
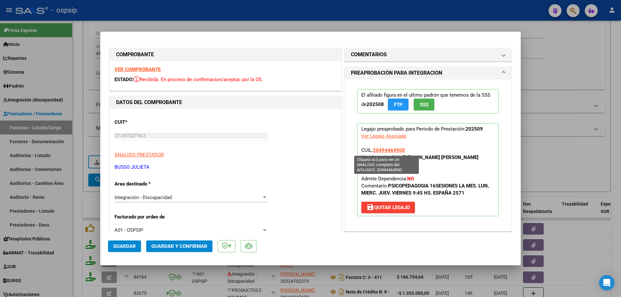
drag, startPoint x: 403, startPoint y: 149, endPoint x: 372, endPoint y: 150, distance: 30.8
click at [372, 150] on p "Legajo preaprobado para Período de Prestación: 202509 Ver Legajo Asociado CUIL:…" at bounding box center [428, 169] width 142 height 93
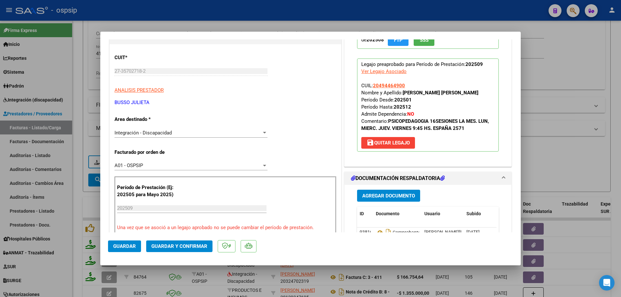
scroll to position [129, 0]
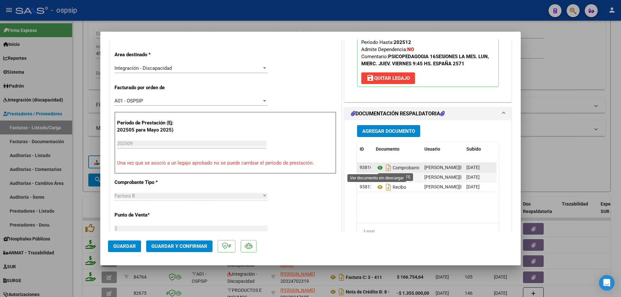
click at [376, 165] on icon at bounding box center [380, 168] width 8 height 8
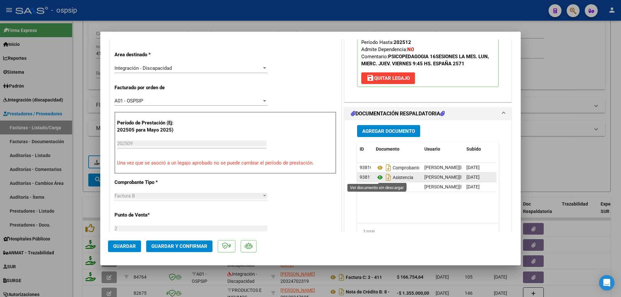
click at [378, 179] on icon at bounding box center [380, 178] width 8 height 8
click at [192, 244] on span "Guardar y Confirmar" at bounding box center [179, 247] width 56 height 6
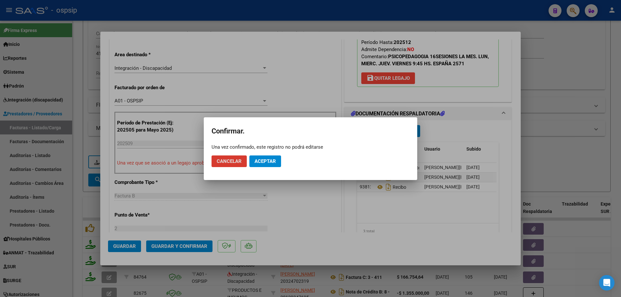
click at [263, 162] on span "Aceptar" at bounding box center [265, 162] width 21 height 6
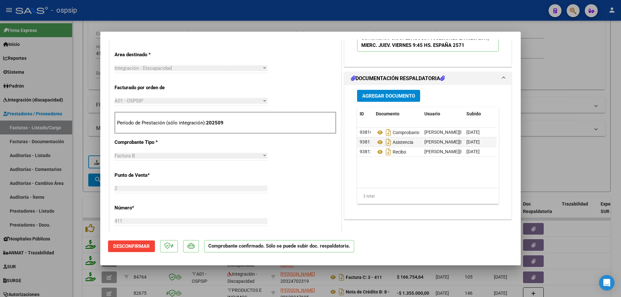
click at [590, 54] on div at bounding box center [310, 148] width 621 height 297
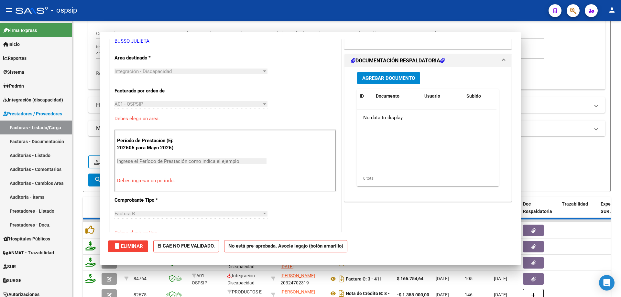
scroll to position [133, 0]
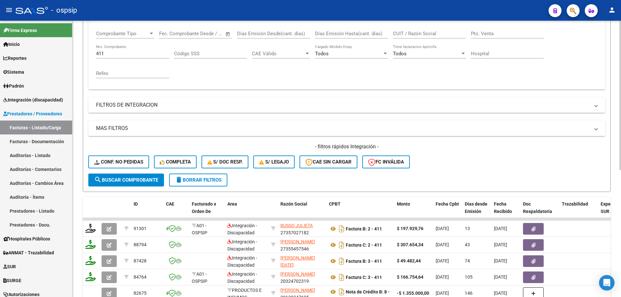
click at [126, 57] on div "411 Nro. Comprobante" at bounding box center [132, 52] width 73 height 14
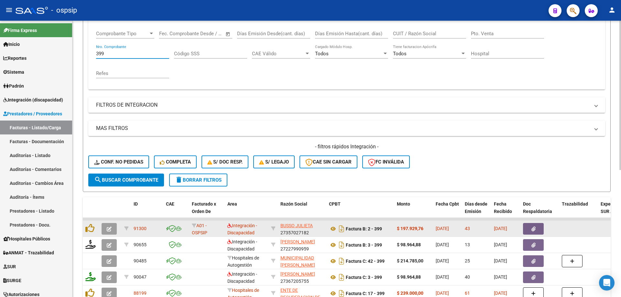
click at [108, 227] on icon "button" at bounding box center [109, 229] width 5 height 5
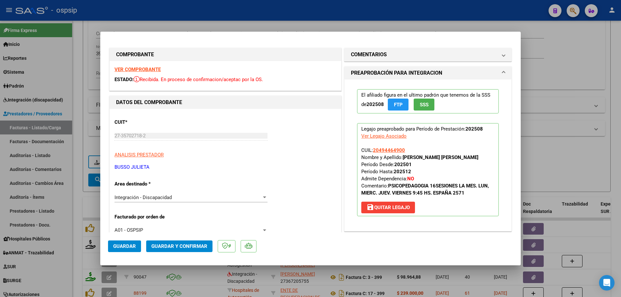
click at [422, 104] on span "SSS" at bounding box center [424, 105] width 9 height 6
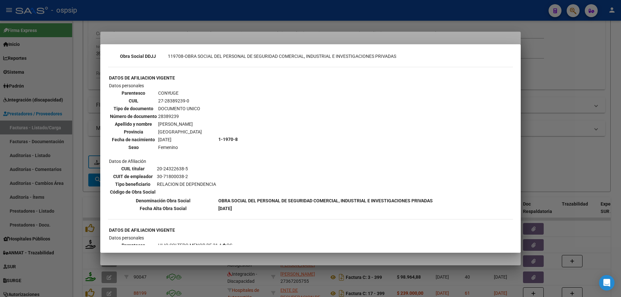
scroll to position [324, 0]
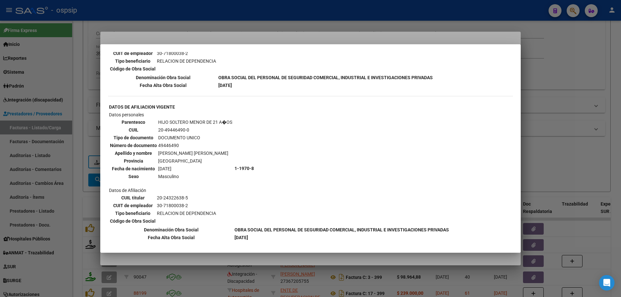
click at [521, 126] on div at bounding box center [310, 148] width 621 height 297
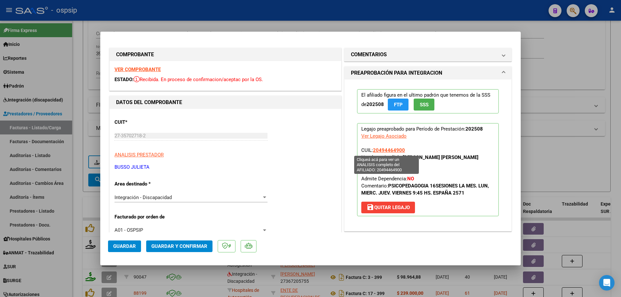
click at [386, 149] on span "20494464900" at bounding box center [389, 151] width 32 height 6
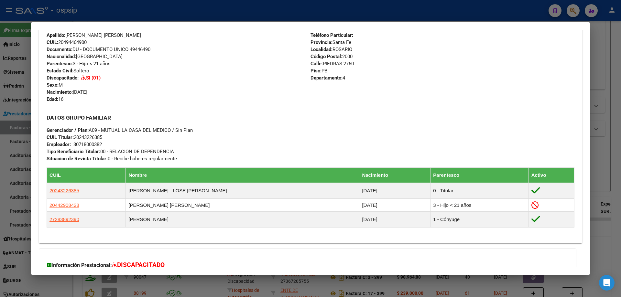
scroll to position [291, 0]
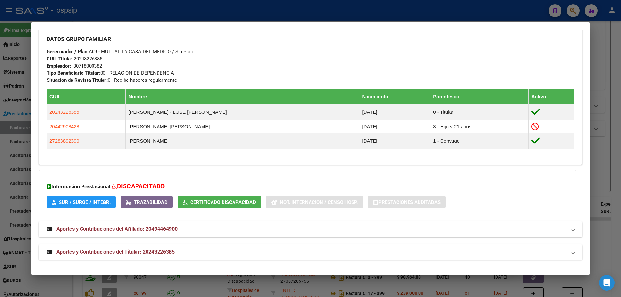
click at [607, 146] on div at bounding box center [310, 148] width 621 height 297
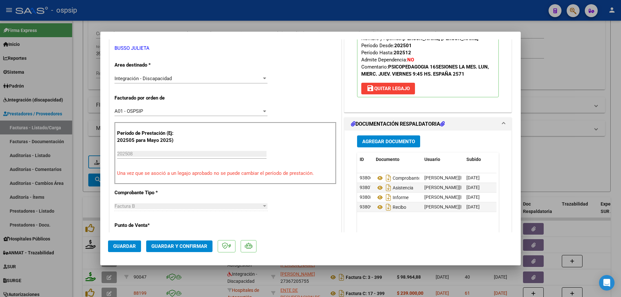
scroll to position [129, 0]
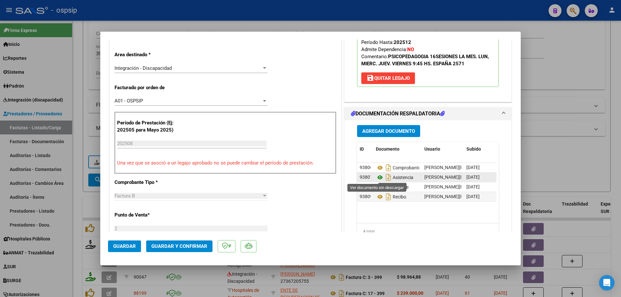
click at [377, 176] on icon at bounding box center [380, 178] width 8 height 8
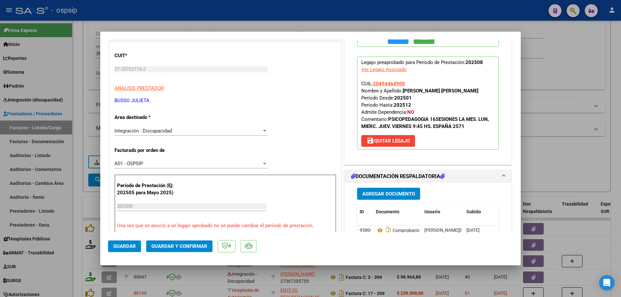
scroll to position [65, 0]
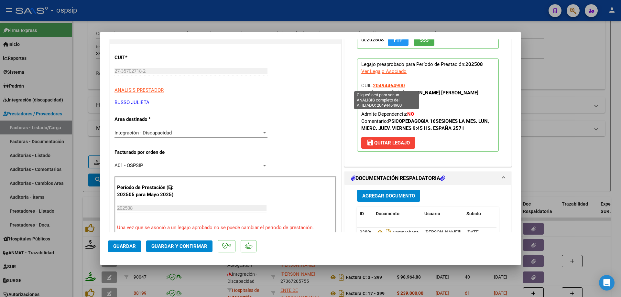
drag, startPoint x: 406, startPoint y: 84, endPoint x: 372, endPoint y: 85, distance: 33.7
click at [372, 85] on p "Legajo preaprobado para Período de Prestación: 202508 Ver Legajo Asociado CUIL:…" at bounding box center [428, 105] width 142 height 93
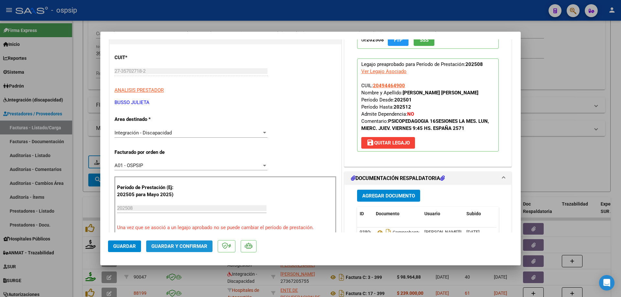
click at [184, 246] on span "Guardar y Confirmar" at bounding box center [179, 247] width 56 height 6
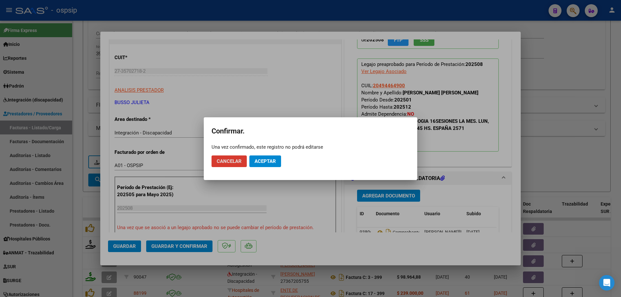
click at [266, 163] on span "Aceptar" at bounding box center [265, 162] width 21 height 6
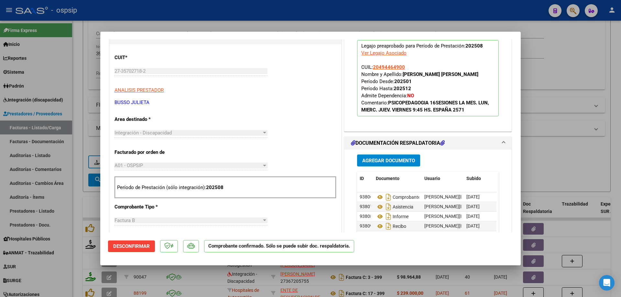
click at [552, 130] on div at bounding box center [310, 148] width 621 height 297
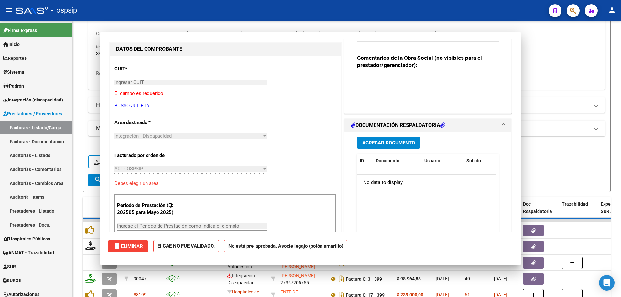
scroll to position [0, 0]
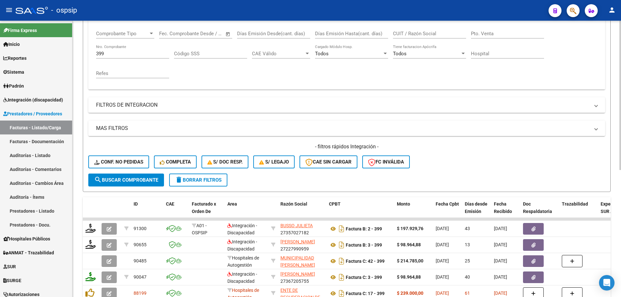
click at [117, 50] on div "399 Nro. Comprobante" at bounding box center [132, 52] width 73 height 14
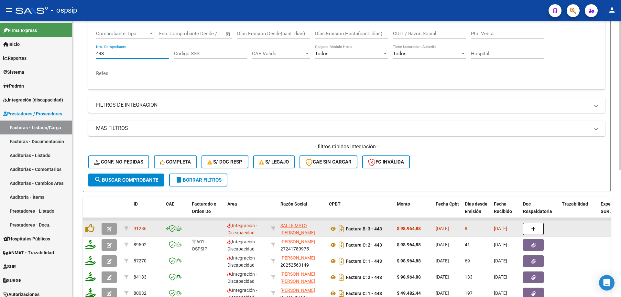
click at [108, 229] on icon "button" at bounding box center [109, 229] width 5 height 5
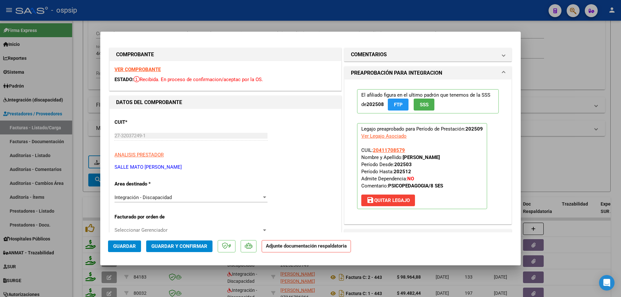
click at [421, 104] on span "SSS" at bounding box center [424, 105] width 9 height 6
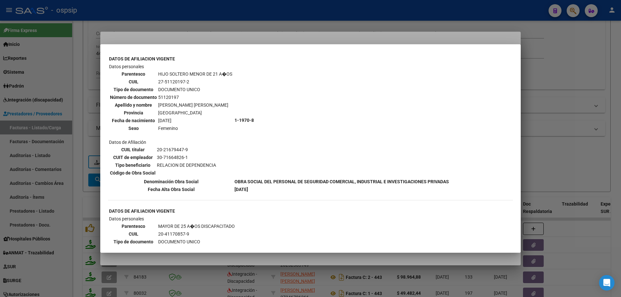
scroll to position [259, 0]
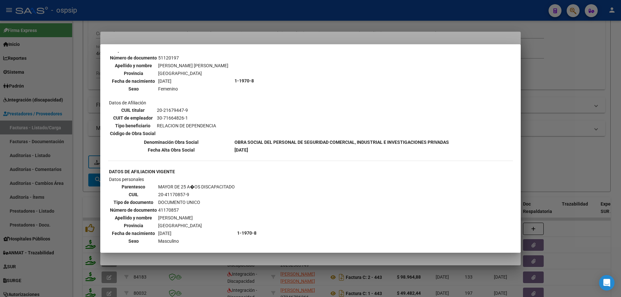
click at [535, 82] on div at bounding box center [310, 148] width 621 height 297
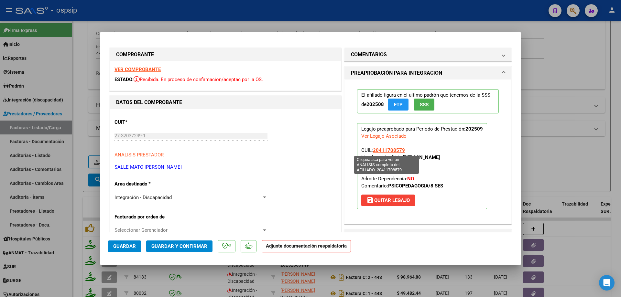
click at [386, 150] on span "20411708579" at bounding box center [389, 151] width 32 height 6
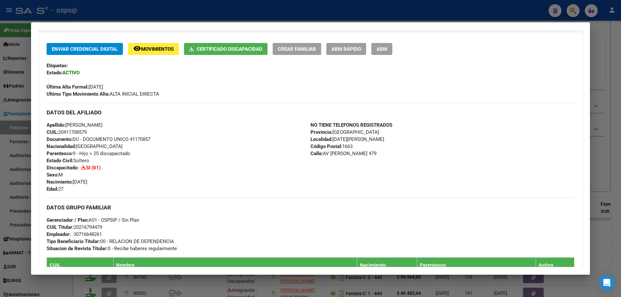
scroll to position [285, 0]
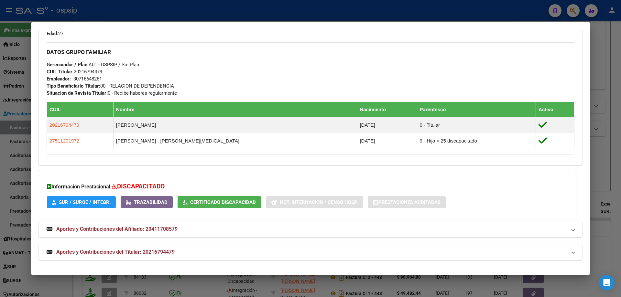
click at [621, 115] on div at bounding box center [310, 148] width 621 height 297
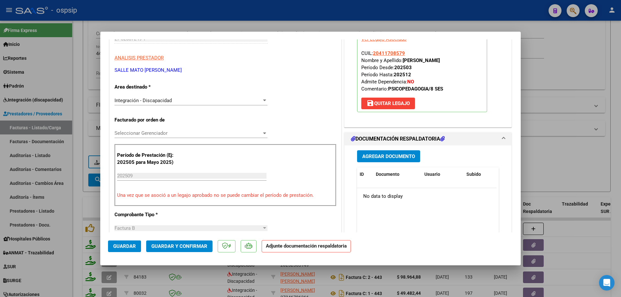
scroll to position [129, 0]
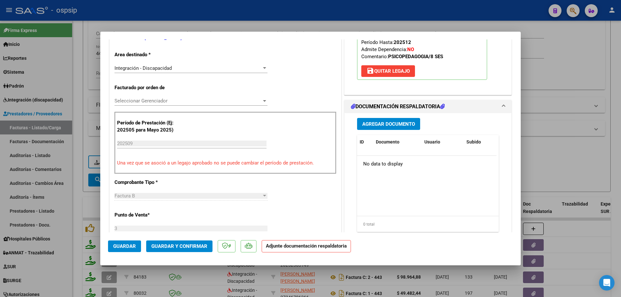
click at [591, 67] on div at bounding box center [310, 148] width 621 height 297
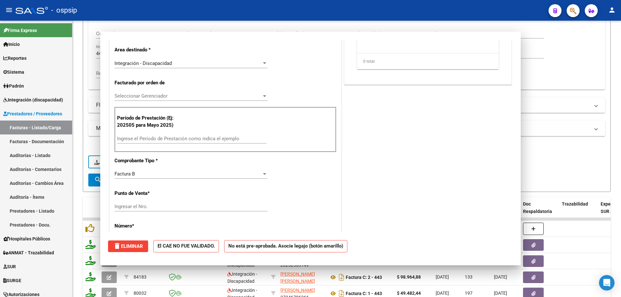
scroll to position [125, 0]
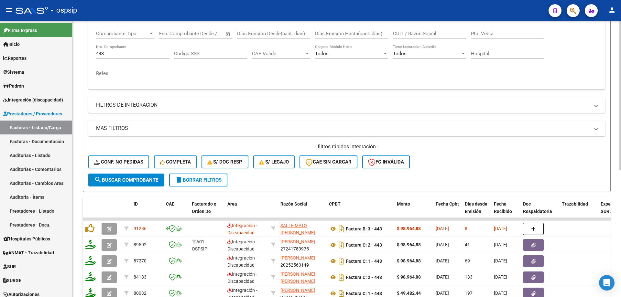
click at [125, 54] on input "443" at bounding box center [132, 54] width 73 height 6
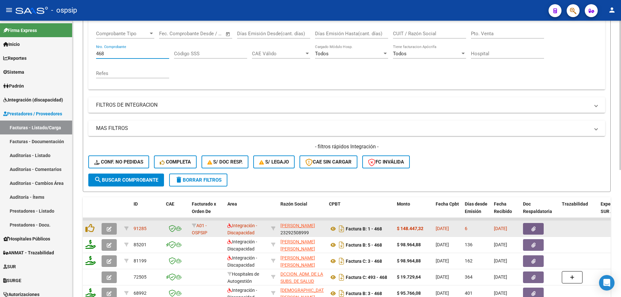
click at [109, 227] on icon "button" at bounding box center [109, 229] width 5 height 5
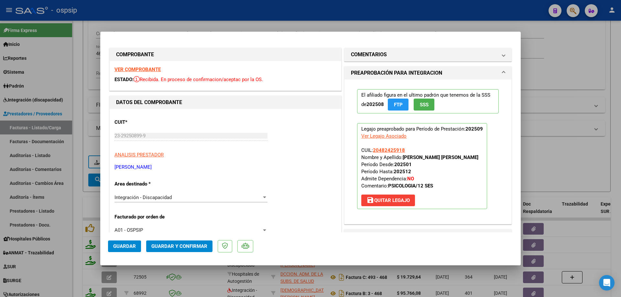
click at [420, 104] on span "SSS" at bounding box center [424, 105] width 9 height 6
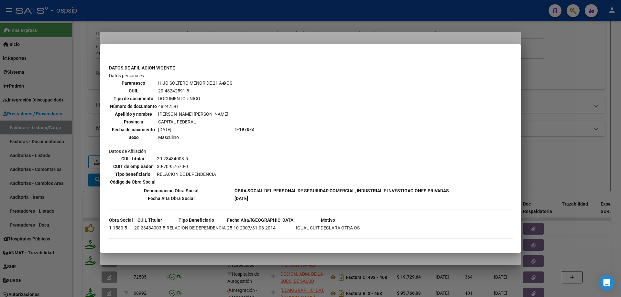
scroll to position [363, 0]
click at [548, 133] on div at bounding box center [310, 148] width 621 height 297
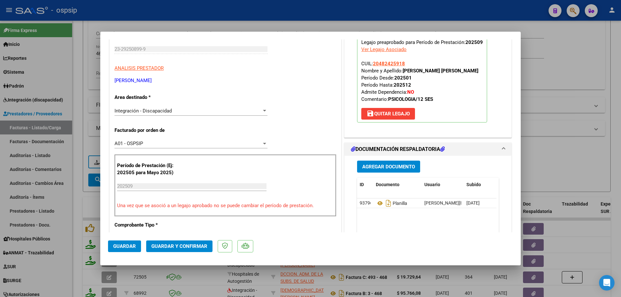
scroll to position [97, 0]
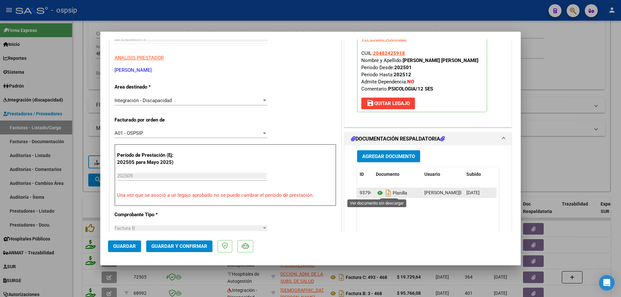
click at [376, 193] on icon at bounding box center [380, 193] width 8 height 8
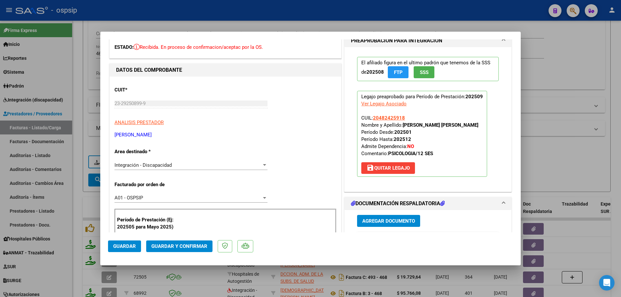
drag, startPoint x: 405, startPoint y: 117, endPoint x: 371, endPoint y: 117, distance: 34.0
click at [371, 117] on p "Legajo preaprobado para Período de Prestación: 202509 Ver Legajo Asociado CUIL:…" at bounding box center [422, 134] width 130 height 86
click at [181, 246] on span "Guardar y Confirmar" at bounding box center [179, 247] width 56 height 6
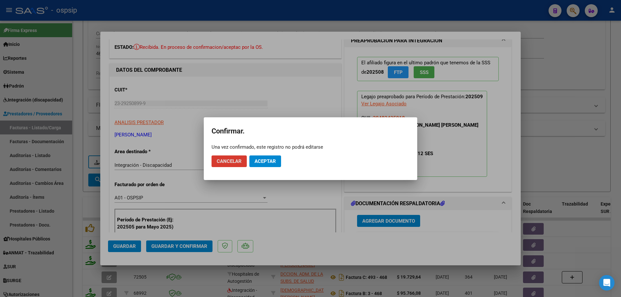
click at [268, 164] on button "Aceptar" at bounding box center [266, 162] width 32 height 12
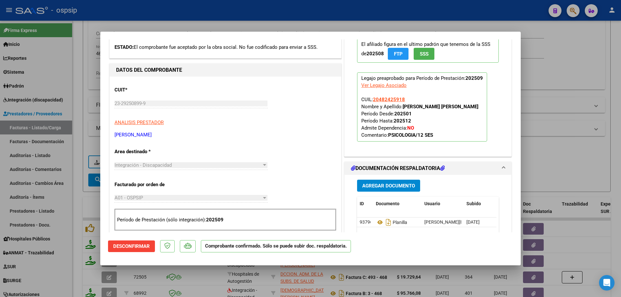
click at [538, 144] on div at bounding box center [310, 148] width 621 height 297
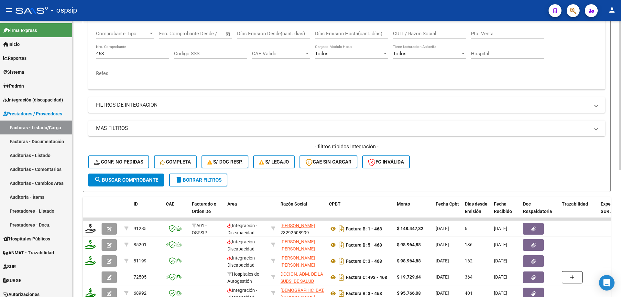
click at [130, 54] on input "468" at bounding box center [132, 54] width 73 height 6
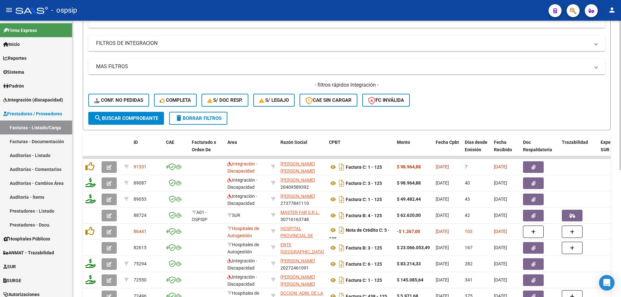
scroll to position [171, 0]
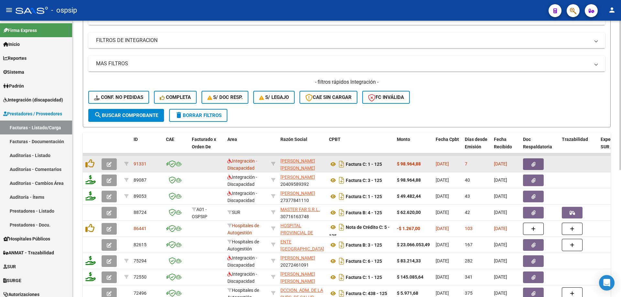
click at [111, 164] on icon "button" at bounding box center [109, 164] width 5 height 5
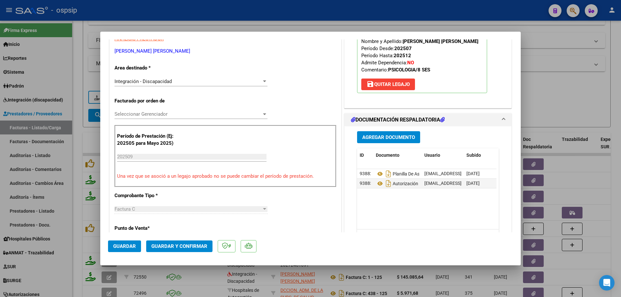
scroll to position [162, 0]
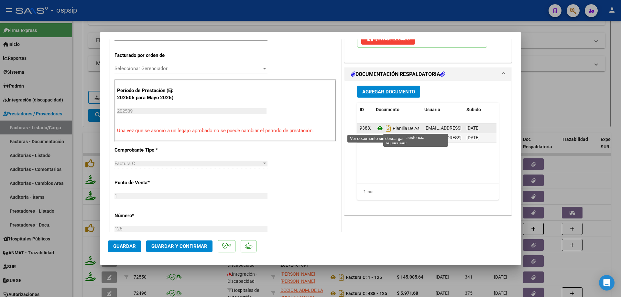
click at [376, 127] on icon at bounding box center [380, 129] width 8 height 8
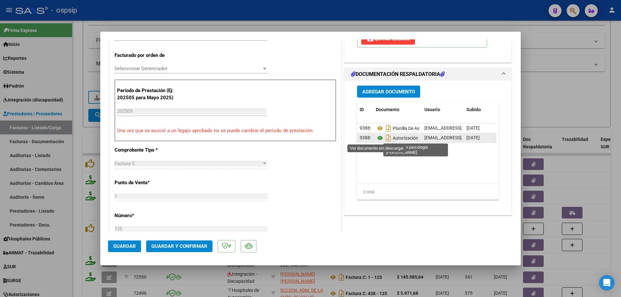
click at [376, 138] on icon at bounding box center [380, 138] width 8 height 8
click at [197, 244] on span "Guardar y Confirmar" at bounding box center [179, 247] width 56 height 6
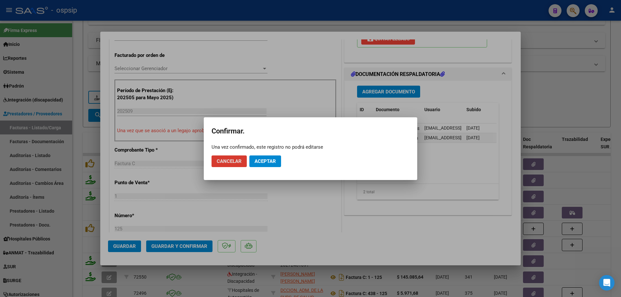
click at [263, 161] on span "Aceptar" at bounding box center [265, 162] width 21 height 6
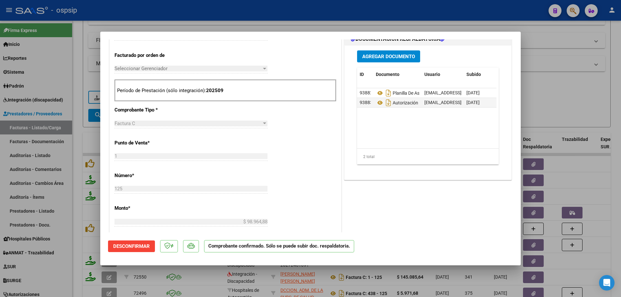
click at [559, 90] on div at bounding box center [310, 148] width 621 height 297
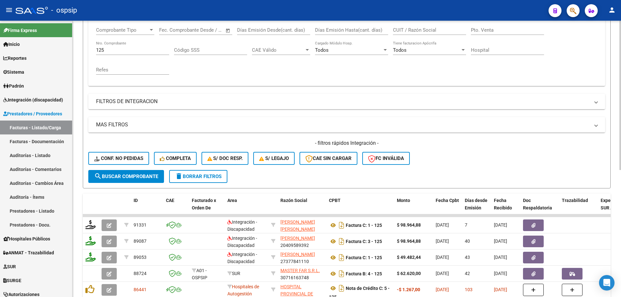
scroll to position [106, 0]
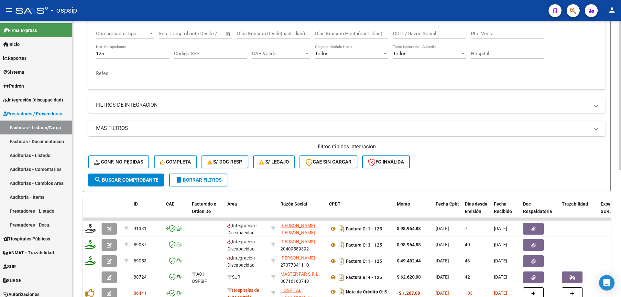
click at [109, 55] on input "125" at bounding box center [132, 54] width 73 height 6
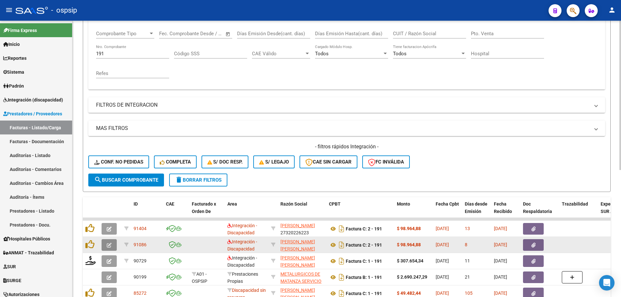
click at [108, 246] on icon "button" at bounding box center [109, 245] width 5 height 5
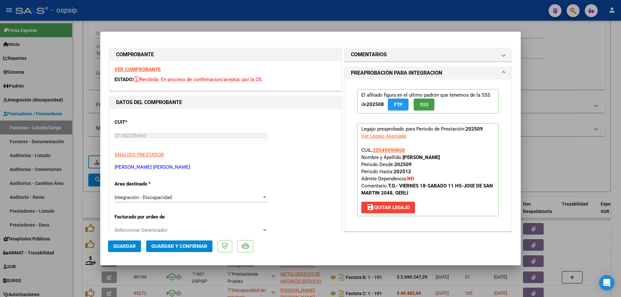
click at [428, 105] on button "SSS" at bounding box center [424, 105] width 21 height 12
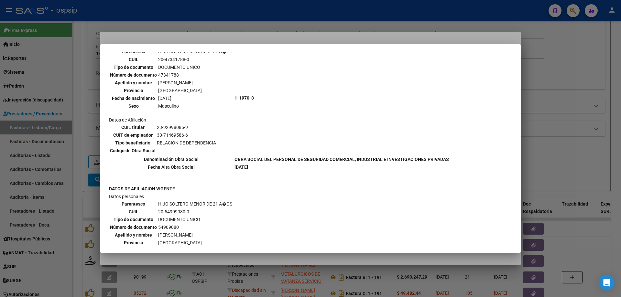
scroll to position [453, 0]
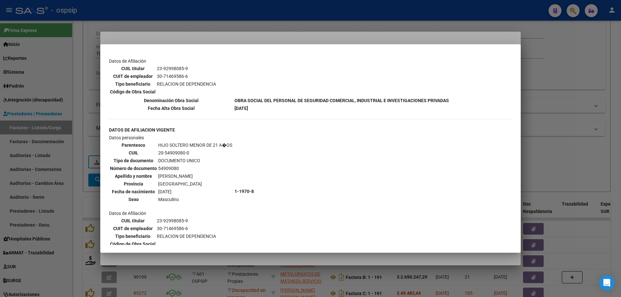
click at [557, 109] on div at bounding box center [310, 148] width 621 height 297
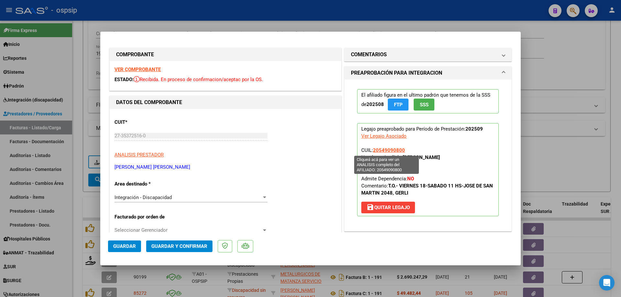
click at [391, 150] on span "20549090800" at bounding box center [389, 151] width 32 height 6
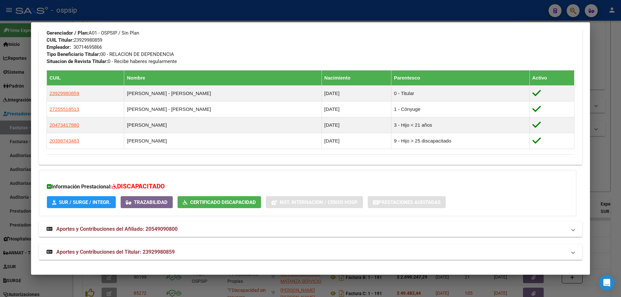
scroll to position [116, 0]
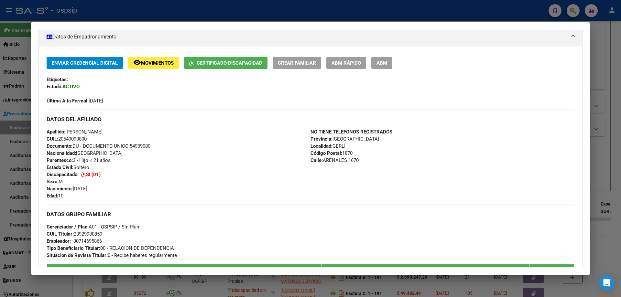
click at [614, 128] on div at bounding box center [310, 148] width 621 height 297
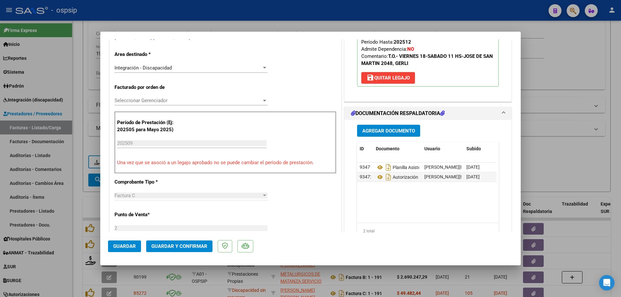
scroll to position [162, 0]
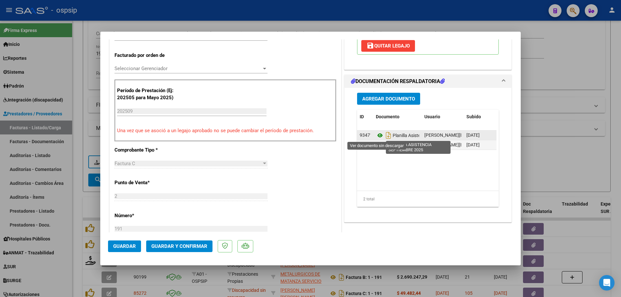
click at [377, 137] on icon at bounding box center [380, 136] width 8 height 8
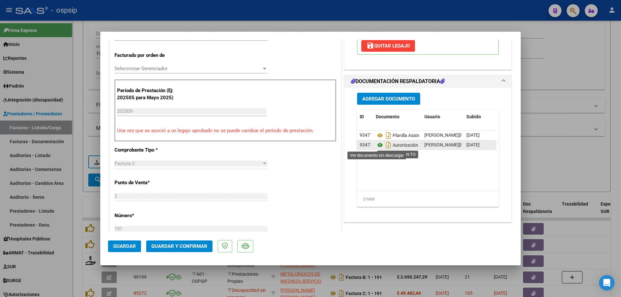
click at [376, 146] on icon at bounding box center [380, 145] width 8 height 8
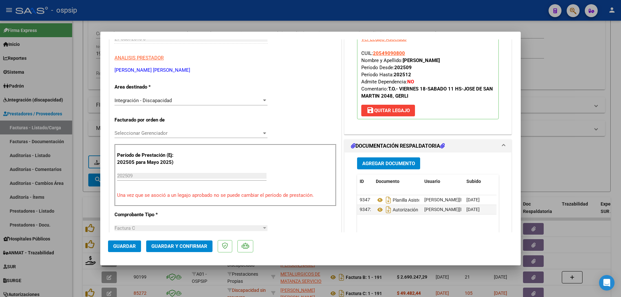
scroll to position [32, 0]
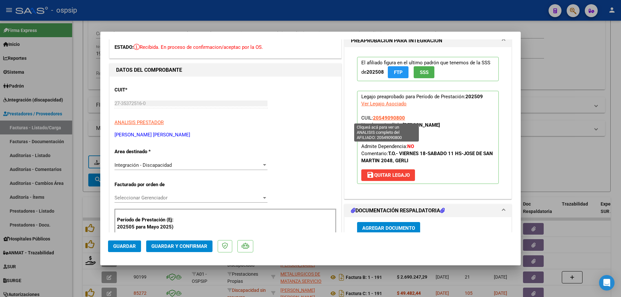
click at [391, 117] on span "20549090800" at bounding box center [389, 118] width 32 height 6
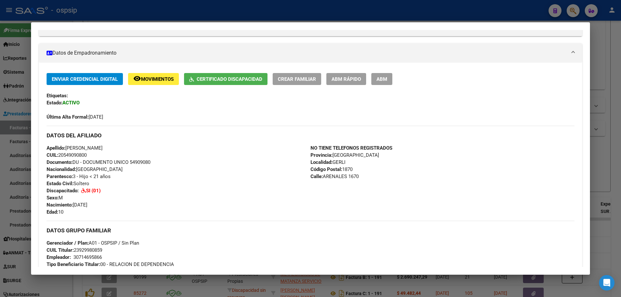
scroll to position [51, 0]
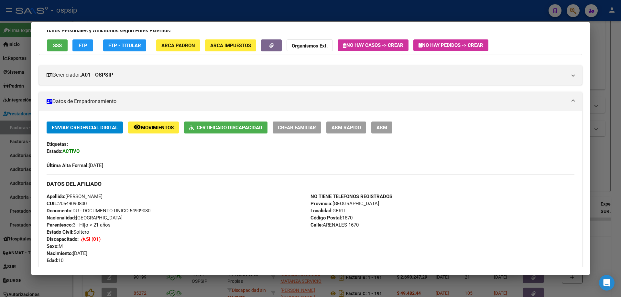
click at [621, 98] on div at bounding box center [310, 148] width 621 height 297
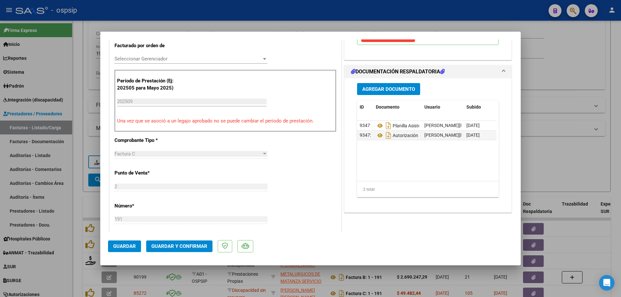
scroll to position [194, 0]
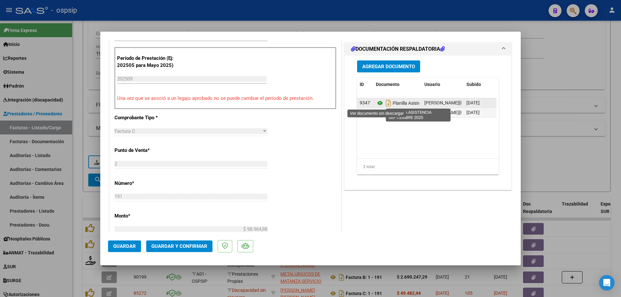
click at [378, 102] on icon at bounding box center [380, 103] width 8 height 8
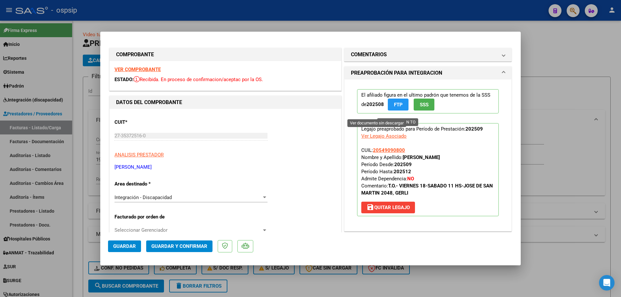
scroll to position [194, 0]
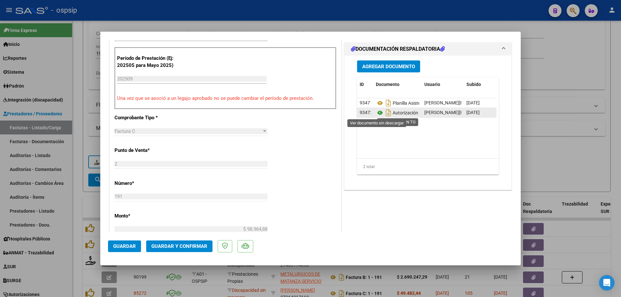
click at [376, 114] on icon at bounding box center [380, 113] width 8 height 8
click at [196, 249] on span "Guardar y Confirmar" at bounding box center [179, 247] width 56 height 6
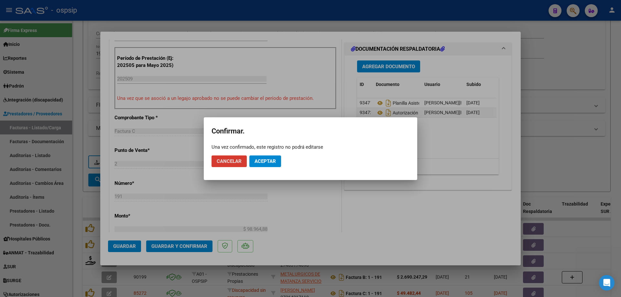
click at [270, 166] on button "Aceptar" at bounding box center [266, 162] width 32 height 12
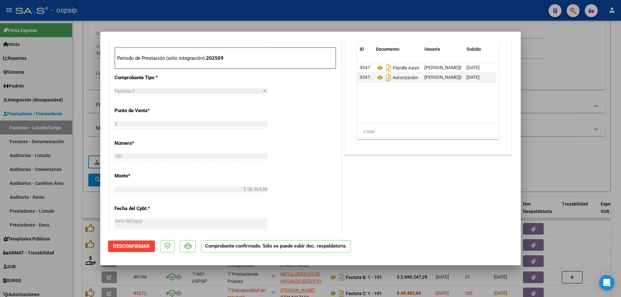
click at [568, 170] on div at bounding box center [310, 148] width 621 height 297
type input "$ 0,00"
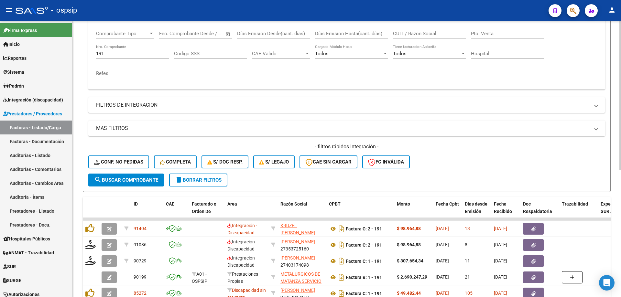
click at [114, 57] on div "191 Nro. Comprobante" at bounding box center [132, 52] width 73 height 14
type input "1"
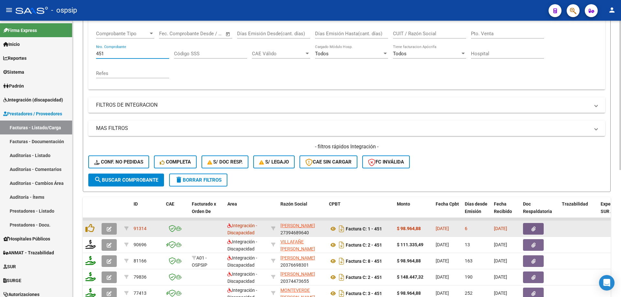
type input "451"
click at [112, 229] on button "button" at bounding box center [109, 229] width 15 height 12
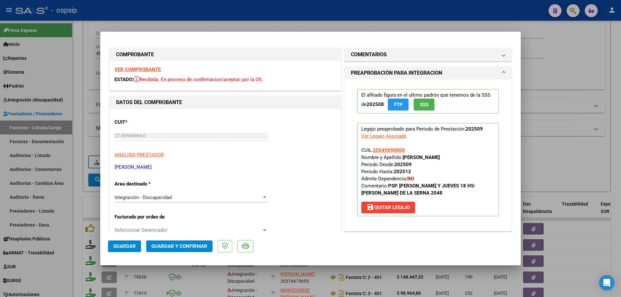
click at [420, 106] on span "SSS" at bounding box center [424, 105] width 9 height 6
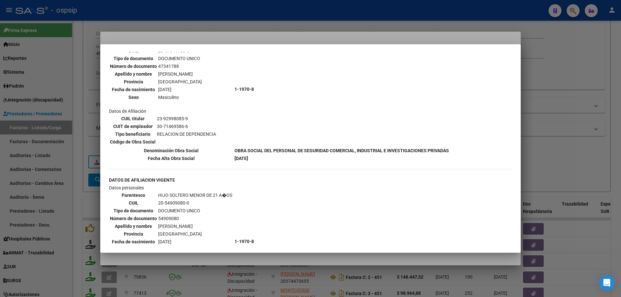
scroll to position [485, 0]
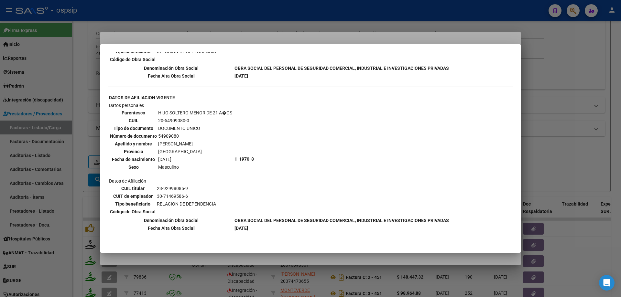
click at [547, 124] on div at bounding box center [310, 148] width 621 height 297
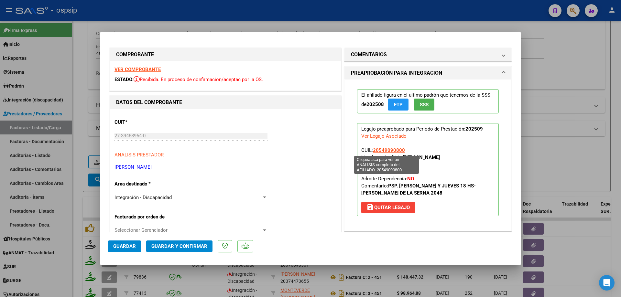
click at [398, 151] on span "20549090800" at bounding box center [389, 151] width 32 height 6
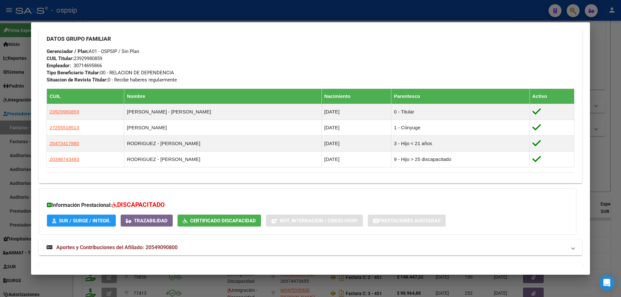
scroll to position [310, 0]
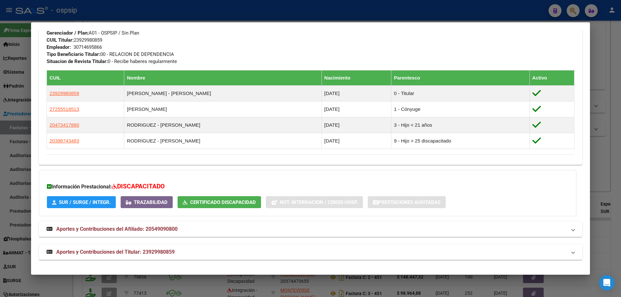
click at [619, 150] on div at bounding box center [310, 148] width 621 height 297
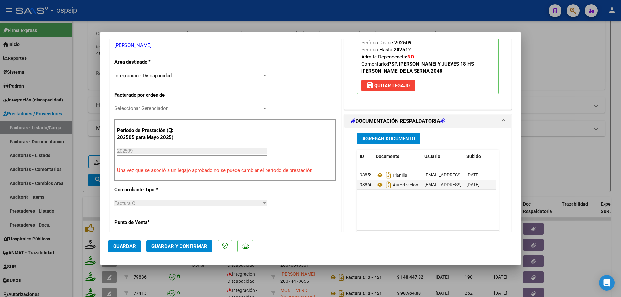
scroll to position [162, 0]
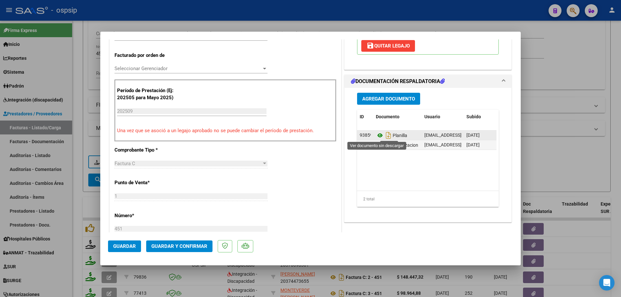
click at [377, 136] on icon at bounding box center [380, 136] width 8 height 8
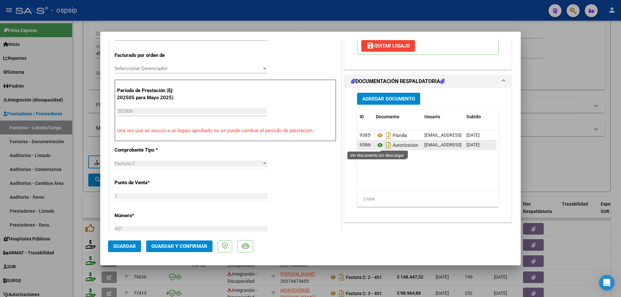
click at [380, 145] on icon at bounding box center [380, 145] width 8 height 8
click at [194, 247] on span "Guardar y Confirmar" at bounding box center [179, 247] width 56 height 6
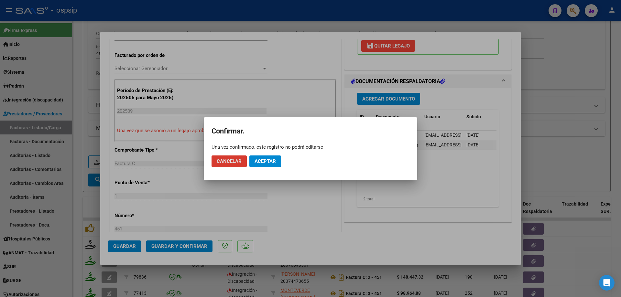
click at [265, 159] on span "Aceptar" at bounding box center [265, 162] width 21 height 6
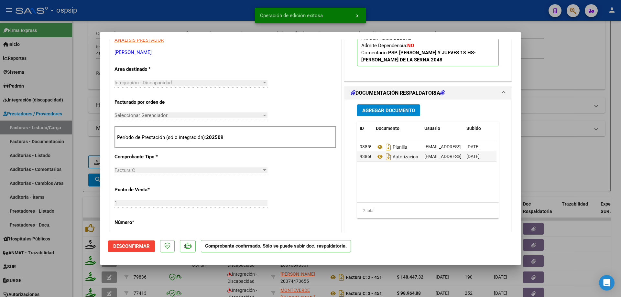
scroll to position [65, 0]
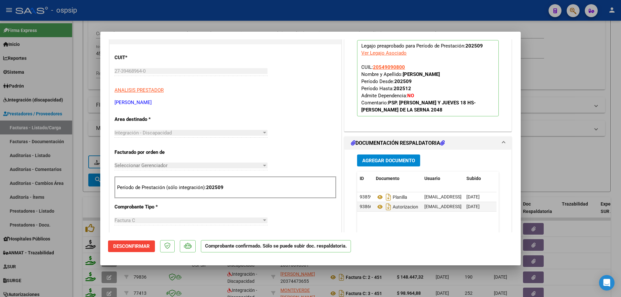
click at [587, 122] on div at bounding box center [310, 148] width 621 height 297
type input "$ 0,00"
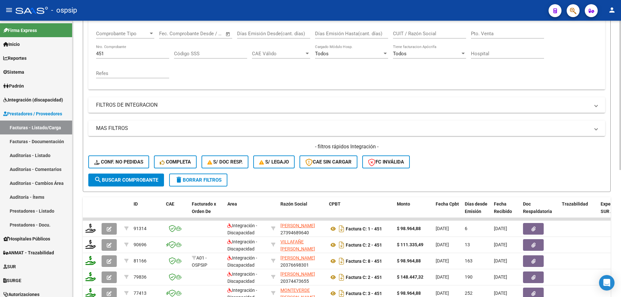
click at [117, 53] on input "451" at bounding box center [132, 54] width 73 height 6
type input "4"
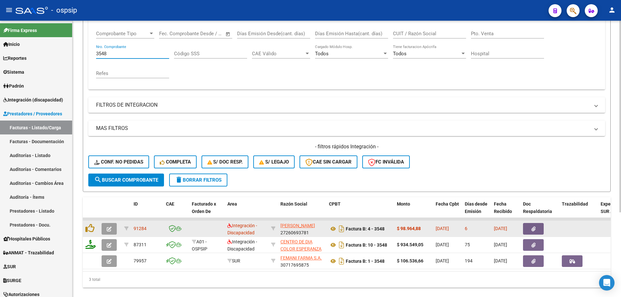
type input "3548"
click at [110, 229] on icon "button" at bounding box center [109, 229] width 5 height 5
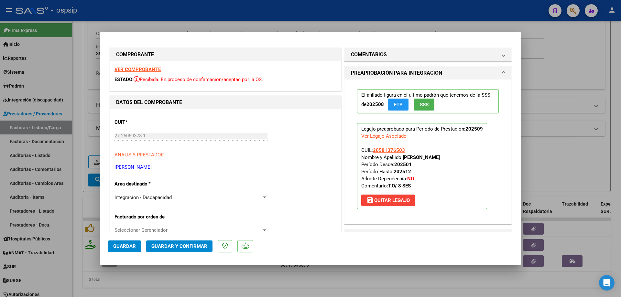
click at [426, 106] on span "SSS" at bounding box center [424, 105] width 9 height 6
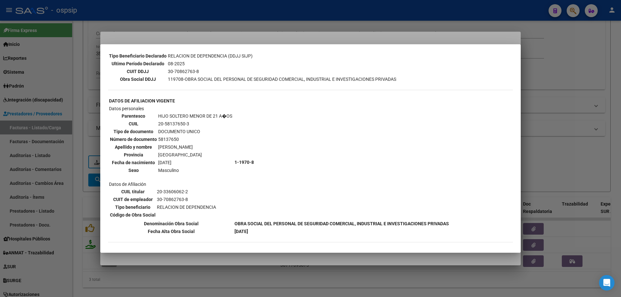
scroll to position [181, 0]
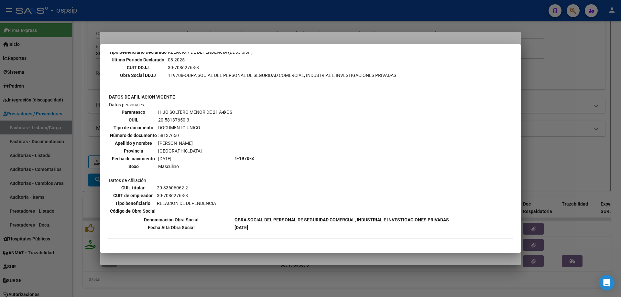
click at [551, 117] on div at bounding box center [310, 148] width 621 height 297
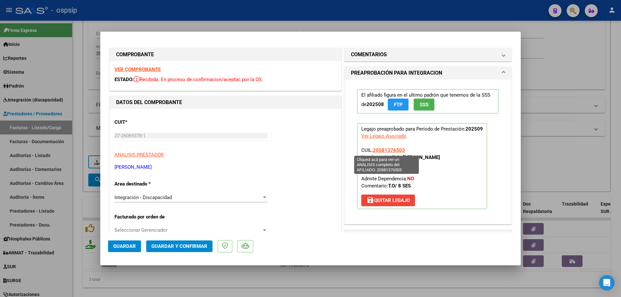
click at [392, 148] on span "20581376503" at bounding box center [389, 151] width 32 height 6
type textarea "20581376503"
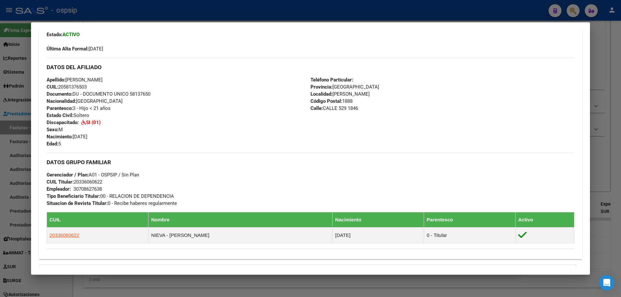
scroll to position [227, 0]
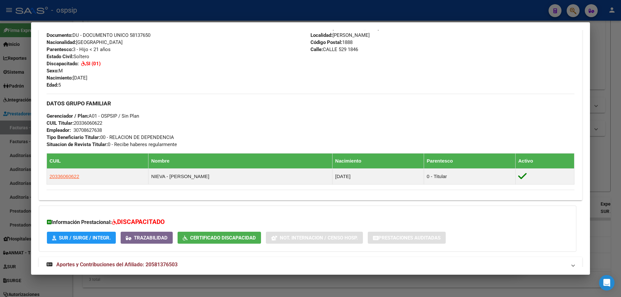
click at [610, 128] on div at bounding box center [310, 148] width 621 height 297
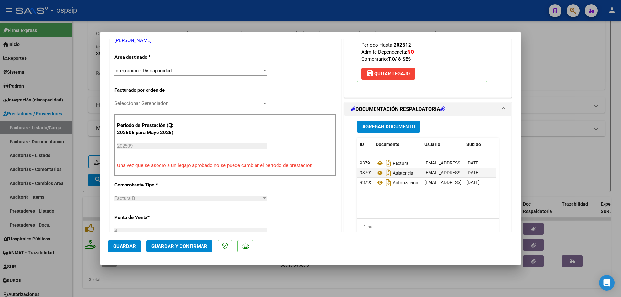
scroll to position [129, 0]
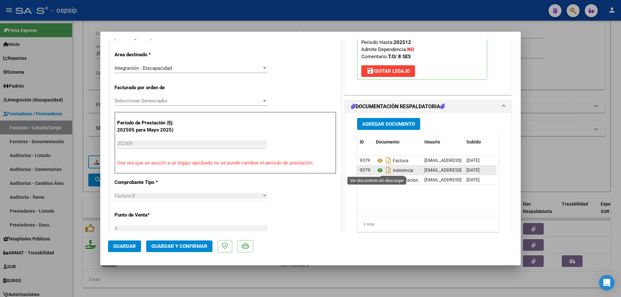
click at [377, 170] on icon at bounding box center [380, 171] width 8 height 8
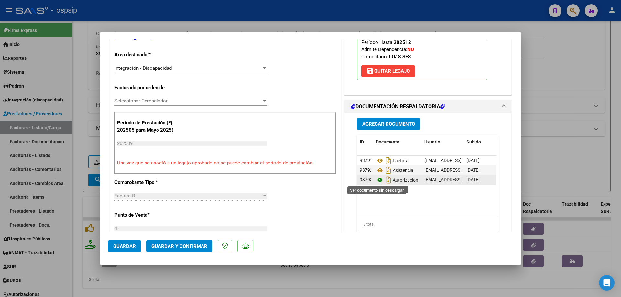
click at [378, 182] on icon at bounding box center [380, 180] width 8 height 8
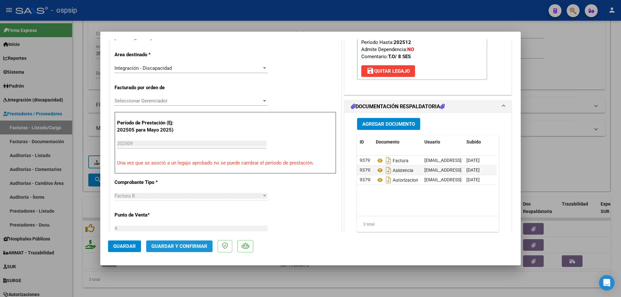
click at [171, 246] on span "Guardar y Confirmar" at bounding box center [179, 247] width 56 height 6
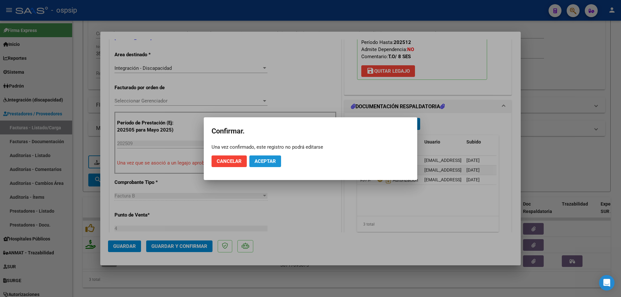
click at [265, 159] on span "Aceptar" at bounding box center [265, 162] width 21 height 6
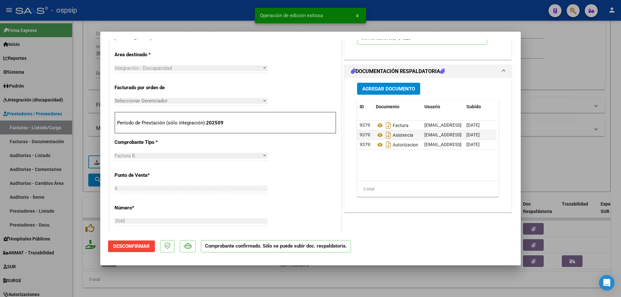
click at [590, 68] on div at bounding box center [310, 148] width 621 height 297
type input "$ 0,00"
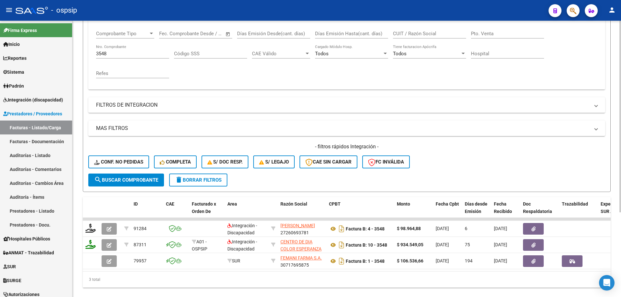
click at [139, 51] on input "3548" at bounding box center [132, 54] width 73 height 6
type input "3"
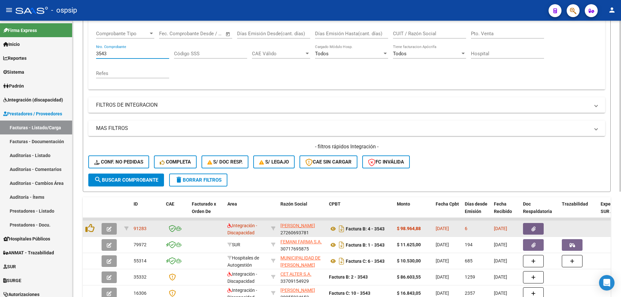
type input "3543"
click at [105, 232] on button "button" at bounding box center [109, 229] width 15 height 12
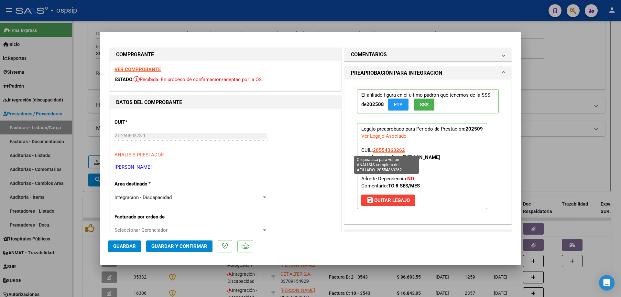
click at [394, 150] on span "20554363262" at bounding box center [389, 151] width 32 height 6
type textarea "20554363262"
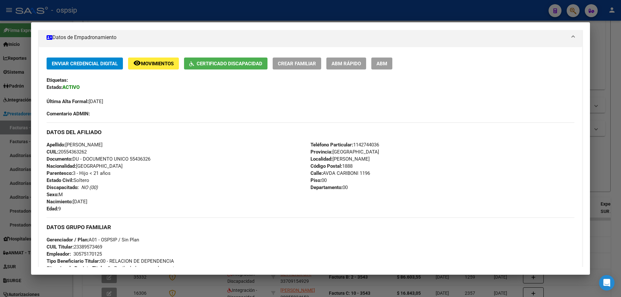
scroll to position [112, 0]
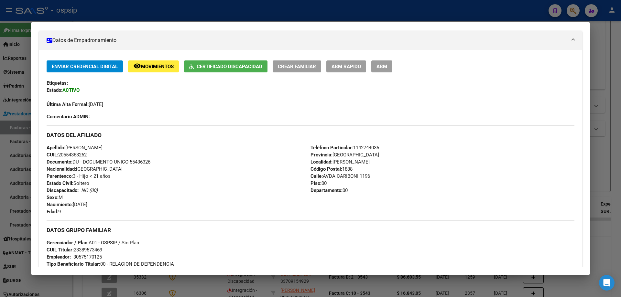
click at [607, 163] on div at bounding box center [310, 148] width 621 height 297
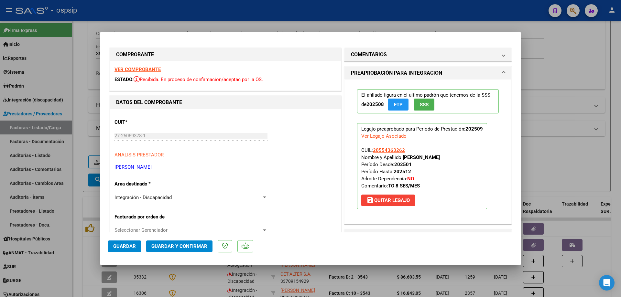
click at [422, 108] on button "SSS" at bounding box center [424, 105] width 21 height 12
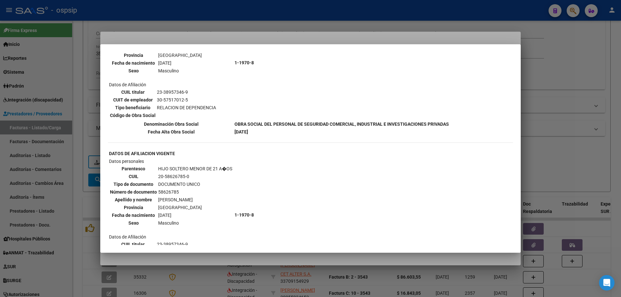
scroll to position [259, 0]
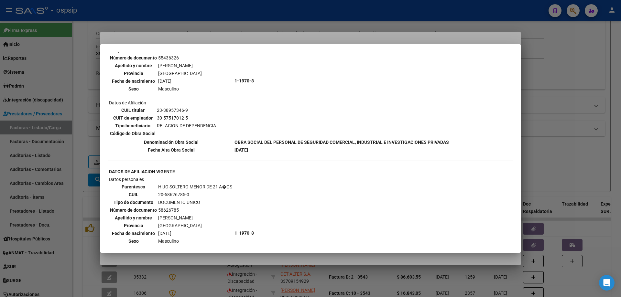
click at [587, 103] on div at bounding box center [310, 148] width 621 height 297
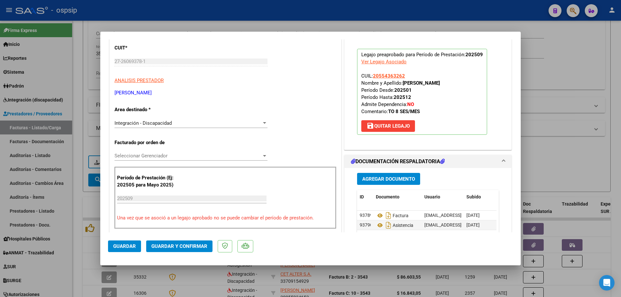
scroll to position [129, 0]
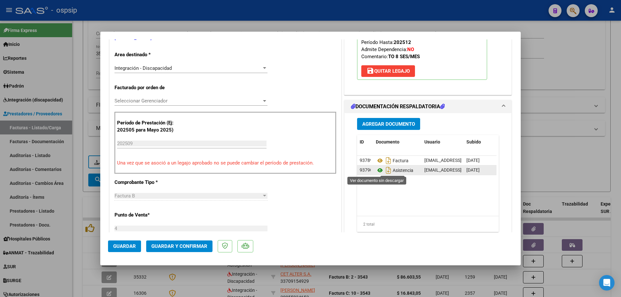
click at [377, 170] on icon at bounding box center [380, 171] width 8 height 8
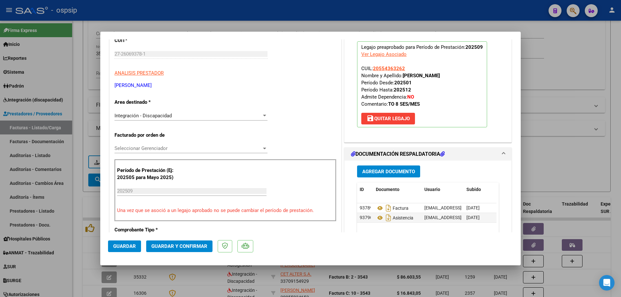
scroll to position [0, 0]
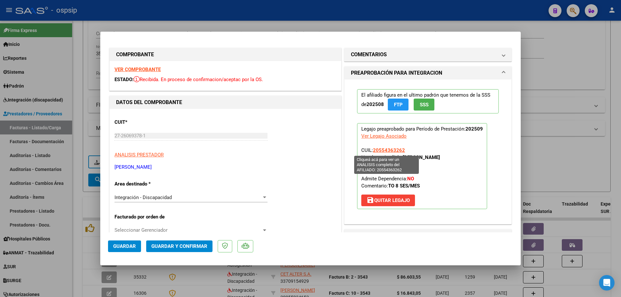
drag, startPoint x: 404, startPoint y: 151, endPoint x: 372, endPoint y: 151, distance: 32.4
click at [372, 151] on p "Legajo preaprobado para Período de Prestación: 202509 Ver Legajo Asociado CUIL:…" at bounding box center [422, 166] width 130 height 86
copy span "20554363262"
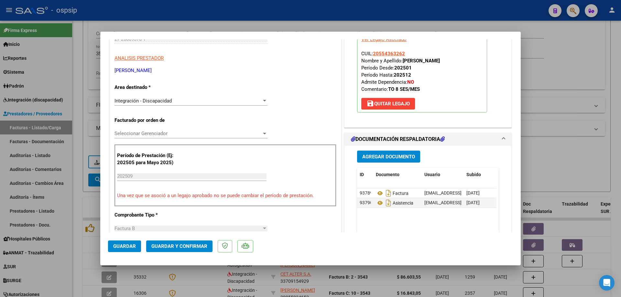
scroll to position [97, 0]
click at [200, 247] on span "Guardar y Confirmar" at bounding box center [179, 247] width 56 height 6
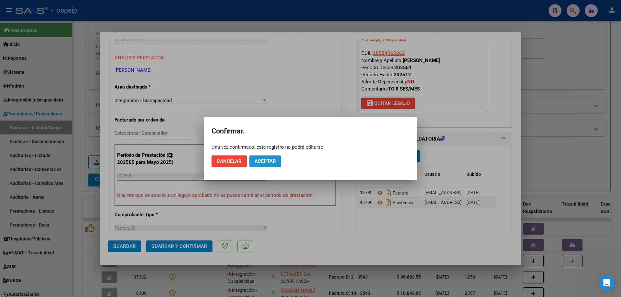
click at [261, 159] on span "Aceptar" at bounding box center [265, 162] width 21 height 6
